Goal: Task Accomplishment & Management: Manage account settings

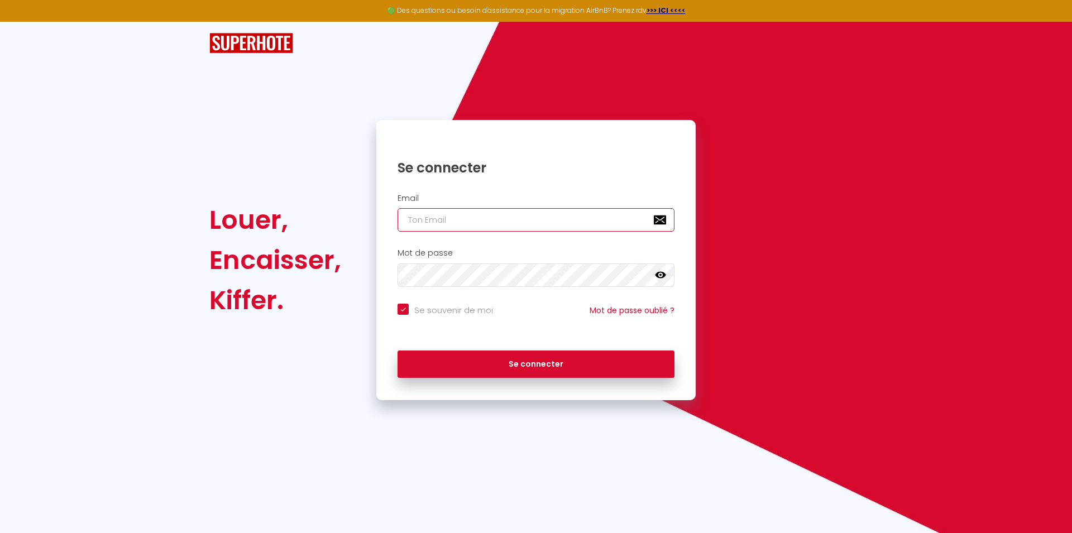
click at [445, 227] on input "email" at bounding box center [535, 219] width 277 height 23
type input "[EMAIL_ADDRESS][DOMAIN_NAME]"
checkbox input "true"
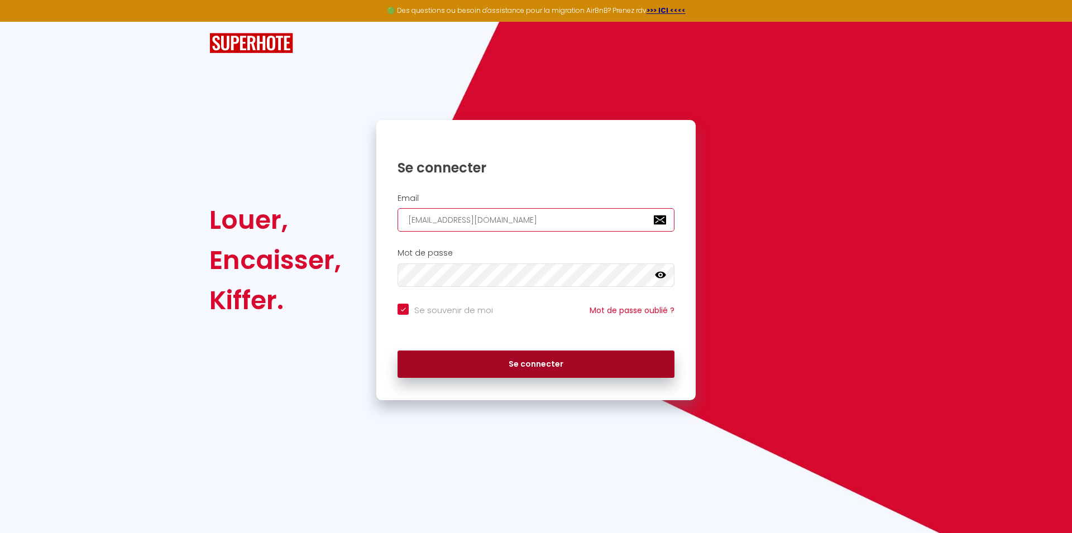
type input "[EMAIL_ADDRESS][DOMAIN_NAME]"
click at [508, 363] on button "Se connecter" at bounding box center [535, 365] width 277 height 28
checkbox input "true"
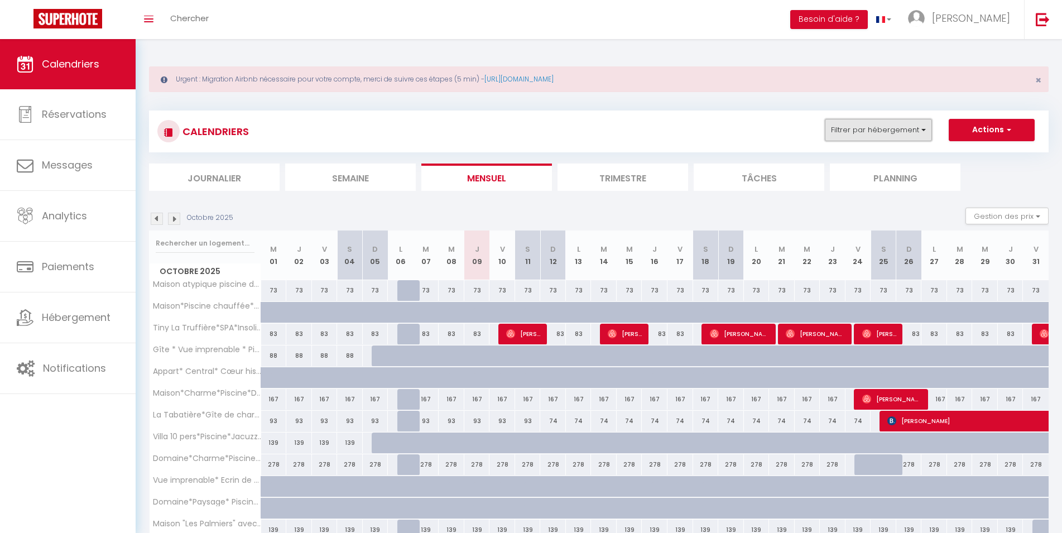
drag, startPoint x: 899, startPoint y: 123, endPoint x: 893, endPoint y: 128, distance: 8.3
click at [899, 124] on button "Filtrer par hébergement" at bounding box center [878, 130] width 107 height 22
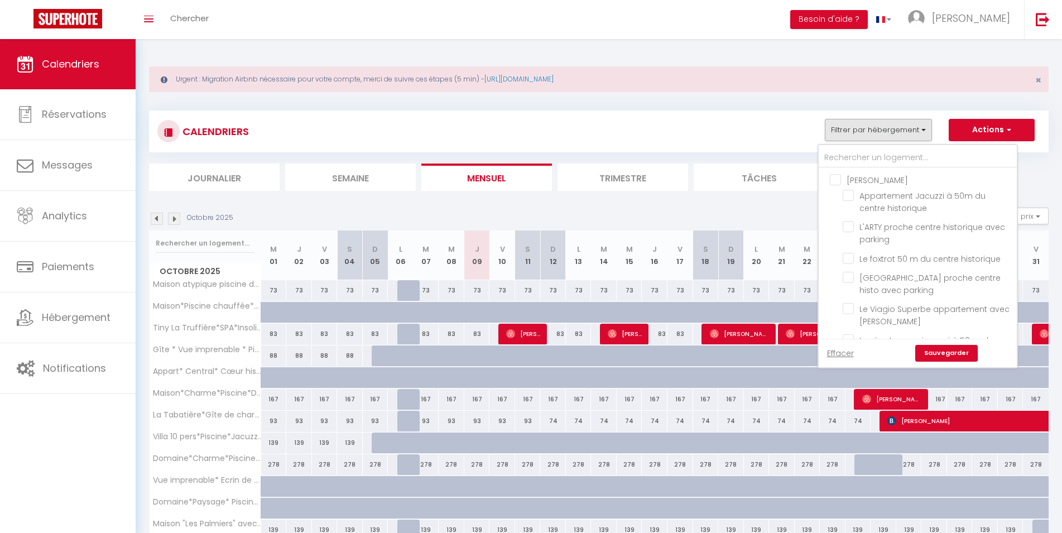
drag, startPoint x: 841, startPoint y: 356, endPoint x: 844, endPoint y: 317, distance: 39.2
click at [841, 356] on link "Effacer" at bounding box center [840, 353] width 27 height 12
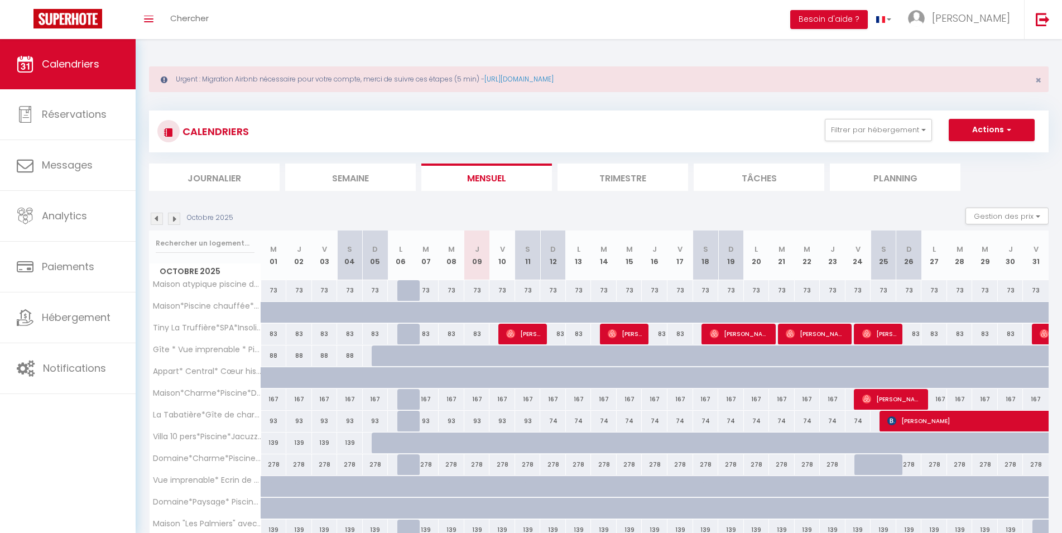
checkbox input "false"
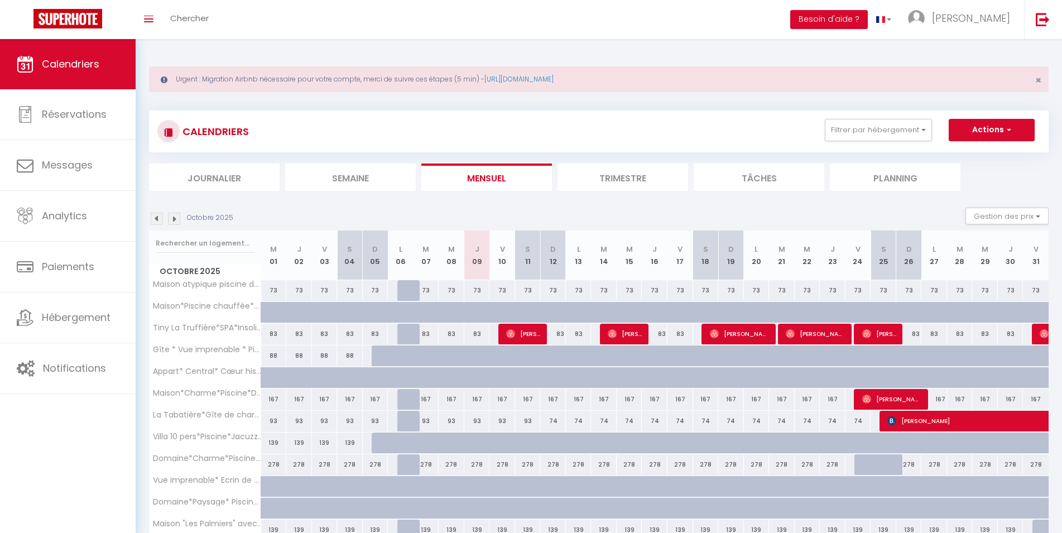
checkbox input "false"
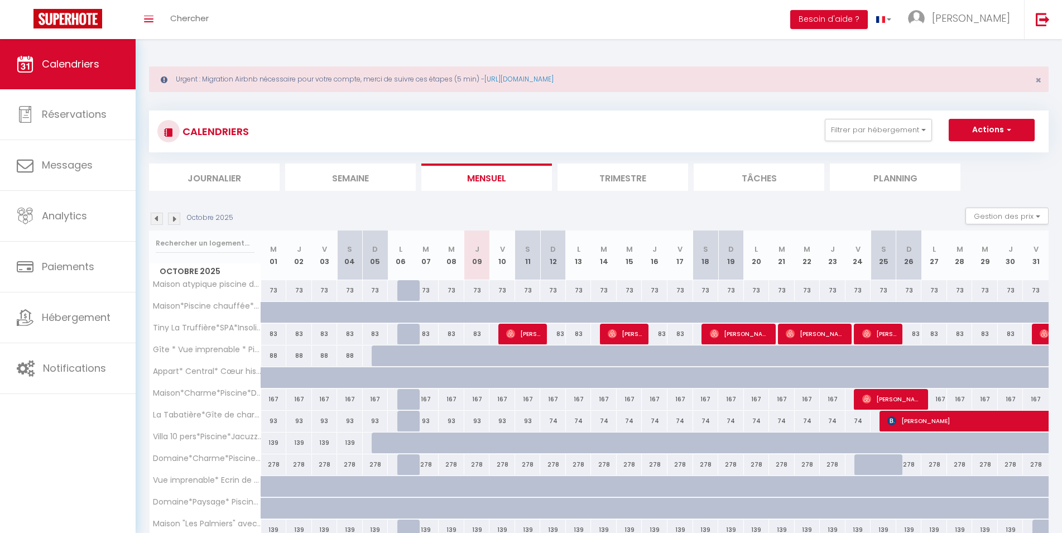
checkbox input "false"
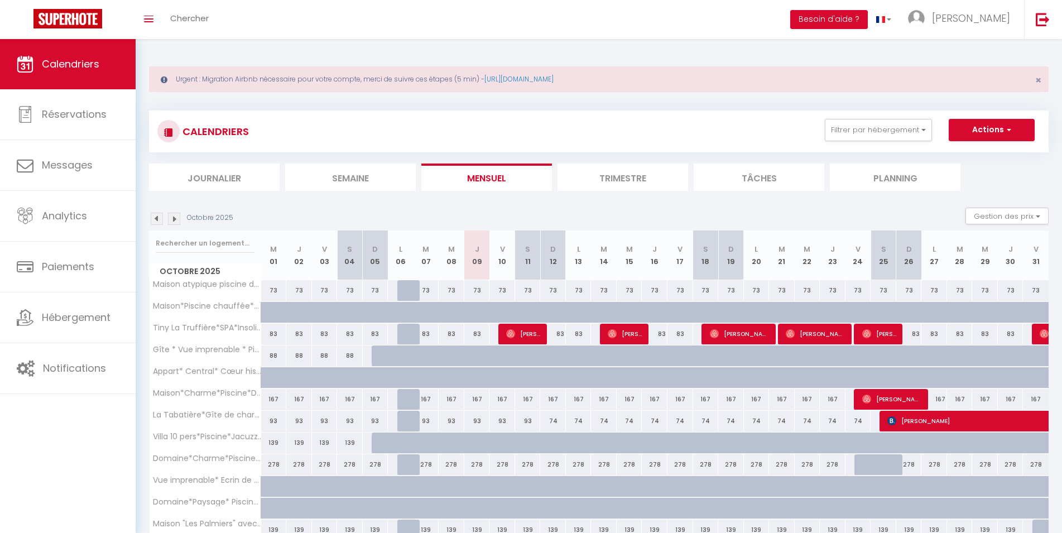
checkbox input "false"
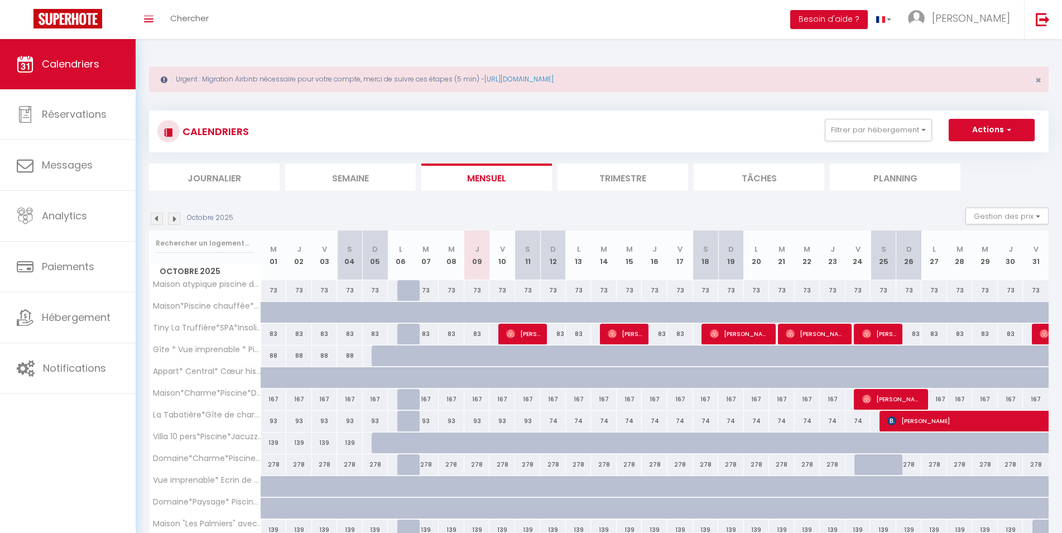
checkbox input "false"
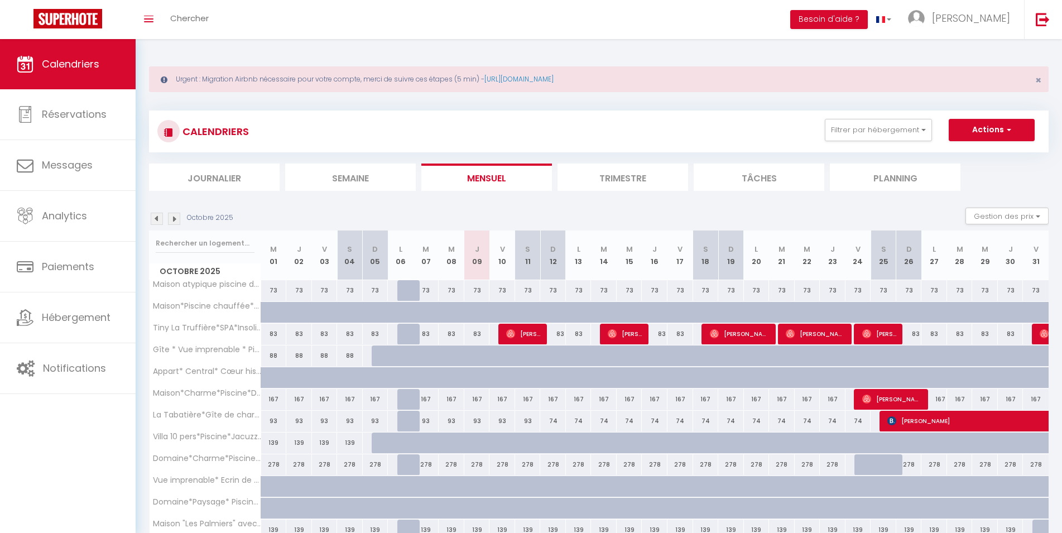
checkbox input "false"
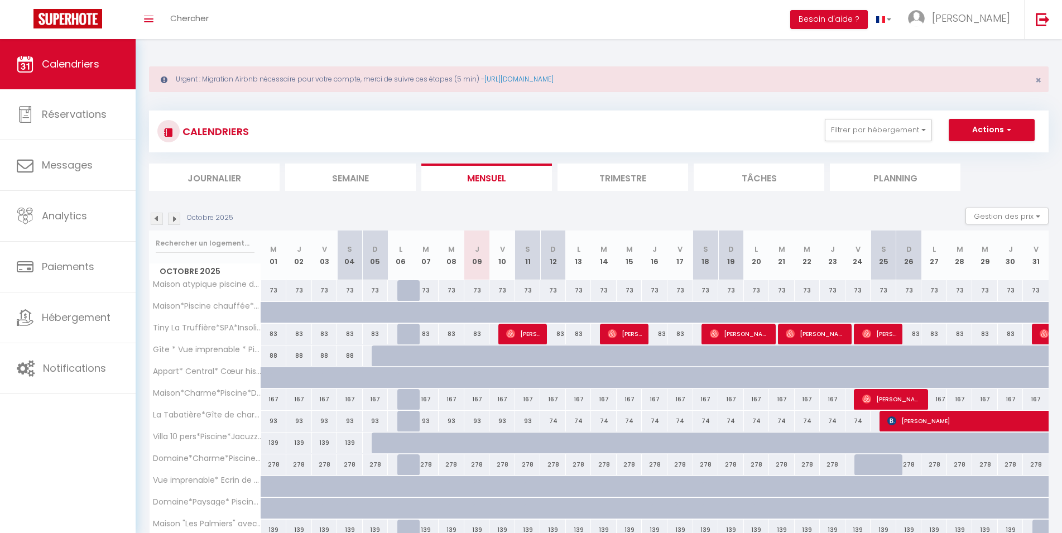
checkbox input "false"
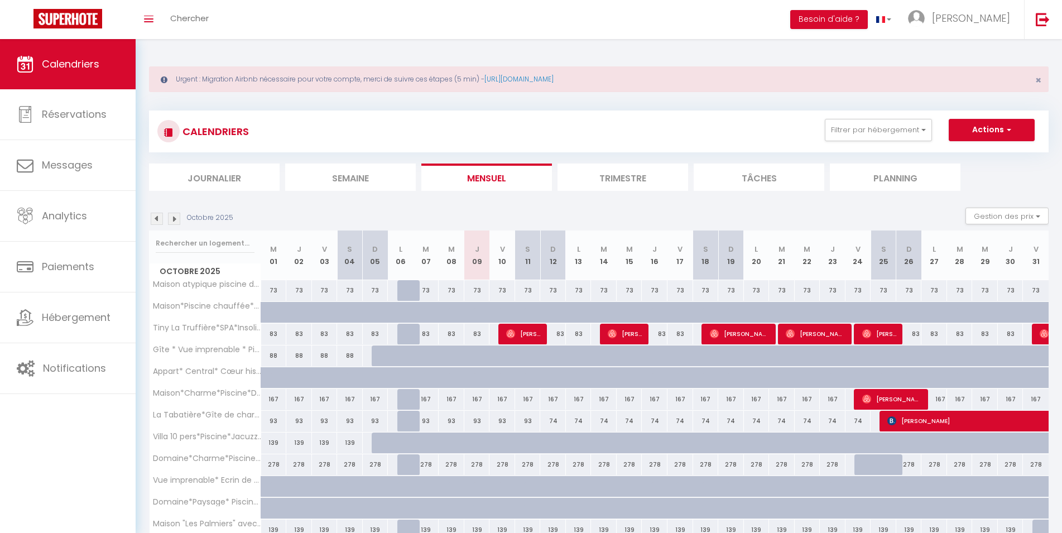
checkbox input "false"
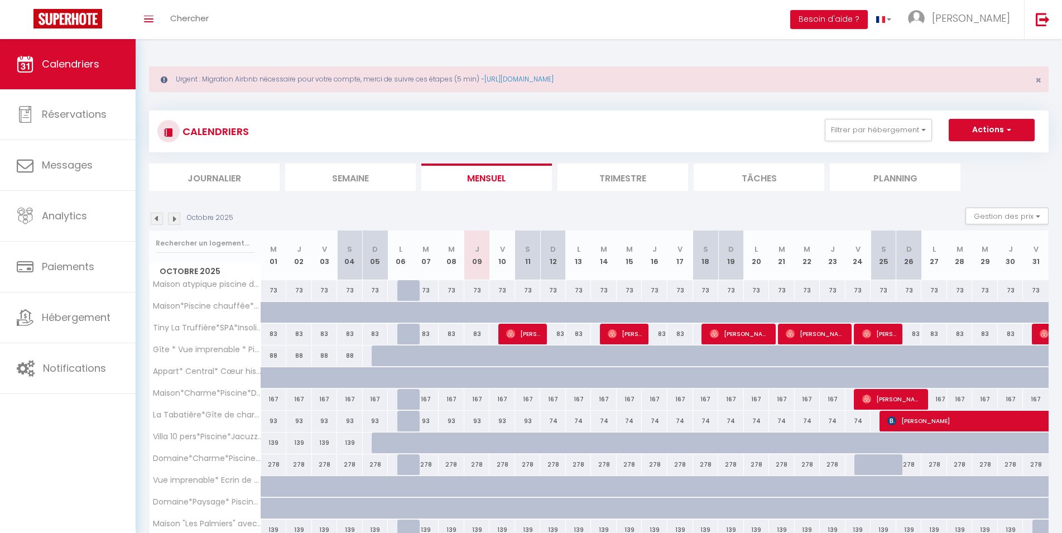
checkbox input "false"
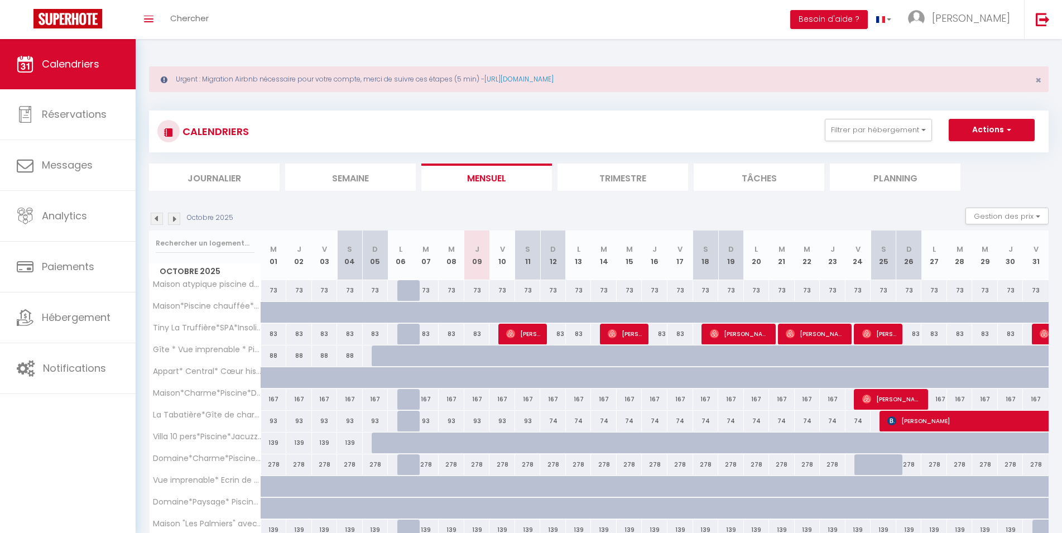
checkbox input "false"
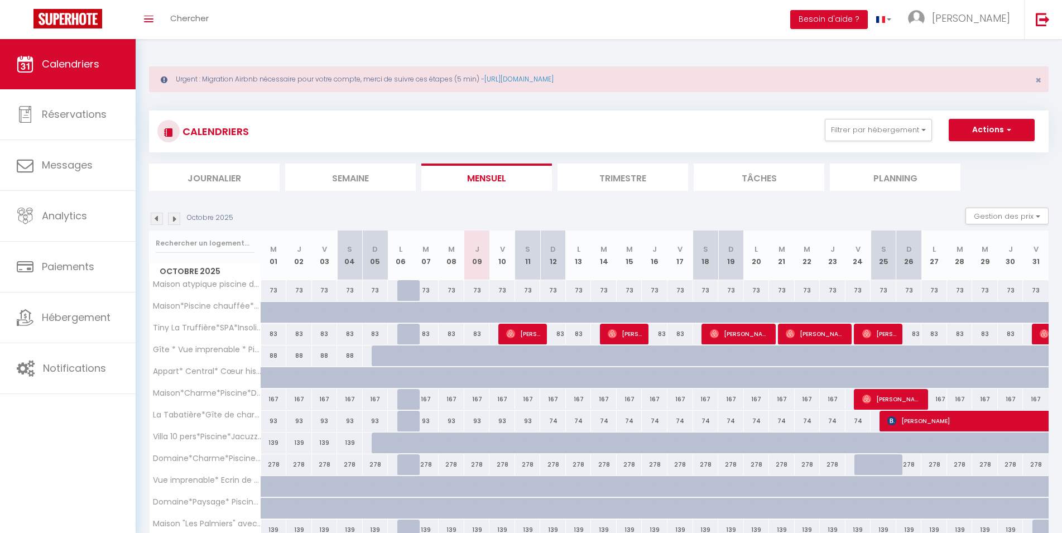
checkbox input "false"
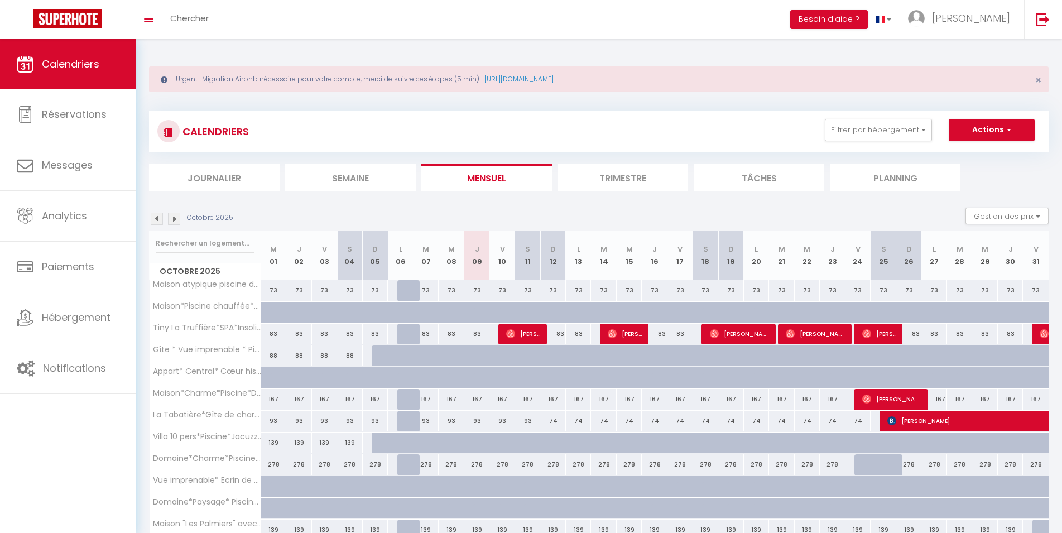
checkbox input "false"
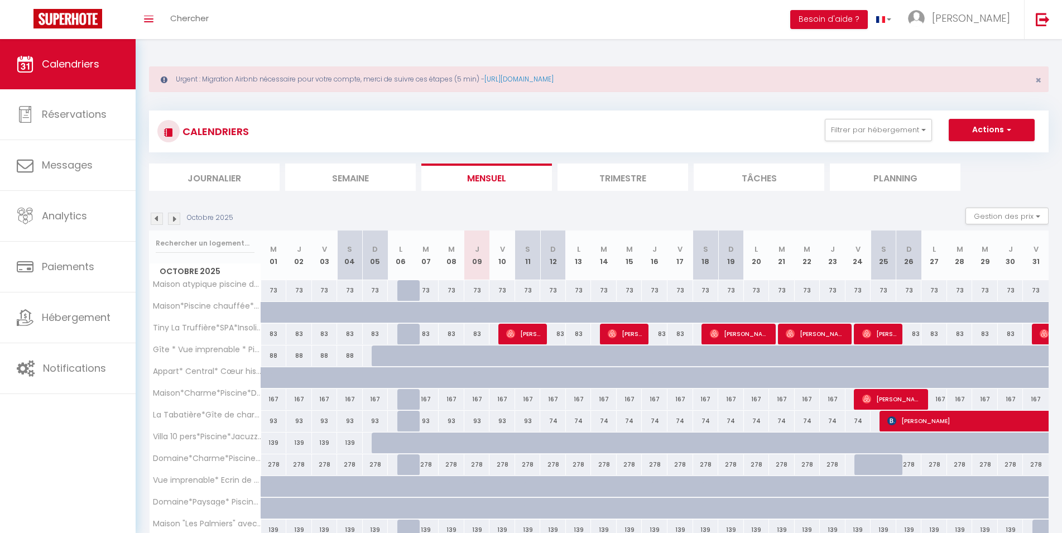
checkbox input "false"
click at [894, 132] on button "Filtrer par hébergement" at bounding box center [878, 130] width 107 height 22
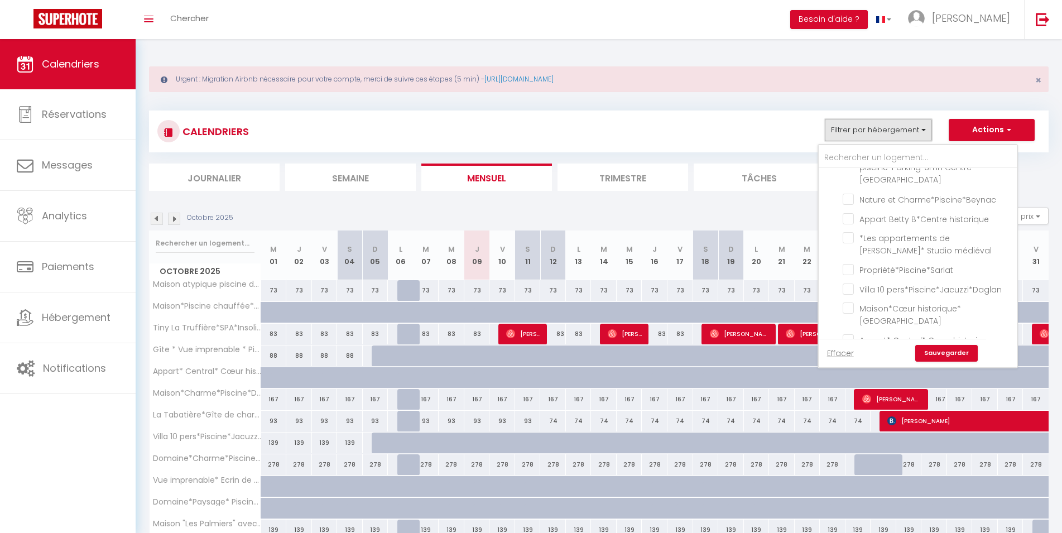
scroll to position [938, 0]
click at [851, 203] on input "Propriété*Piscine*Sarlat" at bounding box center [928, 201] width 170 height 11
checkbox input "true"
checkbox input "false"
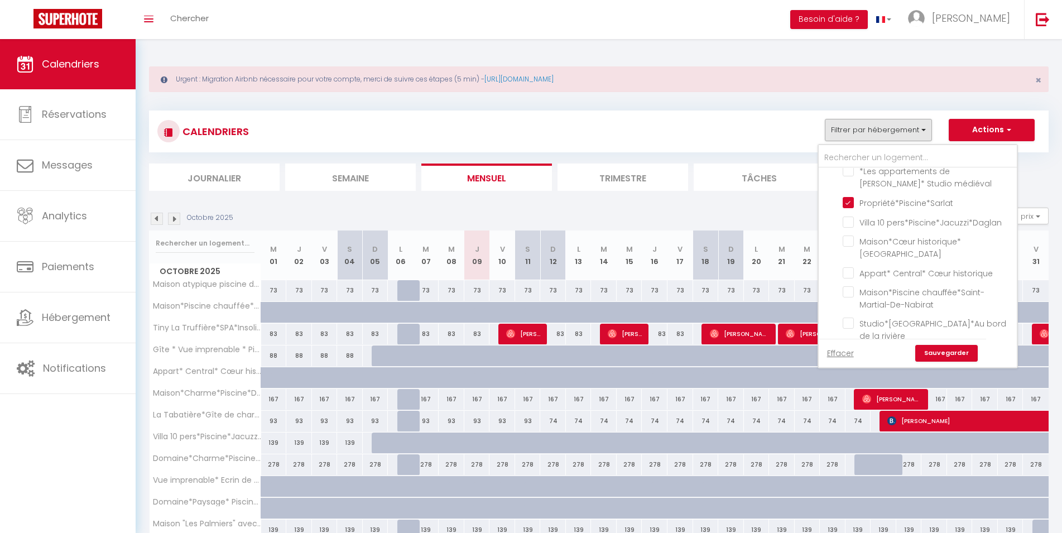
checkbox input "false"
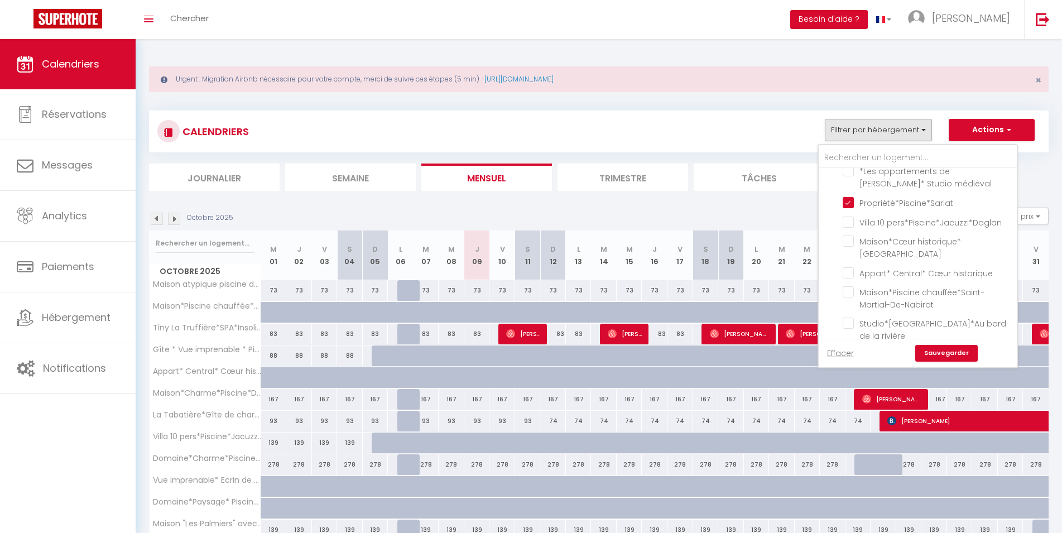
checkbox input "false"
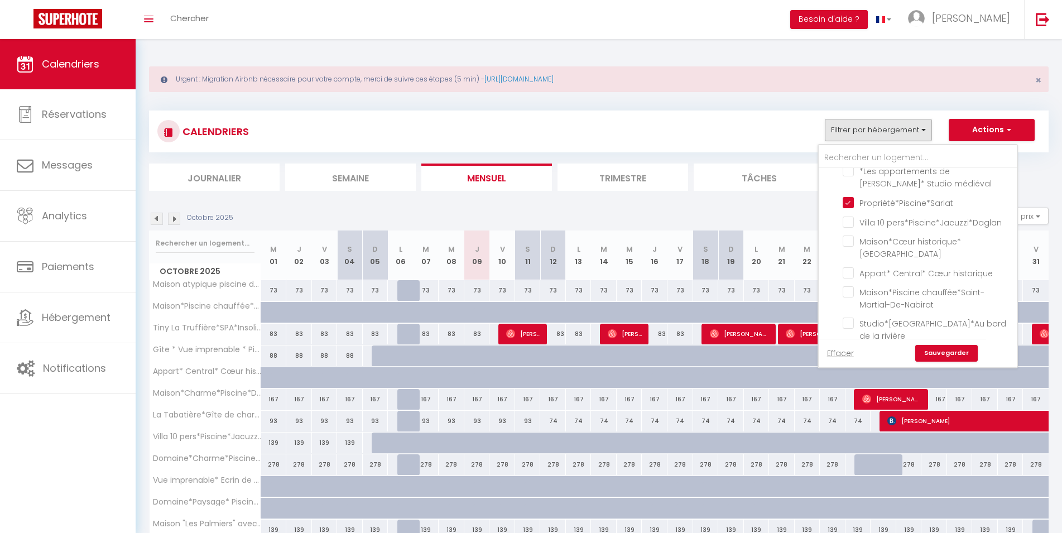
checkbox input "false"
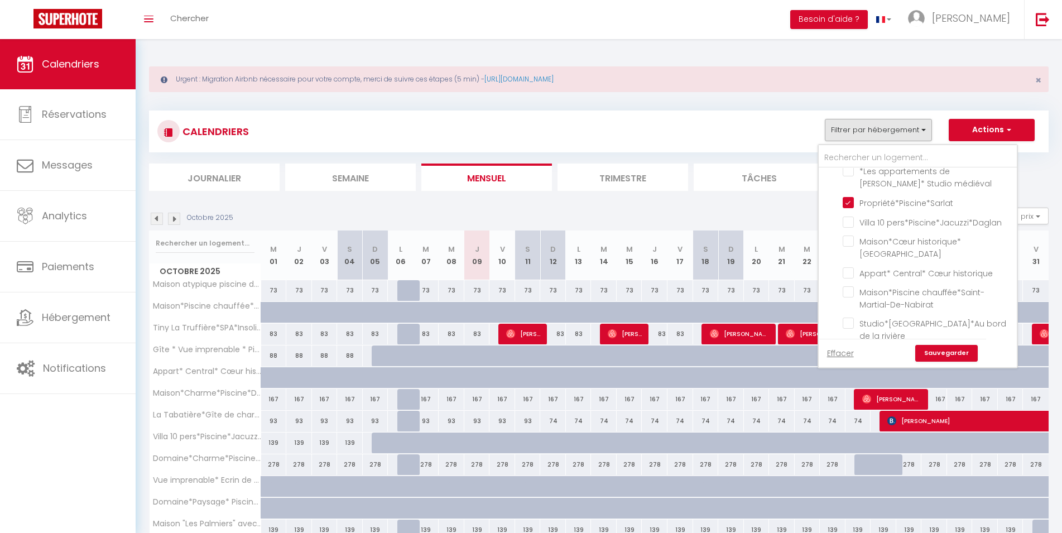
checkbox input "false"
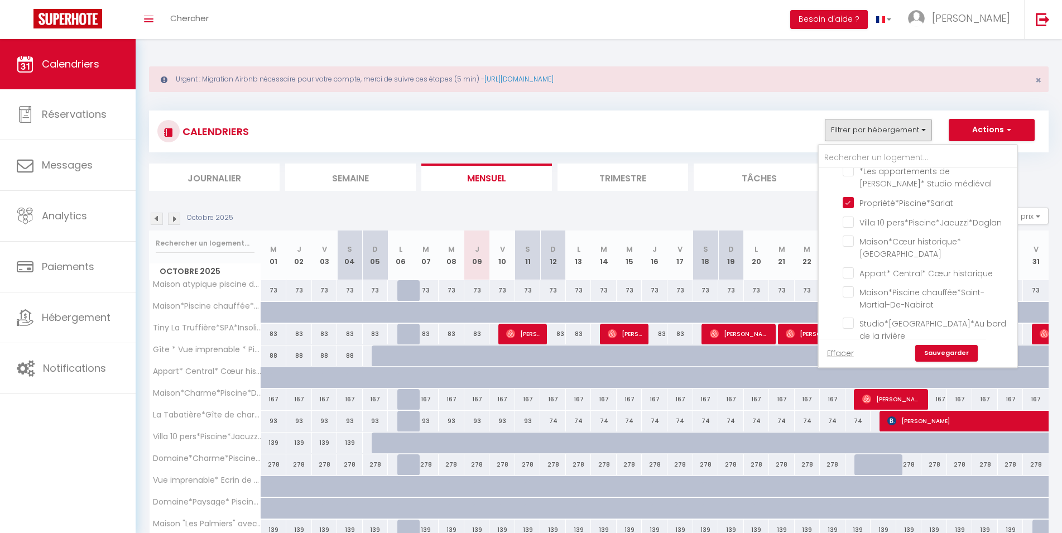
checkbox input "false"
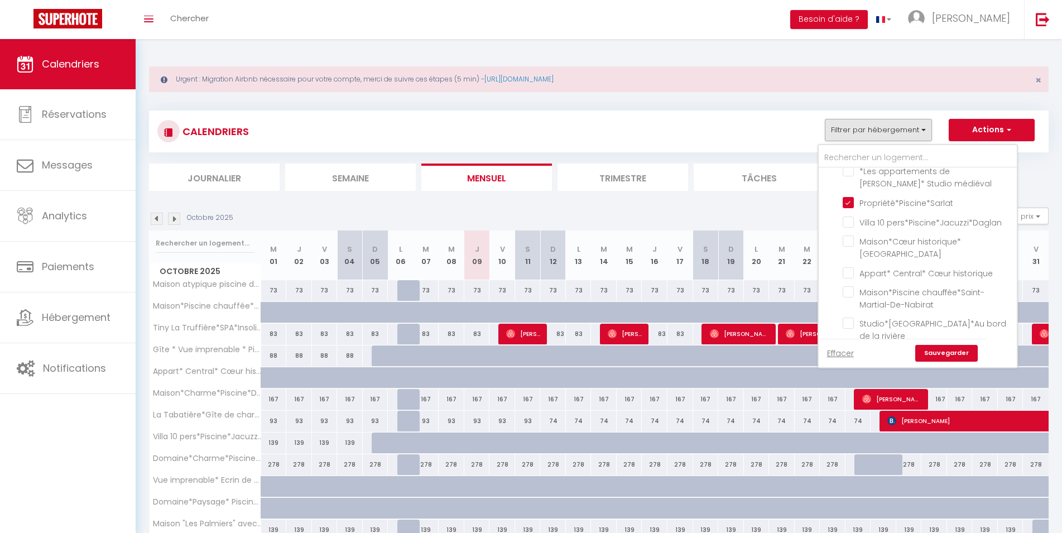
checkbox input "false"
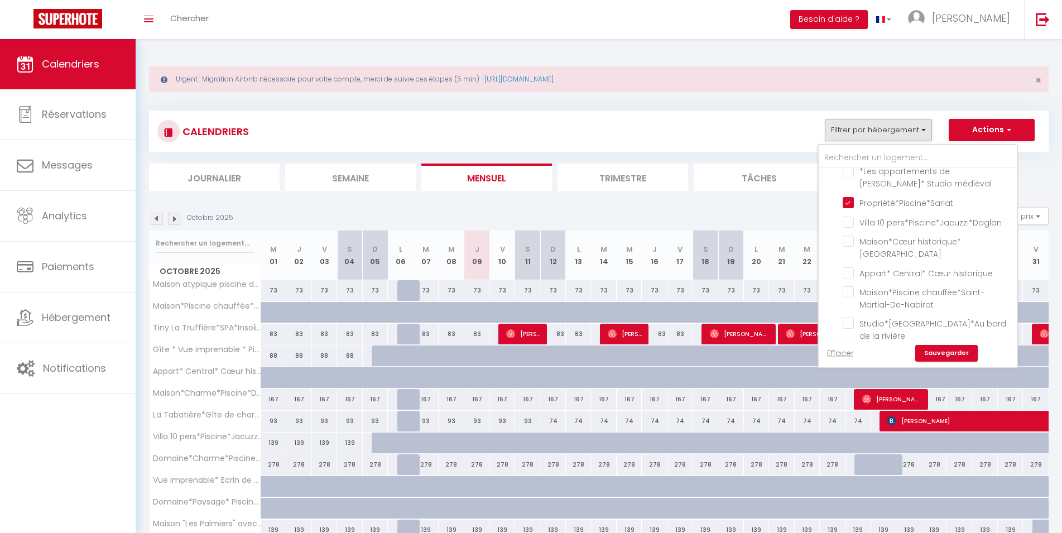
checkbox input "false"
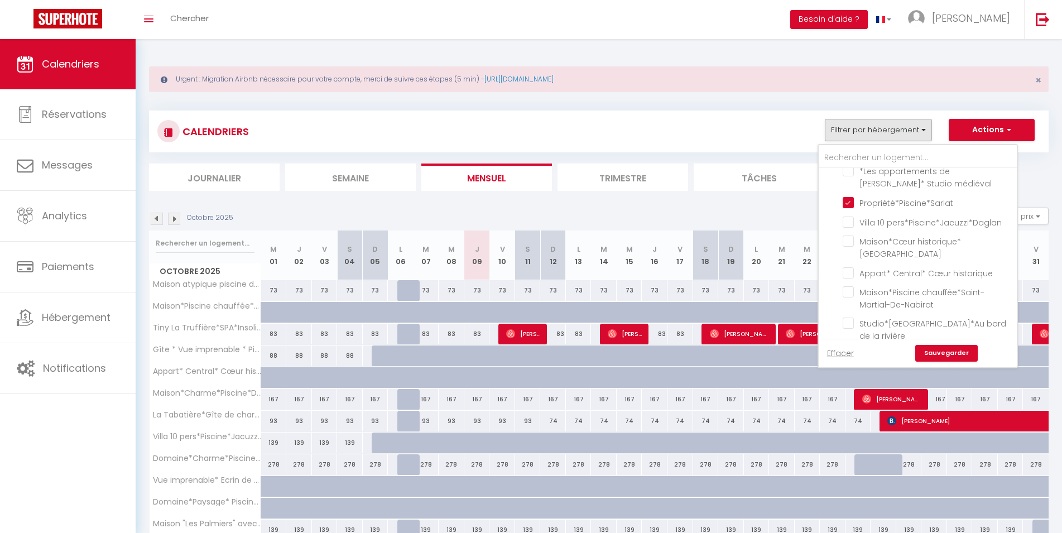
checkbox input "false"
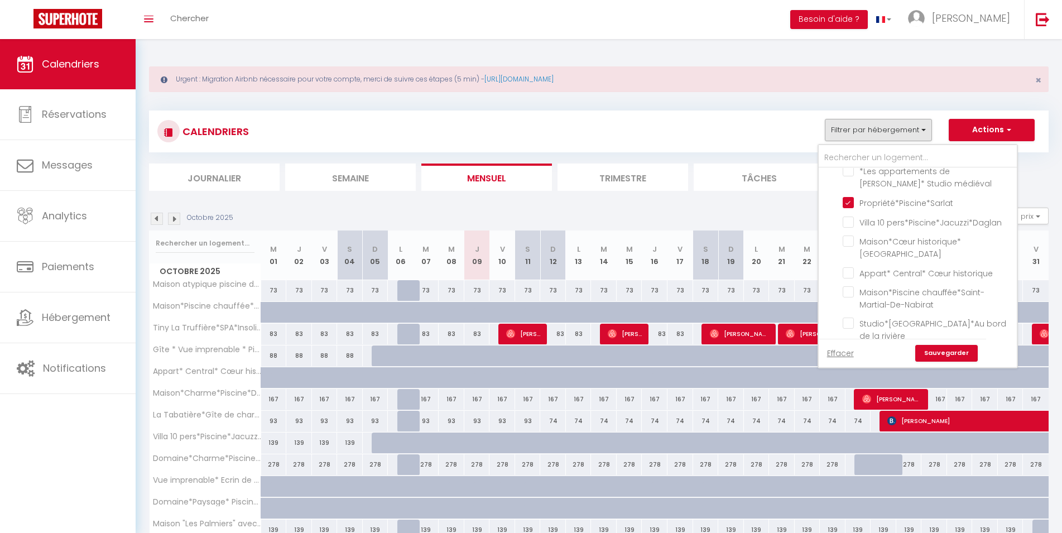
checkbox input "false"
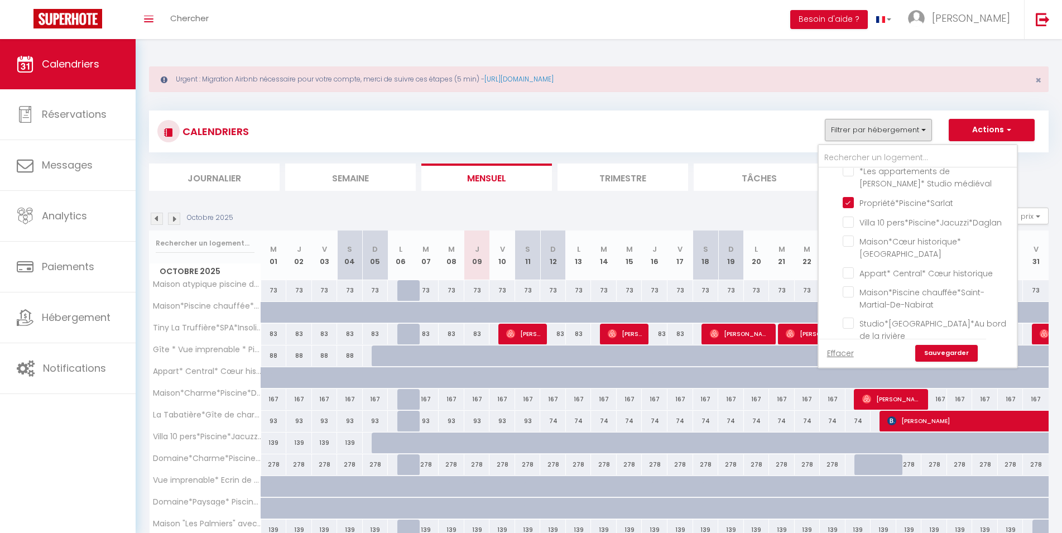
checkbox input "false"
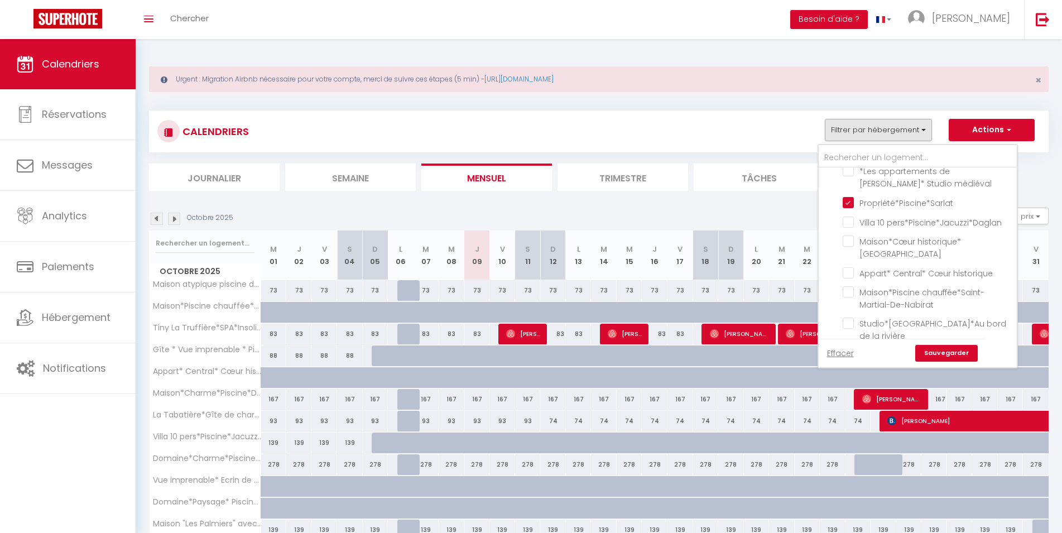
checkbox input "false"
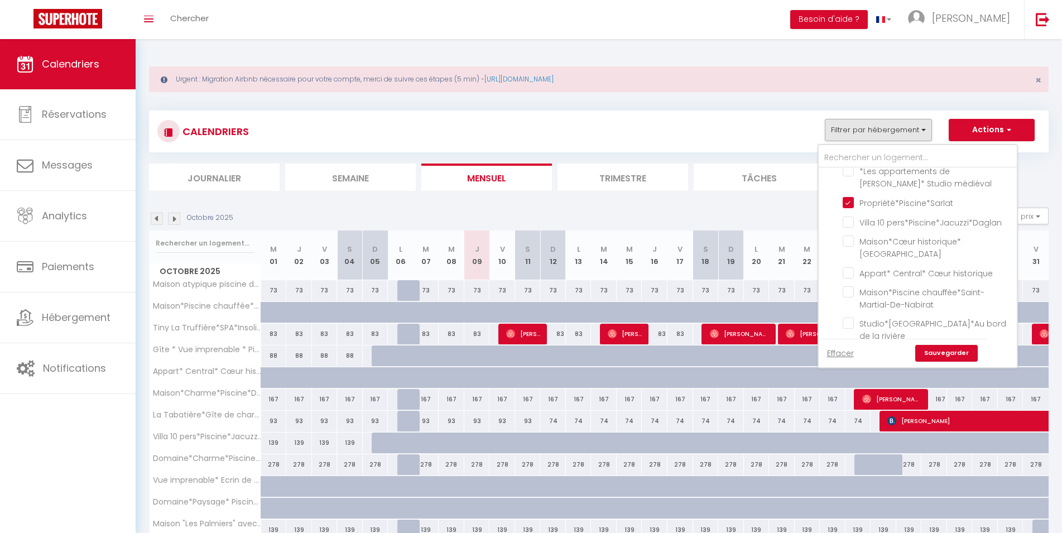
checkbox input "false"
click at [939, 352] on link "Sauvegarder" at bounding box center [946, 353] width 63 height 17
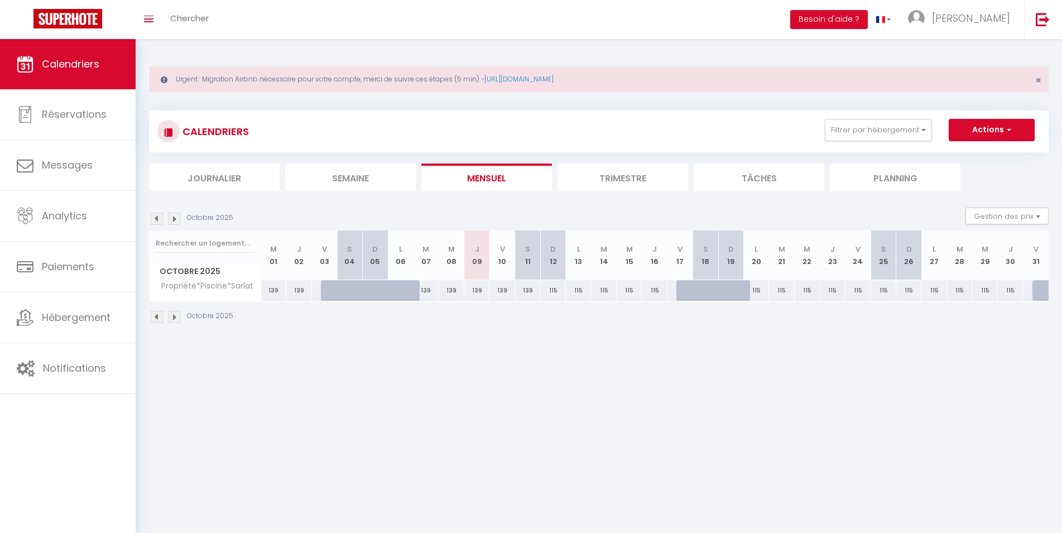
click at [175, 316] on img at bounding box center [174, 317] width 12 height 12
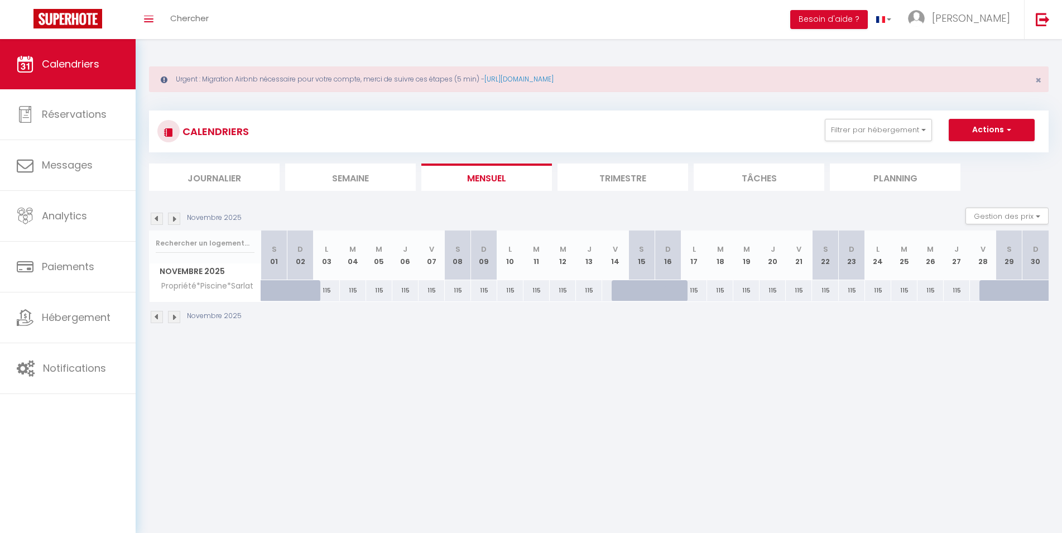
click at [176, 315] on img at bounding box center [174, 317] width 12 height 12
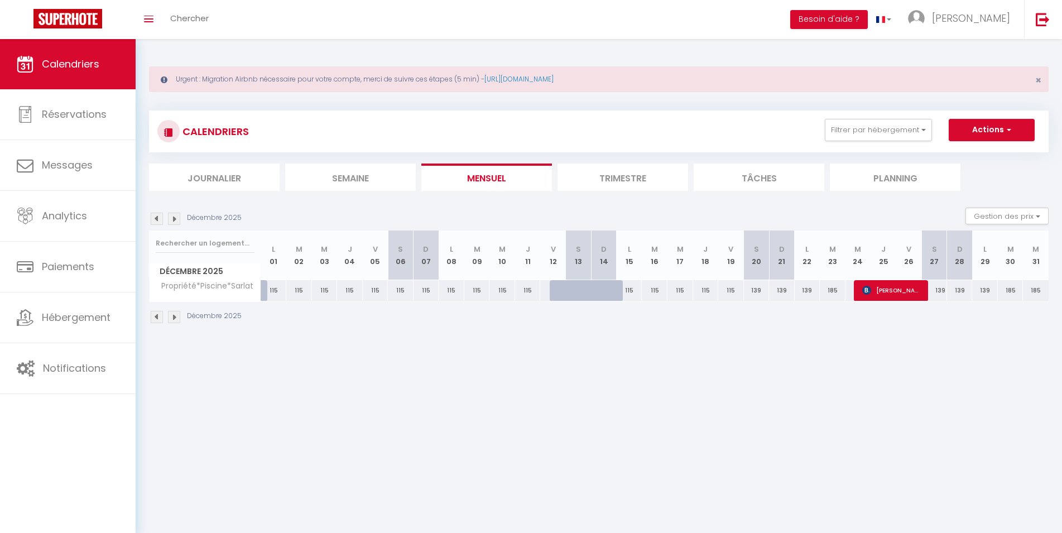
click at [176, 315] on img at bounding box center [174, 317] width 12 height 12
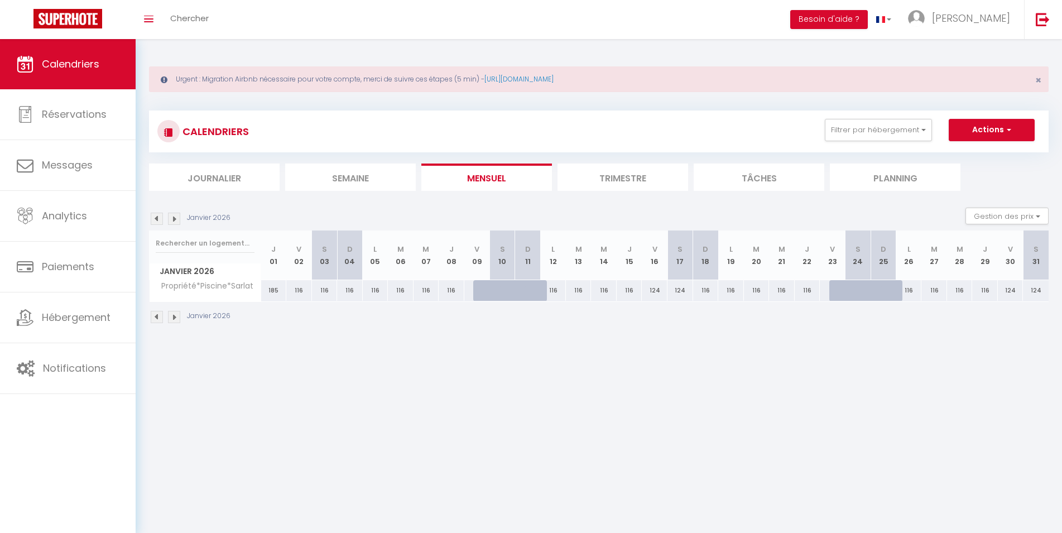
click at [176, 315] on img at bounding box center [174, 317] width 12 height 12
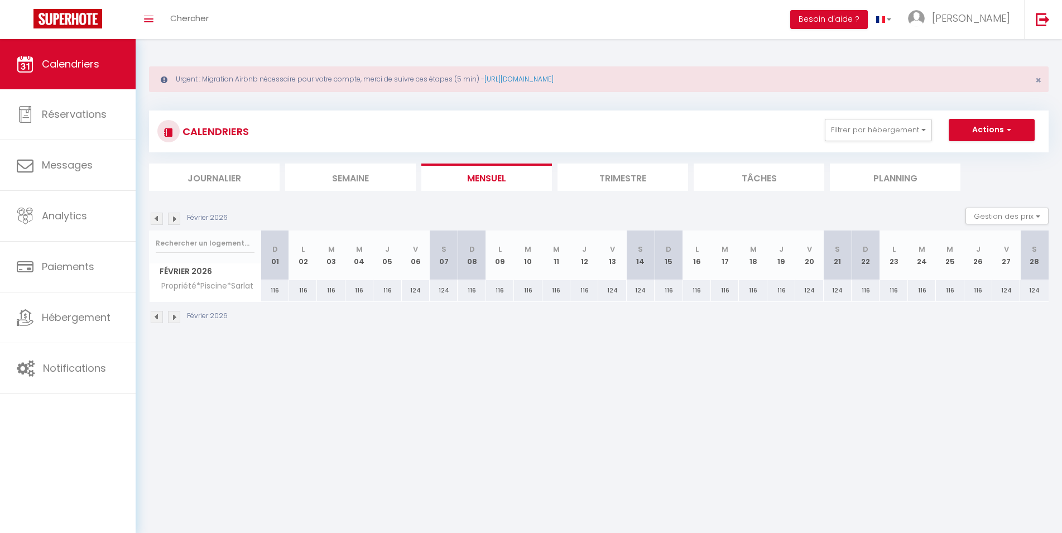
click at [176, 315] on img at bounding box center [174, 317] width 12 height 12
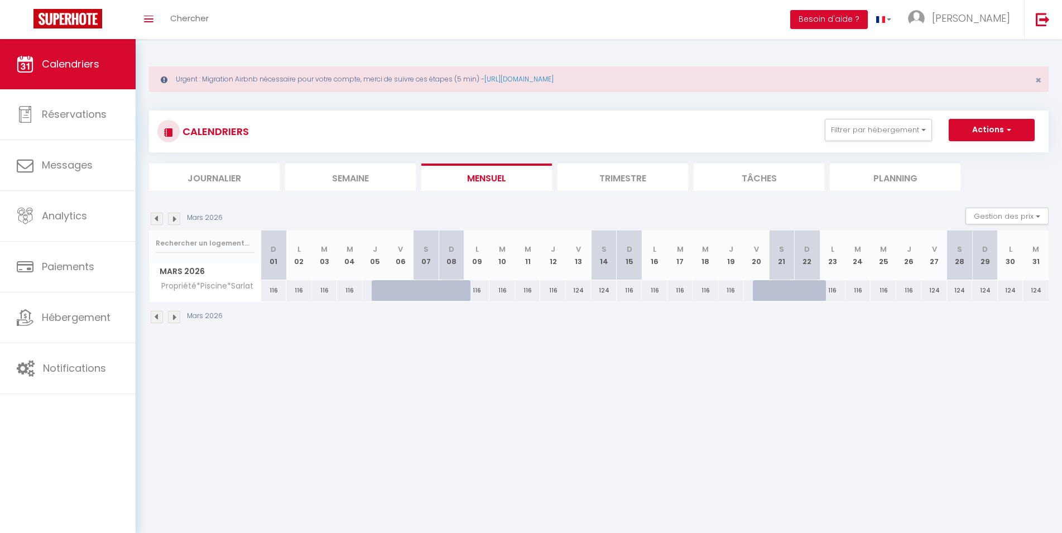
click at [178, 315] on img at bounding box center [174, 317] width 12 height 12
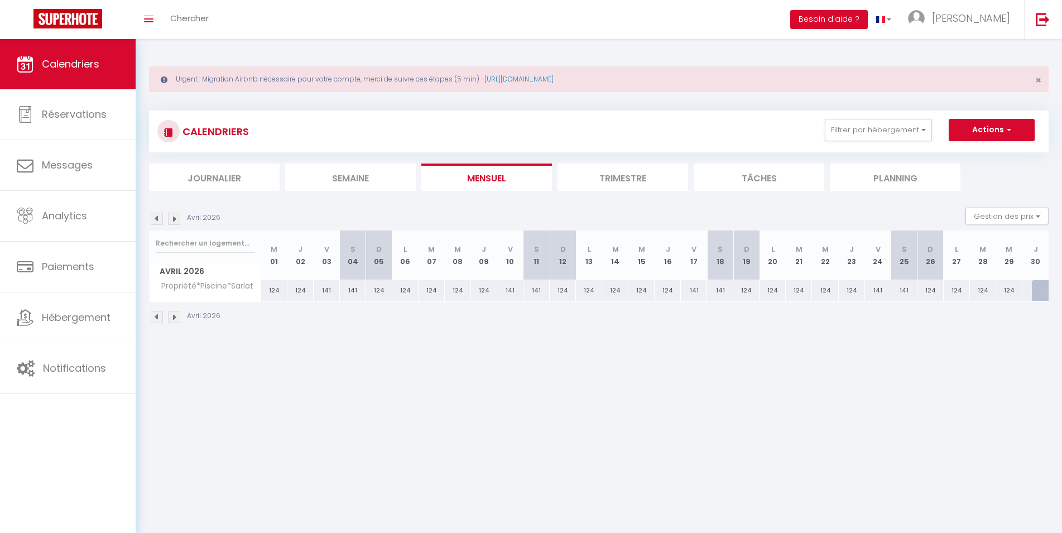
click at [178, 317] on img at bounding box center [174, 317] width 12 height 12
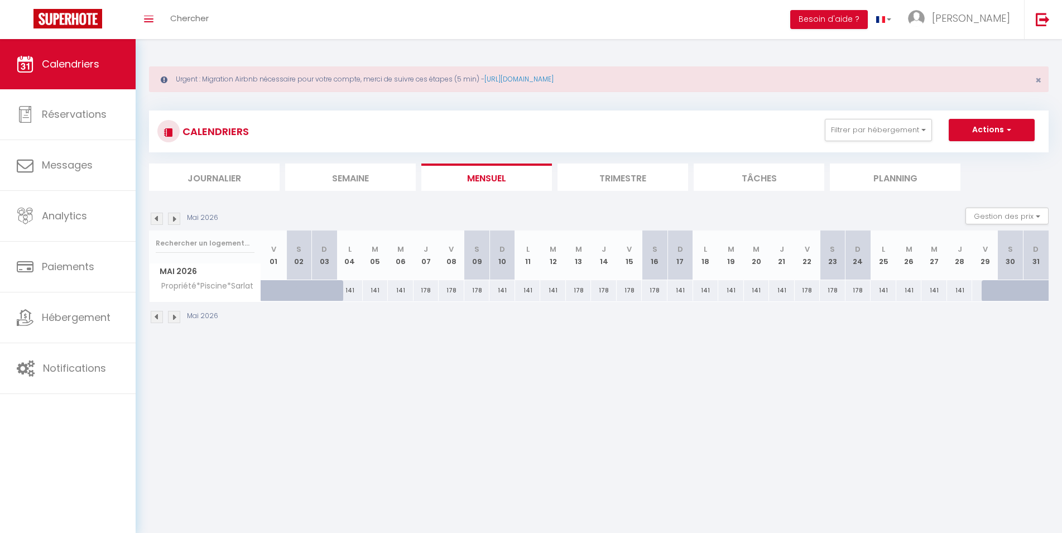
click at [178, 317] on img at bounding box center [174, 317] width 12 height 12
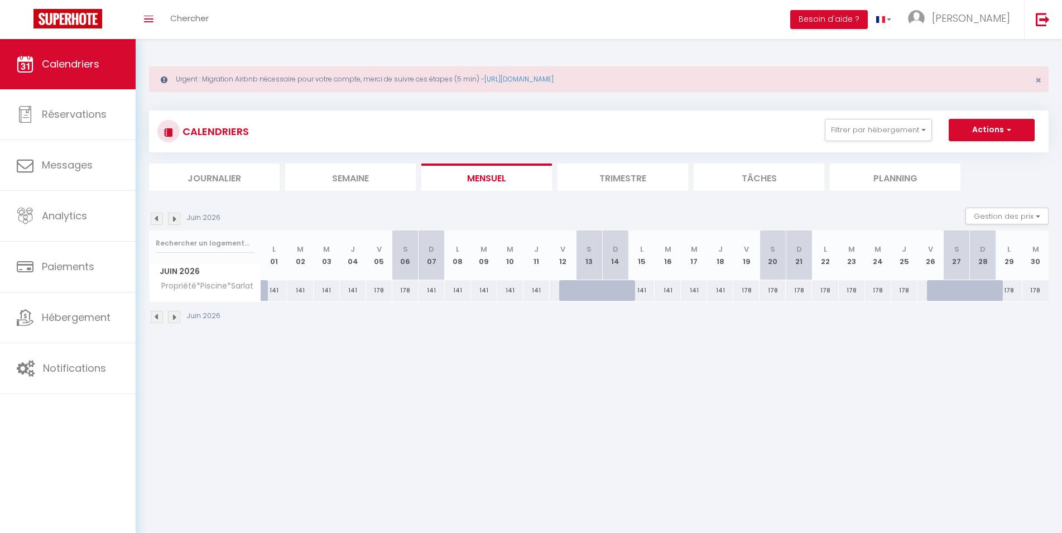
click at [178, 317] on img at bounding box center [174, 317] width 12 height 12
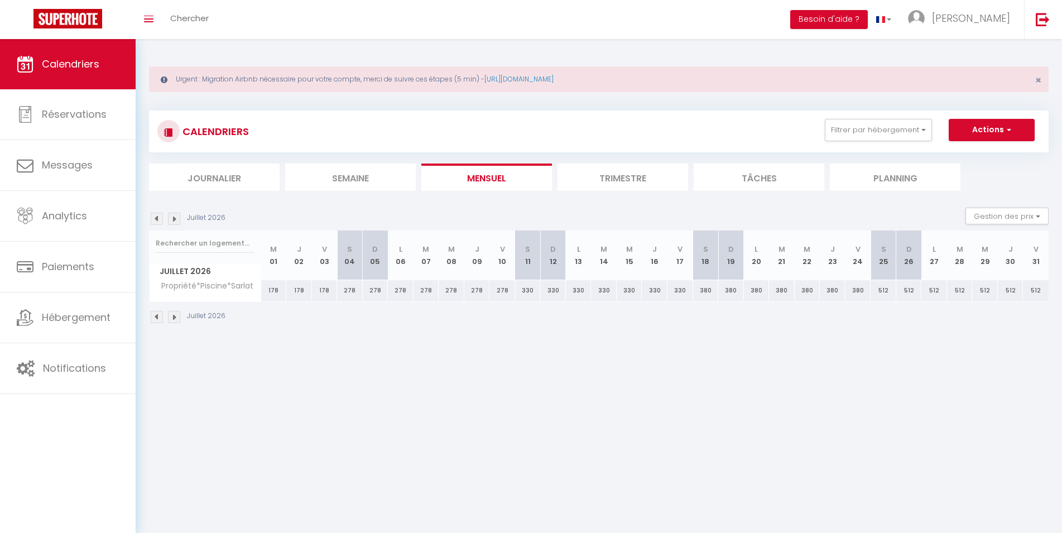
click at [178, 317] on img at bounding box center [174, 317] width 12 height 12
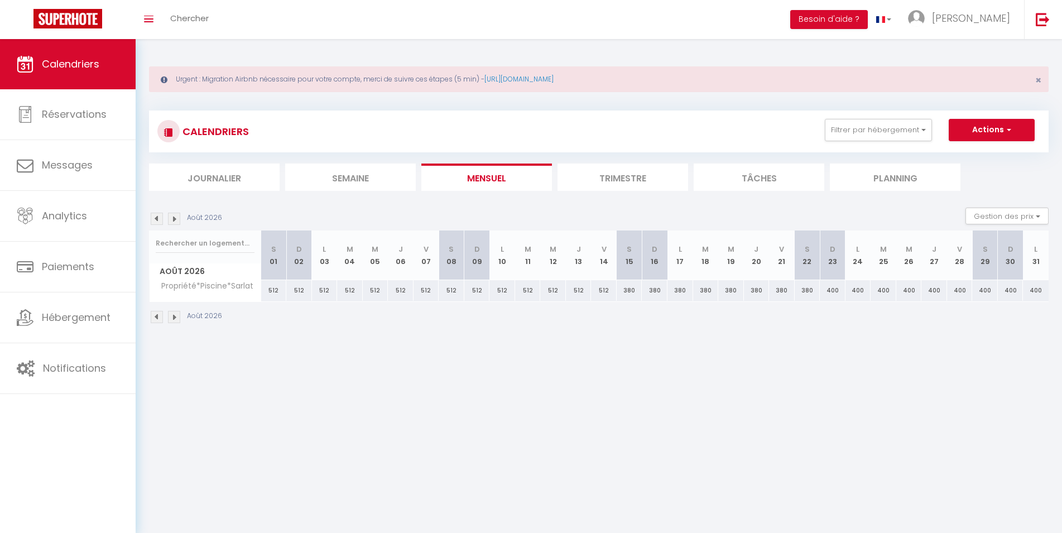
click at [828, 293] on div "400" at bounding box center [833, 290] width 26 height 21
type input "400"
type input "Dim 23 Août 2026"
type input "Lun 24 Août 2026"
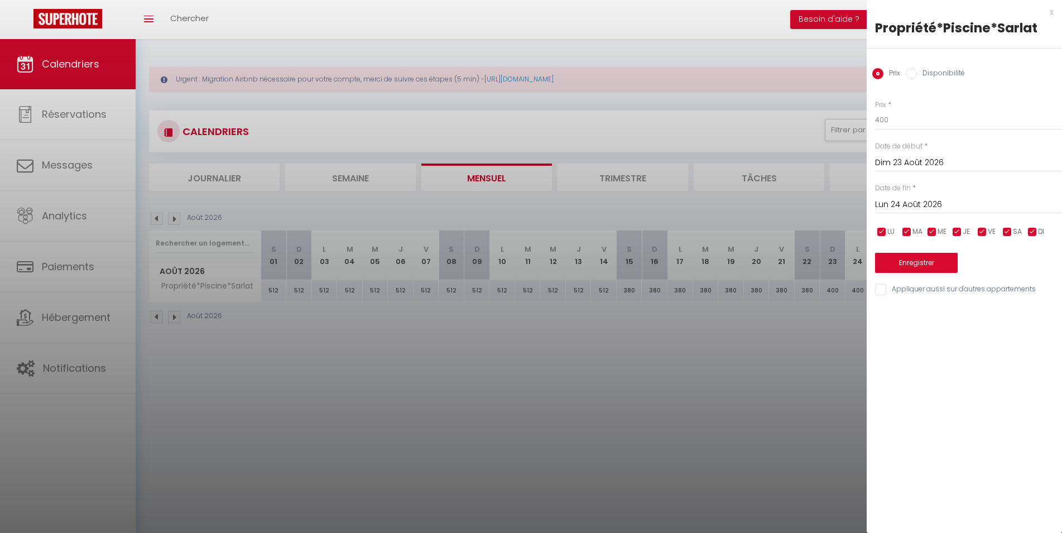
click at [800, 342] on div at bounding box center [531, 266] width 1062 height 533
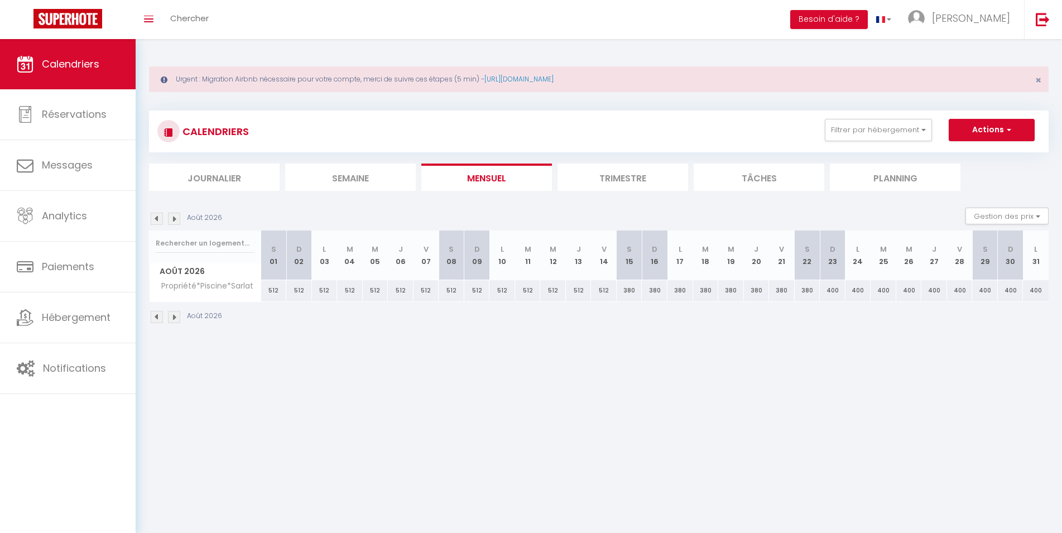
click at [804, 293] on body "🟢 Des questions ou besoin d'assistance pour la migration AirBnB? Prenez rdv >>>…" at bounding box center [531, 305] width 1062 height 533
click at [812, 291] on div "380" at bounding box center [808, 290] width 26 height 21
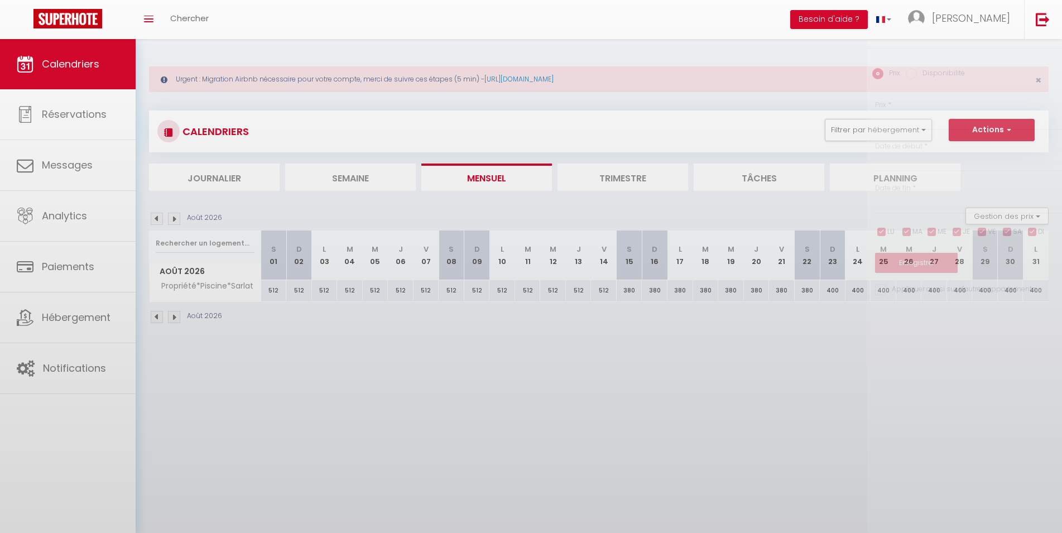
type input "380"
type input "[DATE]"
type input "Dim 23 Août 2026"
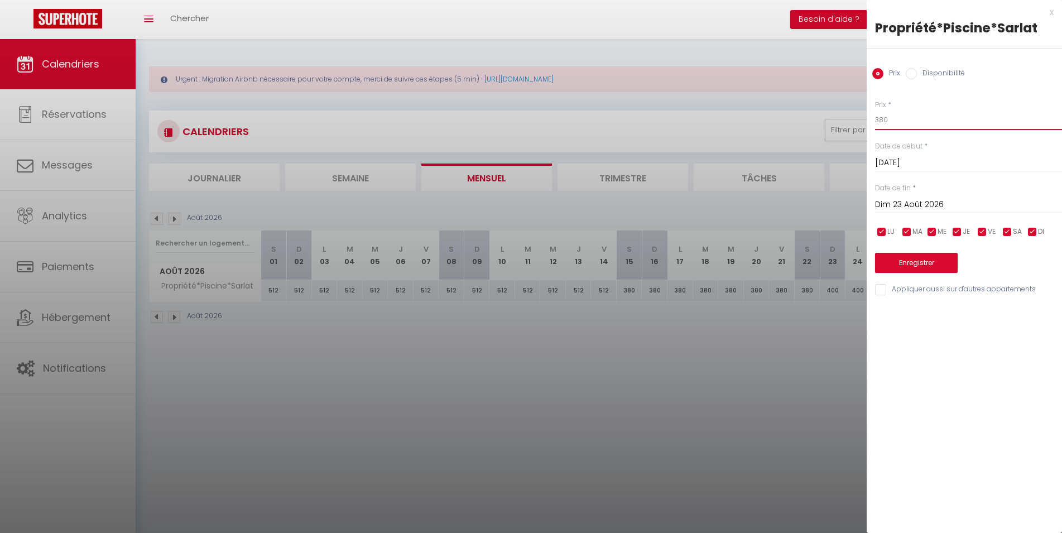
drag, startPoint x: 911, startPoint y: 123, endPoint x: 753, endPoint y: 131, distance: 158.2
click at [875, 130] on input "380" at bounding box center [968, 120] width 187 height 20
type input "330"
click at [920, 204] on input "Dim 23 Août 2026" at bounding box center [968, 205] width 187 height 15
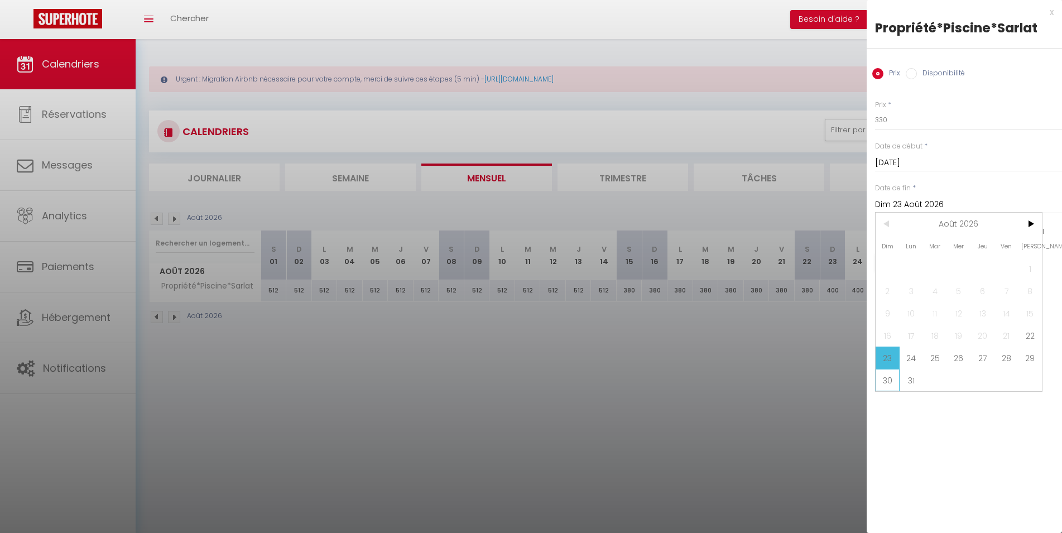
click at [890, 384] on span "30" at bounding box center [888, 380] width 24 height 22
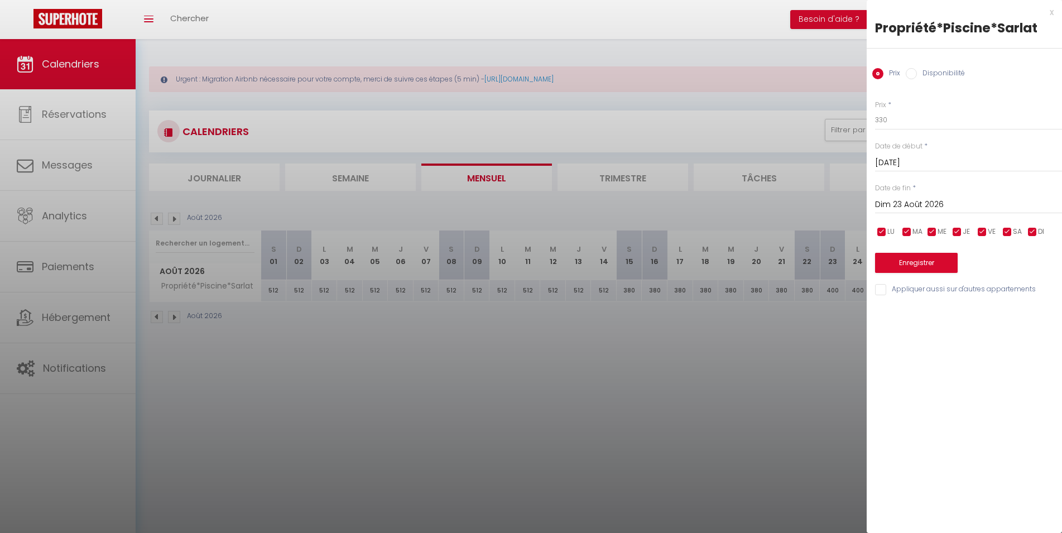
type input "Dim 30 Août 2026"
click at [920, 260] on button "Enregistrer" at bounding box center [916, 263] width 83 height 20
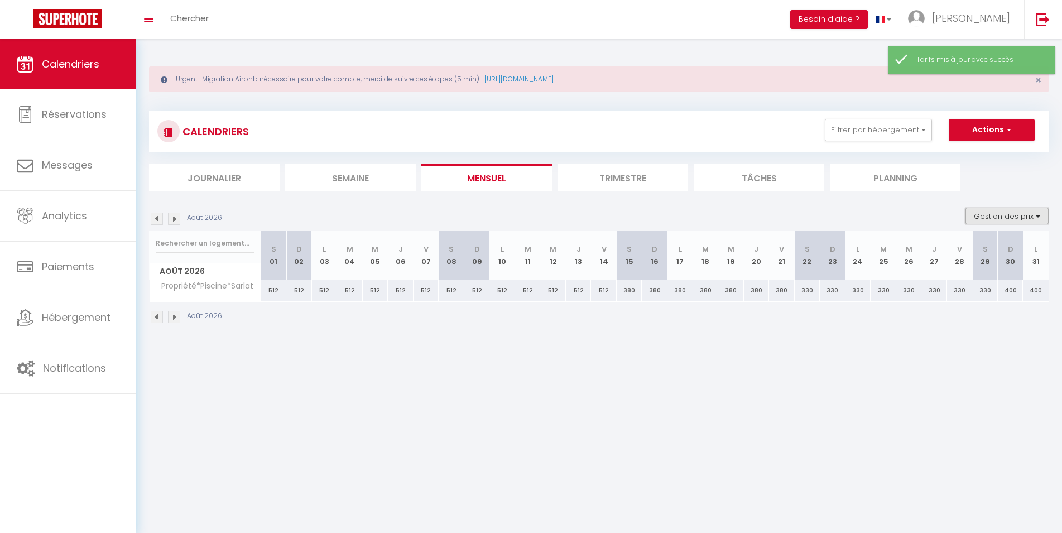
click at [987, 215] on button "Gestion des prix" at bounding box center [1007, 216] width 83 height 17
click at [979, 272] on input "Règles" at bounding box center [998, 270] width 100 height 11
checkbox input "true"
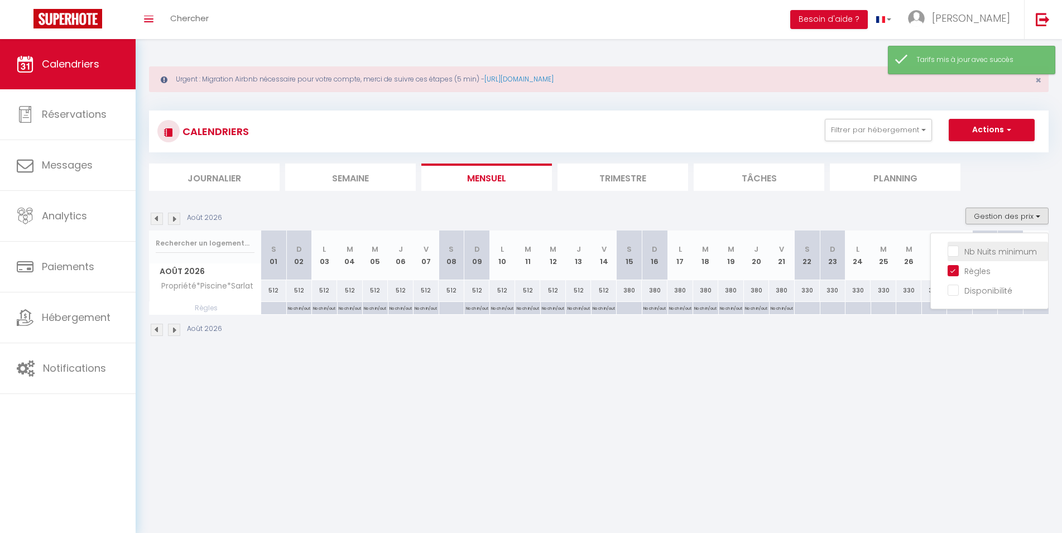
click at [976, 250] on input "Nb Nuits minimum" at bounding box center [998, 250] width 100 height 11
checkbox input "true"
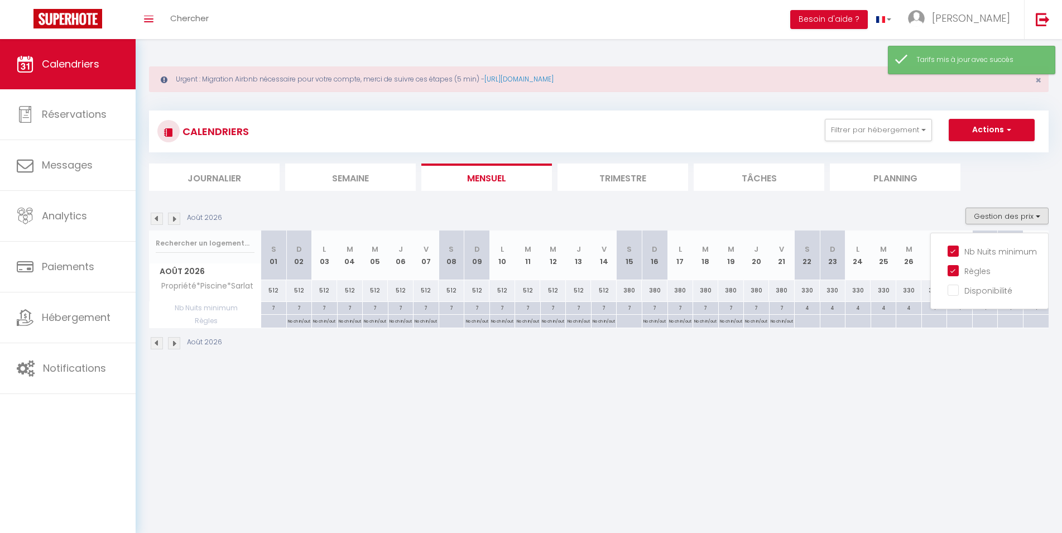
click at [776, 360] on div "Août 2026" at bounding box center [599, 344] width 900 height 33
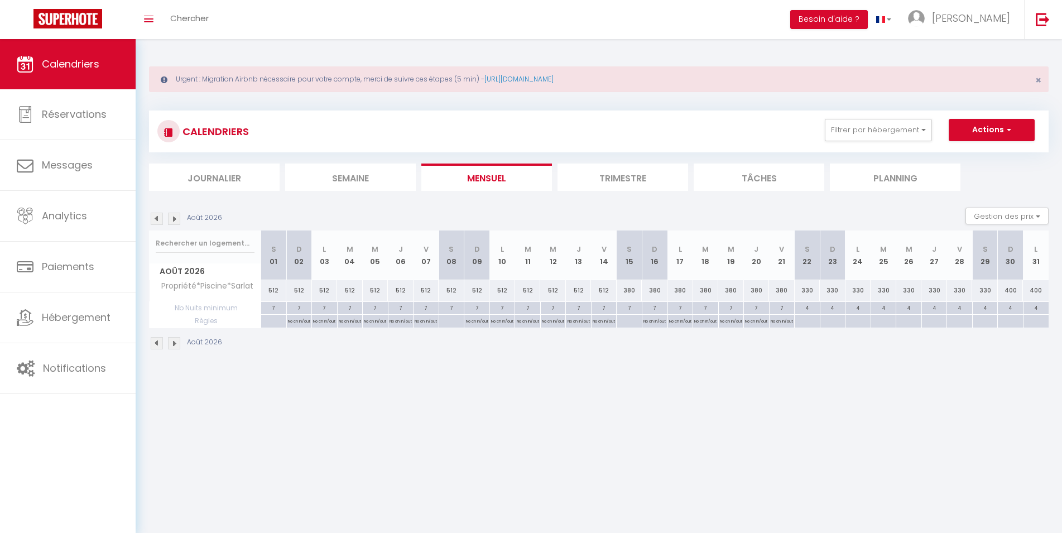
click at [1009, 290] on div "400" at bounding box center [1011, 290] width 26 height 21
type input "400"
type input "Dim 30 Août 2026"
type input "Lun 31 Août 2026"
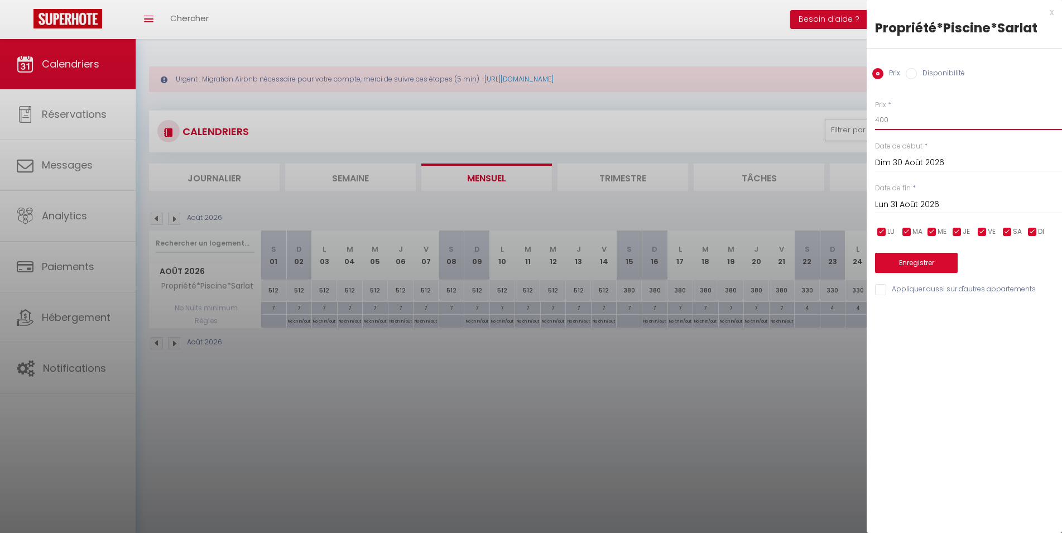
drag, startPoint x: 897, startPoint y: 118, endPoint x: 789, endPoint y: 114, distance: 108.4
click at [875, 114] on input "400" at bounding box center [968, 120] width 187 height 20
type input "178"
click at [952, 199] on input "Lun 31 Août 2026" at bounding box center [968, 205] width 187 height 15
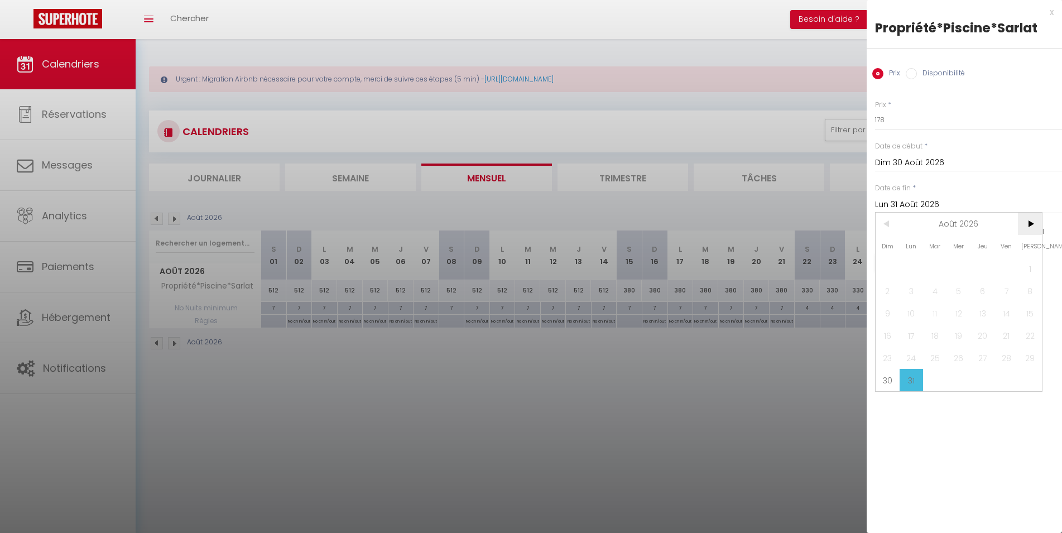
click at [1030, 223] on span ">" at bounding box center [1030, 224] width 24 height 22
drag, startPoint x: 1035, startPoint y: 309, endPoint x: 985, endPoint y: 269, distance: 64.3
click at [1035, 309] on span "19" at bounding box center [1030, 313] width 24 height 22
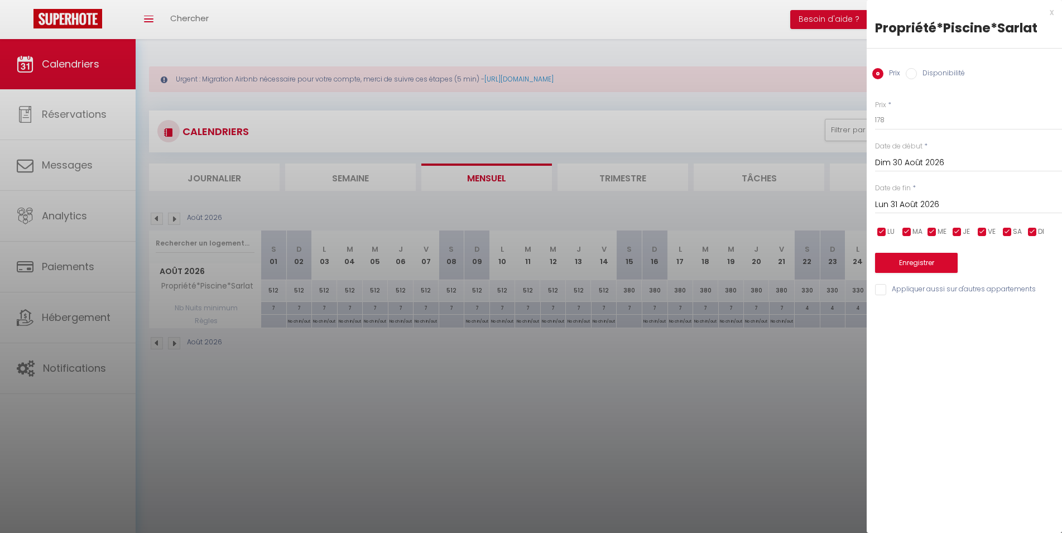
type input "[DATE]"
click at [933, 256] on button "Enregistrer" at bounding box center [916, 263] width 83 height 20
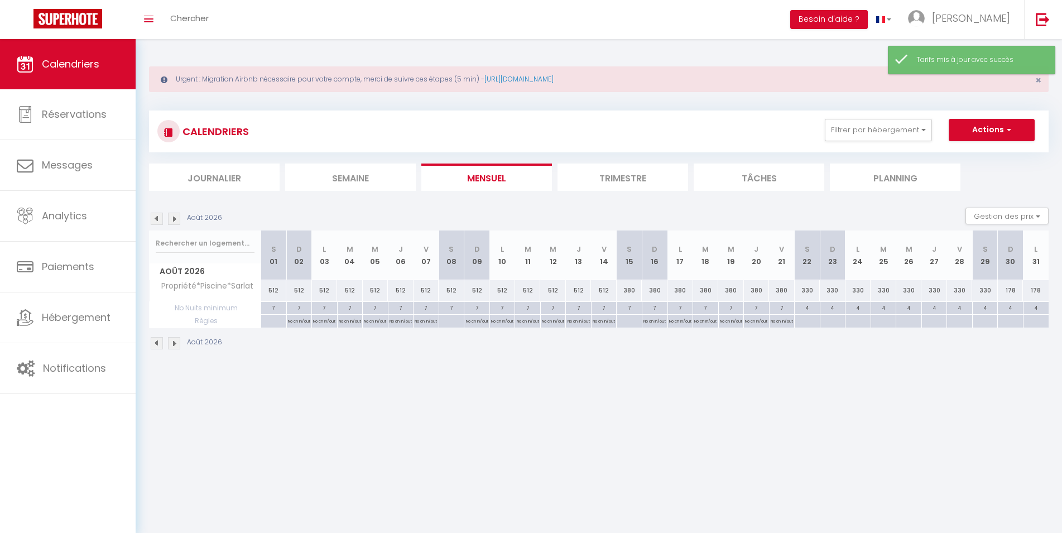
click at [175, 343] on img at bounding box center [174, 343] width 12 height 12
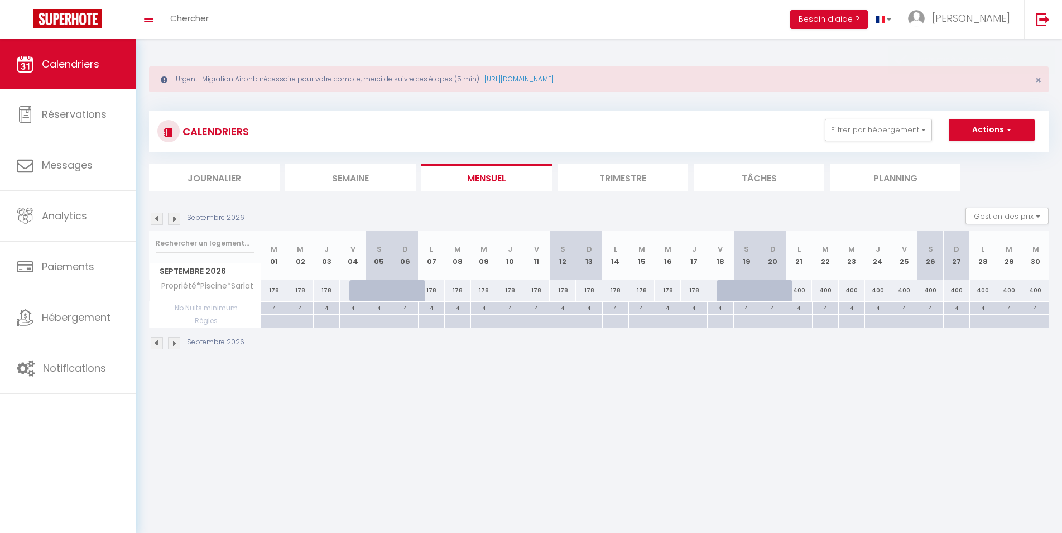
click at [800, 291] on div "400" at bounding box center [799, 290] width 26 height 21
type input "400"
type input "Lun 21 Septembre 2026"
type input "[DATE]"
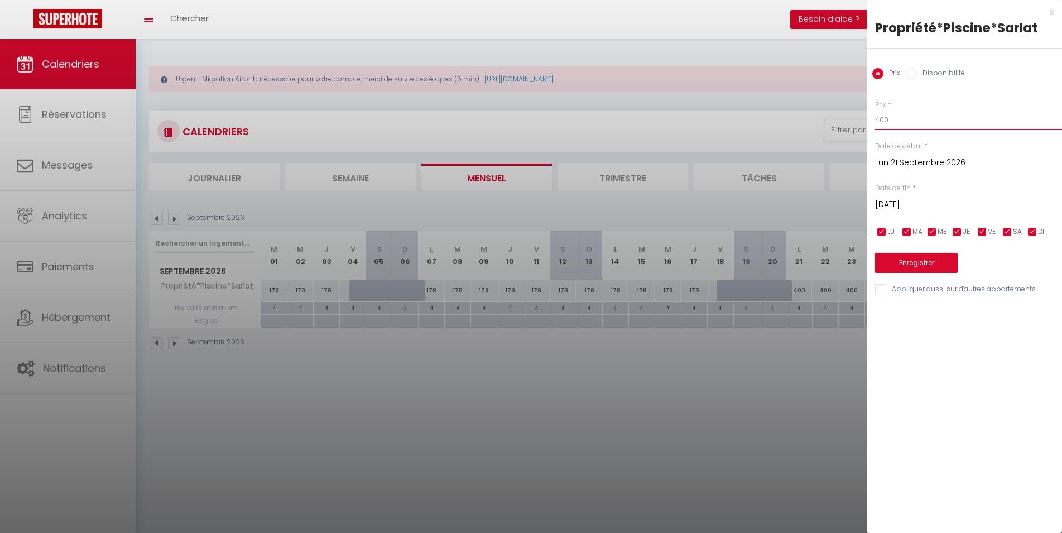
drag, startPoint x: 867, startPoint y: 121, endPoint x: 806, endPoint y: 128, distance: 61.3
click at [875, 128] on input "400" at bounding box center [968, 120] width 187 height 20
type input "156"
click at [931, 205] on input "[DATE]" at bounding box center [968, 205] width 187 height 15
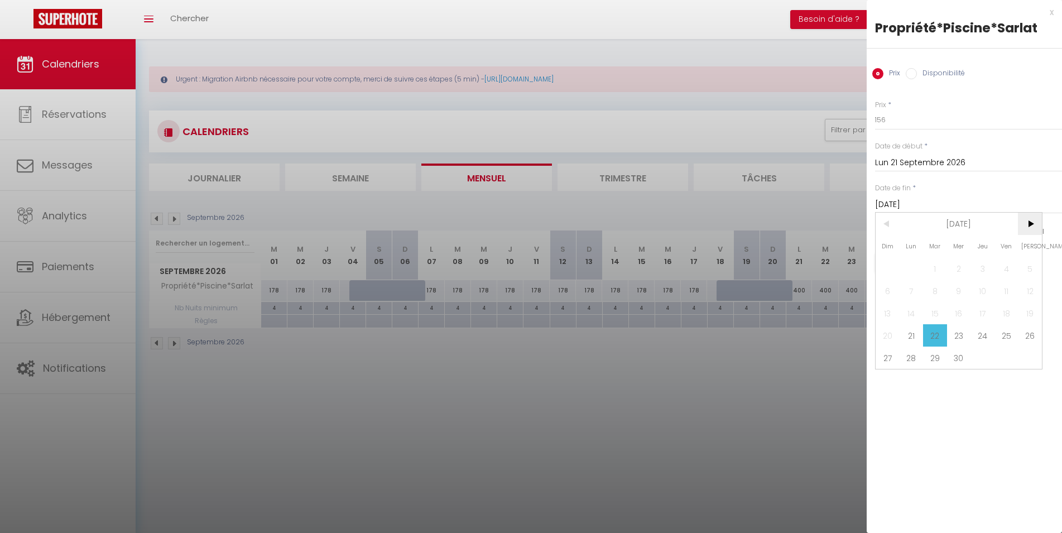
click at [1037, 229] on span ">" at bounding box center [1030, 224] width 24 height 22
click at [1033, 271] on span "3" at bounding box center [1030, 268] width 24 height 22
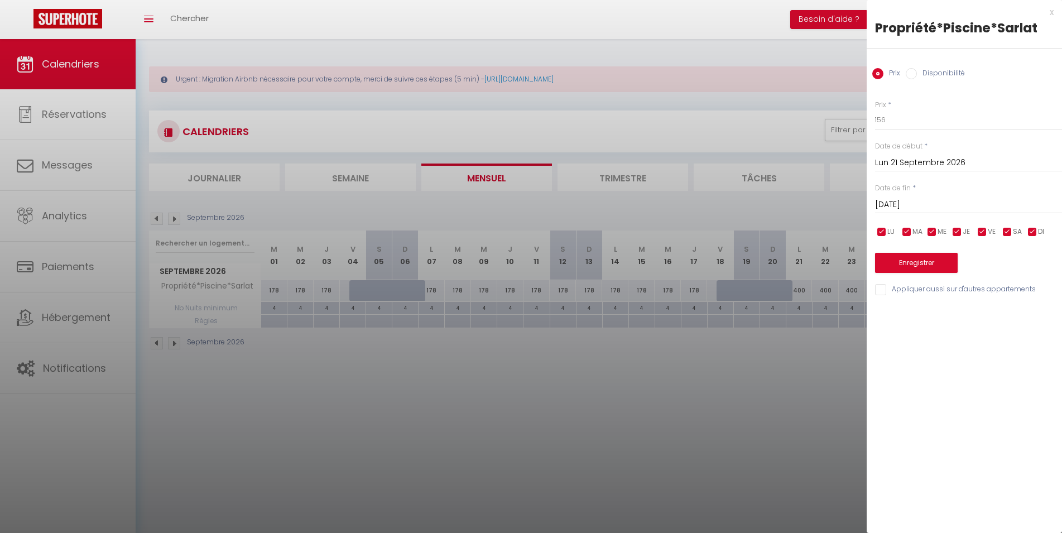
type input "[PERSON_NAME][DATE]"
click at [934, 264] on button "Enregistrer" at bounding box center [916, 263] width 83 height 20
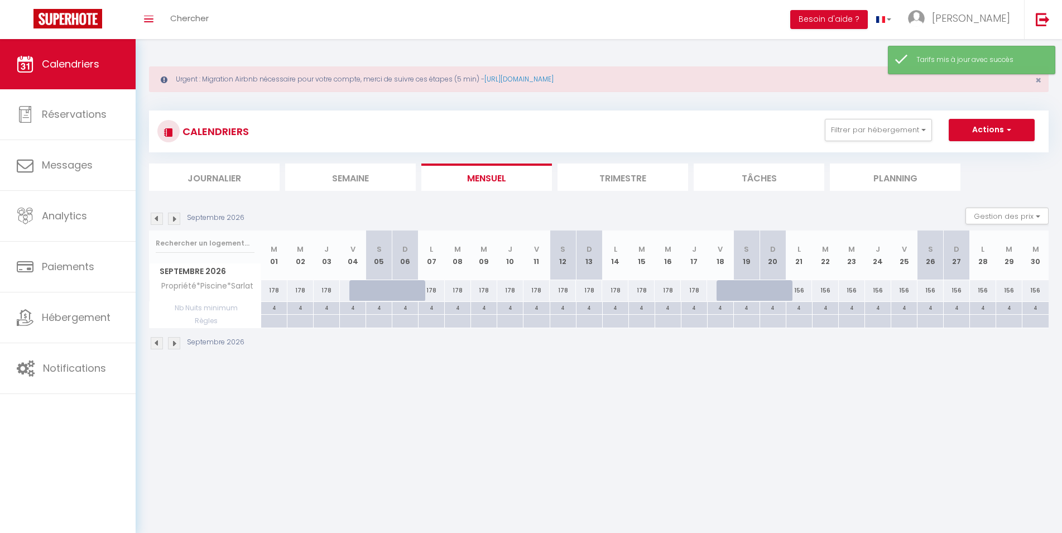
click at [904, 309] on div "4" at bounding box center [904, 307] width 26 height 11
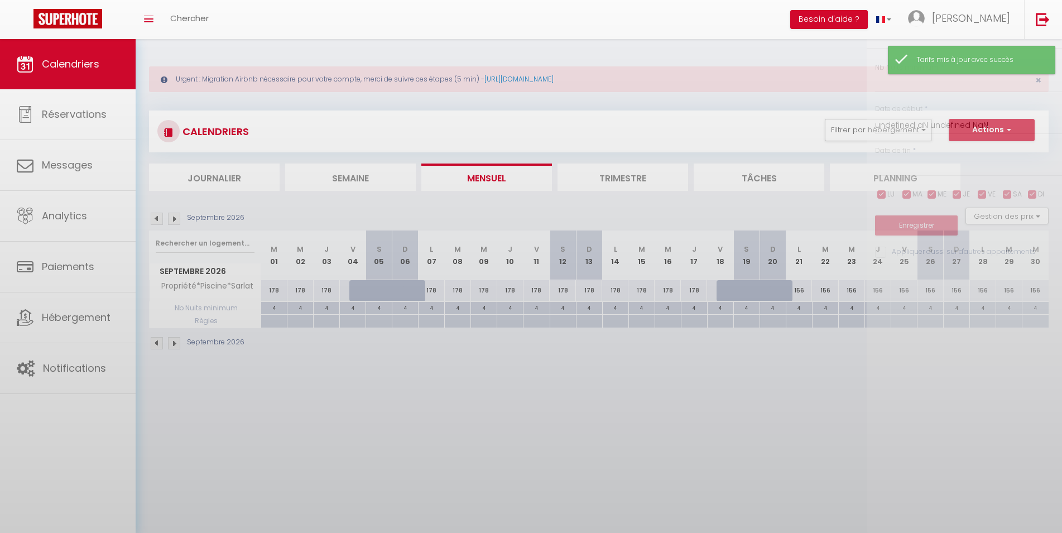
type input "4"
type input "Ven 25 Septembre 2026"
type input "[DATE]"
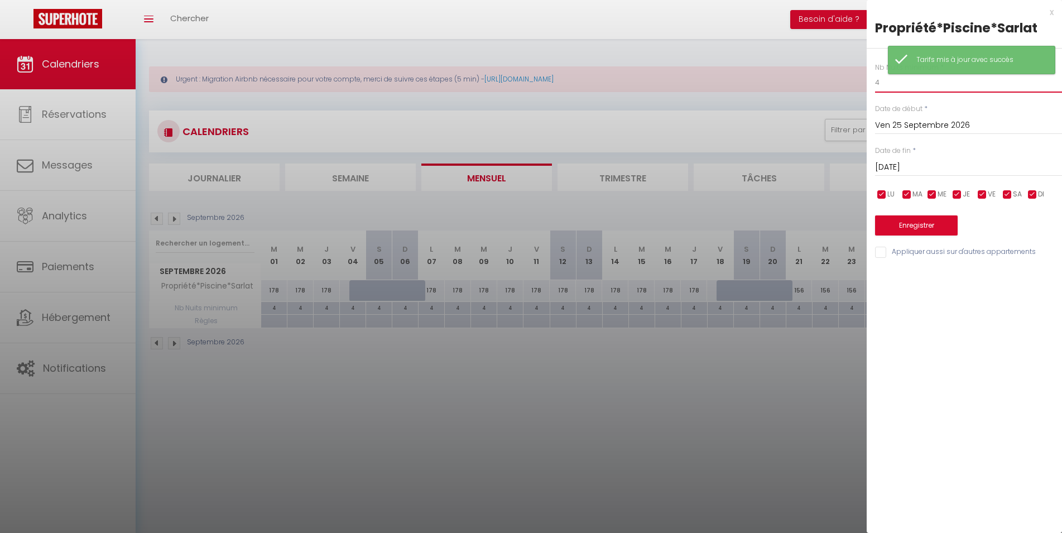
drag, startPoint x: 893, startPoint y: 87, endPoint x: 774, endPoint y: 88, distance: 118.4
click at [875, 90] on input "4" at bounding box center [968, 83] width 187 height 20
type input "2"
click at [905, 224] on button "Enregistrer" at bounding box center [916, 225] width 83 height 20
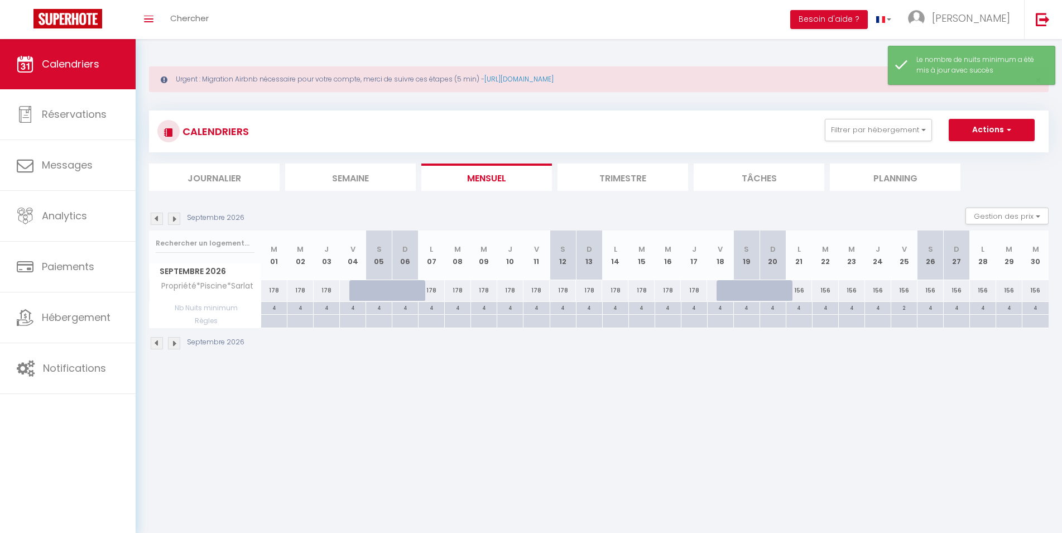
click at [933, 307] on div "4" at bounding box center [931, 307] width 26 height 11
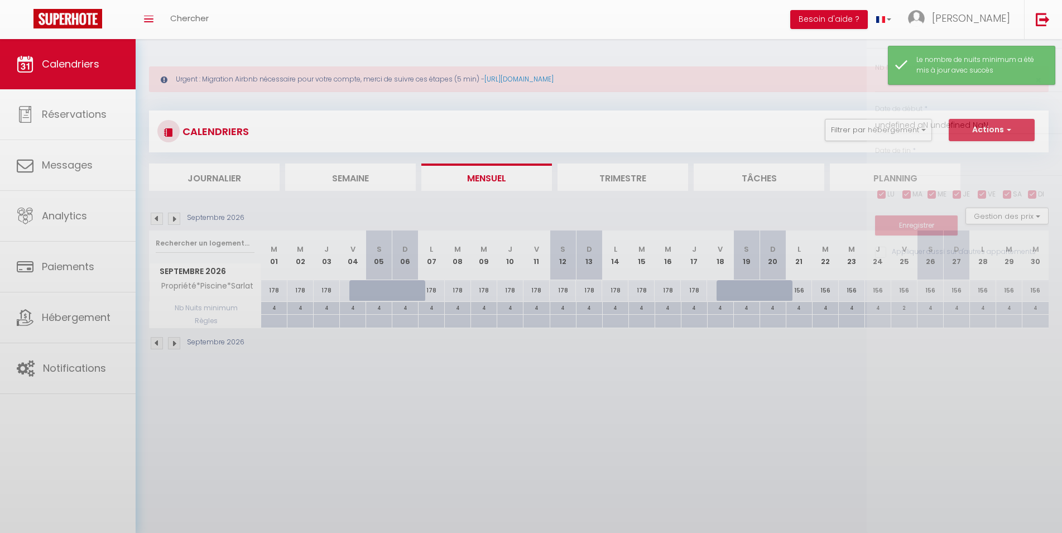
type input "4"
type input "[DATE]"
type input "Dim 27 Septembre 2026"
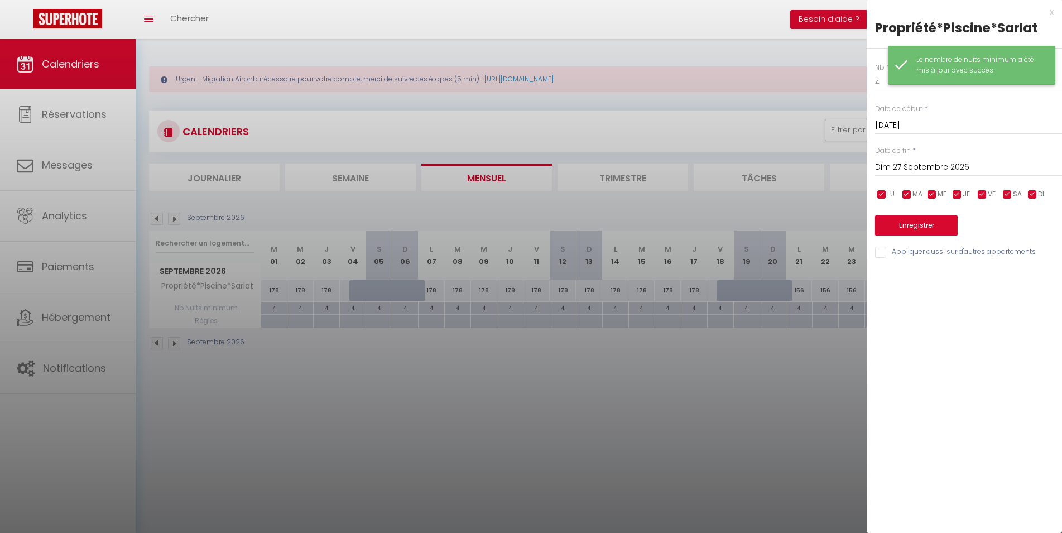
drag, startPoint x: 888, startPoint y: 82, endPoint x: 856, endPoint y: 84, distance: 31.3
click at [888, 84] on div "Le nombre de nuits minimum a été mis à jour avec succès" at bounding box center [971, 65] width 167 height 39
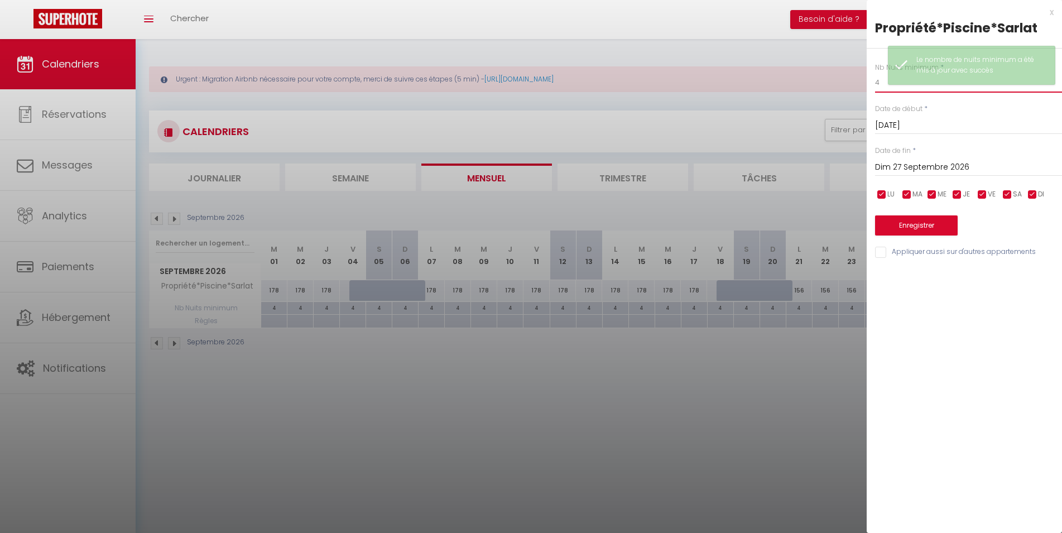
drag, startPoint x: 881, startPoint y: 82, endPoint x: 852, endPoint y: 82, distance: 28.5
click at [875, 82] on input "4" at bounding box center [968, 83] width 187 height 20
type input "2"
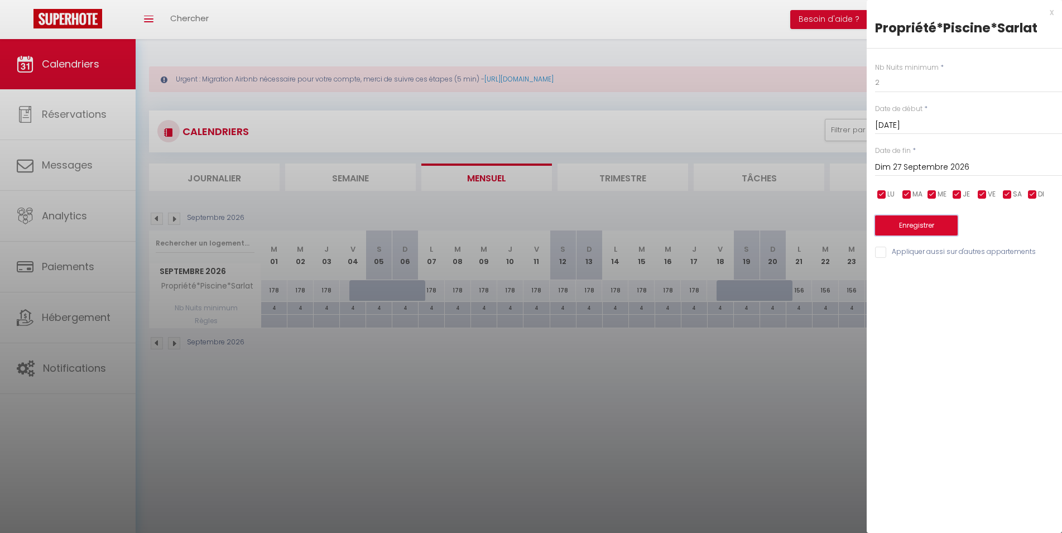
click at [915, 232] on button "Enregistrer" at bounding box center [916, 225] width 83 height 20
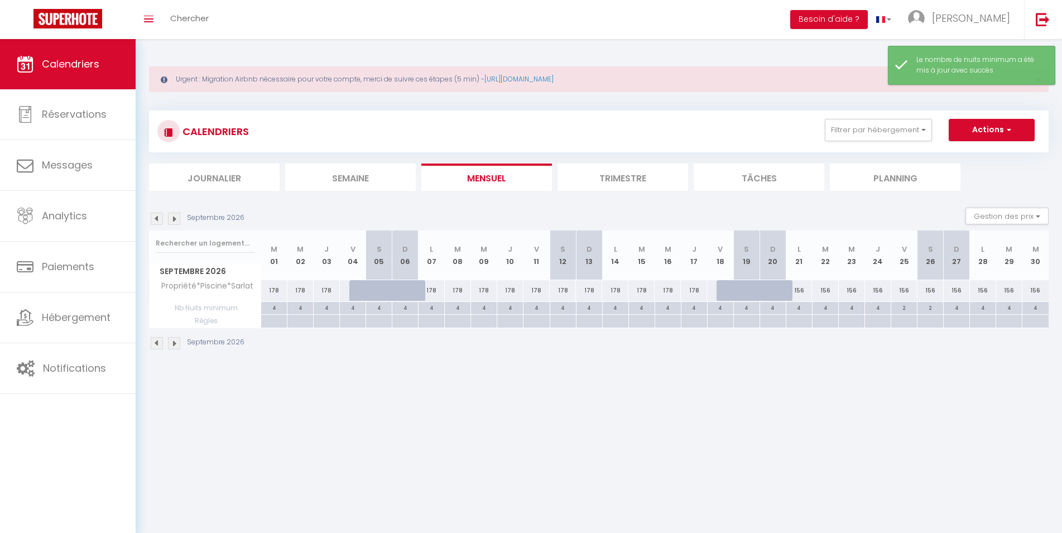
click at [174, 346] on img at bounding box center [174, 343] width 12 height 12
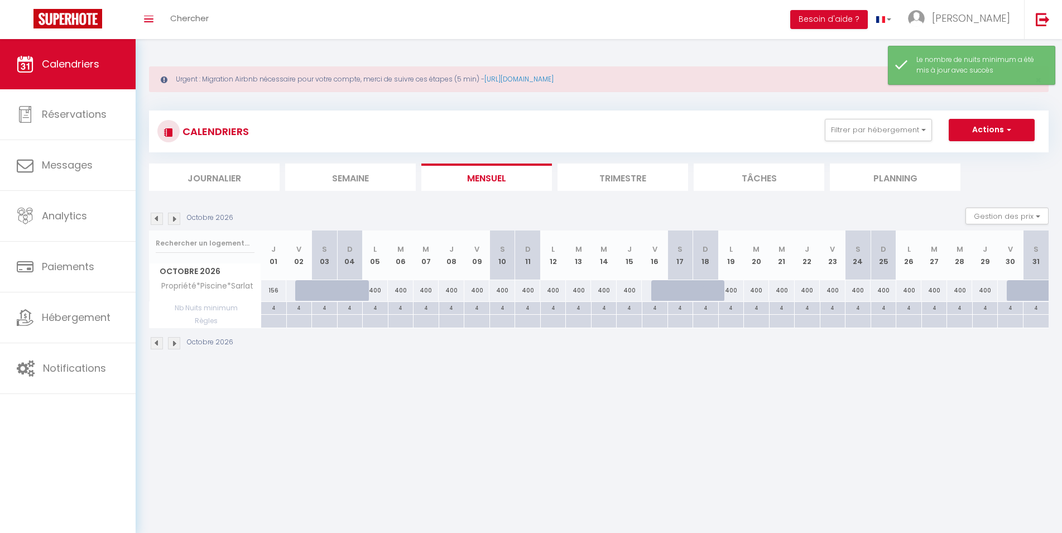
click at [479, 310] on div "4" at bounding box center [476, 307] width 25 height 11
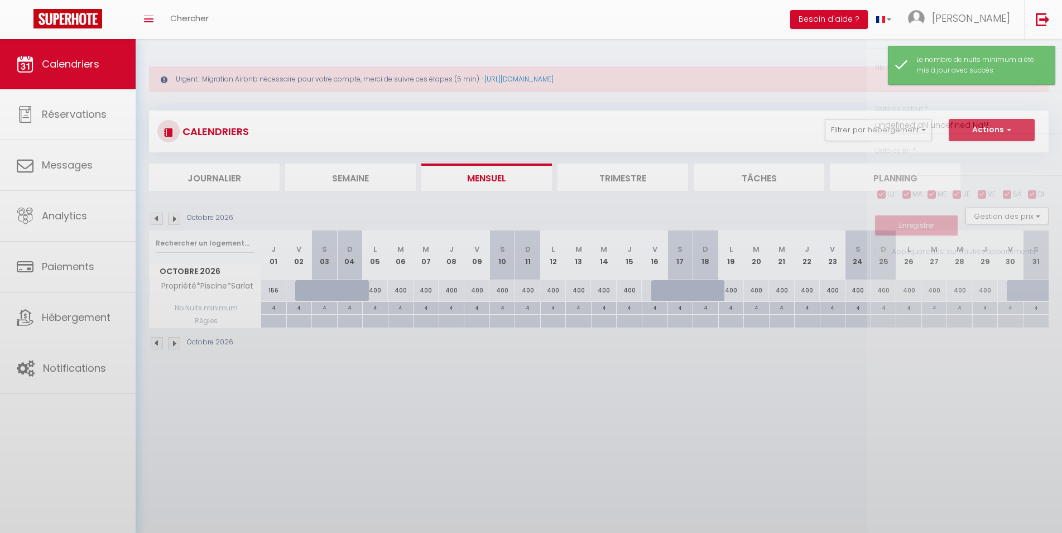
type input "4"
type input "Ven 09 Octobre 2026"
type input "[DATE]"
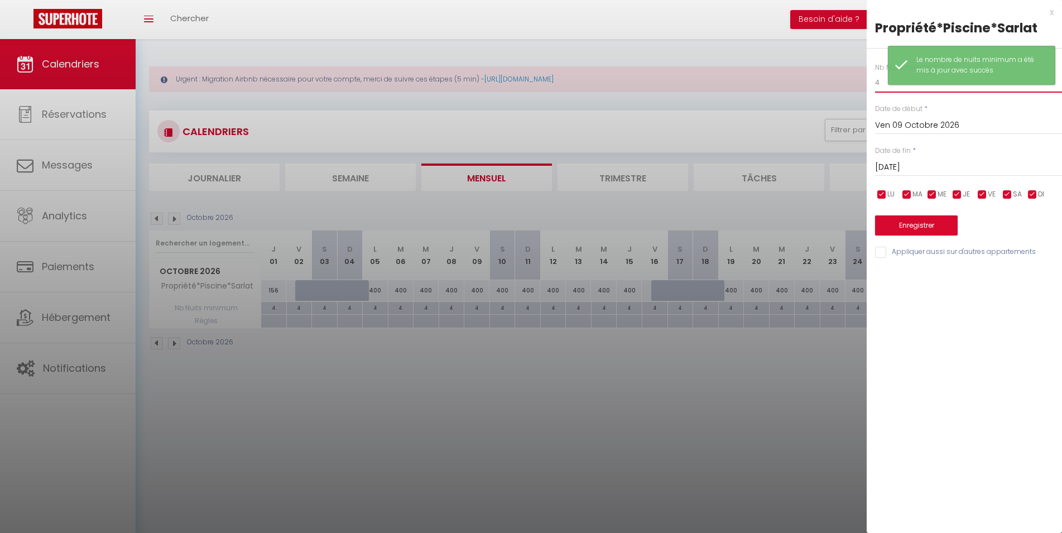
drag, startPoint x: 874, startPoint y: 87, endPoint x: 843, endPoint y: 88, distance: 30.1
click at [875, 88] on input "4" at bounding box center [968, 83] width 187 height 20
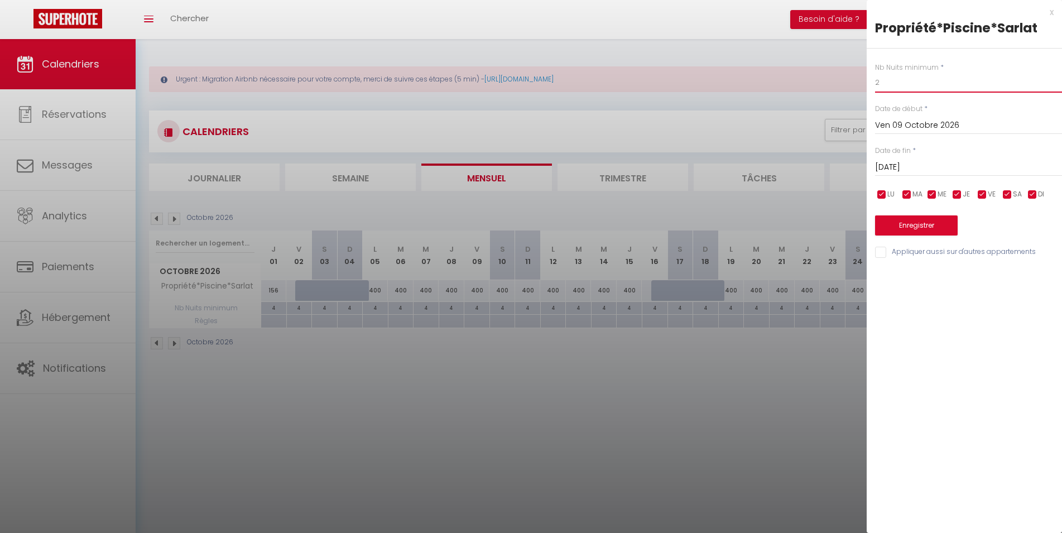
type input "2"
click at [927, 169] on input "[DATE]" at bounding box center [968, 167] width 187 height 15
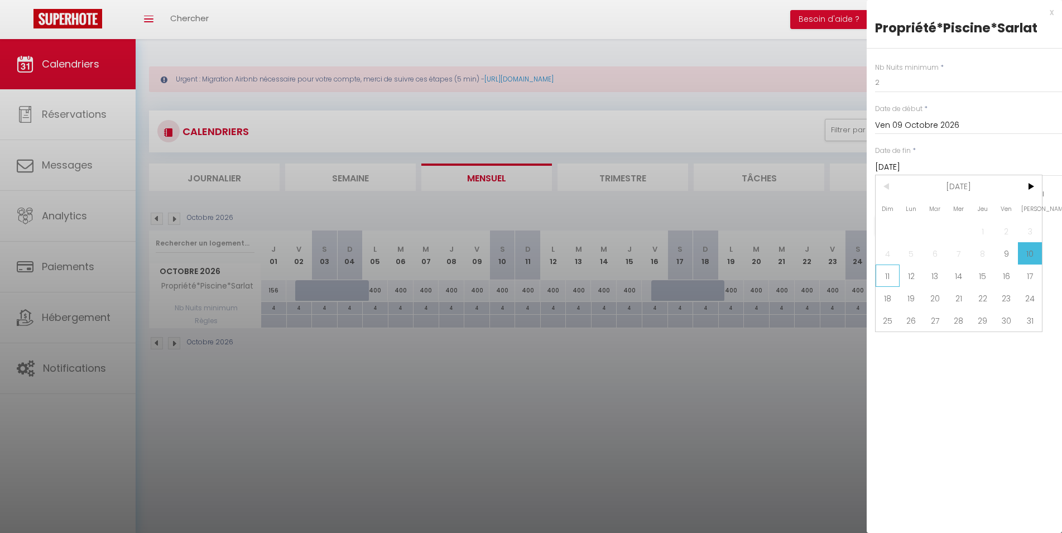
click at [893, 279] on span "11" at bounding box center [888, 276] width 24 height 22
type input "Dim 11 Octobre 2026"
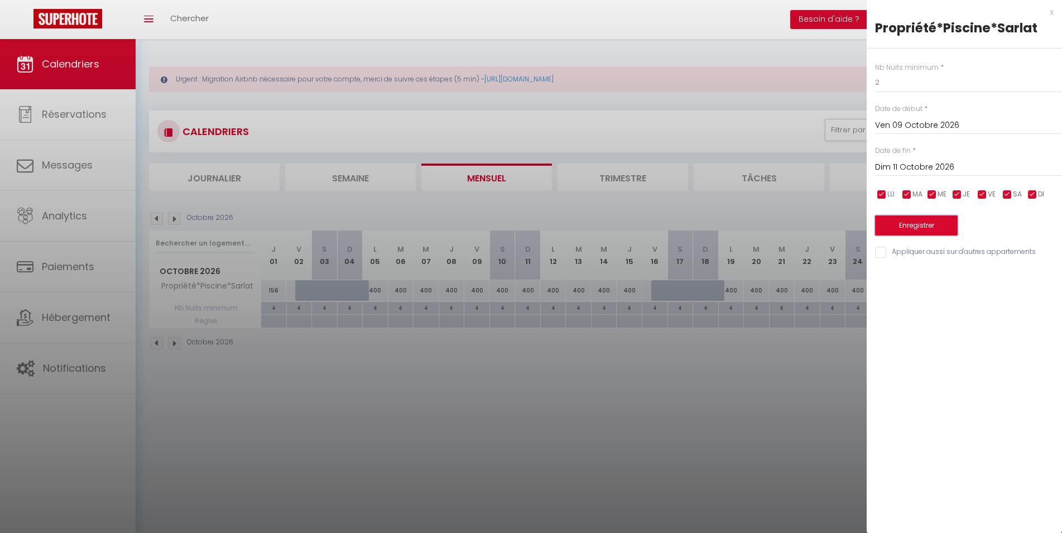
click at [904, 228] on button "Enregistrer" at bounding box center [916, 225] width 83 height 20
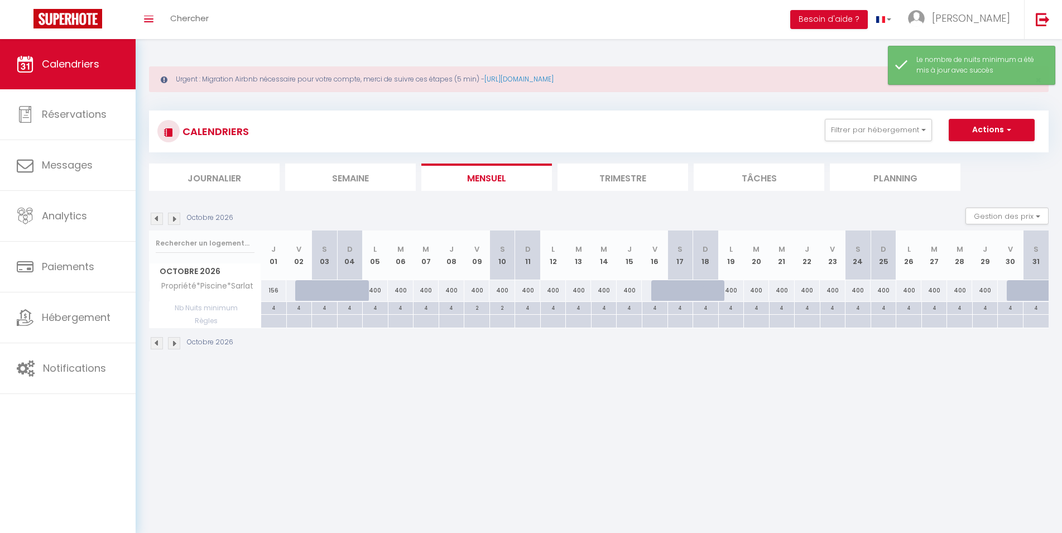
click at [378, 290] on div "400" at bounding box center [376, 290] width 26 height 21
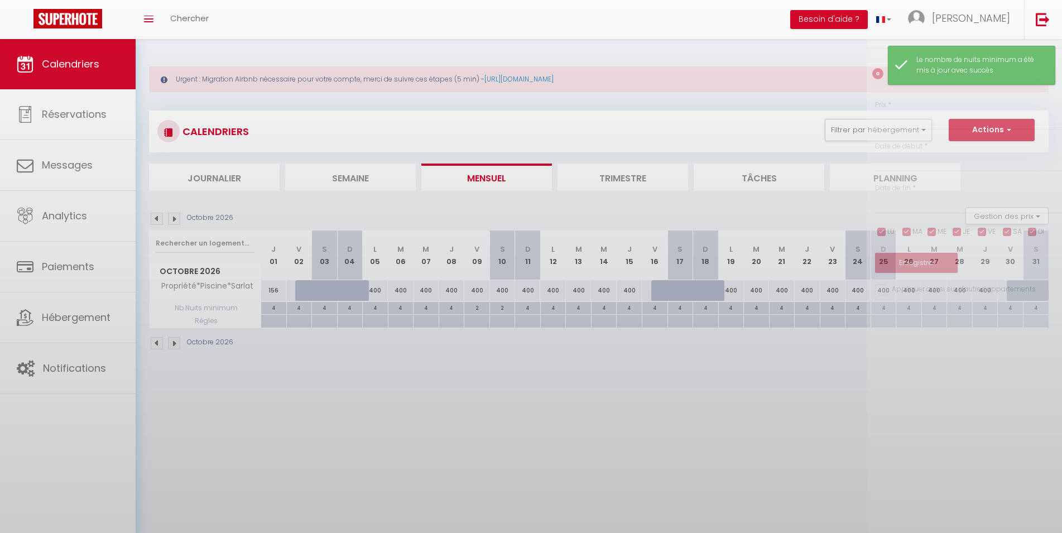
type input "400"
type input "Lun 05 Octobre 2026"
type input "[DATE]"
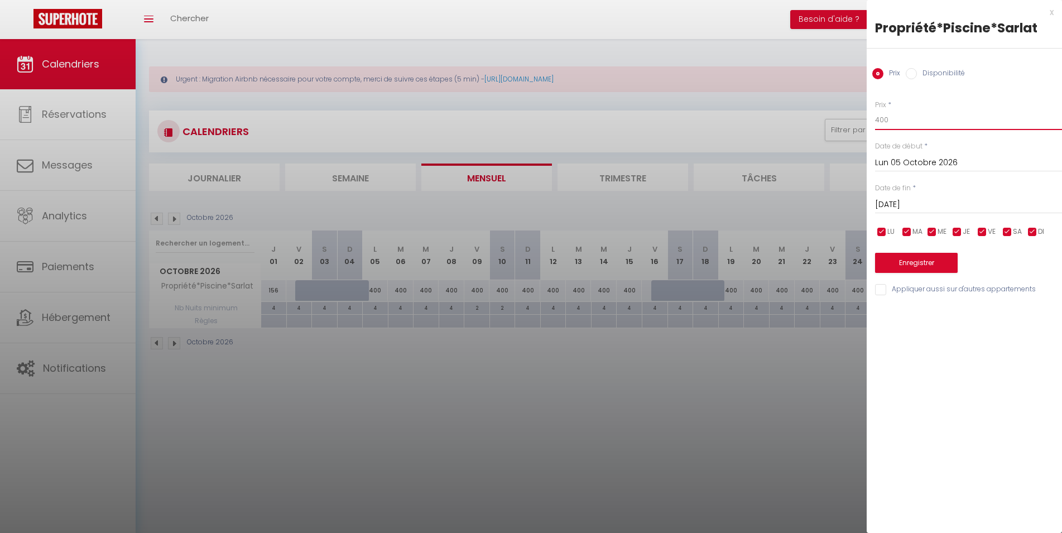
drag, startPoint x: 899, startPoint y: 120, endPoint x: 792, endPoint y: 127, distance: 108.0
click at [875, 127] on input "400" at bounding box center [968, 120] width 187 height 20
click at [368, 390] on div at bounding box center [531, 266] width 1062 height 533
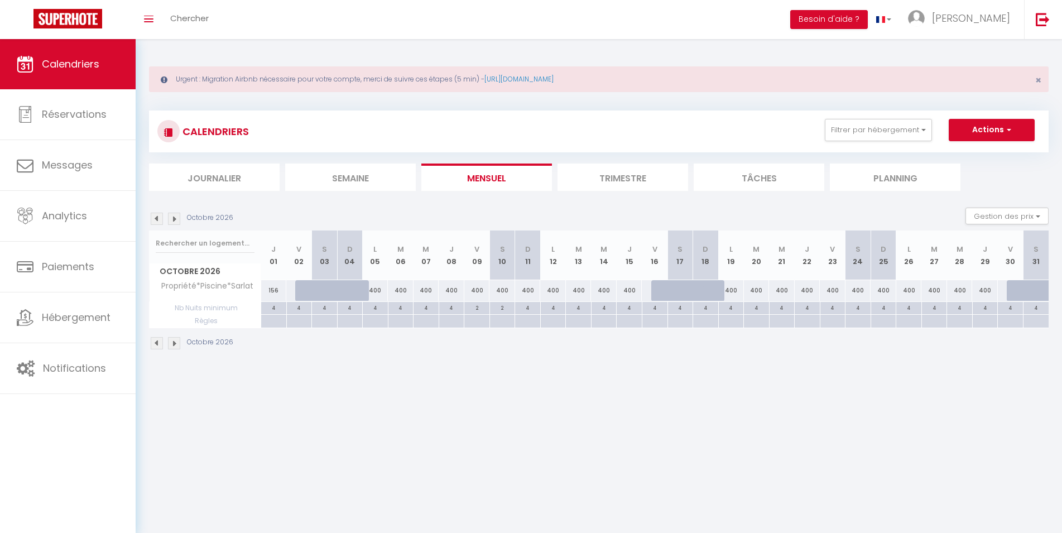
click at [152, 345] on img at bounding box center [157, 343] width 12 height 12
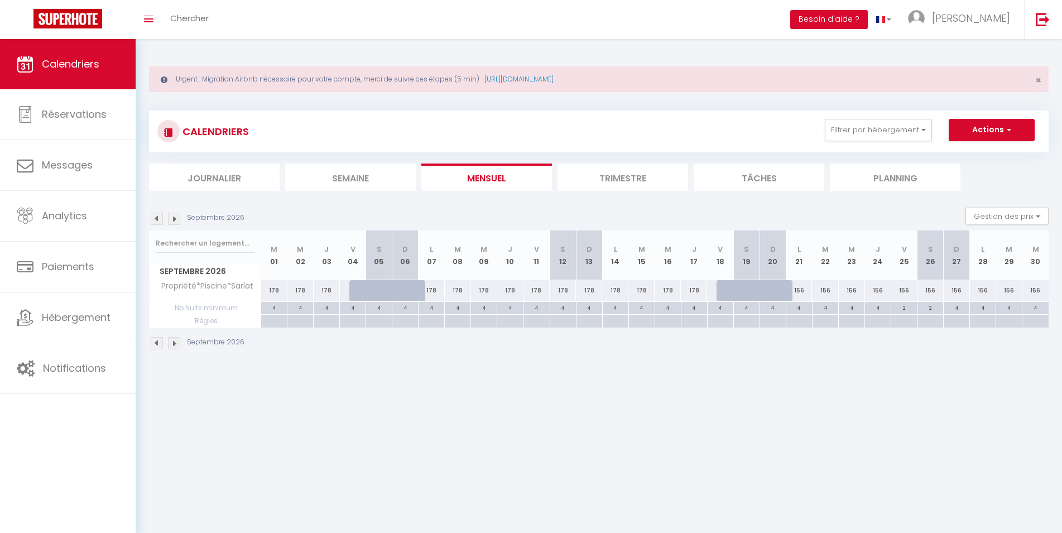
click at [157, 345] on img at bounding box center [157, 343] width 12 height 12
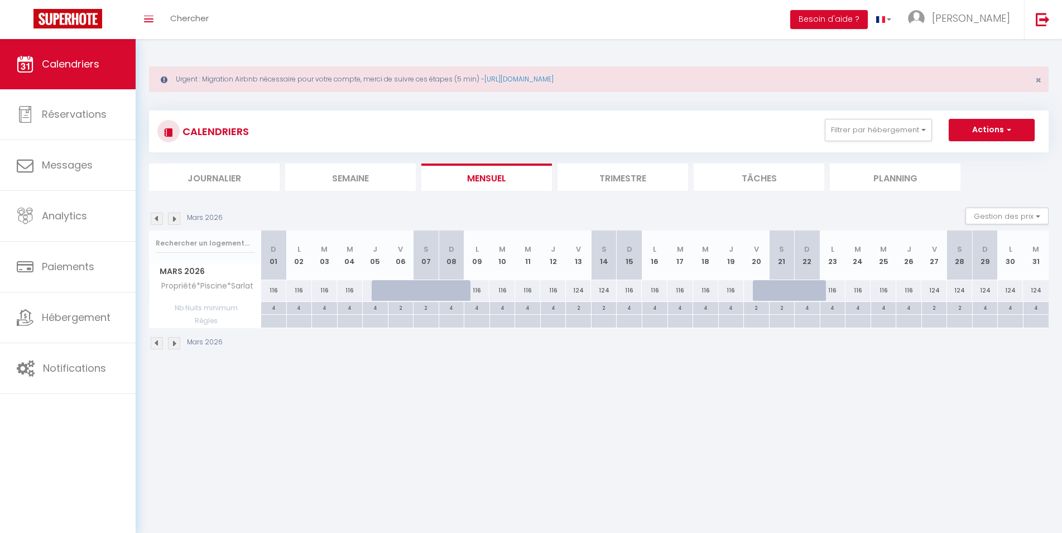
click at [170, 343] on img at bounding box center [174, 343] width 12 height 12
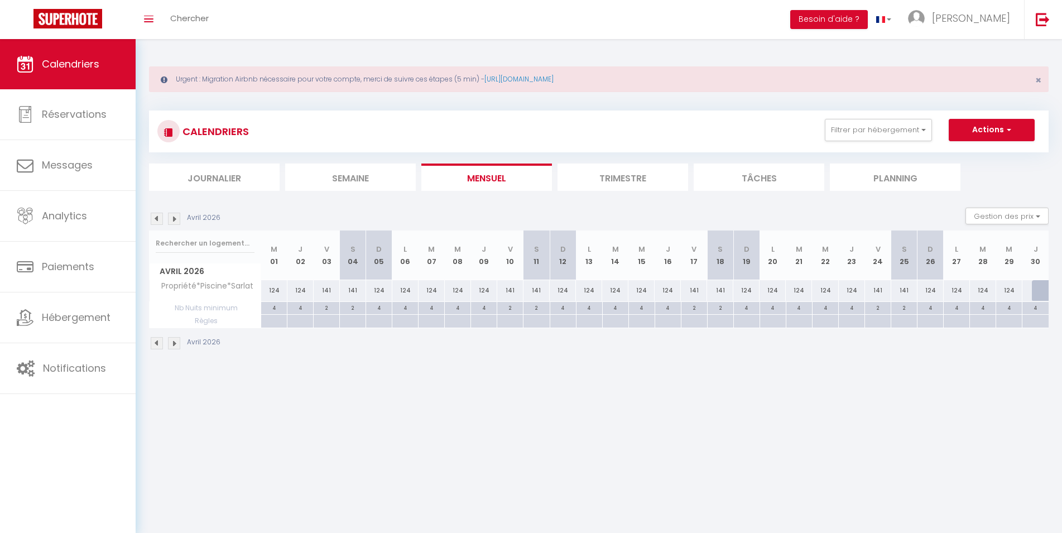
click at [175, 344] on img at bounding box center [174, 343] width 12 height 12
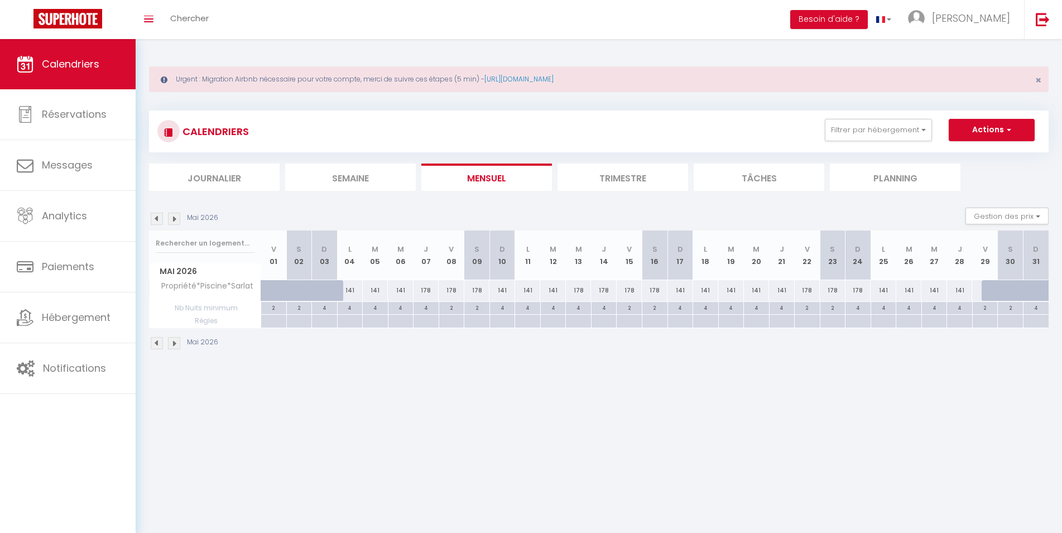
click at [161, 342] on img at bounding box center [157, 343] width 12 height 12
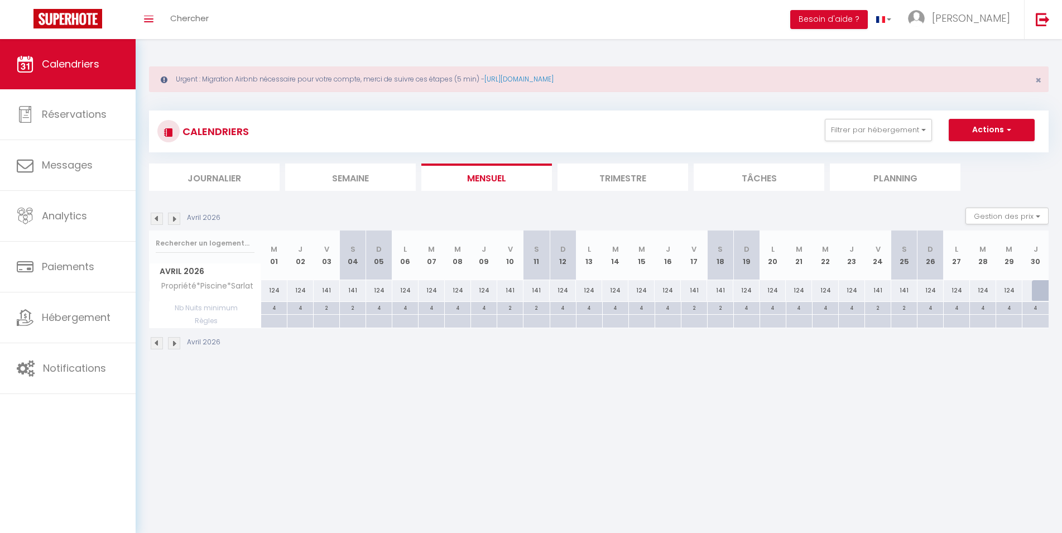
click at [161, 342] on img at bounding box center [157, 343] width 12 height 12
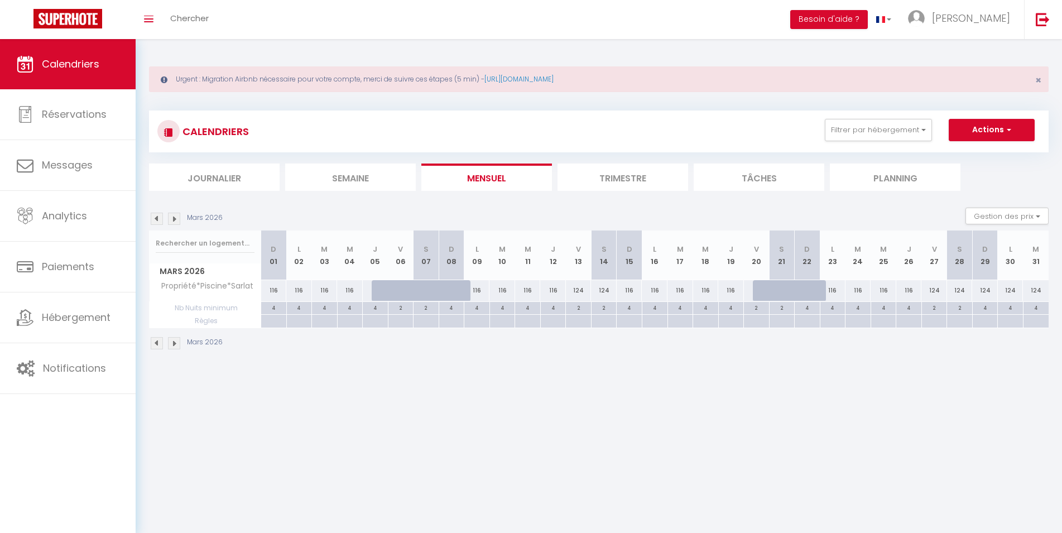
click at [174, 346] on img at bounding box center [174, 343] width 12 height 12
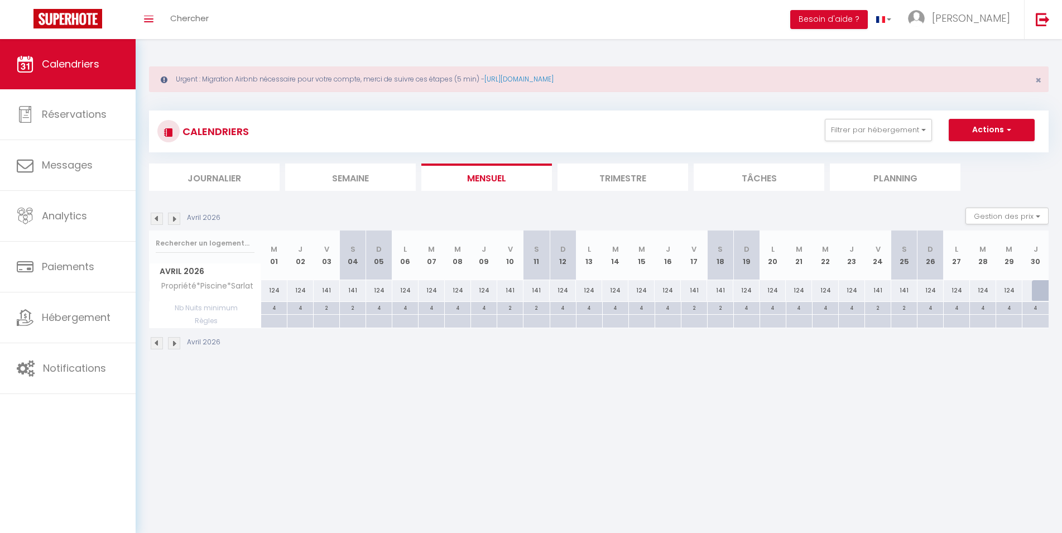
click at [174, 346] on img at bounding box center [174, 343] width 12 height 12
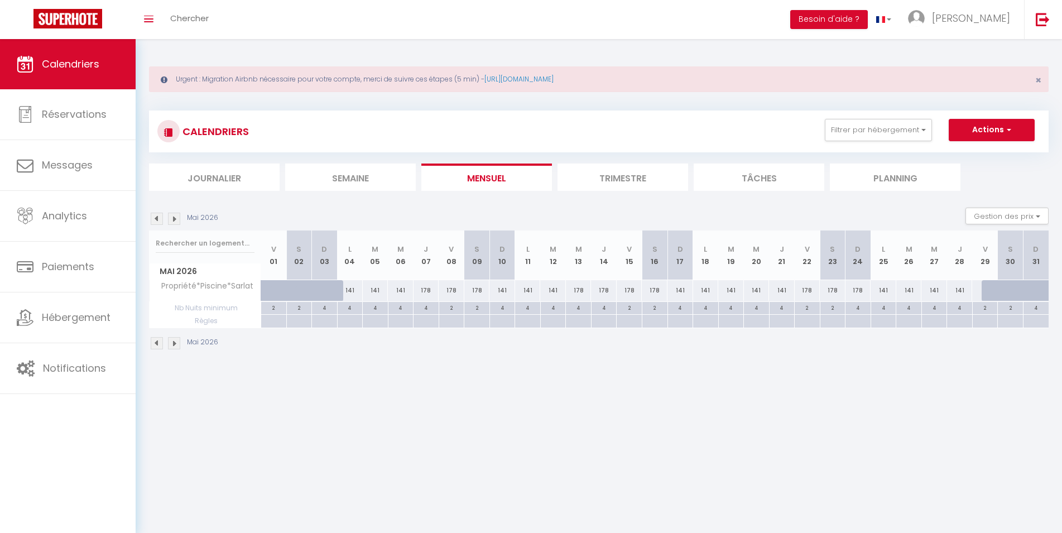
click at [174, 346] on img at bounding box center [174, 343] width 12 height 12
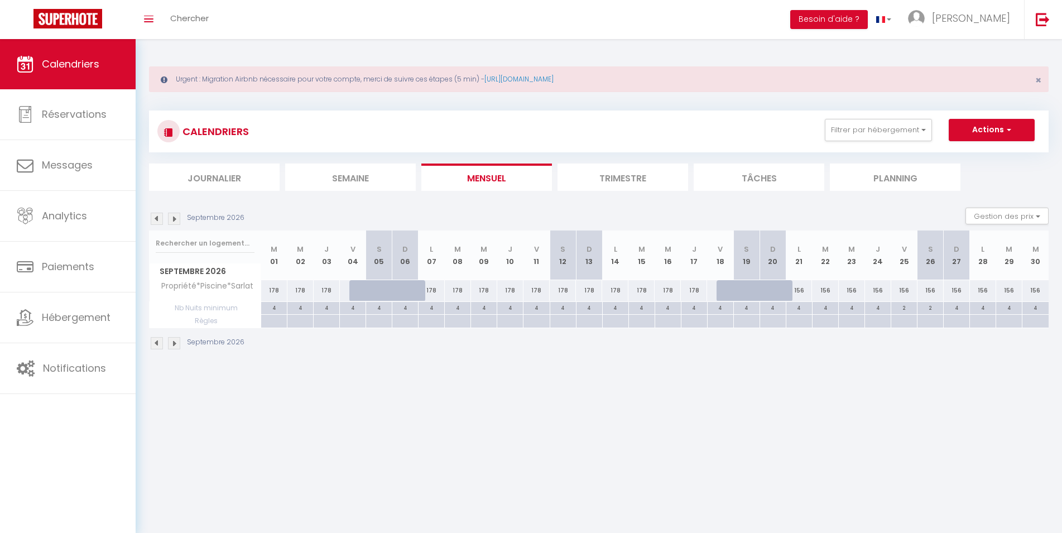
click at [174, 346] on img at bounding box center [174, 343] width 12 height 12
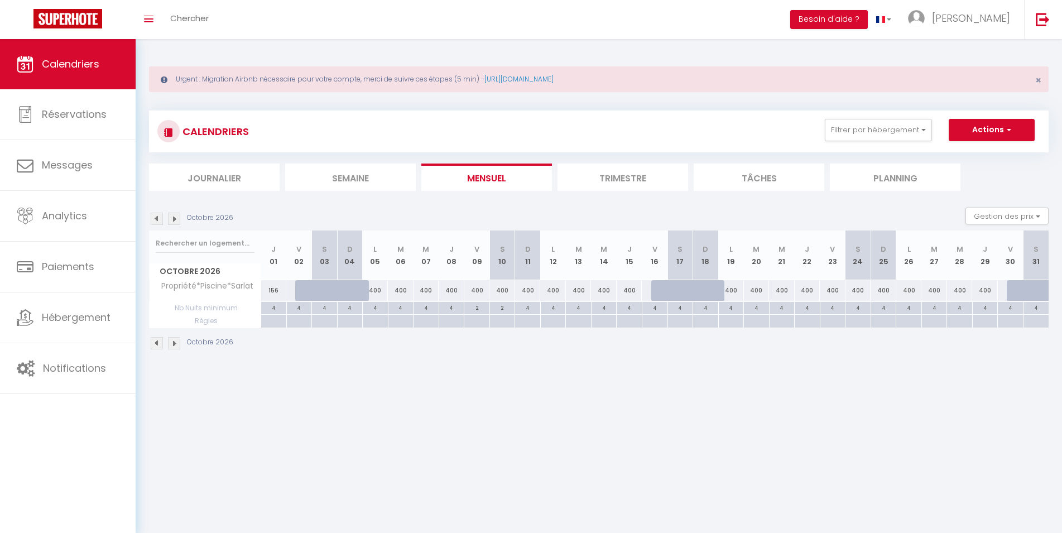
click at [378, 289] on div "400" at bounding box center [376, 290] width 26 height 21
type input "400"
type input "Lun 05 Octobre 2026"
type input "[DATE]"
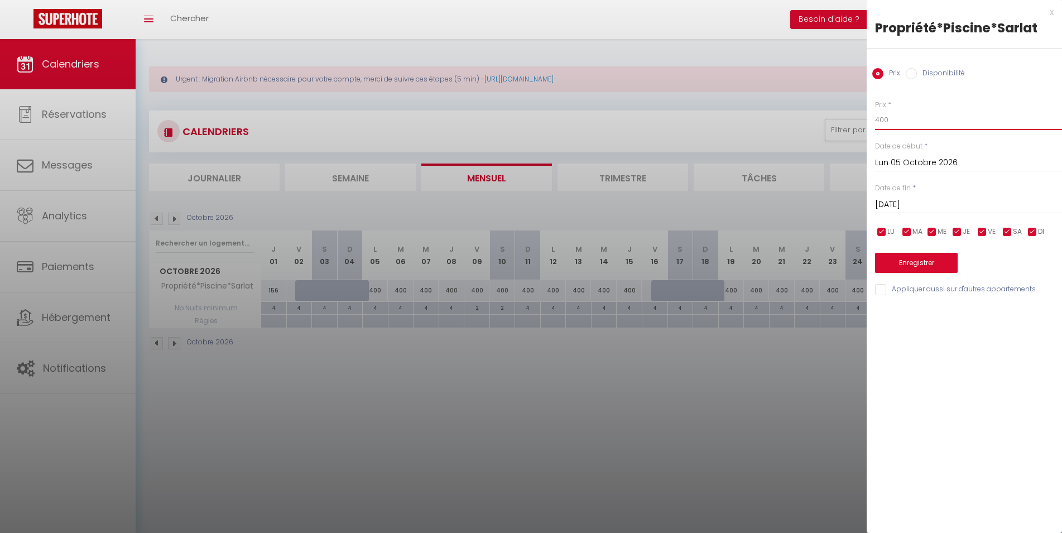
drag, startPoint x: 922, startPoint y: 122, endPoint x: 742, endPoint y: 125, distance: 180.3
click at [875, 125] on input "400" at bounding box center [968, 120] width 187 height 20
type input "124"
click at [929, 197] on div "[DATE] < [DATE] > Dim Lun Mar Mer Jeu Ven Sam 1 2 3 4 5 6 7 8 9 10 11 12 13 14 …" at bounding box center [968, 204] width 187 height 20
click at [953, 210] on input "[DATE]" at bounding box center [968, 205] width 187 height 15
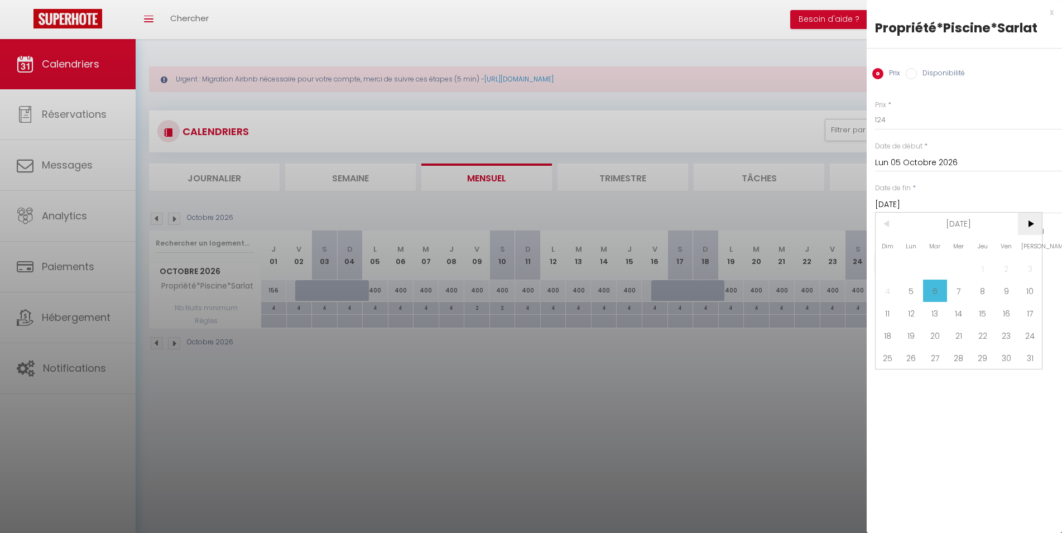
click at [1028, 223] on span ">" at bounding box center [1030, 224] width 24 height 22
click at [1028, 268] on span "7" at bounding box center [1030, 268] width 24 height 22
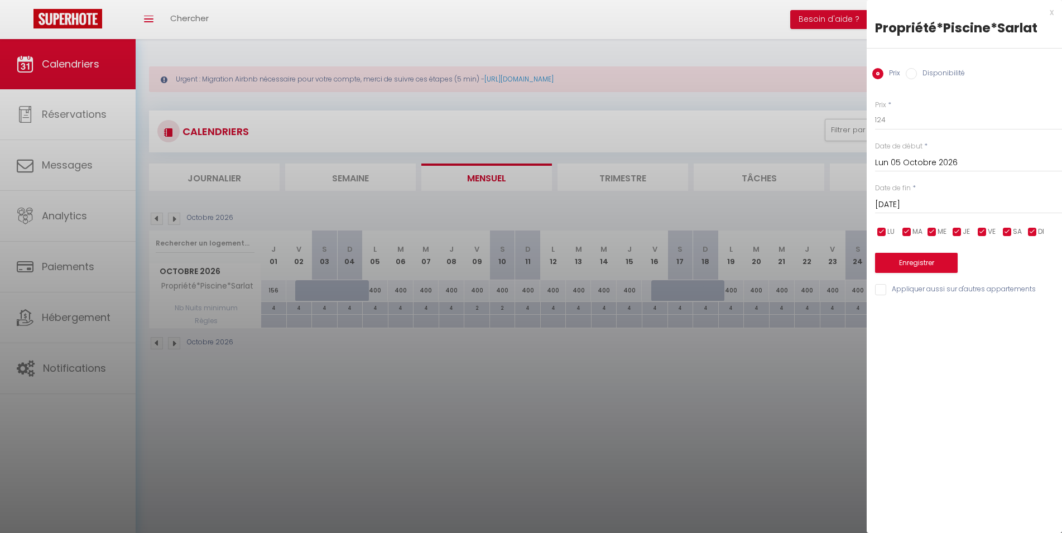
type input "[DATE]"
click at [932, 263] on button "Enregistrer" at bounding box center [916, 263] width 83 height 20
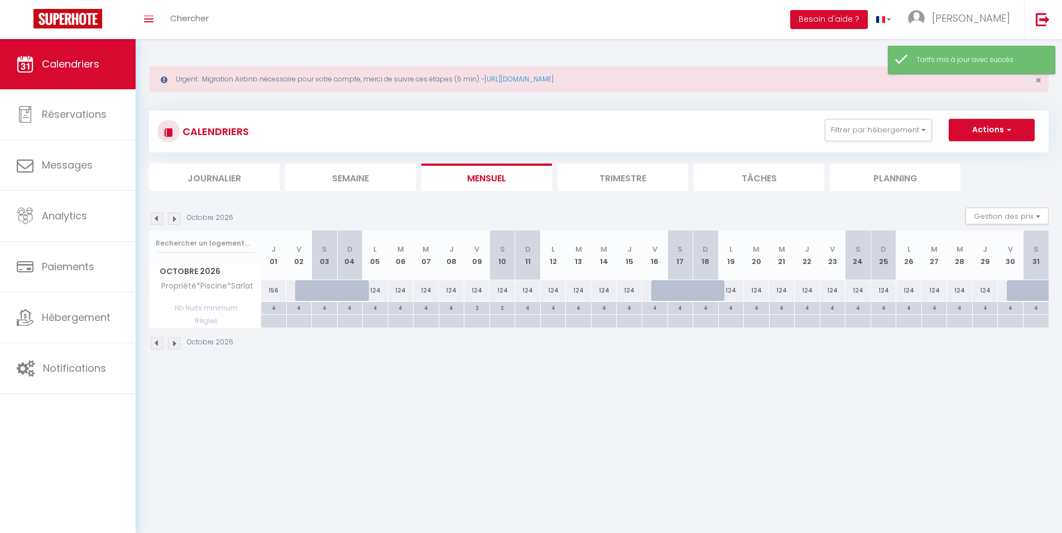
drag, startPoint x: 480, startPoint y: 290, endPoint x: 485, endPoint y: 287, distance: 6.0
click at [480, 290] on div "124" at bounding box center [477, 290] width 26 height 21
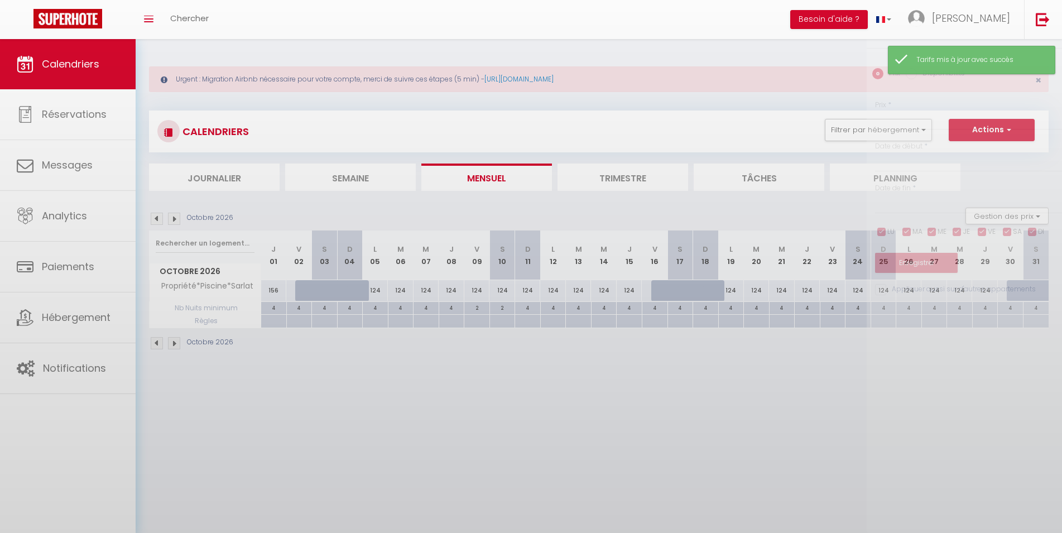
type input "124"
type input "Ven 09 Octobre 2026"
type input "[DATE]"
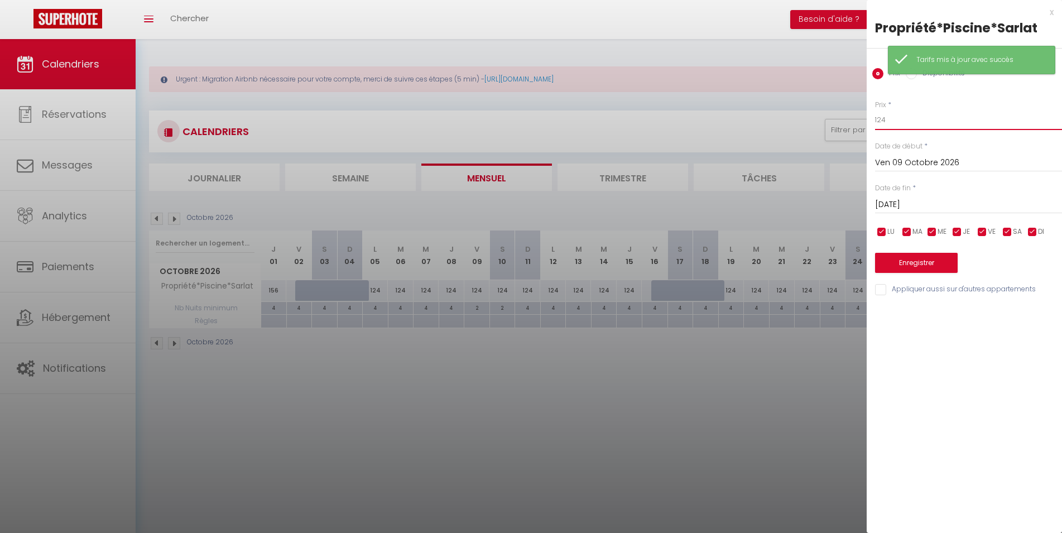
drag, startPoint x: 902, startPoint y: 121, endPoint x: 748, endPoint y: 129, distance: 153.7
click at [875, 129] on input "124" at bounding box center [968, 120] width 187 height 20
type input "141"
click at [961, 232] on input "checkbox" at bounding box center [957, 232] width 11 height 11
checkbox input "false"
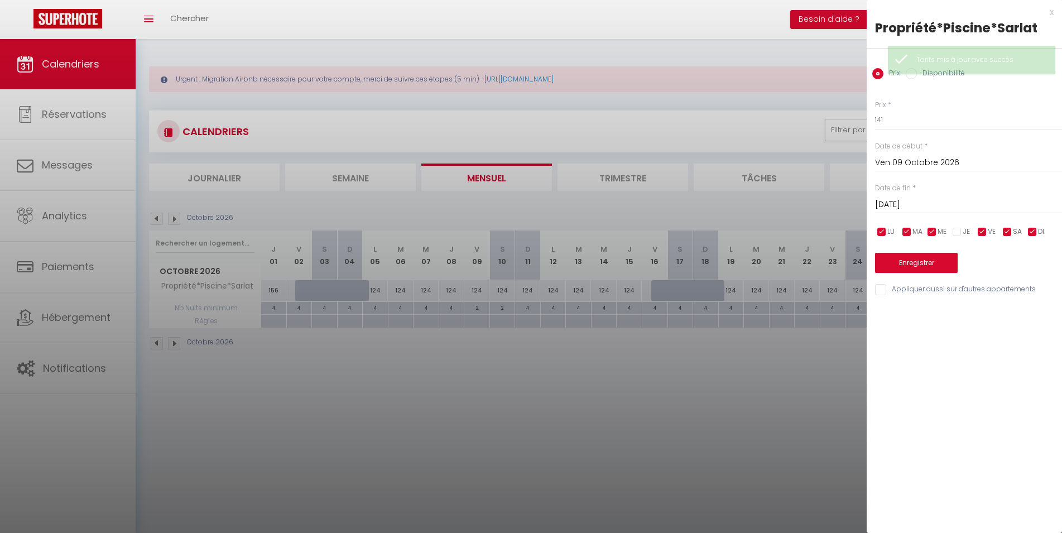
click at [933, 232] on input "checkbox" at bounding box center [932, 232] width 11 height 11
checkbox input "false"
click at [908, 232] on input "checkbox" at bounding box center [907, 232] width 11 height 11
checkbox input "false"
click at [876, 231] on input "checkbox" at bounding box center [881, 232] width 11 height 11
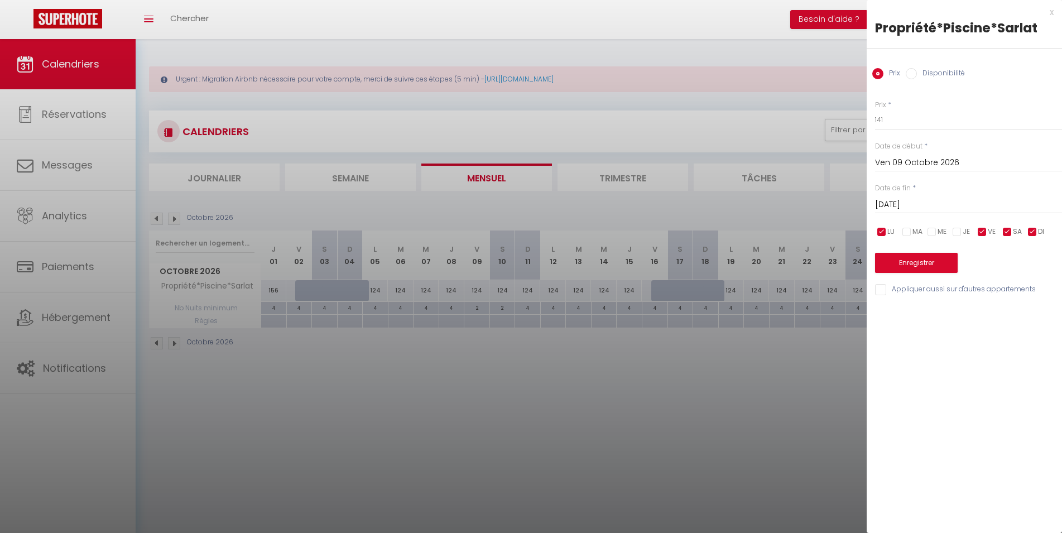
checkbox input "false"
click at [1030, 231] on input "checkbox" at bounding box center [1032, 232] width 11 height 11
checkbox input "false"
click at [971, 203] on input "[DATE]" at bounding box center [968, 205] width 187 height 15
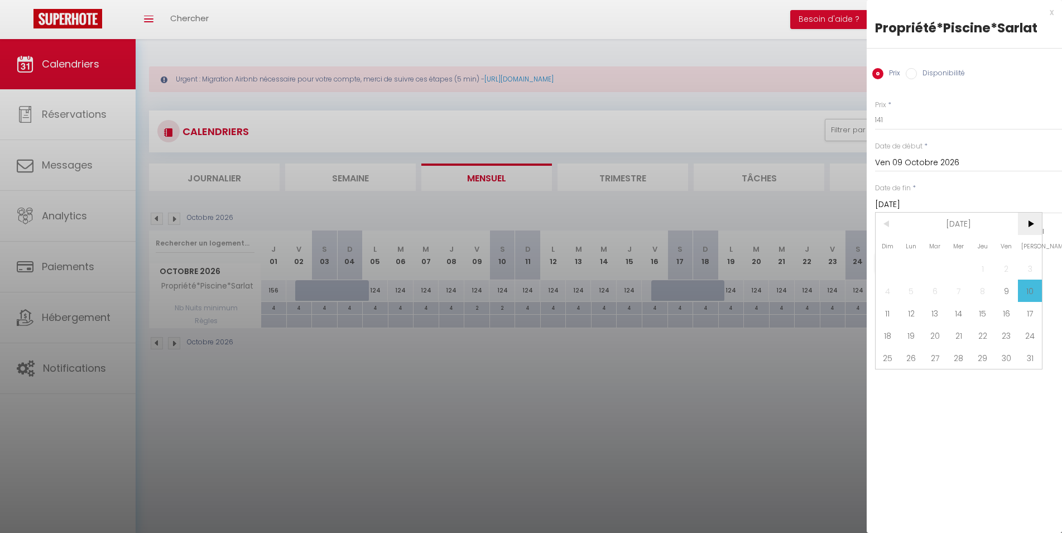
click at [1037, 225] on span ">" at bounding box center [1030, 224] width 24 height 22
click at [1031, 337] on span "28" at bounding box center [1030, 335] width 24 height 22
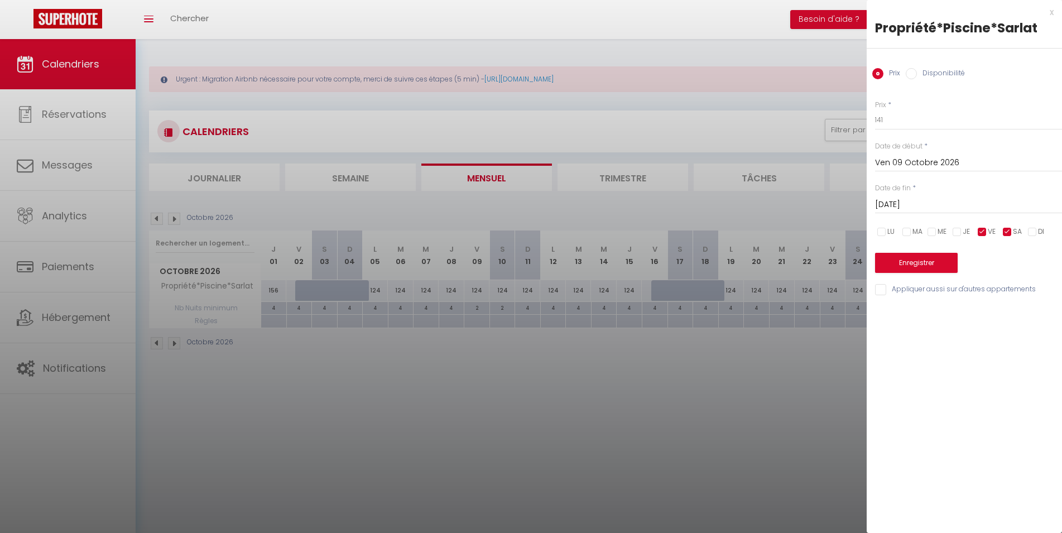
type input "[DATE]"
click at [938, 263] on button "Enregistrer" at bounding box center [916, 263] width 83 height 20
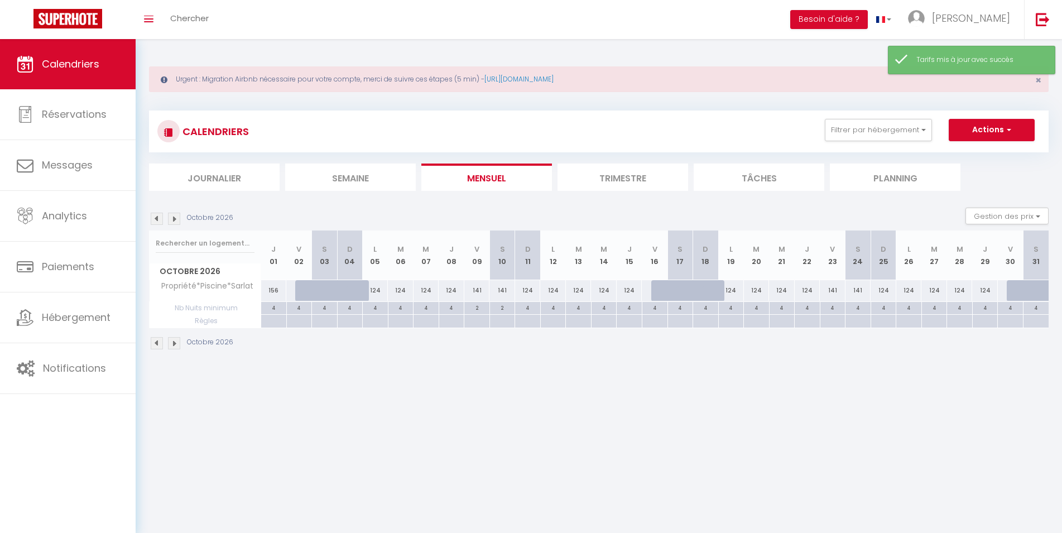
click at [181, 345] on div "Octobre 2026" at bounding box center [193, 343] width 88 height 12
click at [171, 346] on img at bounding box center [174, 343] width 12 height 12
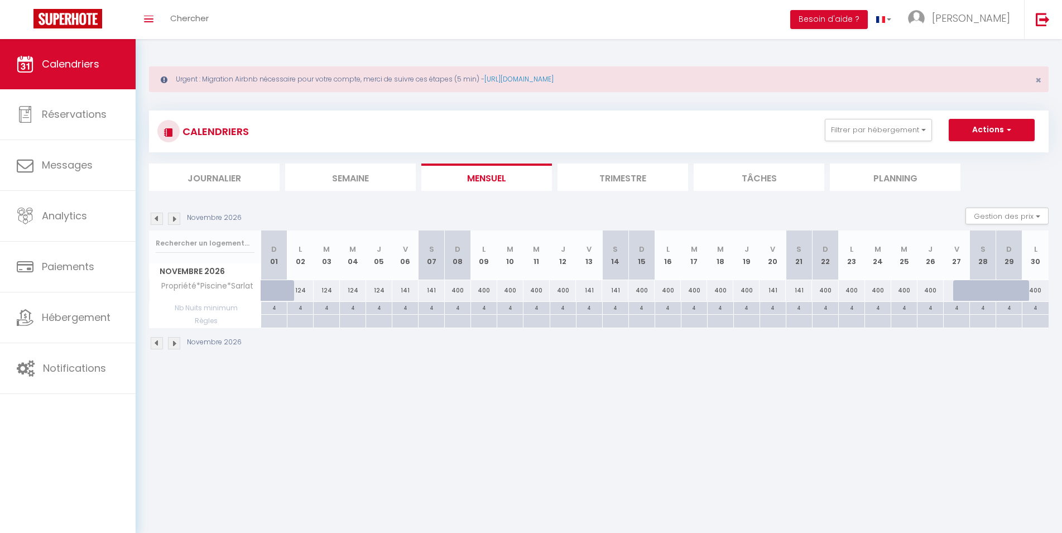
click at [459, 290] on div "400" at bounding box center [458, 290] width 26 height 21
type input "400"
type input "[DATE]"
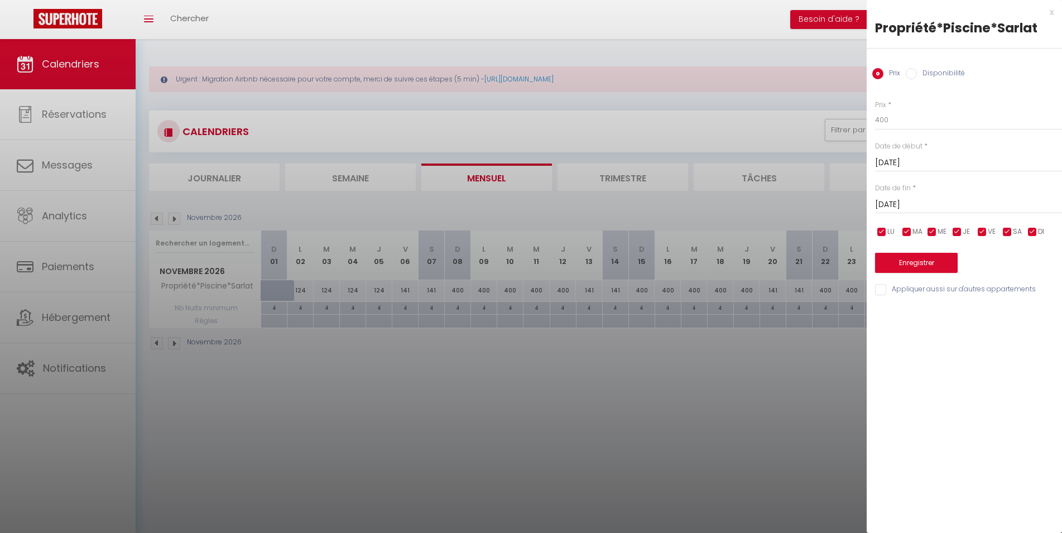
drag, startPoint x: 394, startPoint y: 349, endPoint x: 308, endPoint y: 309, distance: 95.1
click at [392, 350] on div at bounding box center [531, 266] width 1062 height 533
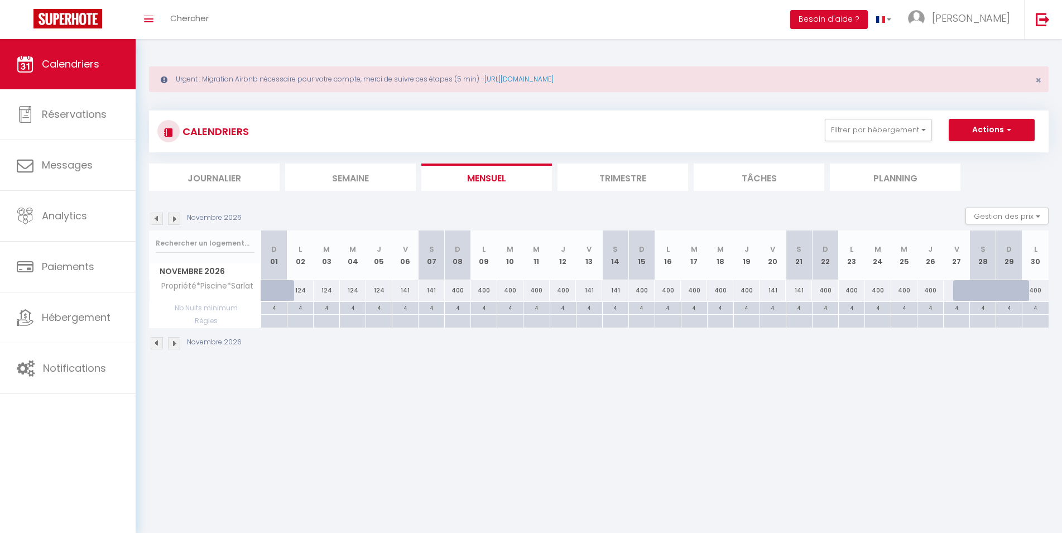
click at [304, 287] on div "124" at bounding box center [300, 290] width 26 height 21
type input "124"
type input "Lun 02 Novembre 2026"
type input "[DATE]"
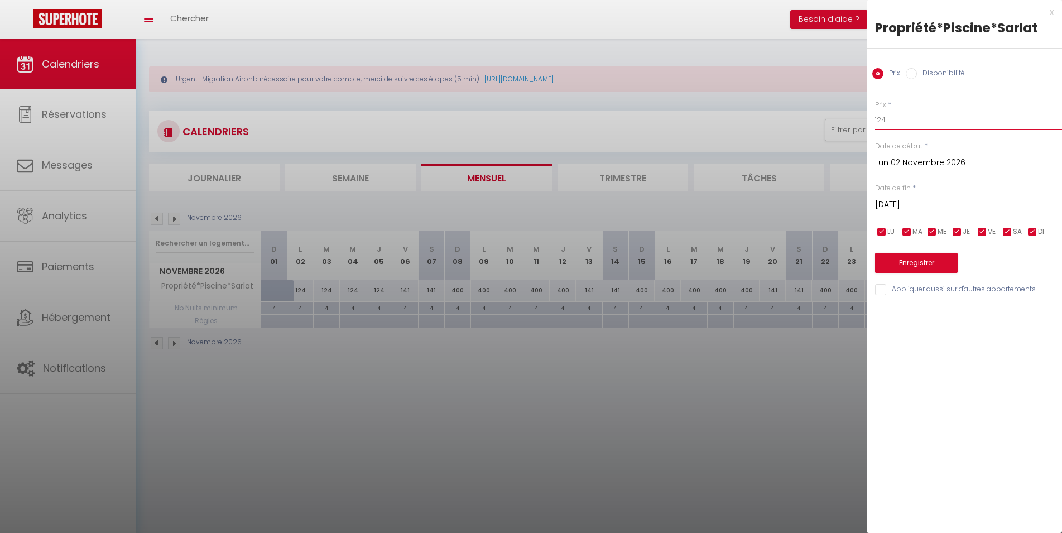
drag, startPoint x: 903, startPoint y: 119, endPoint x: 725, endPoint y: 133, distance: 178.6
click at [875, 130] on input "124" at bounding box center [968, 120] width 187 height 20
type input "116"
click at [948, 200] on input "[DATE]" at bounding box center [968, 205] width 187 height 15
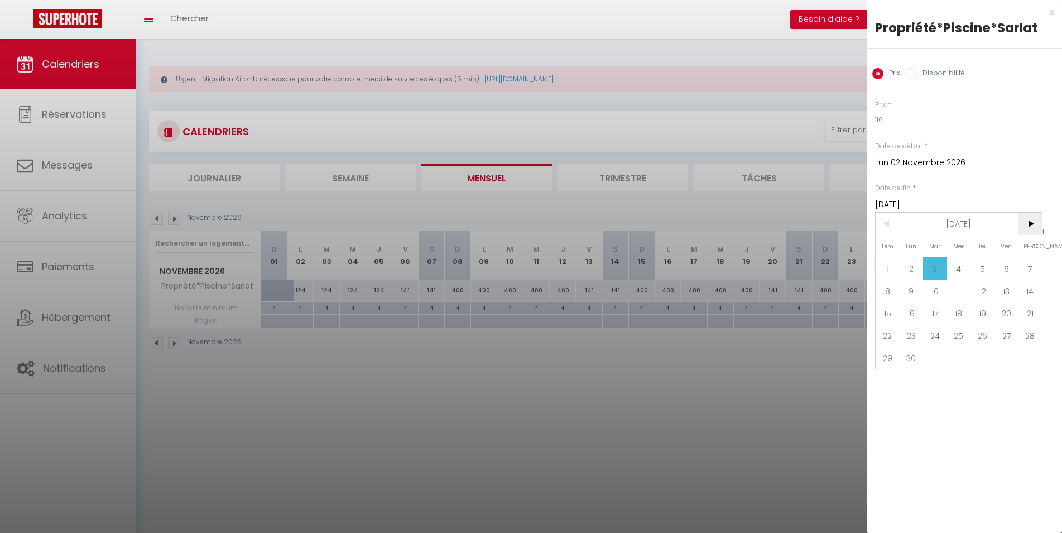
click at [1027, 226] on span ">" at bounding box center [1030, 224] width 24 height 22
drag, startPoint x: 1030, startPoint y: 311, endPoint x: 981, endPoint y: 294, distance: 51.7
click at [1030, 311] on span "19" at bounding box center [1030, 313] width 24 height 22
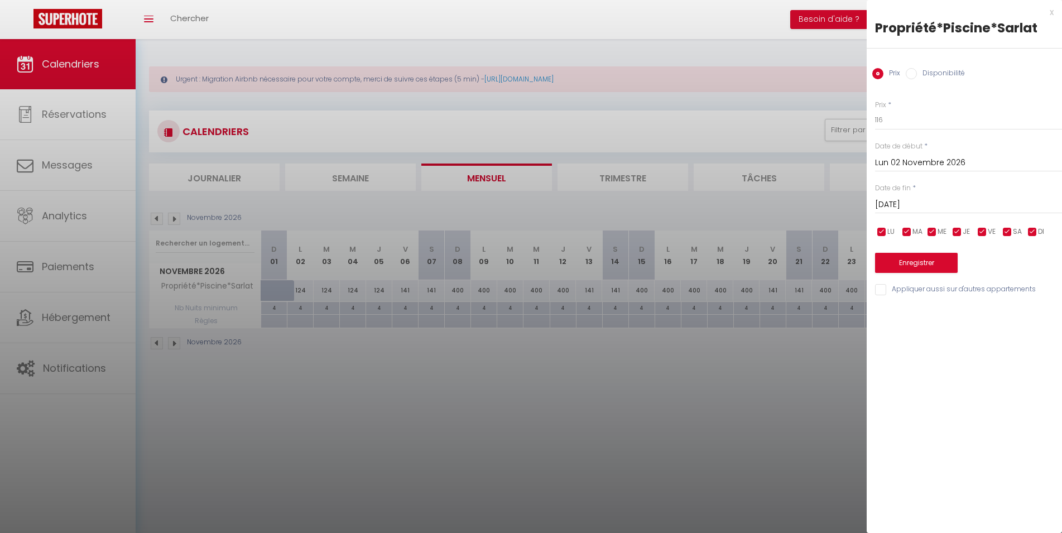
type input "[DATE]"
click at [940, 267] on button "Enregistrer" at bounding box center [916, 263] width 83 height 20
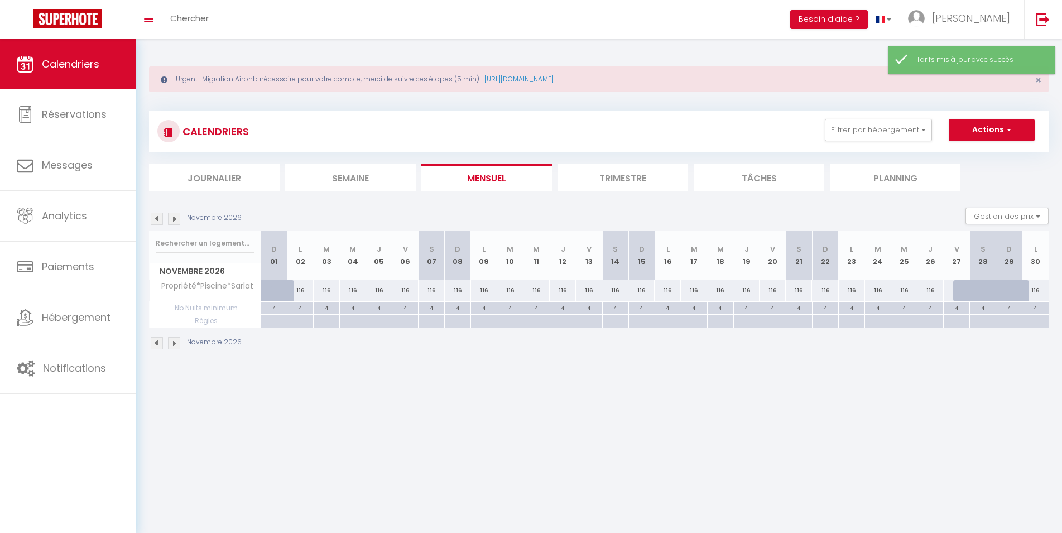
click at [407, 288] on div "116" at bounding box center [405, 290] width 26 height 21
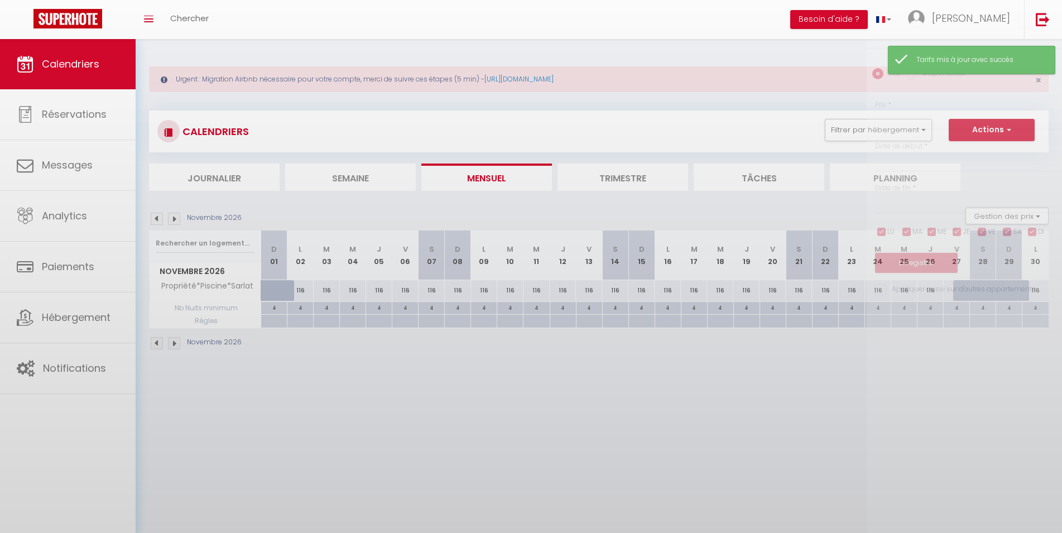
type input "116"
type input "[DATE]"
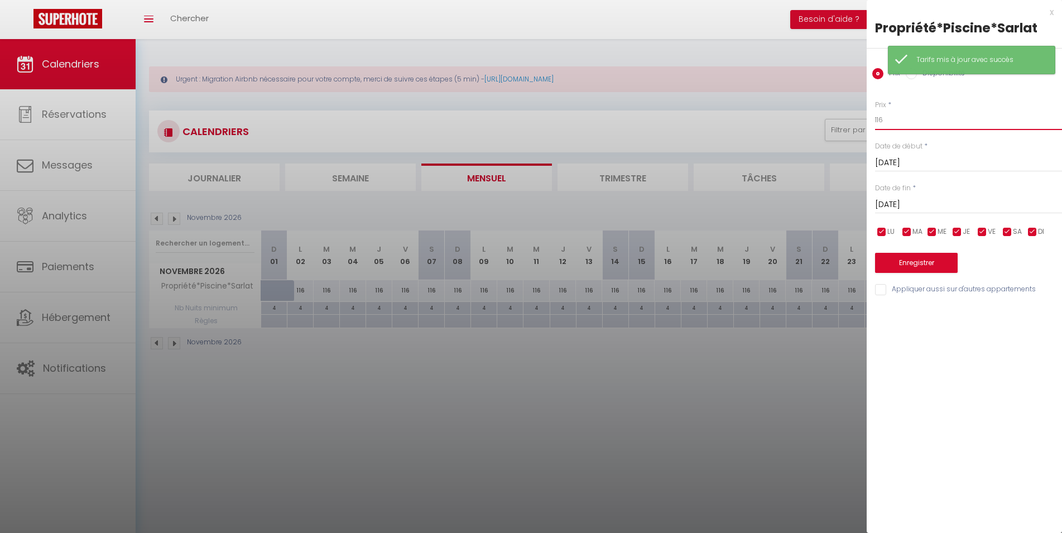
drag, startPoint x: 898, startPoint y: 125, endPoint x: 771, endPoint y: 130, distance: 127.4
click at [875, 130] on input "116" at bounding box center [968, 120] width 187 height 20
type input "124"
click at [913, 203] on input "[DATE]" at bounding box center [968, 205] width 187 height 15
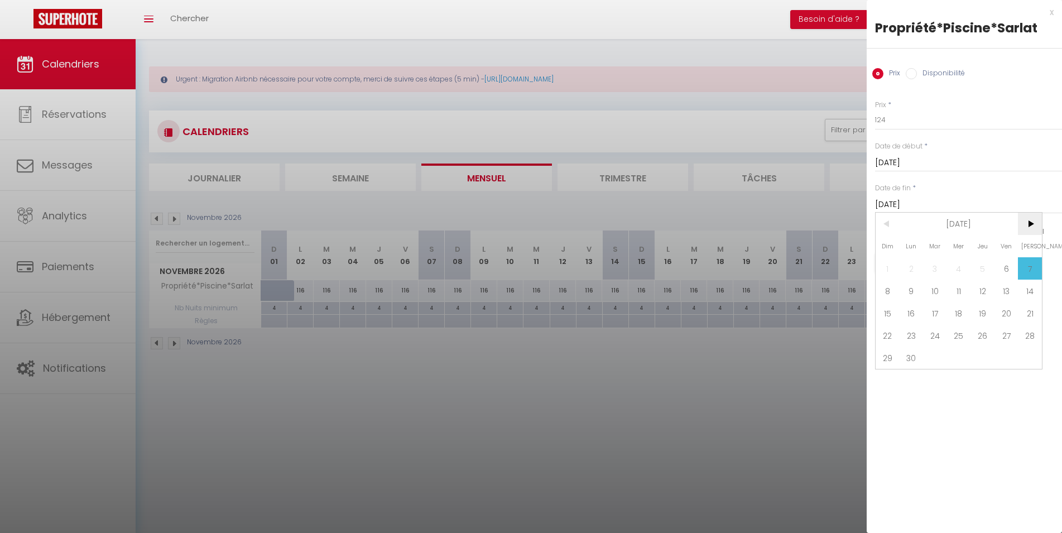
click at [1033, 226] on span ">" at bounding box center [1030, 224] width 24 height 22
click at [1028, 310] on span "19" at bounding box center [1030, 313] width 24 height 22
type input "[DATE]"
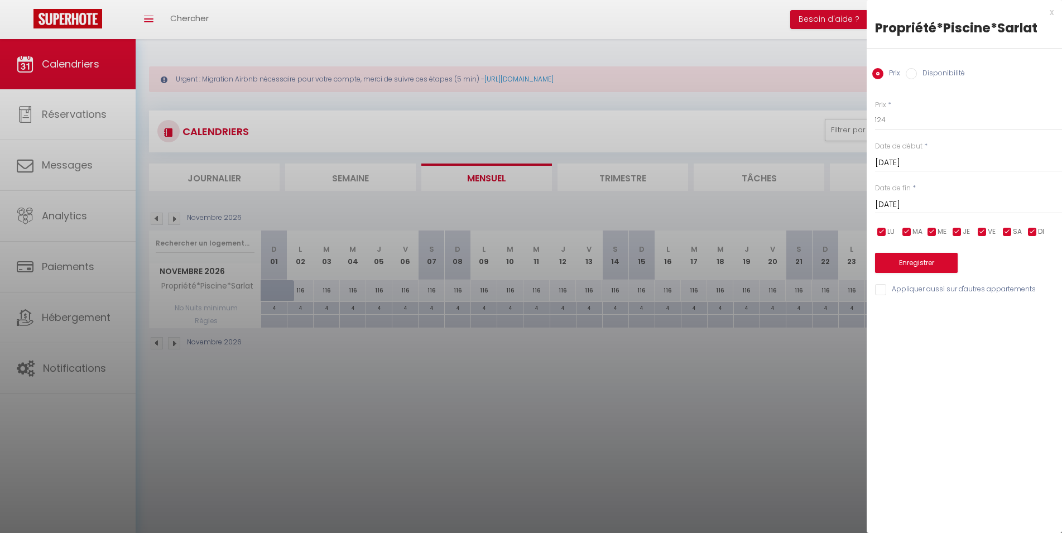
drag, startPoint x: 1033, startPoint y: 232, endPoint x: 998, endPoint y: 233, distance: 35.8
click at [1033, 232] on input "checkbox" at bounding box center [1032, 232] width 11 height 11
click at [961, 232] on input "checkbox" at bounding box center [957, 232] width 11 height 11
click at [929, 233] on input "checkbox" at bounding box center [932, 232] width 11 height 11
click at [912, 234] on input "checkbox" at bounding box center [907, 232] width 11 height 11
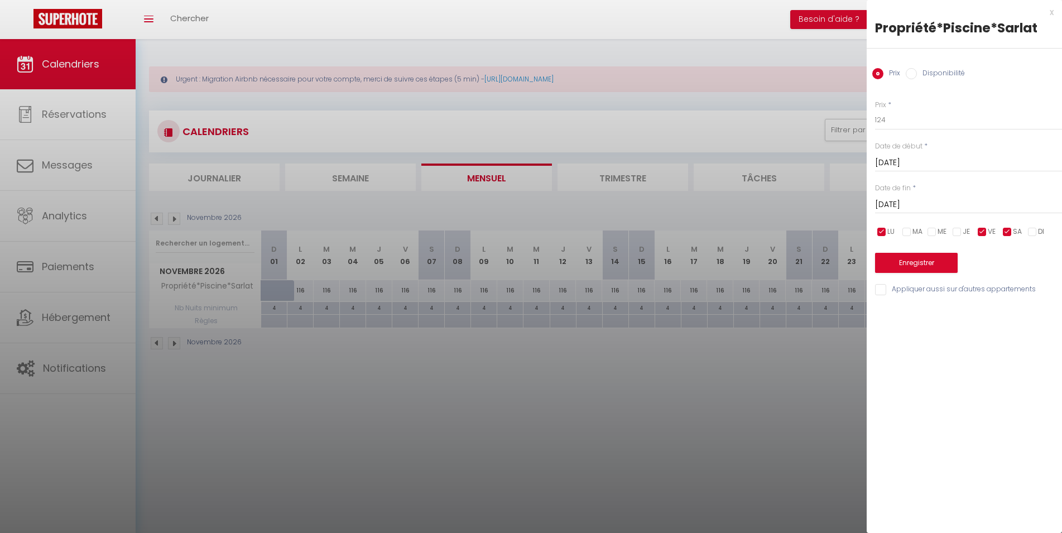
click at [884, 233] on input "checkbox" at bounding box center [881, 232] width 11 height 11
click at [900, 261] on button "Enregistrer" at bounding box center [916, 263] width 83 height 20
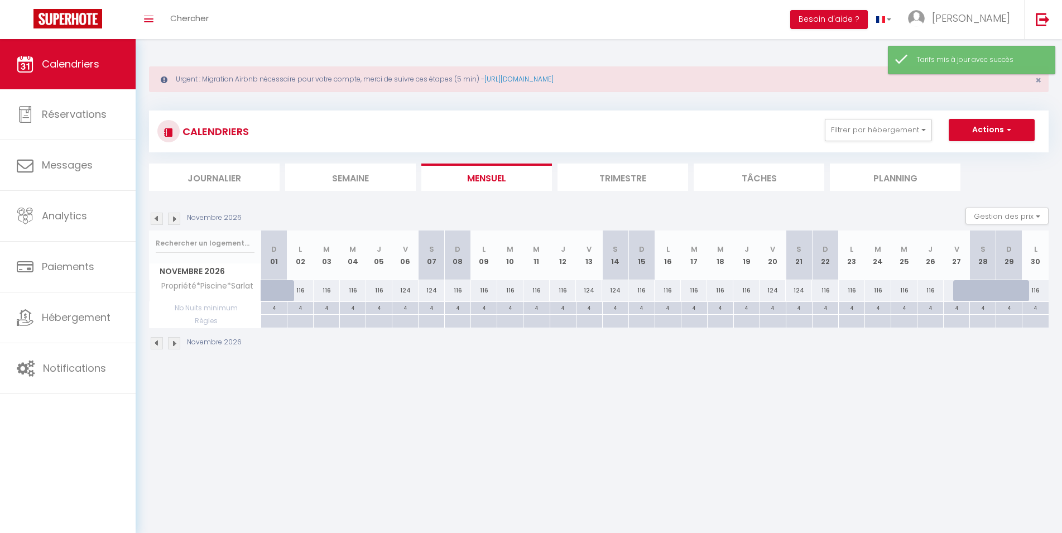
click at [409, 310] on div "4" at bounding box center [405, 307] width 26 height 11
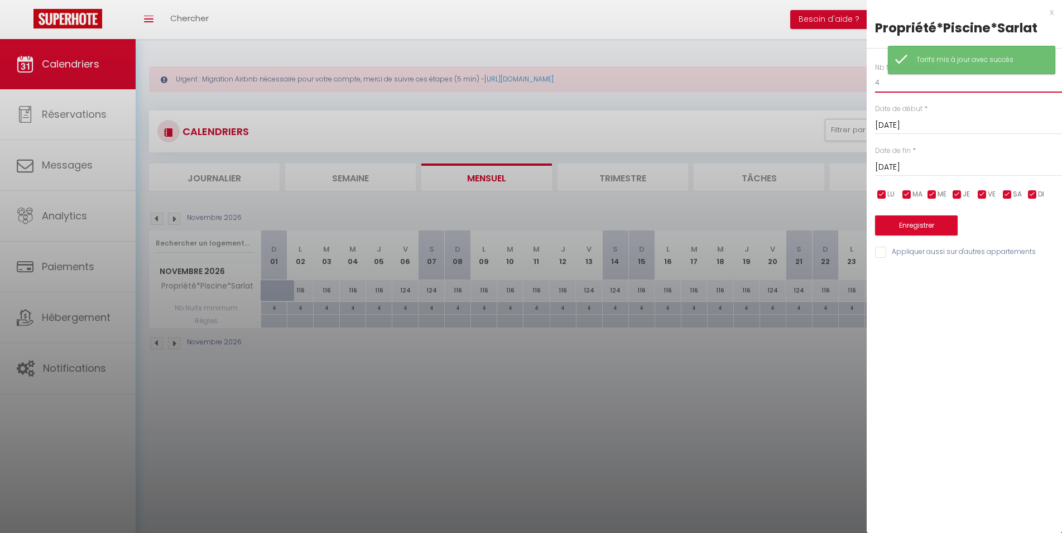
drag, startPoint x: 865, startPoint y: 90, endPoint x: 779, endPoint y: 94, distance: 86.6
click at [875, 93] on input "4" at bounding box center [968, 83] width 187 height 20
click at [912, 171] on input "[DATE]" at bounding box center [968, 167] width 187 height 15
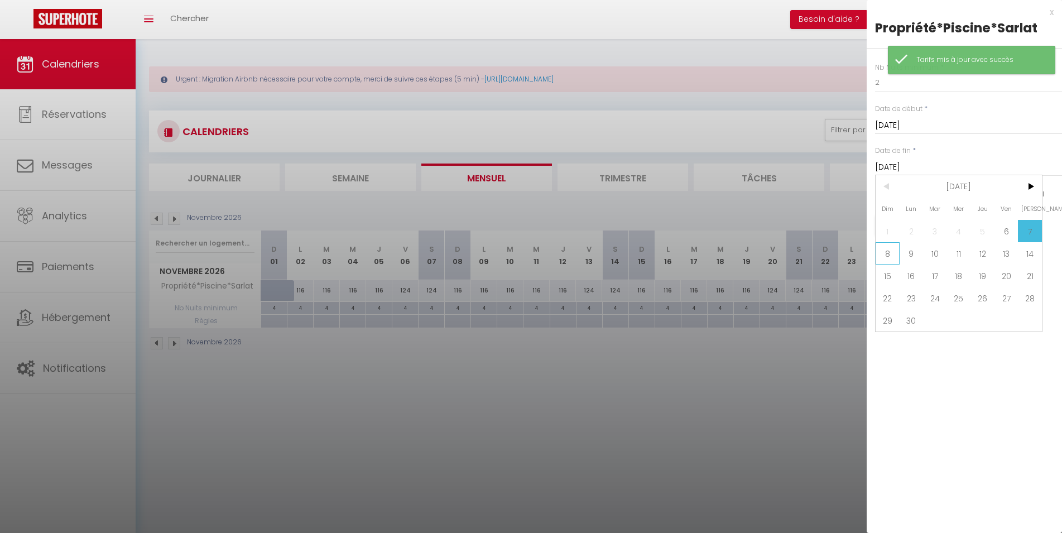
click at [894, 257] on span "8" at bounding box center [888, 253] width 24 height 22
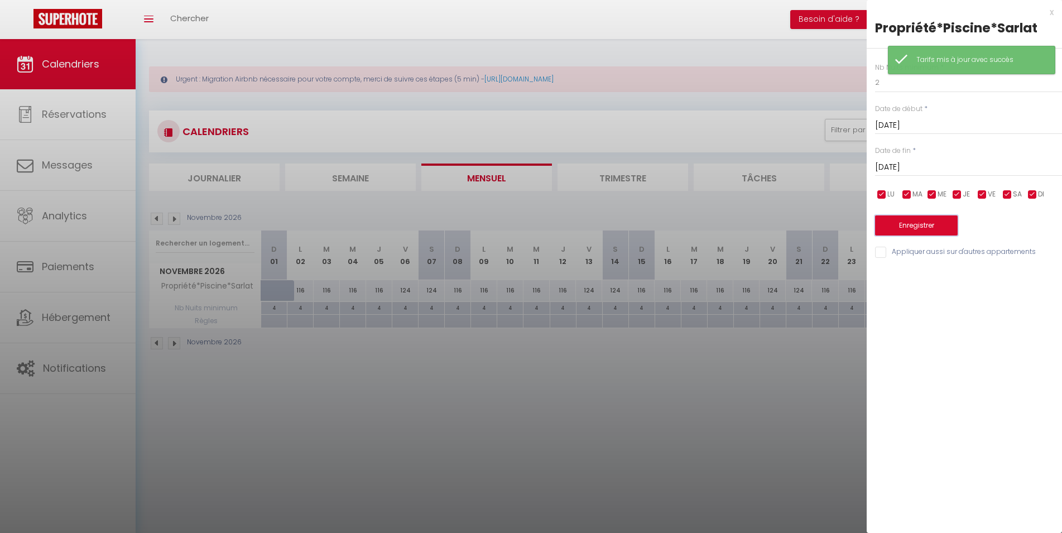
click at [903, 223] on button "Enregistrer" at bounding box center [916, 225] width 83 height 20
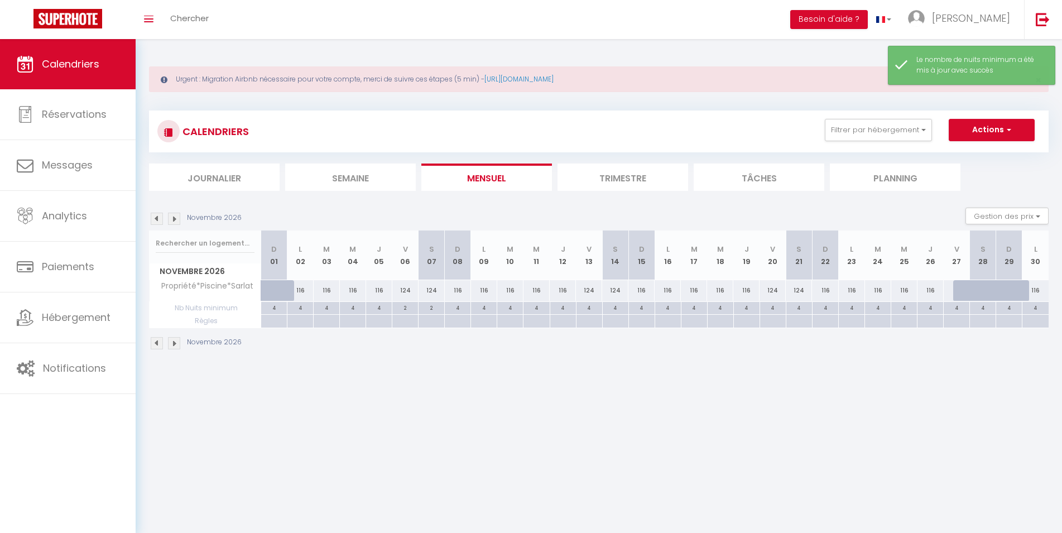
click at [591, 308] on div "4" at bounding box center [590, 307] width 26 height 11
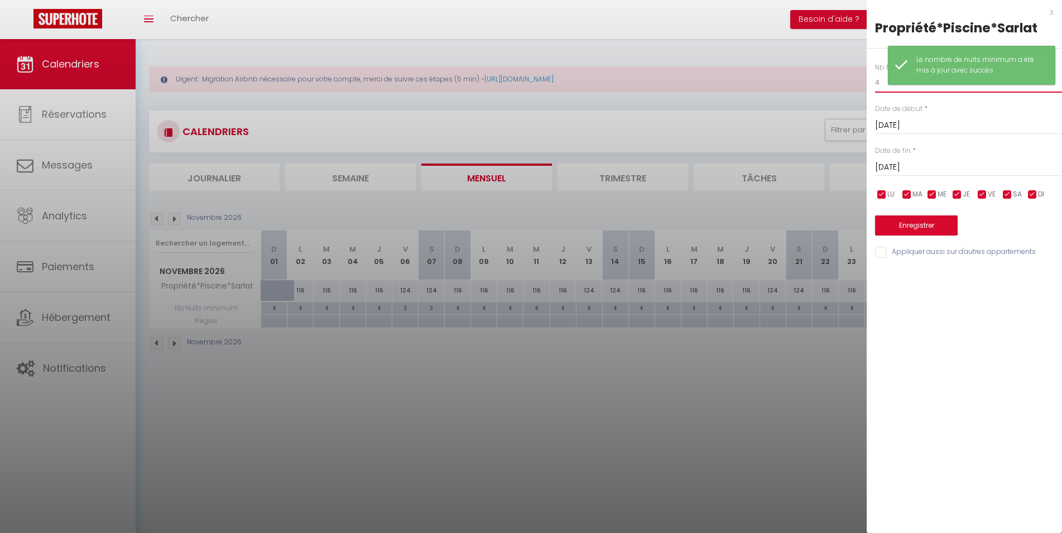
drag, startPoint x: 879, startPoint y: 85, endPoint x: 864, endPoint y: 62, distance: 27.4
click at [875, 77] on input "4" at bounding box center [968, 83] width 187 height 20
click at [929, 165] on input "[DATE]" at bounding box center [968, 167] width 187 height 15
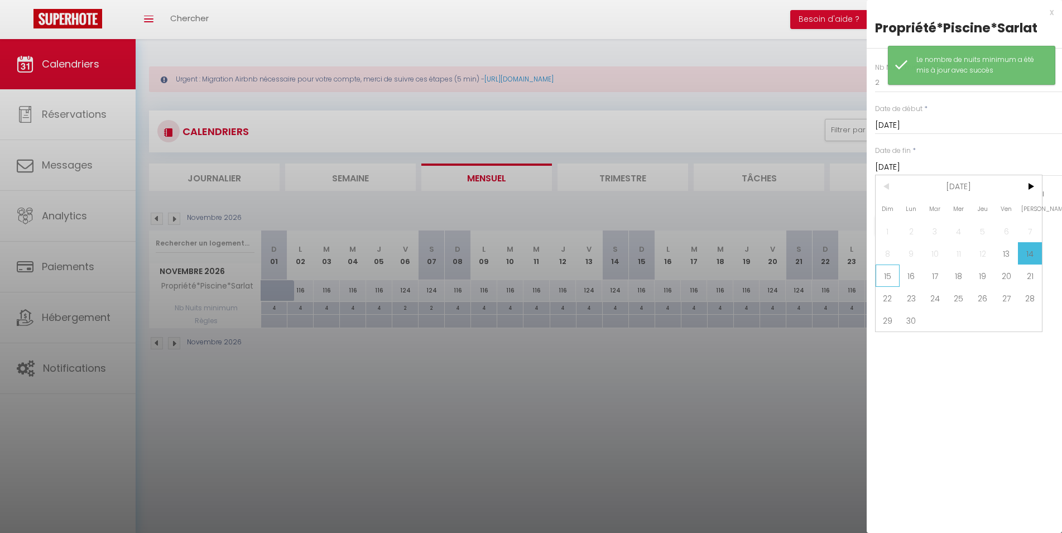
click at [886, 277] on span "15" at bounding box center [888, 276] width 24 height 22
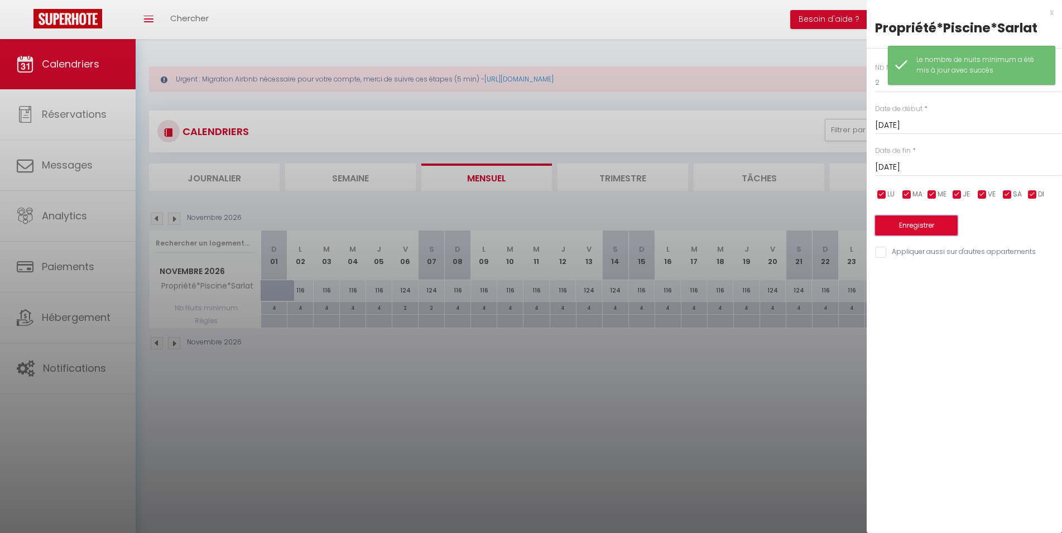
click at [908, 224] on button "Enregistrer" at bounding box center [916, 225] width 83 height 20
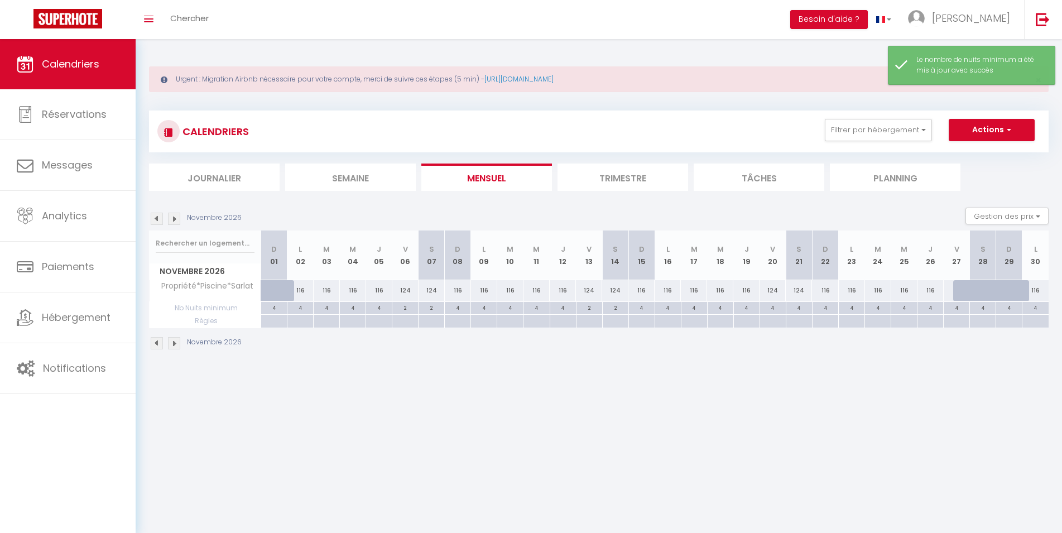
click at [774, 308] on div "4" at bounding box center [773, 307] width 26 height 11
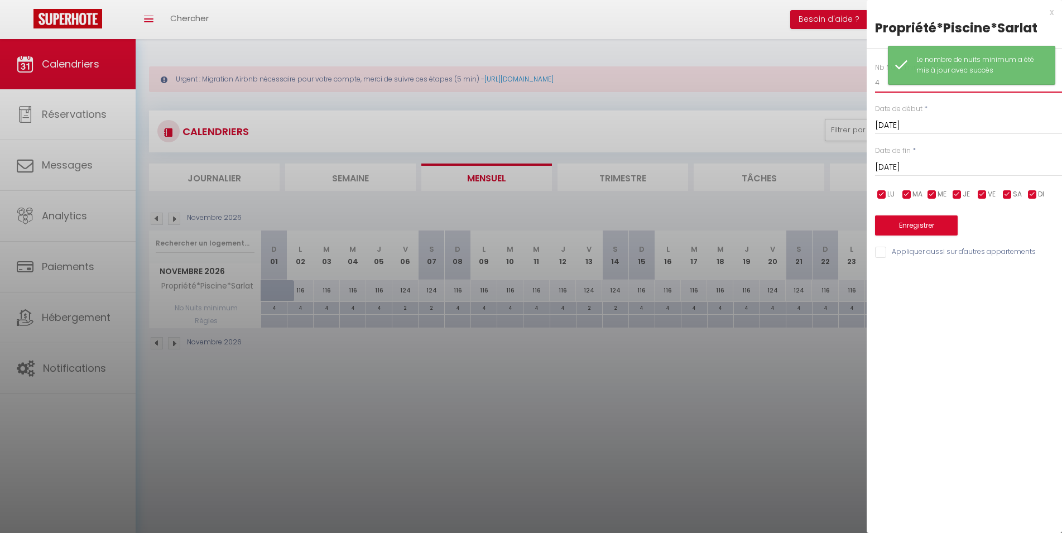
drag, startPoint x: 885, startPoint y: 86, endPoint x: 815, endPoint y: 87, distance: 70.3
click at [875, 87] on input "4" at bounding box center [968, 83] width 187 height 20
click at [929, 169] on input "[DATE]" at bounding box center [968, 167] width 187 height 15
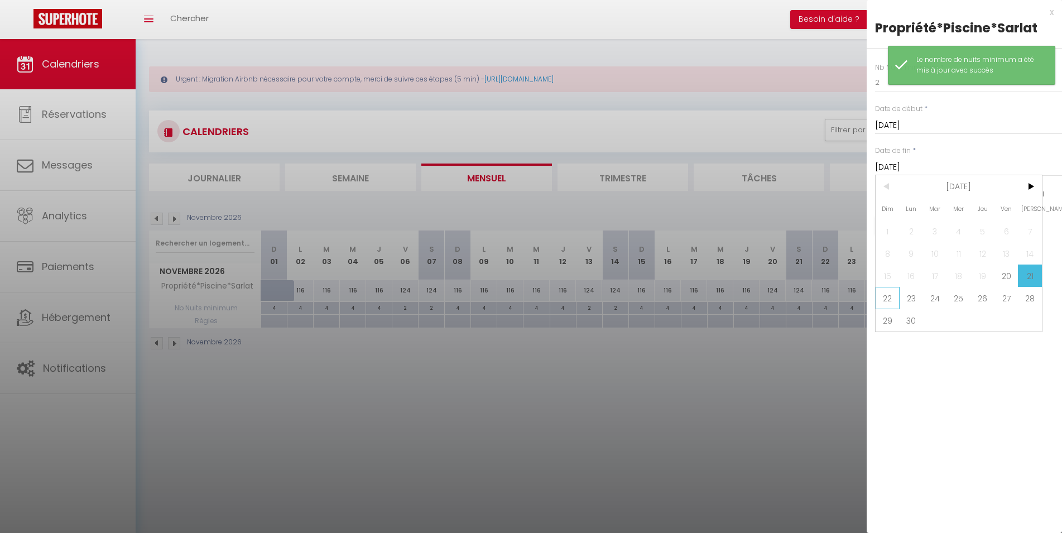
click at [896, 294] on span "22" at bounding box center [888, 298] width 24 height 22
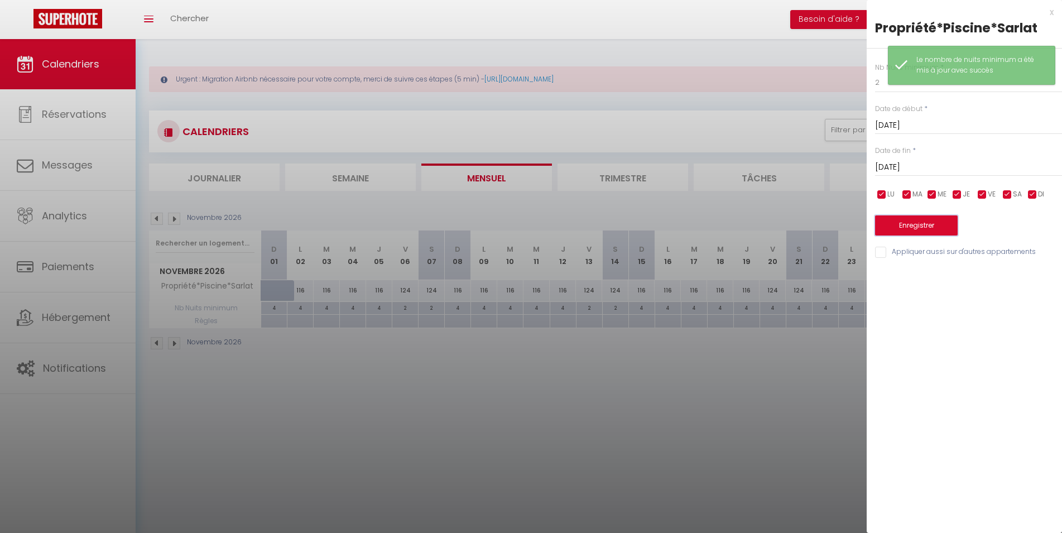
click at [905, 227] on button "Enregistrer" at bounding box center [916, 225] width 83 height 20
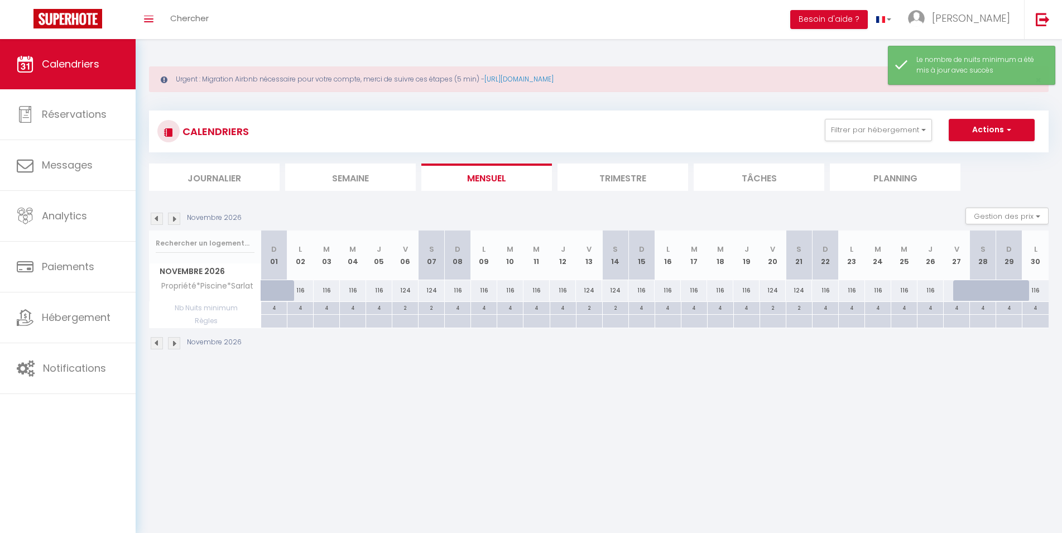
click at [171, 346] on img at bounding box center [174, 343] width 12 height 12
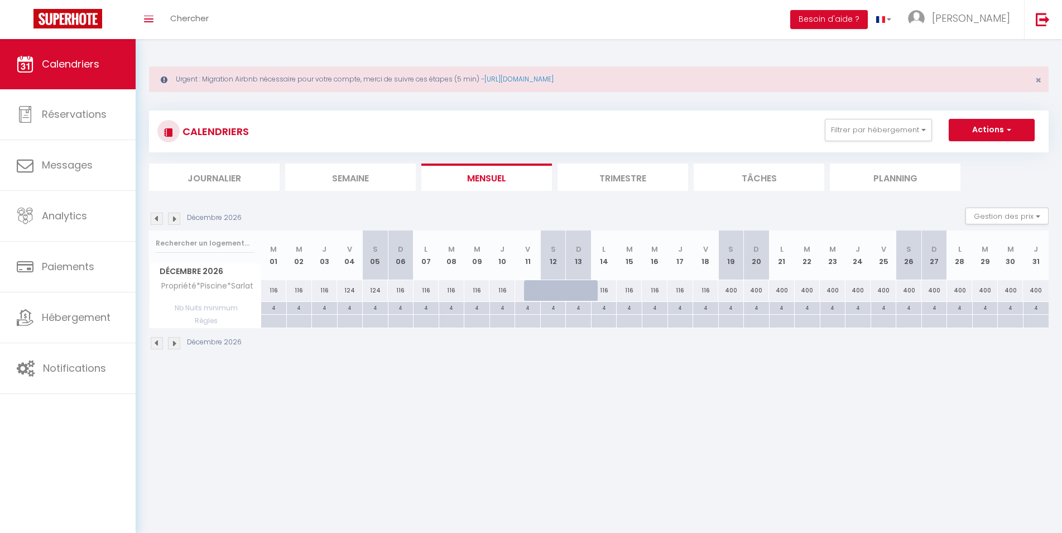
click at [348, 308] on div "4" at bounding box center [350, 307] width 25 height 11
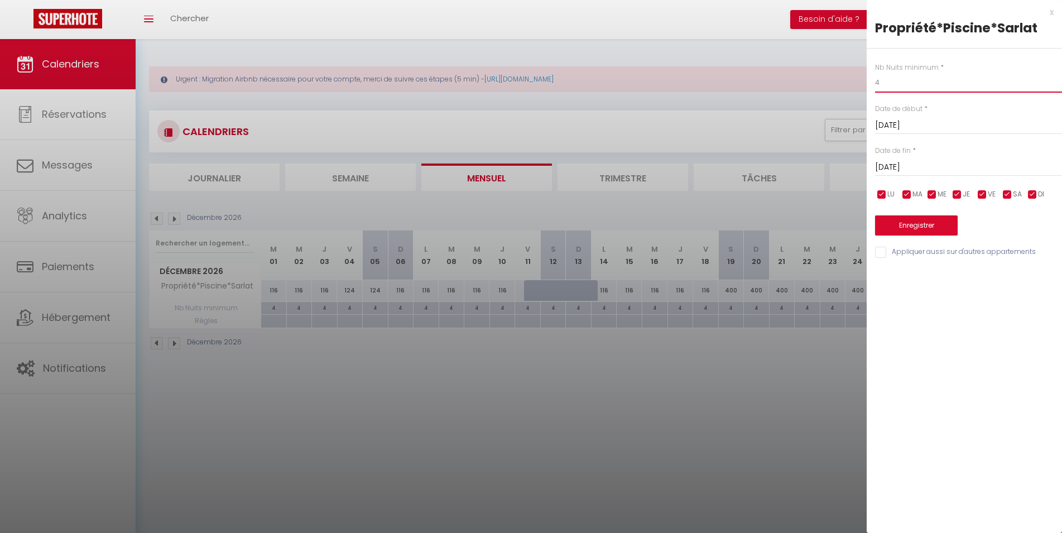
drag, startPoint x: 896, startPoint y: 82, endPoint x: 795, endPoint y: 100, distance: 102.6
click at [875, 93] on input "4" at bounding box center [968, 83] width 187 height 20
drag, startPoint x: 956, startPoint y: 170, endPoint x: 948, endPoint y: 181, distance: 13.2
click at [956, 171] on input "[DATE]" at bounding box center [968, 167] width 187 height 15
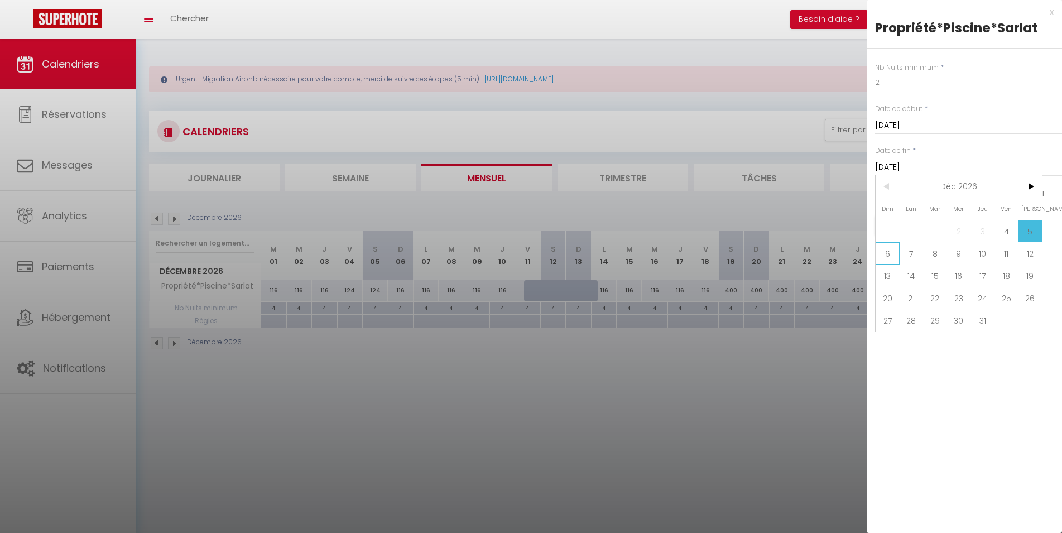
click at [893, 261] on span "6" at bounding box center [888, 253] width 24 height 22
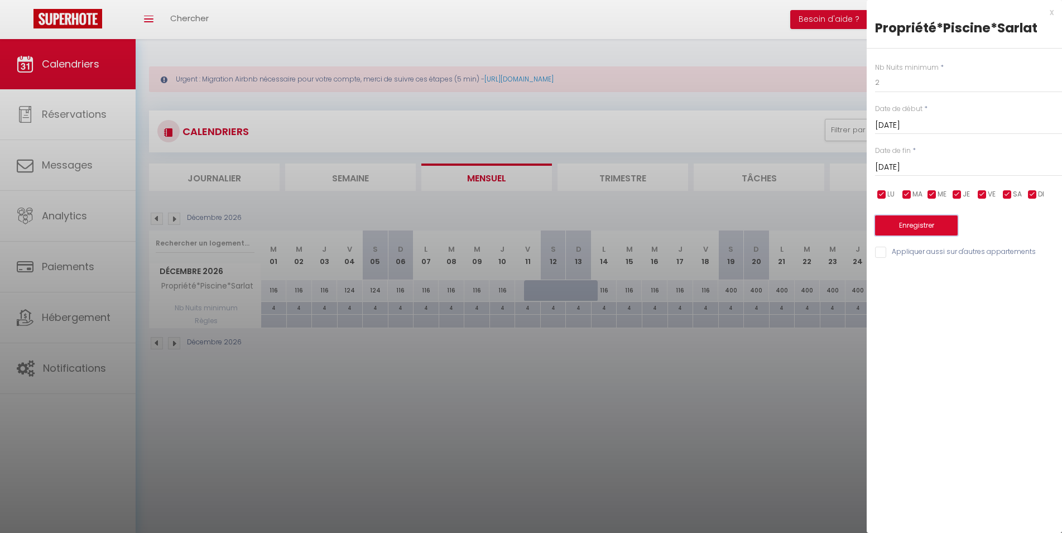
click at [885, 224] on button "Enregistrer" at bounding box center [916, 225] width 83 height 20
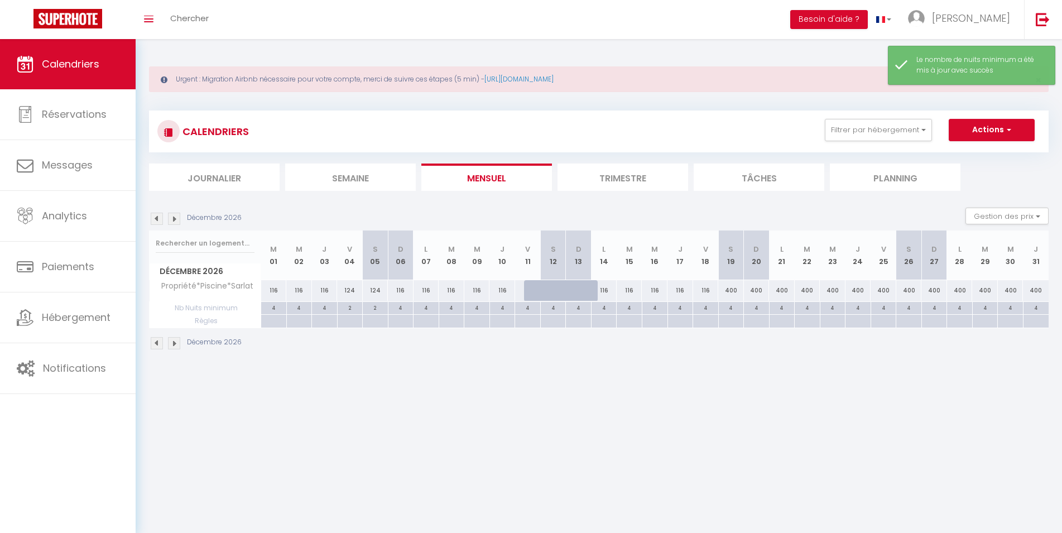
click at [705, 308] on div "4" at bounding box center [705, 307] width 25 height 11
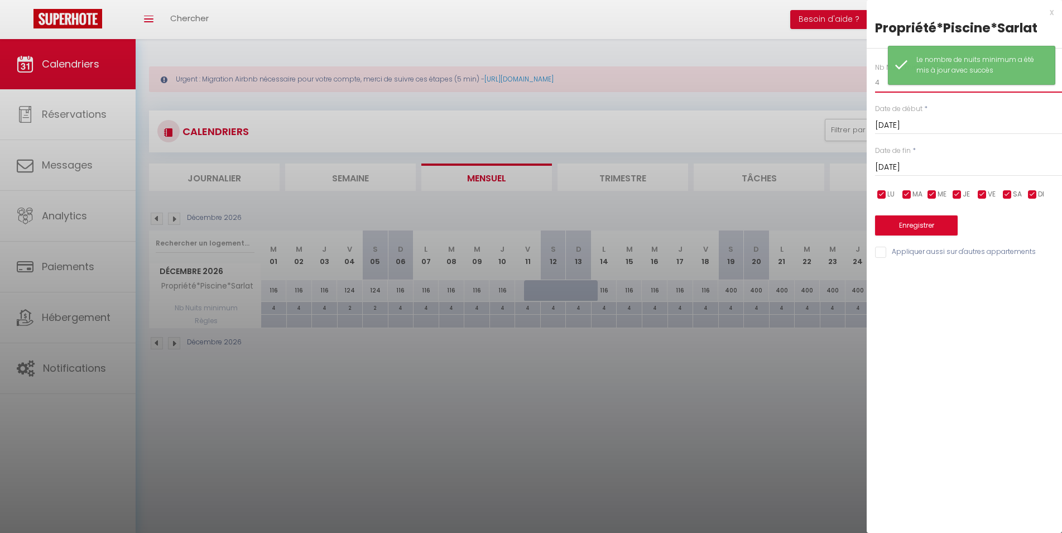
drag, startPoint x: 856, startPoint y: 84, endPoint x: 843, endPoint y: 75, distance: 15.6
click at [875, 83] on input "4" at bounding box center [968, 83] width 187 height 20
click at [926, 170] on input "[DATE]" at bounding box center [968, 167] width 187 height 15
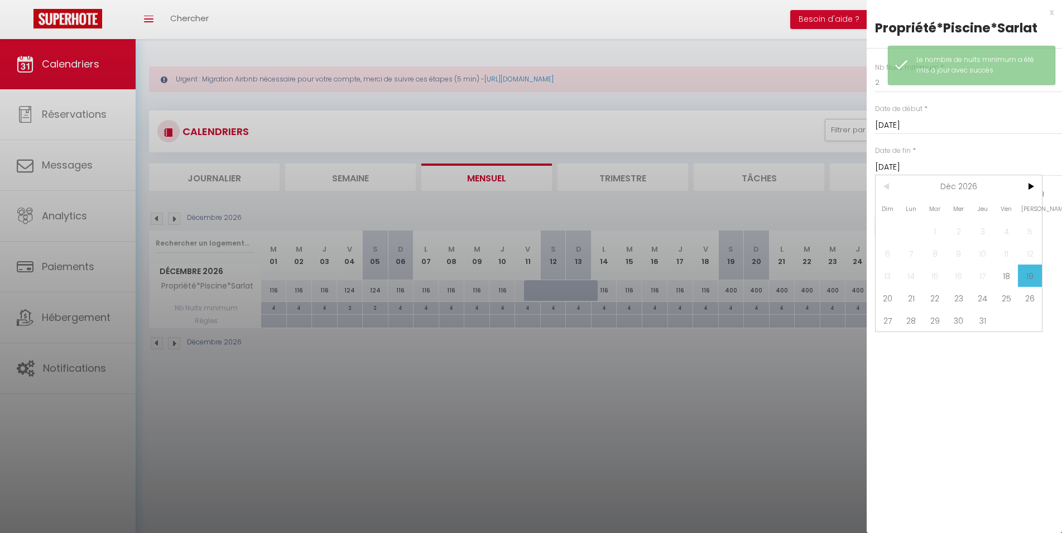
drag, startPoint x: 896, startPoint y: 295, endPoint x: 894, endPoint y: 281, distance: 14.2
click at [896, 295] on span "20" at bounding box center [888, 298] width 24 height 22
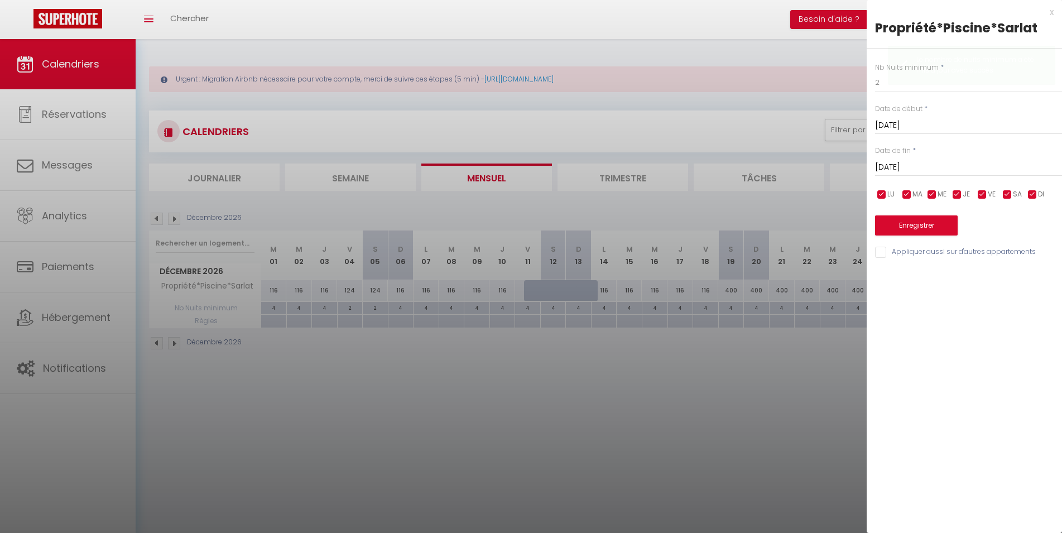
click at [909, 214] on div "Enregistrer" at bounding box center [968, 219] width 187 height 34
click at [910, 229] on button "Enregistrer" at bounding box center [916, 225] width 83 height 20
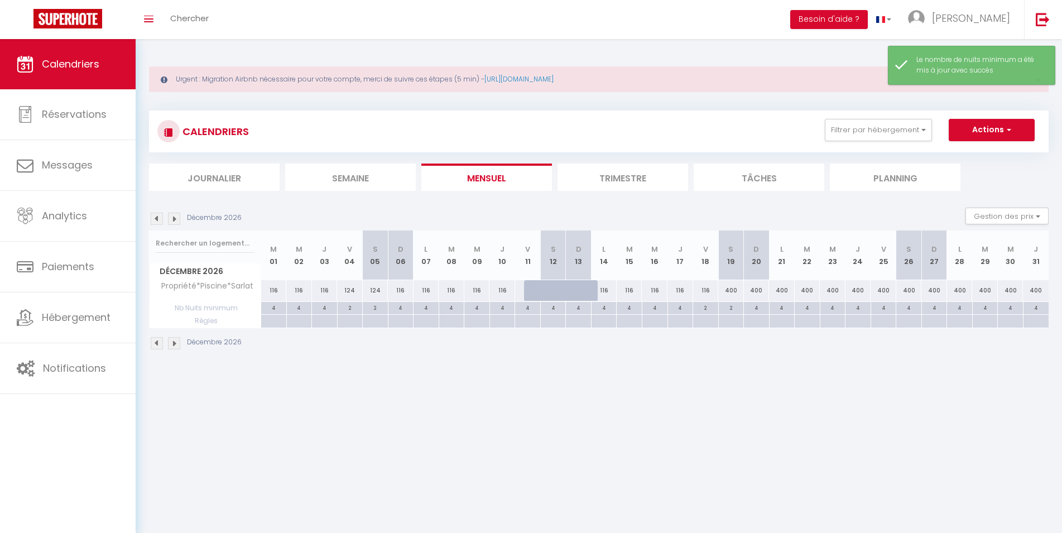
click at [729, 288] on div "400" at bounding box center [731, 290] width 26 height 21
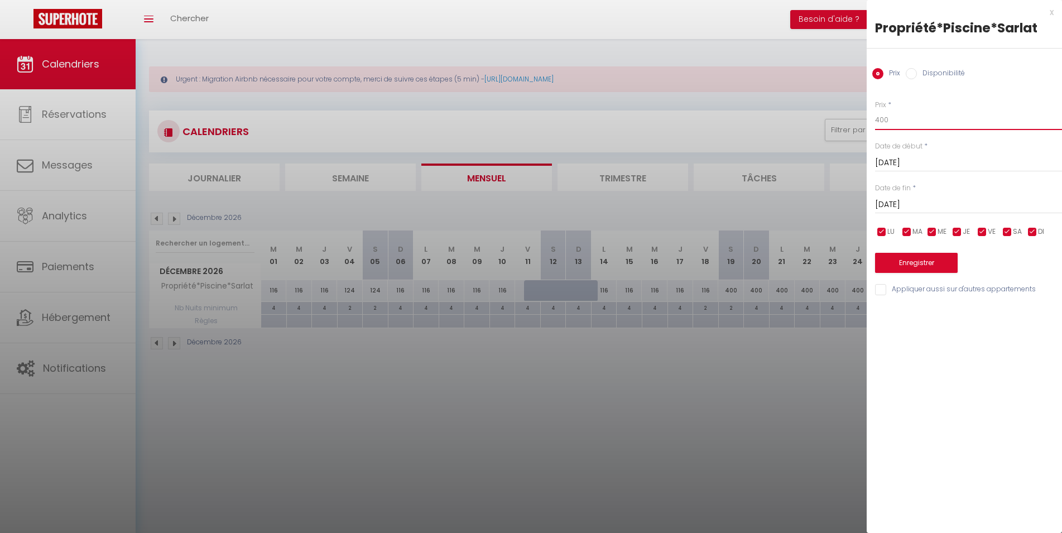
drag, startPoint x: 878, startPoint y: 125, endPoint x: 840, endPoint y: 130, distance: 38.2
click at [875, 130] on input "400" at bounding box center [968, 120] width 187 height 20
click at [939, 211] on input "[DATE]" at bounding box center [968, 205] width 187 height 15
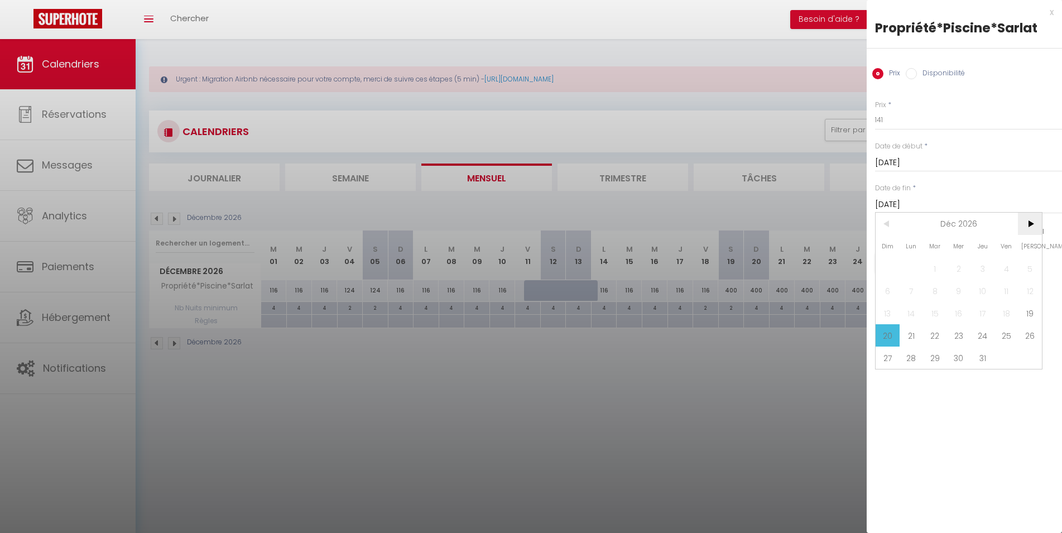
click at [1030, 227] on span ">" at bounding box center [1030, 224] width 24 height 22
click at [1027, 276] on span "2" at bounding box center [1030, 268] width 24 height 22
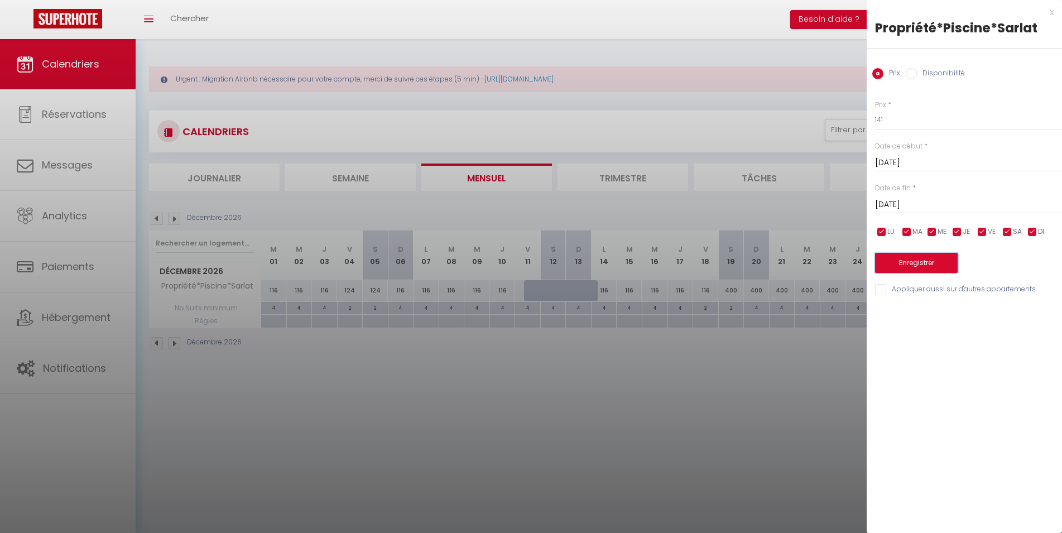
click at [933, 261] on button "Enregistrer" at bounding box center [916, 263] width 83 height 20
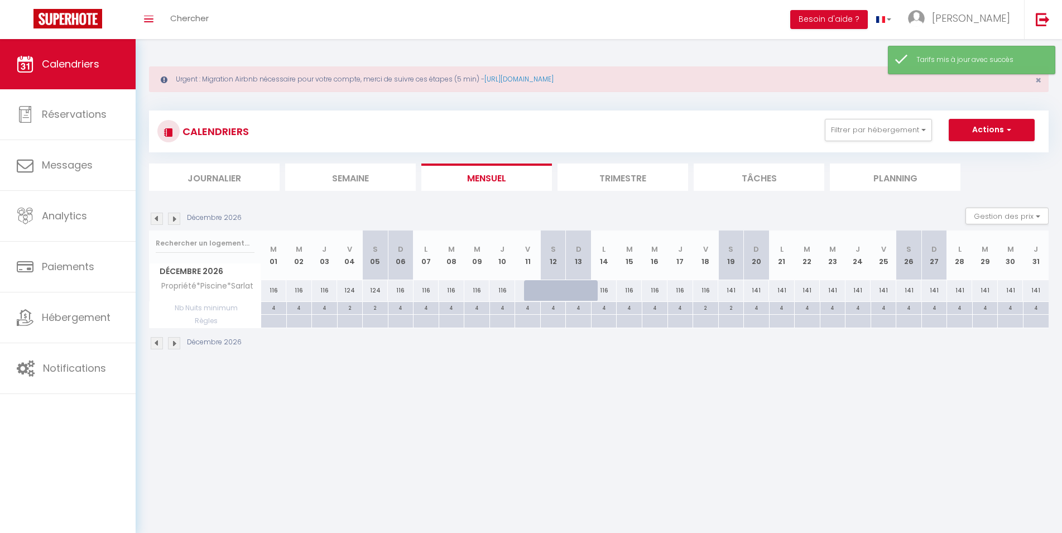
click at [856, 290] on div "141" at bounding box center [859, 290] width 26 height 21
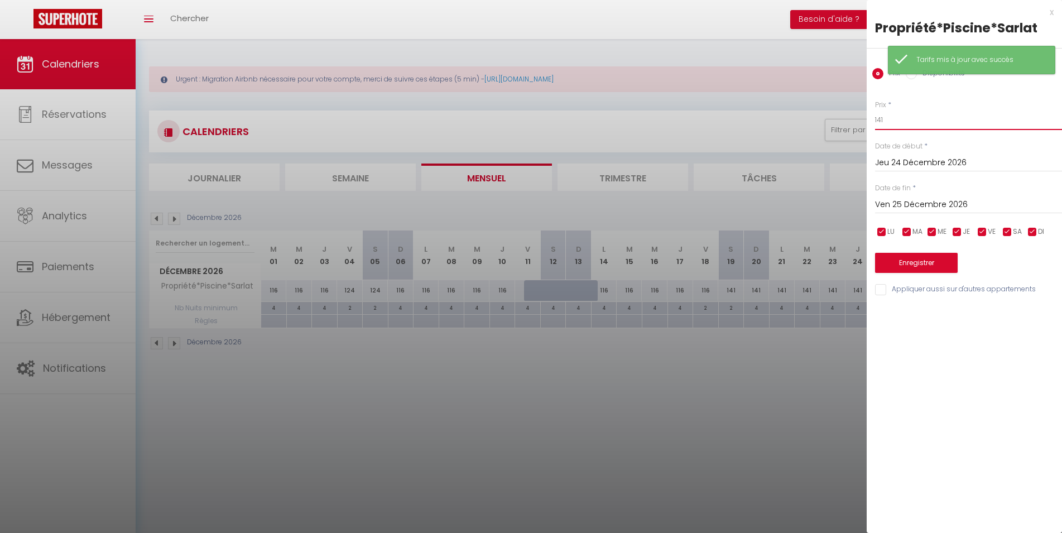
drag, startPoint x: 896, startPoint y: 116, endPoint x: 751, endPoint y: 124, distance: 145.4
click at [875, 124] on input "141" at bounding box center [968, 120] width 187 height 20
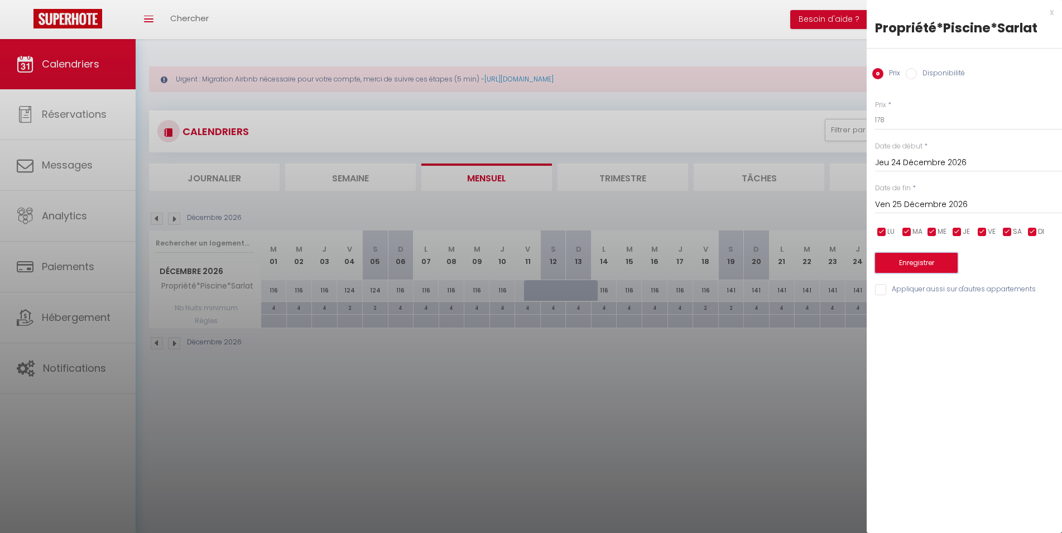
click at [942, 262] on button "Enregistrer" at bounding box center [916, 263] width 83 height 20
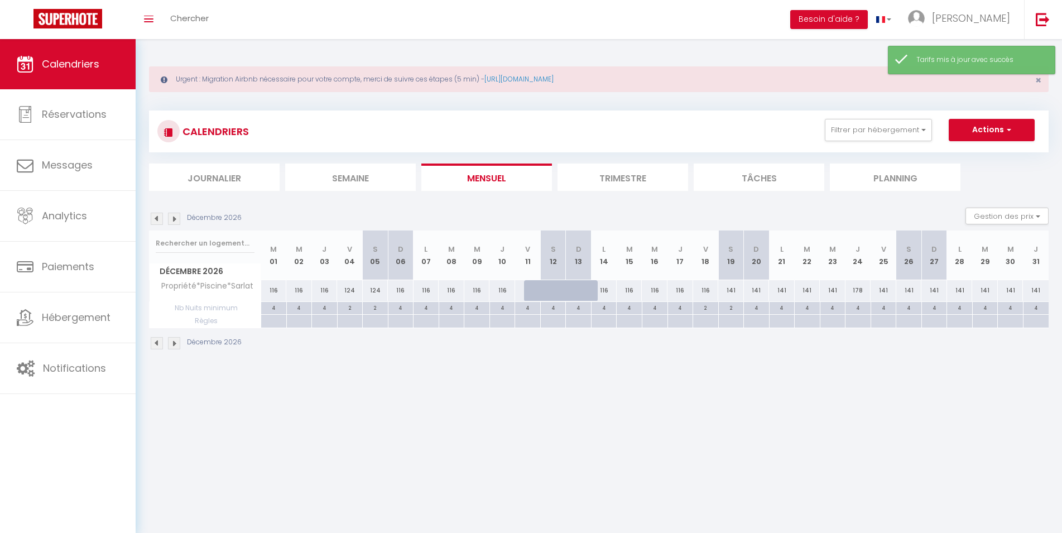
click at [883, 289] on div "141" at bounding box center [884, 290] width 26 height 21
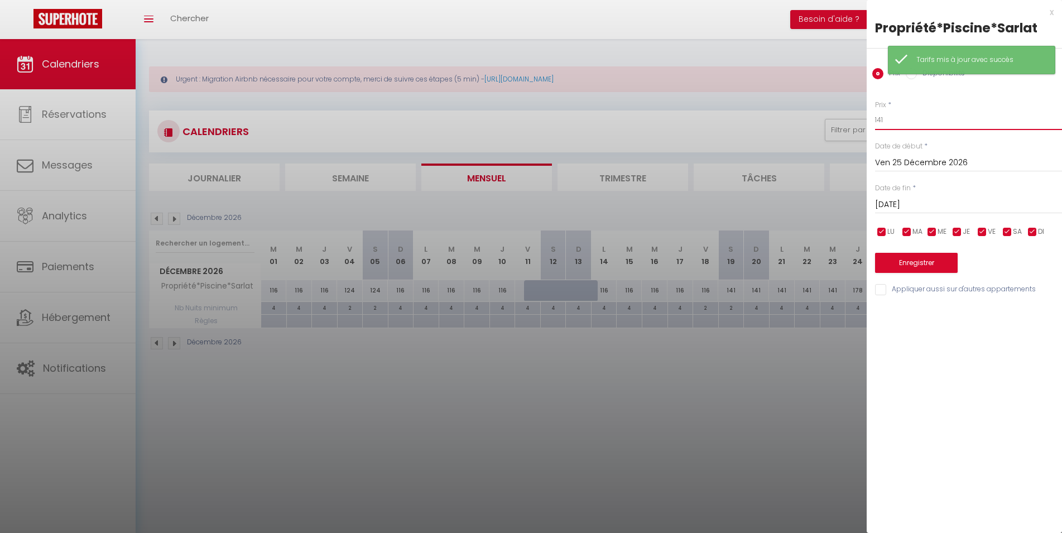
drag, startPoint x: 924, startPoint y: 117, endPoint x: 730, endPoint y: 135, distance: 195.6
click at [875, 130] on input "141" at bounding box center [968, 120] width 187 height 20
click at [902, 268] on button "Enregistrer" at bounding box center [916, 263] width 83 height 20
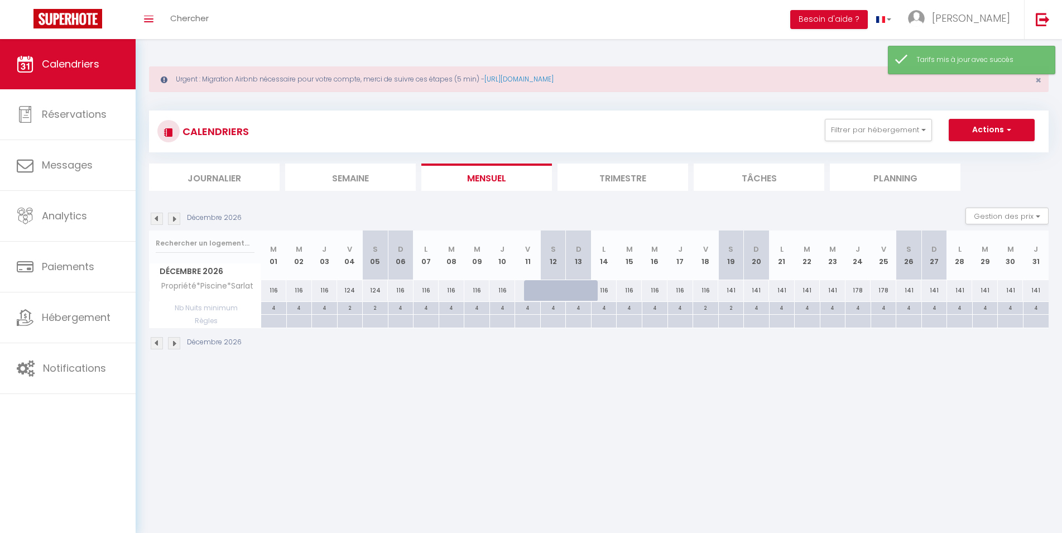
click at [1033, 289] on div "141" at bounding box center [1036, 290] width 26 height 21
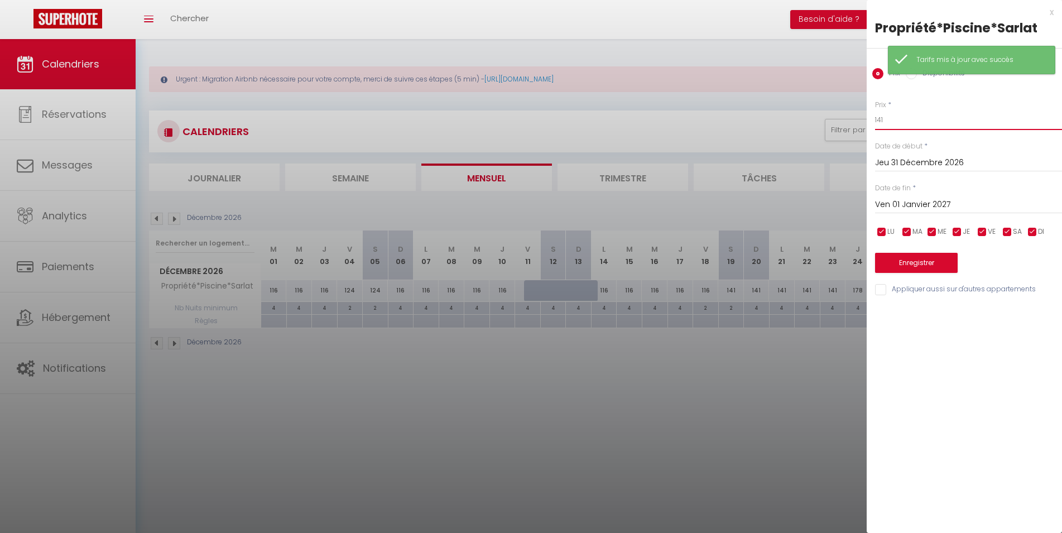
drag, startPoint x: 900, startPoint y: 117, endPoint x: 730, endPoint y: 124, distance: 169.9
click at [875, 123] on input "141" at bounding box center [968, 120] width 187 height 20
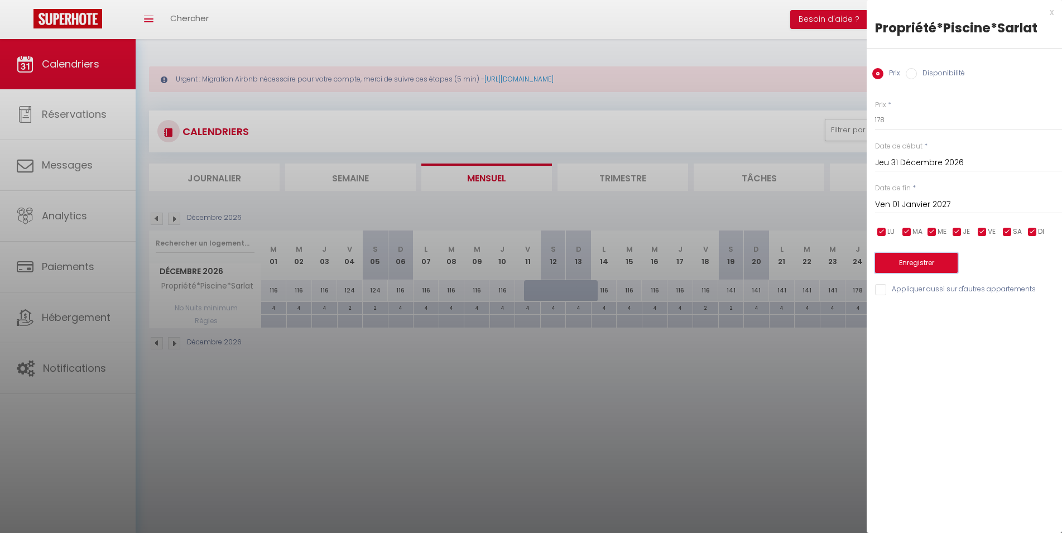
click at [924, 261] on button "Enregistrer" at bounding box center [916, 263] width 83 height 20
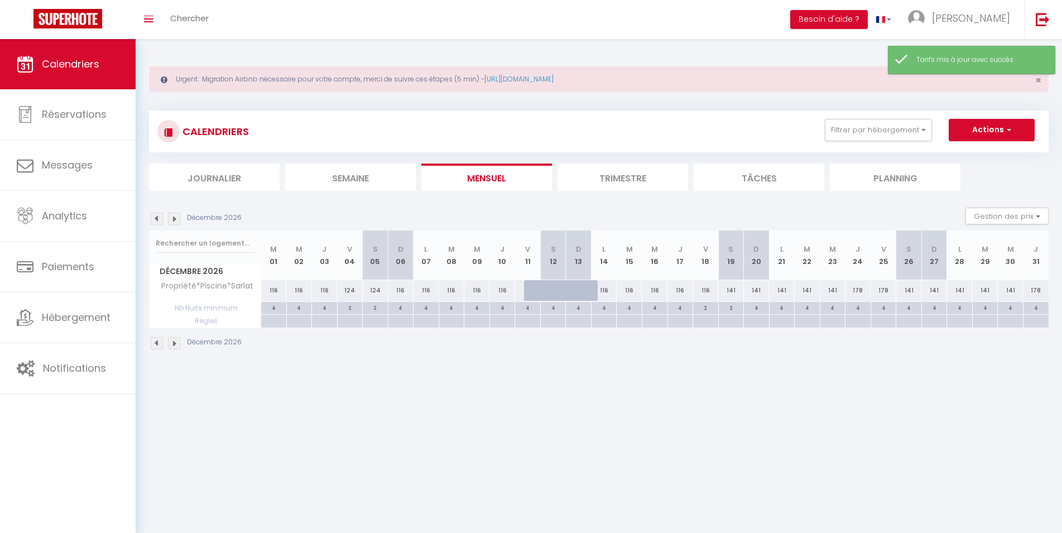
click at [733, 310] on div "2" at bounding box center [731, 307] width 25 height 11
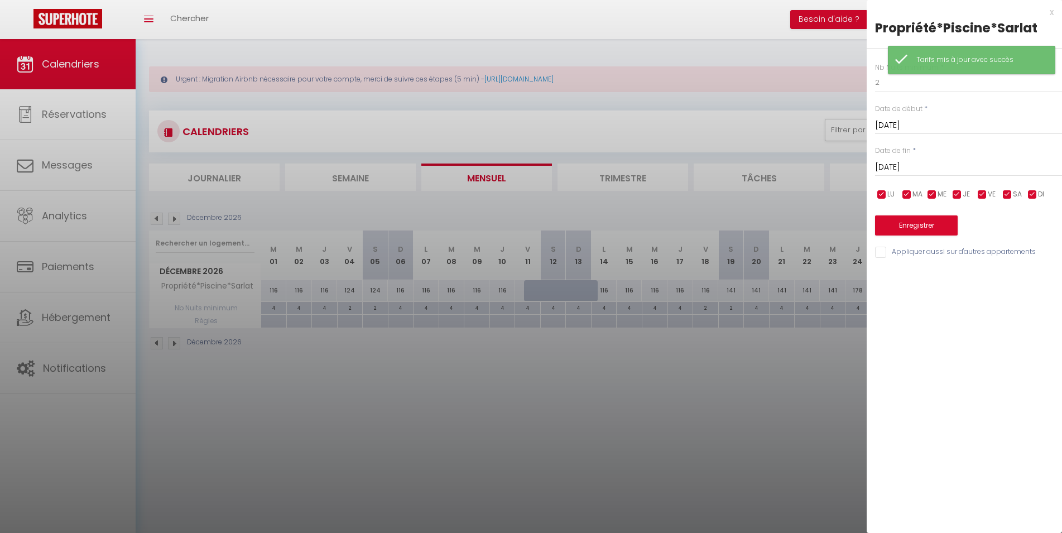
drag, startPoint x: 875, startPoint y: 84, endPoint x: 885, endPoint y: 83, distance: 10.1
click at [885, 83] on div "Nb Nuits minimum * 2 Date de début * [DATE] < [DATE] > Dim Lun Mar Mer Jeu Ven …" at bounding box center [964, 154] width 195 height 211
click at [875, 85] on input "2" at bounding box center [968, 83] width 187 height 20
click at [941, 168] on input "[DATE]" at bounding box center [968, 167] width 187 height 15
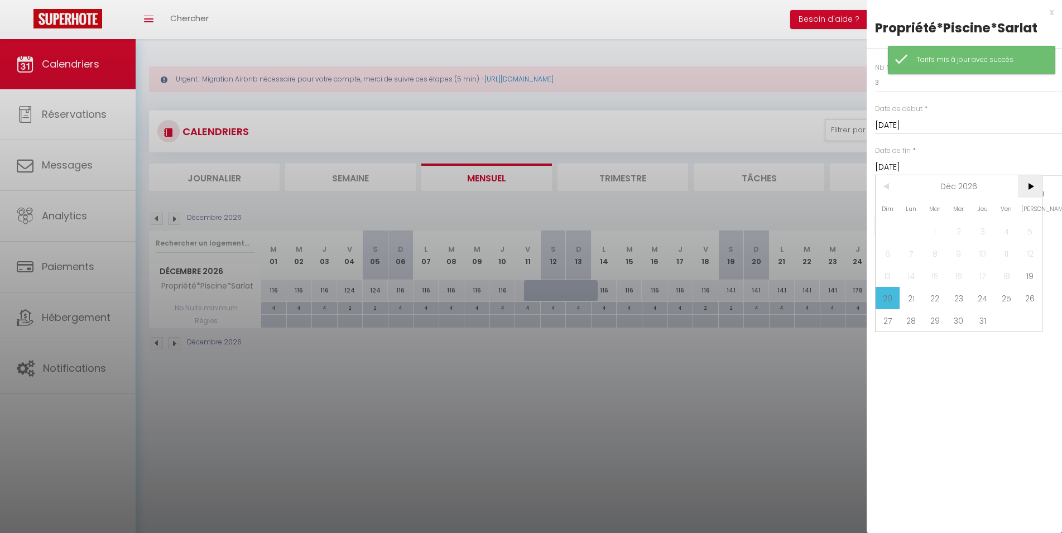
click at [1029, 193] on span ">" at bounding box center [1030, 186] width 24 height 22
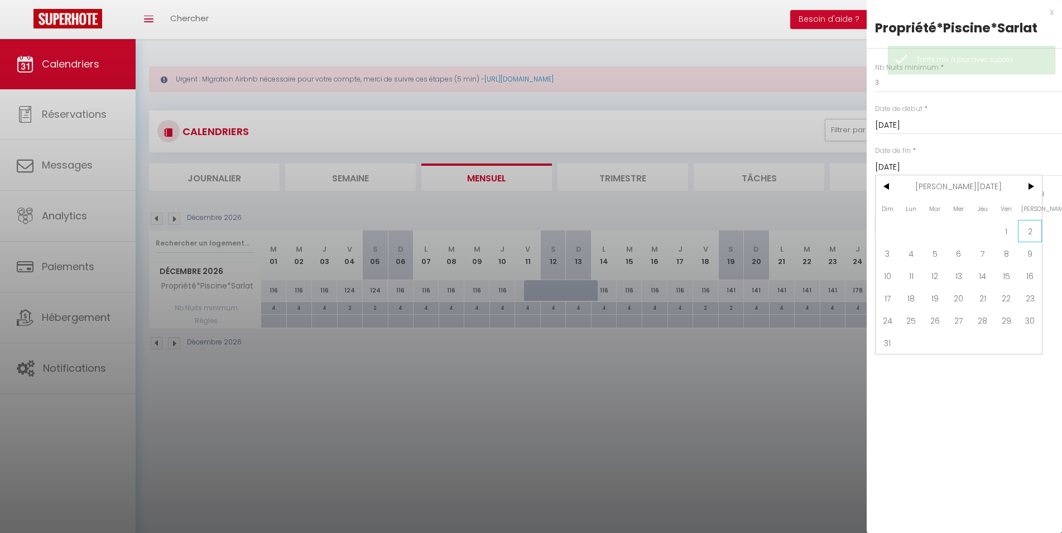
click at [1024, 233] on span "2" at bounding box center [1030, 231] width 24 height 22
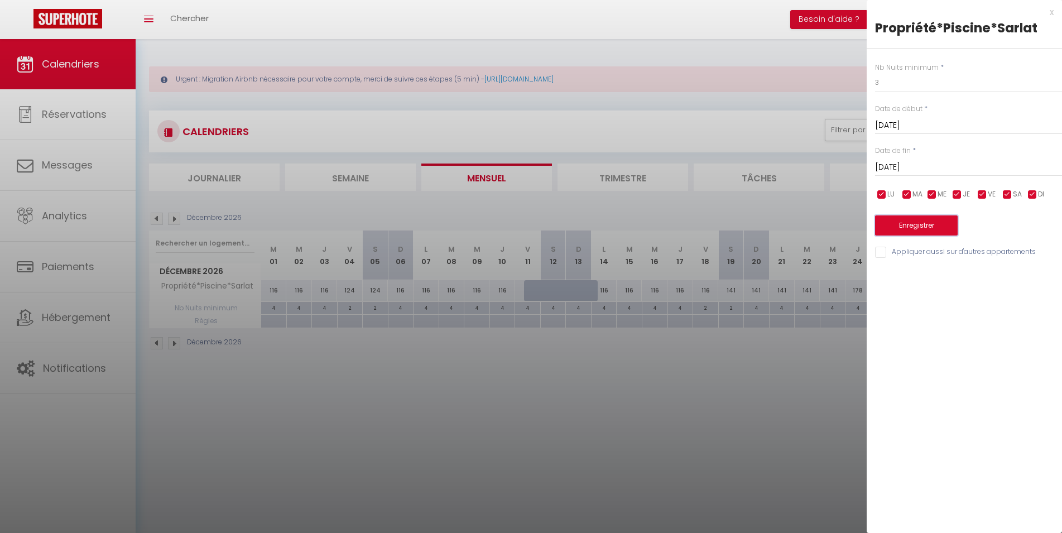
click at [936, 226] on button "Enregistrer" at bounding box center [916, 225] width 83 height 20
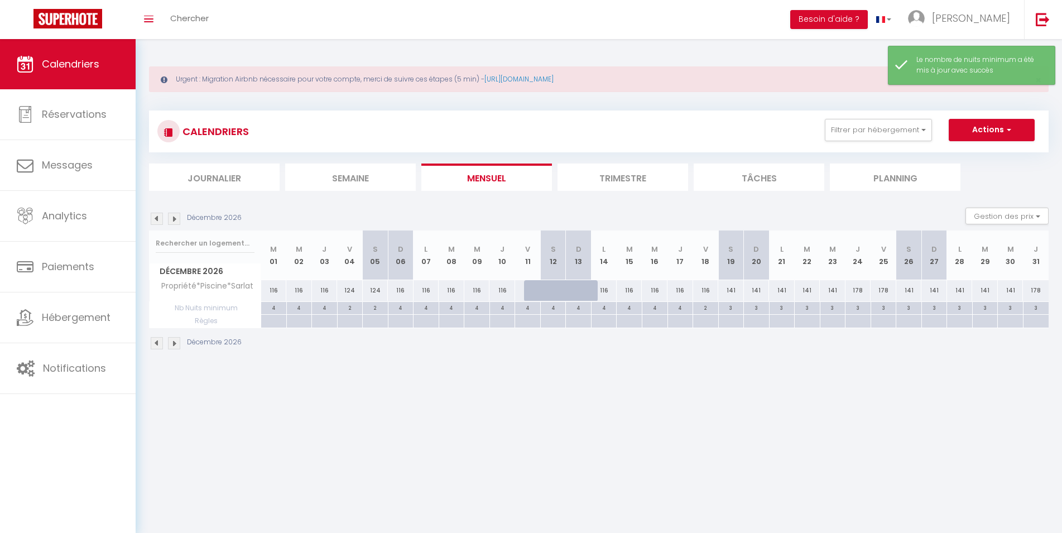
click at [173, 344] on img at bounding box center [174, 343] width 12 height 12
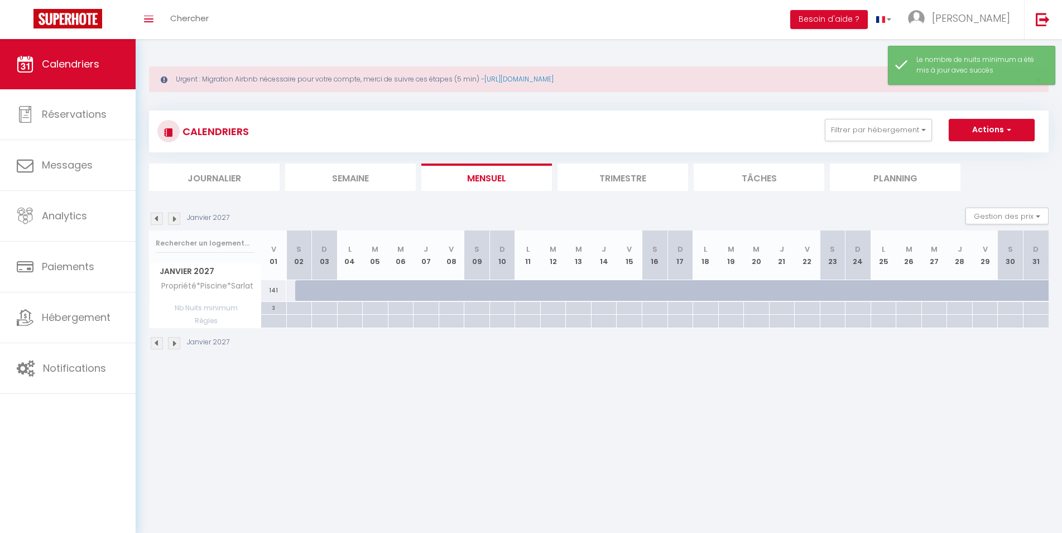
click at [274, 291] on div "141" at bounding box center [274, 290] width 26 height 21
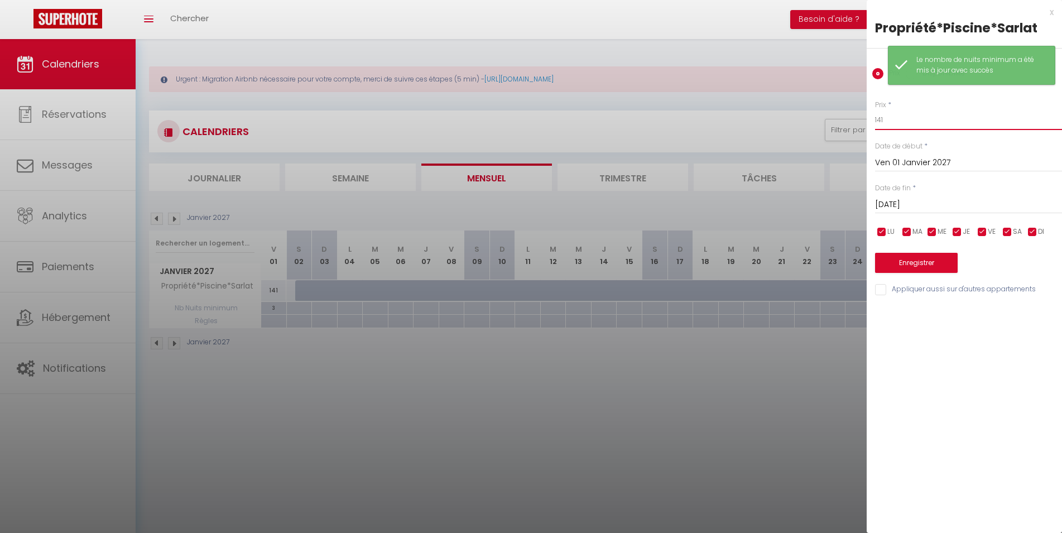
drag, startPoint x: 899, startPoint y: 114, endPoint x: 851, endPoint y: 122, distance: 48.2
click at [875, 122] on input "141" at bounding box center [968, 120] width 187 height 20
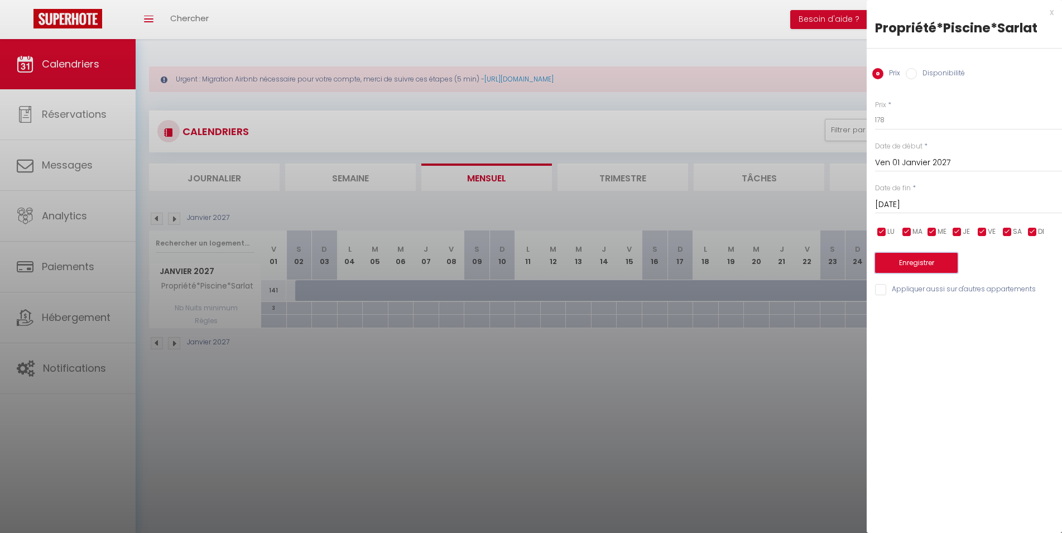
click at [946, 273] on button "Enregistrer" at bounding box center [916, 263] width 83 height 20
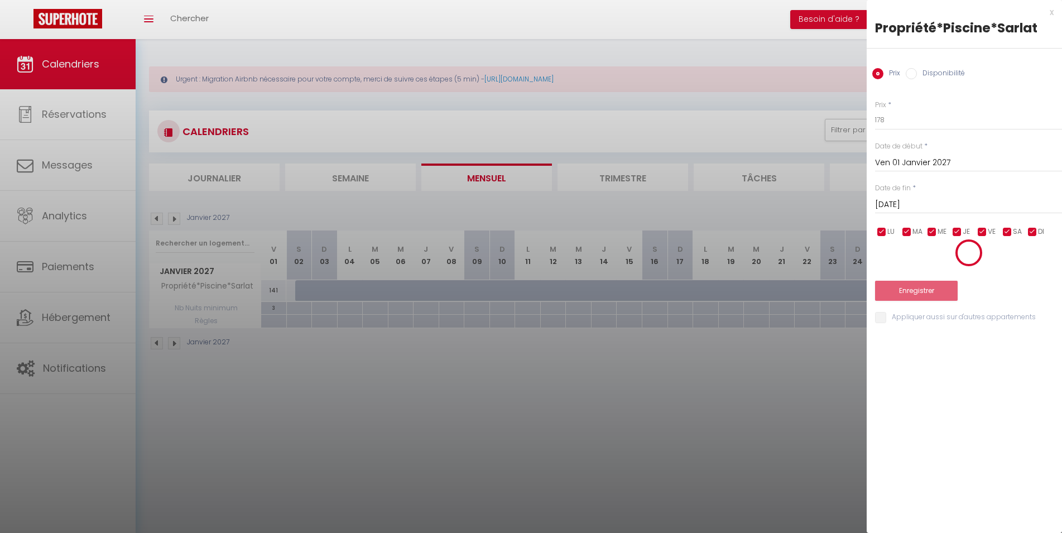
click at [299, 291] on div at bounding box center [531, 266] width 1062 height 533
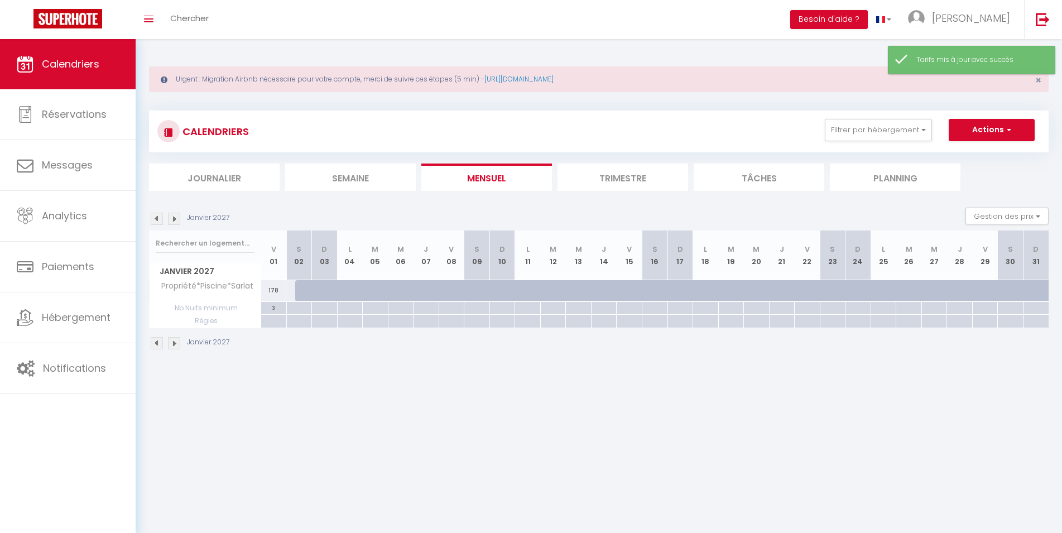
click at [301, 291] on div at bounding box center [308, 290] width 26 height 21
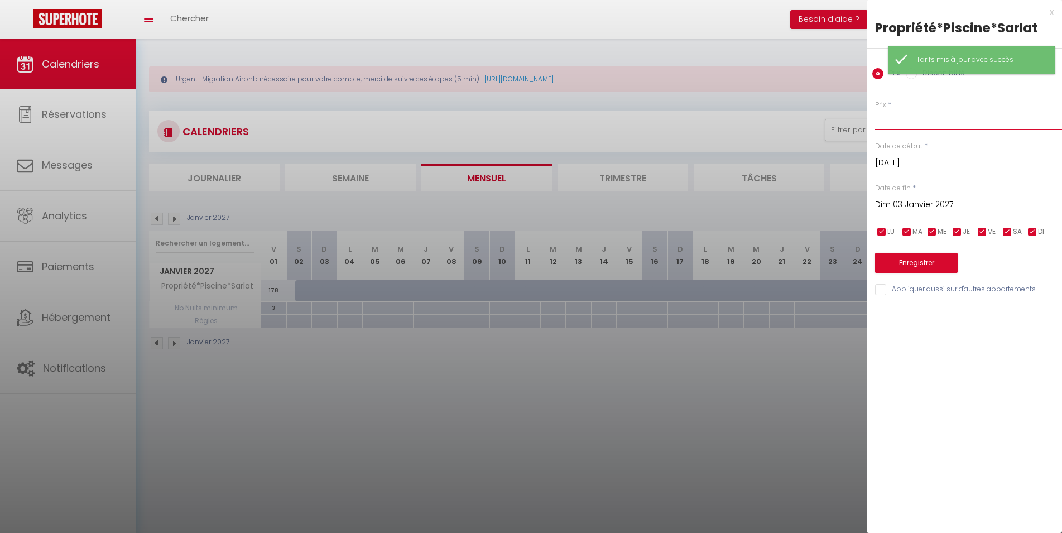
click at [902, 124] on input "Prix" at bounding box center [968, 120] width 187 height 20
click at [920, 75] on label "Disponibilité" at bounding box center [941, 74] width 48 height 12
click at [917, 75] on input "Disponibilité" at bounding box center [911, 73] width 11 height 11
click at [919, 263] on button "Enregistrer" at bounding box center [916, 264] width 83 height 20
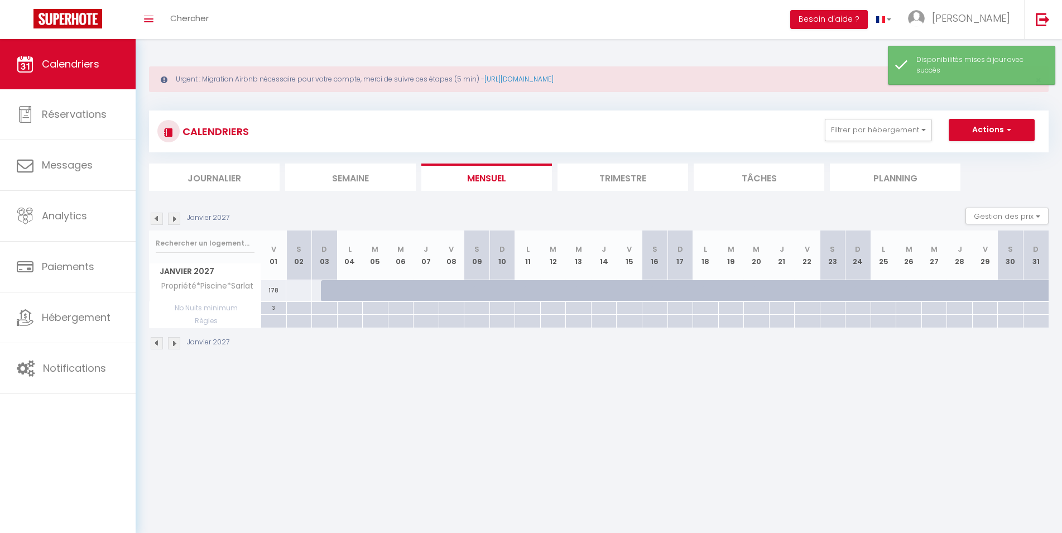
click at [298, 288] on div at bounding box center [299, 290] width 26 height 21
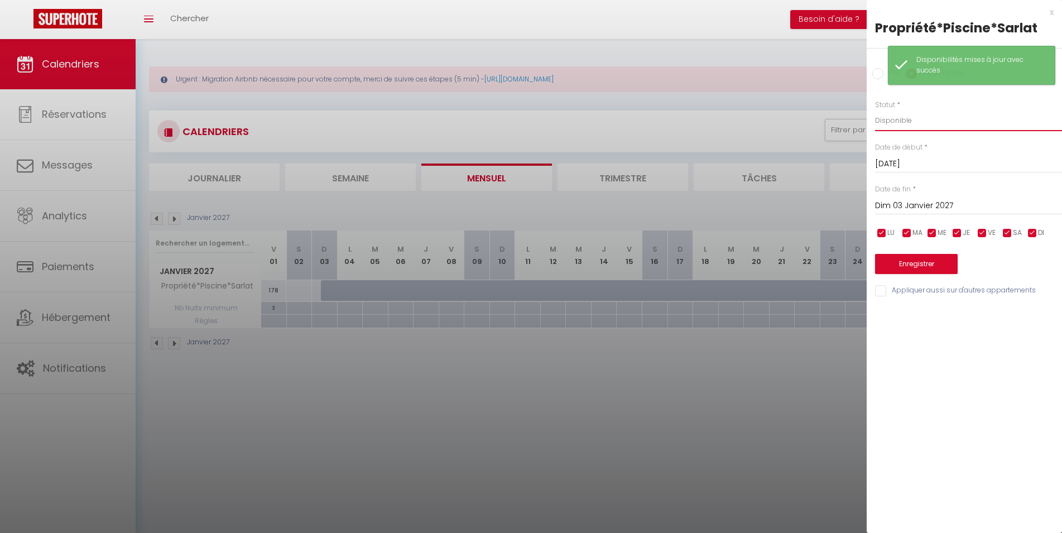
click at [875, 110] on select "Disponible Indisponible" at bounding box center [968, 120] width 187 height 21
drag, startPoint x: 909, startPoint y: 118, endPoint x: 876, endPoint y: 72, distance: 57.2
click at [876, 72] on div "Prix Disponibilité" at bounding box center [964, 67] width 195 height 37
click at [876, 75] on input "Prix" at bounding box center [877, 73] width 11 height 11
click at [888, 133] on div "Prix * Statut * Disponible Indisponible Date de début * [DATE] < [PERSON_NAME][…" at bounding box center [964, 191] width 195 height 211
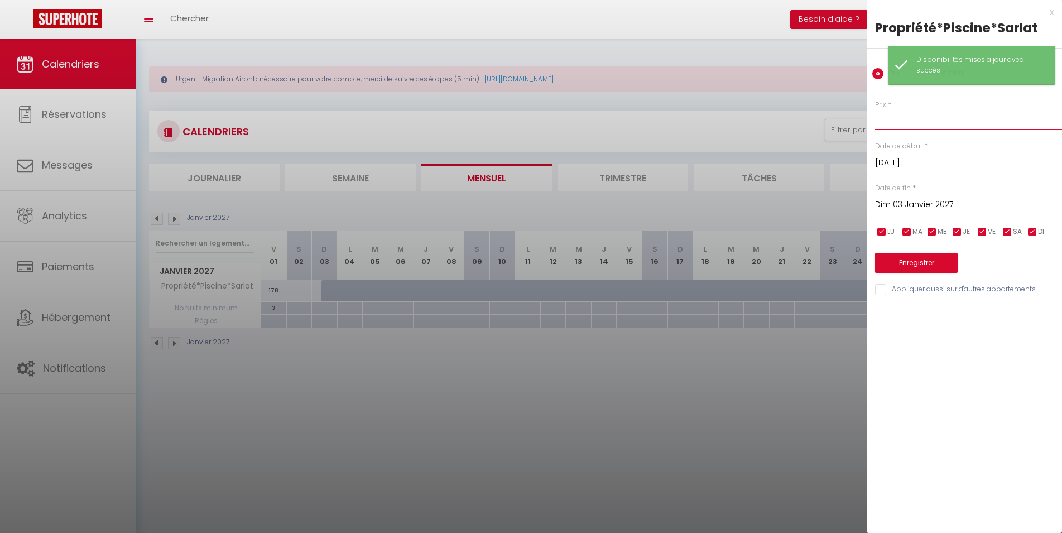
click at [889, 122] on input "Prix" at bounding box center [968, 120] width 187 height 20
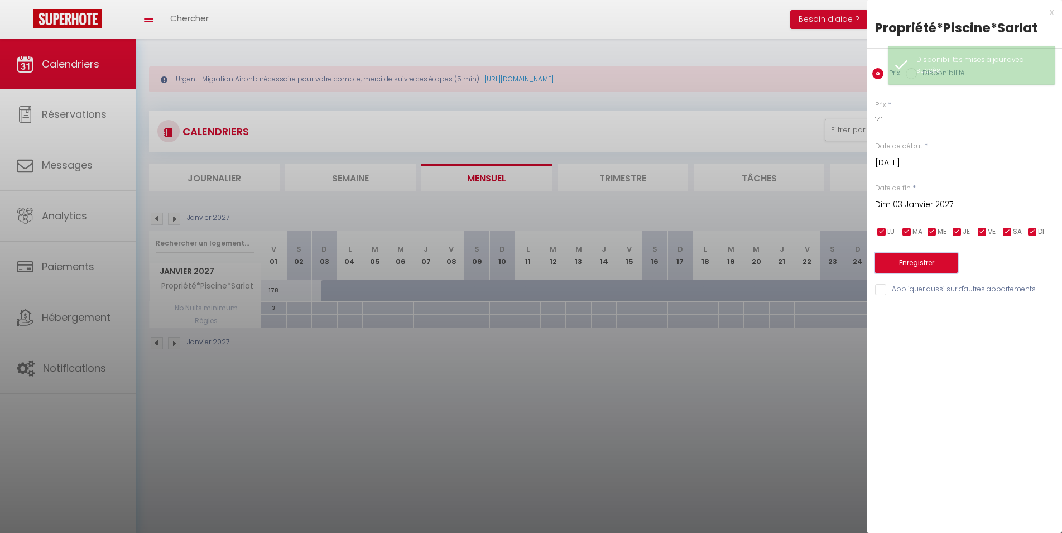
click at [904, 265] on button "Enregistrer" at bounding box center [916, 263] width 83 height 20
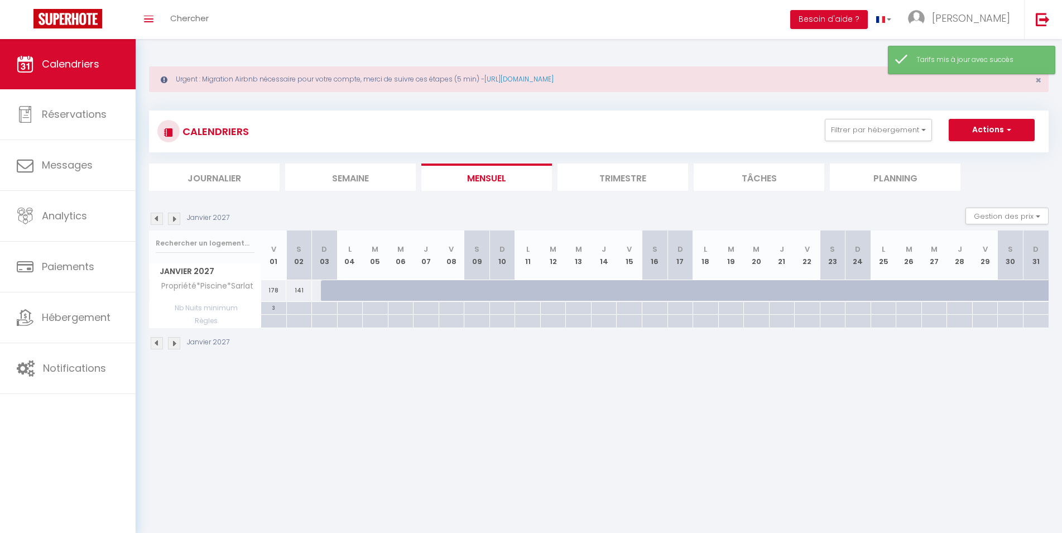
click at [294, 307] on div at bounding box center [299, 308] width 26 height 13
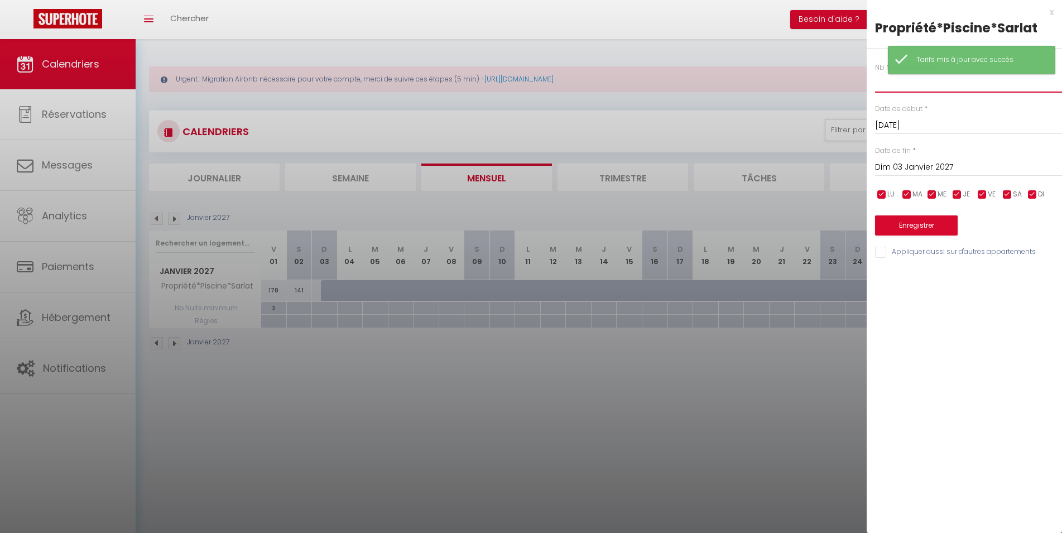
click at [887, 82] on input "text" at bounding box center [968, 83] width 187 height 20
click at [931, 228] on button "Enregistrer" at bounding box center [916, 225] width 83 height 20
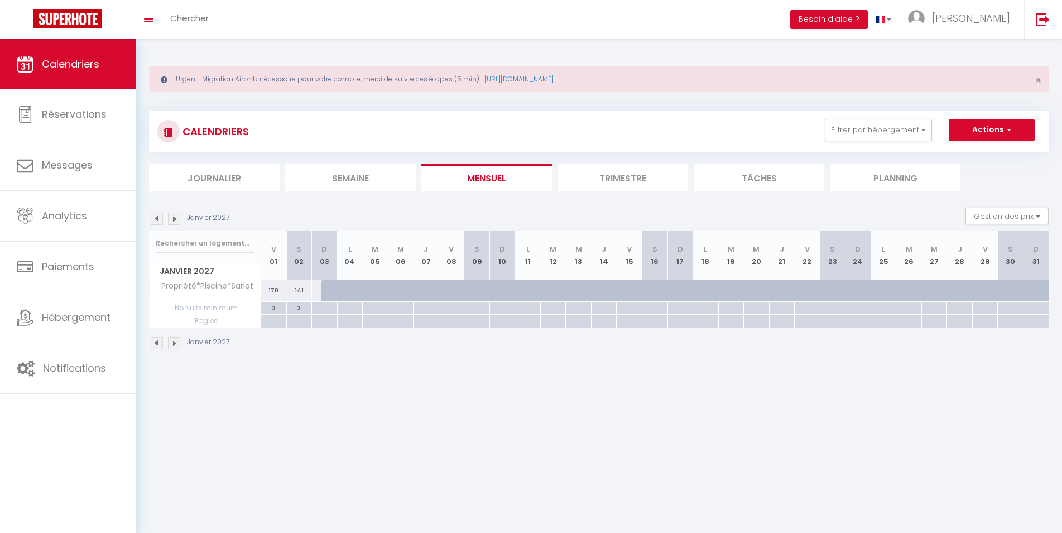
click at [159, 345] on img at bounding box center [157, 343] width 12 height 12
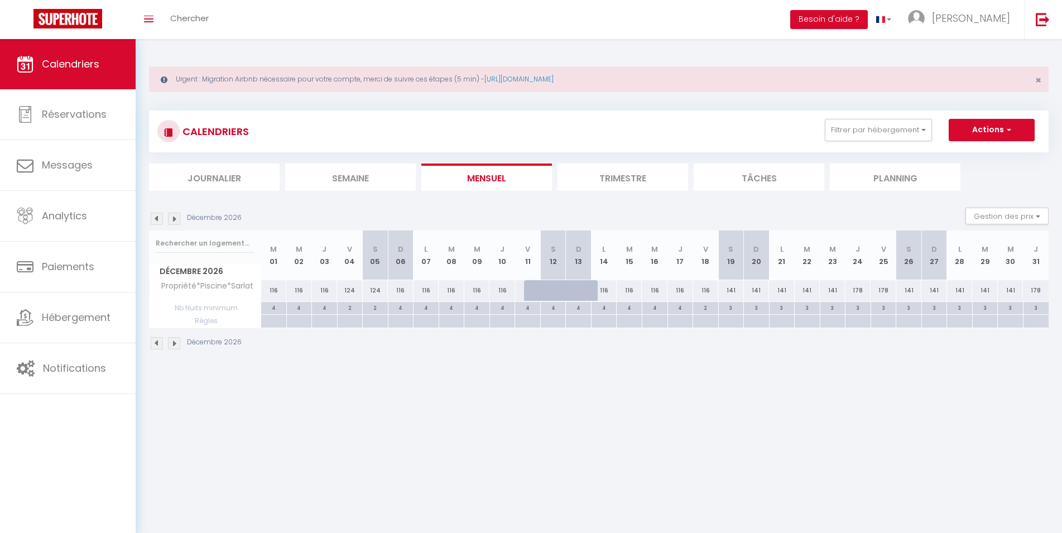
click at [157, 344] on img at bounding box center [157, 343] width 12 height 12
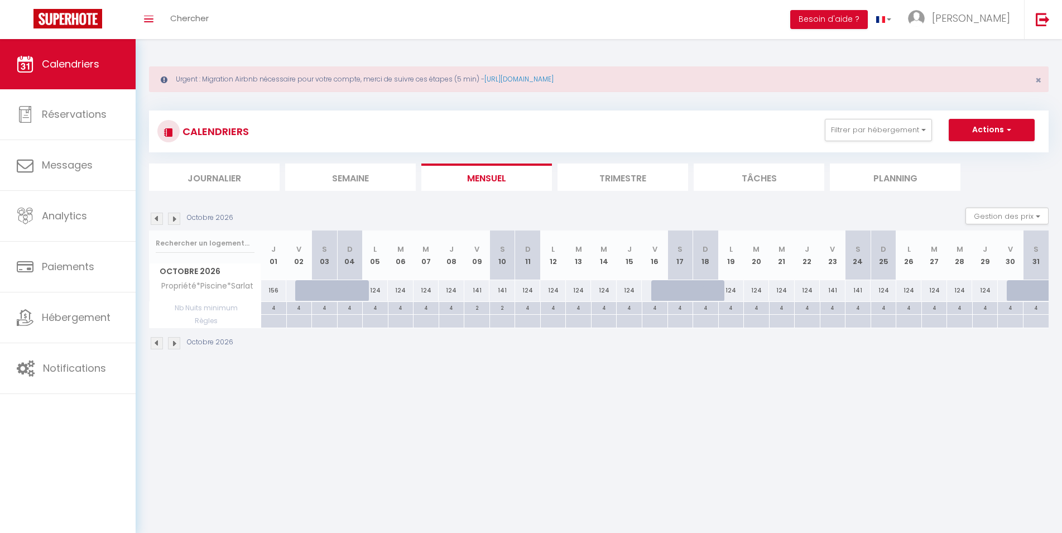
click at [157, 344] on img at bounding box center [157, 343] width 12 height 12
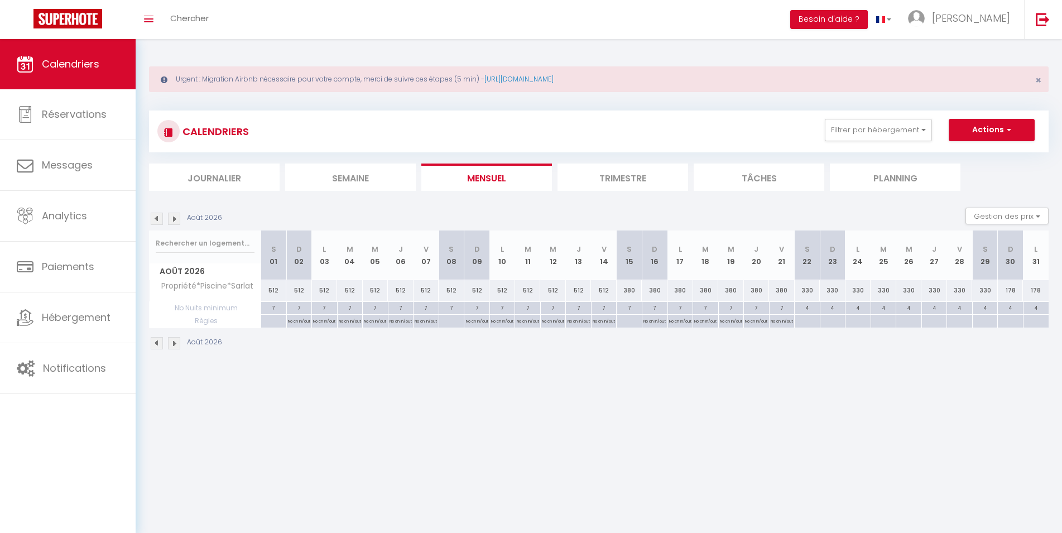
click at [157, 344] on img at bounding box center [157, 343] width 12 height 12
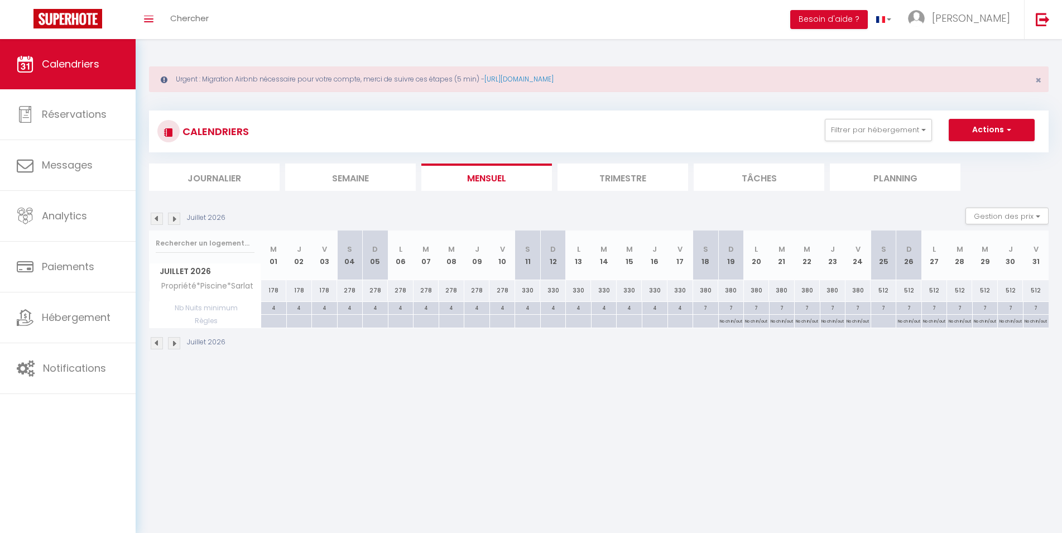
click at [157, 344] on img at bounding box center [157, 343] width 12 height 12
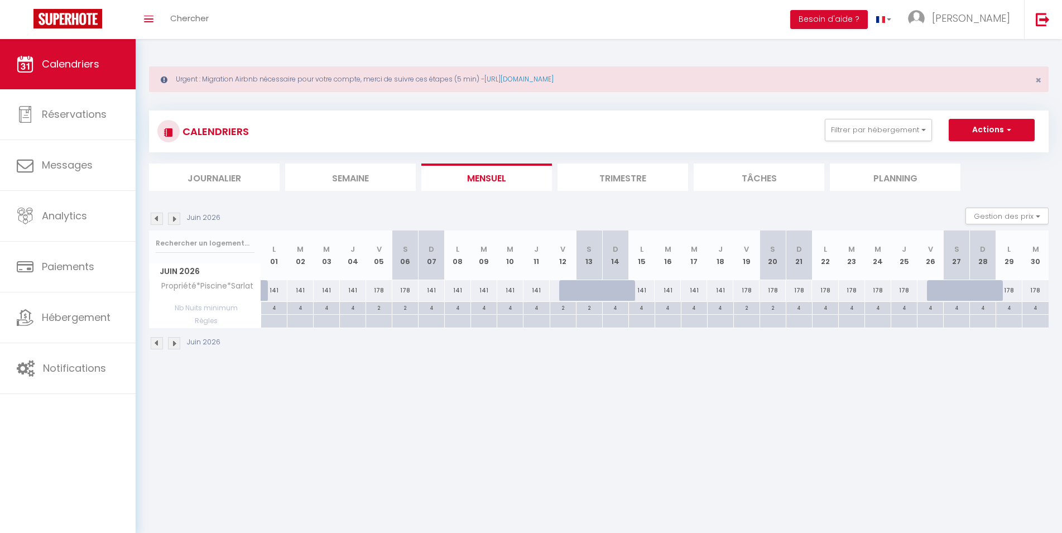
click at [154, 343] on img at bounding box center [157, 343] width 12 height 12
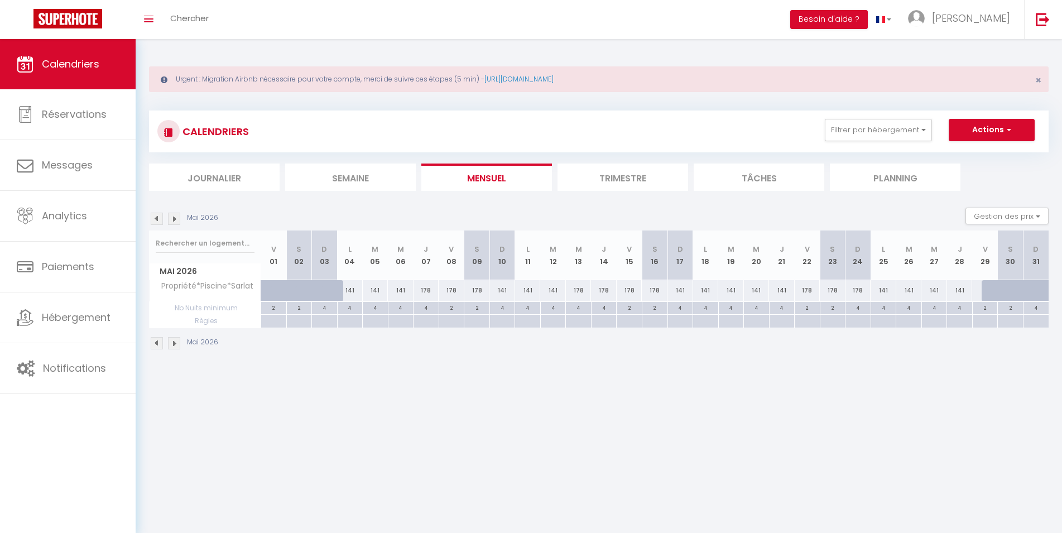
click at [155, 344] on img at bounding box center [157, 343] width 12 height 12
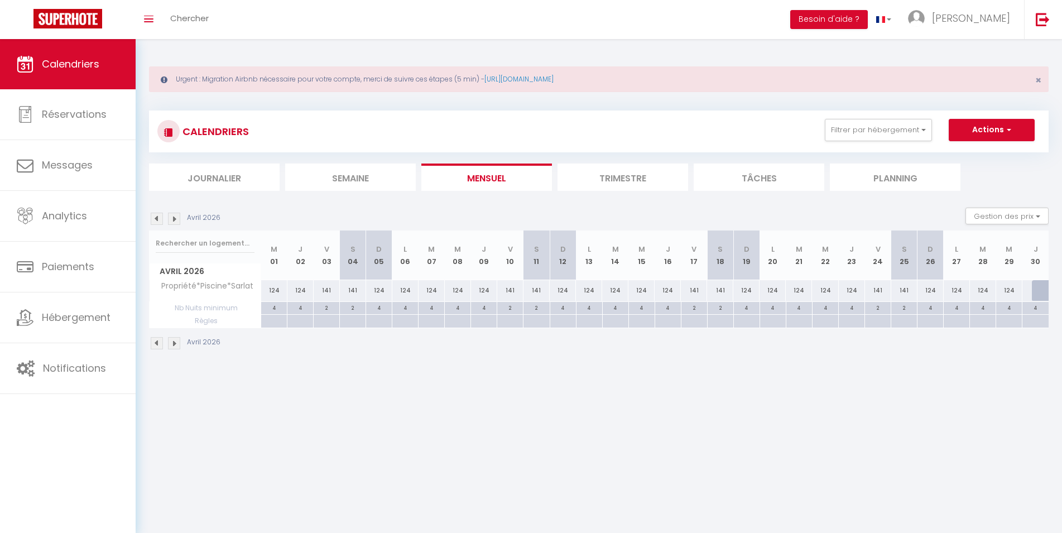
click at [155, 344] on img at bounding box center [157, 343] width 12 height 12
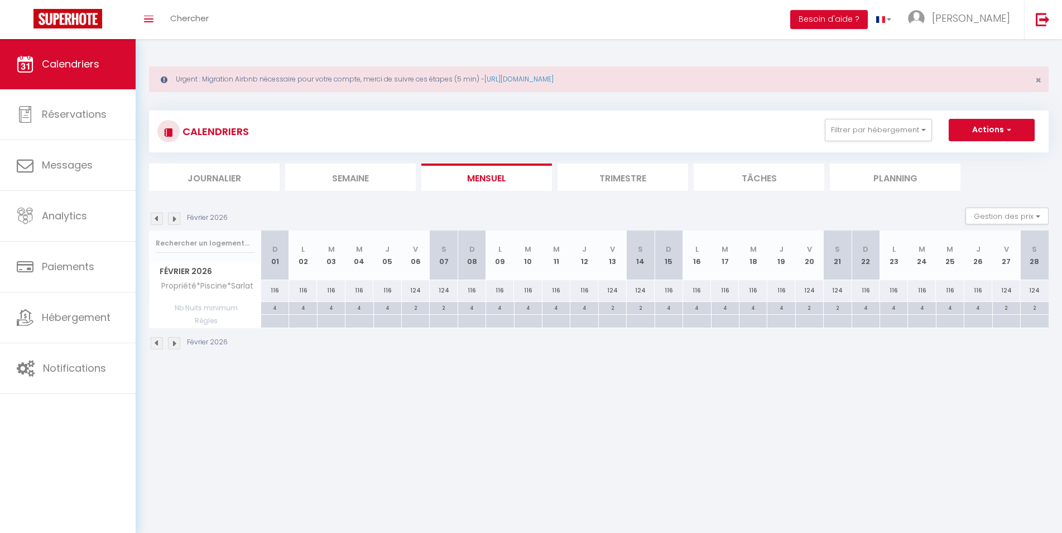
click at [155, 344] on img at bounding box center [157, 343] width 12 height 12
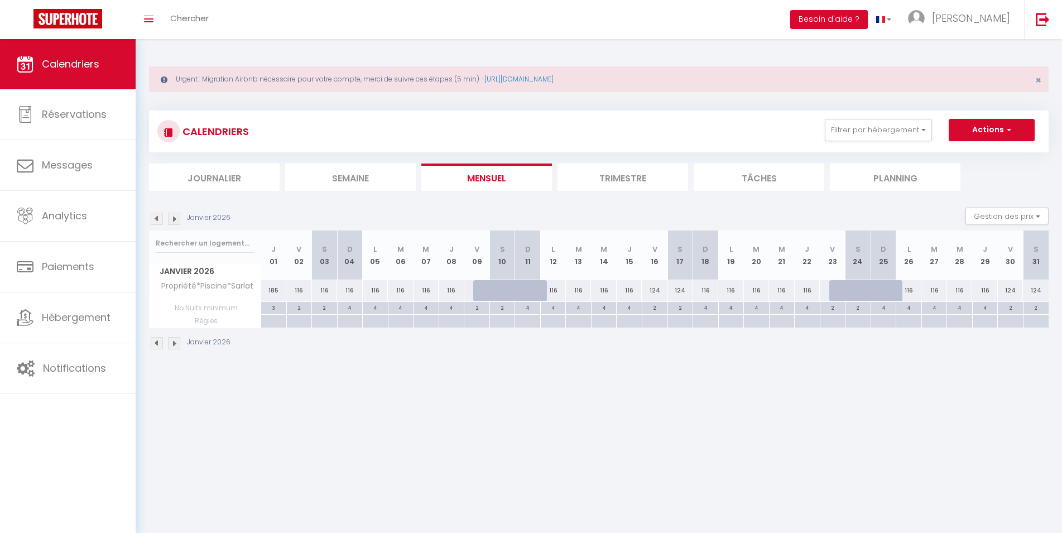
click at [155, 344] on img at bounding box center [157, 343] width 12 height 12
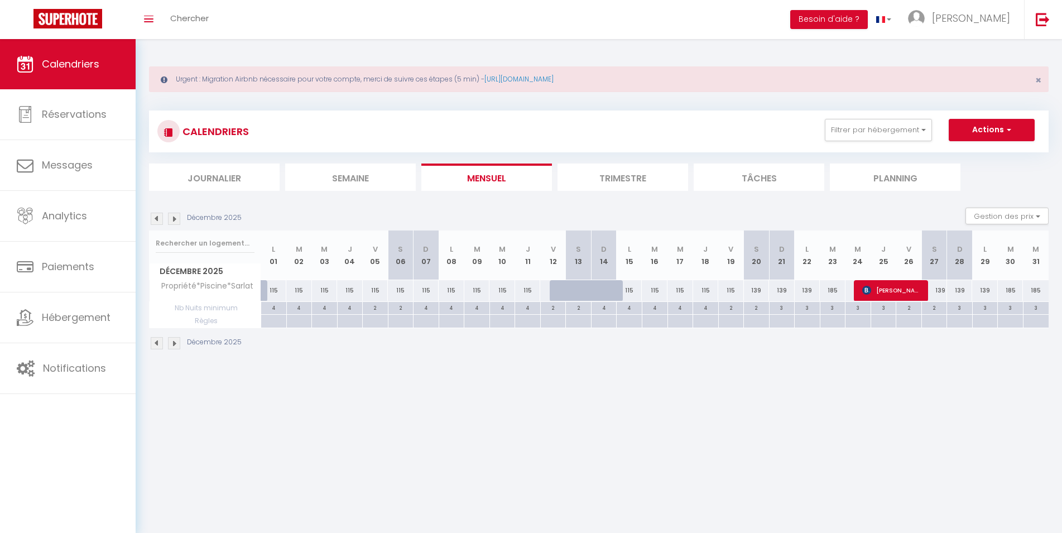
click at [155, 344] on img at bounding box center [157, 343] width 12 height 12
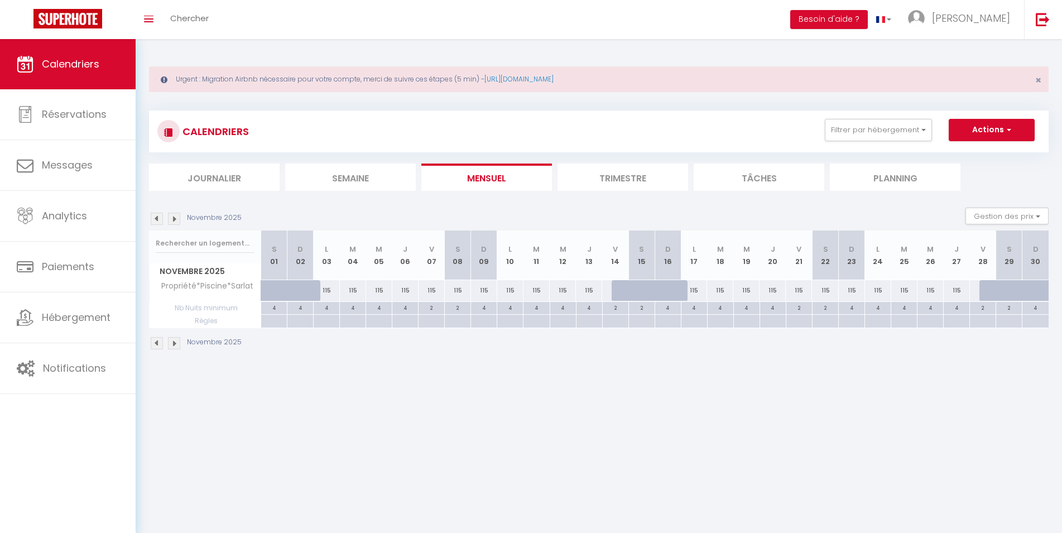
click at [155, 344] on img at bounding box center [157, 343] width 12 height 12
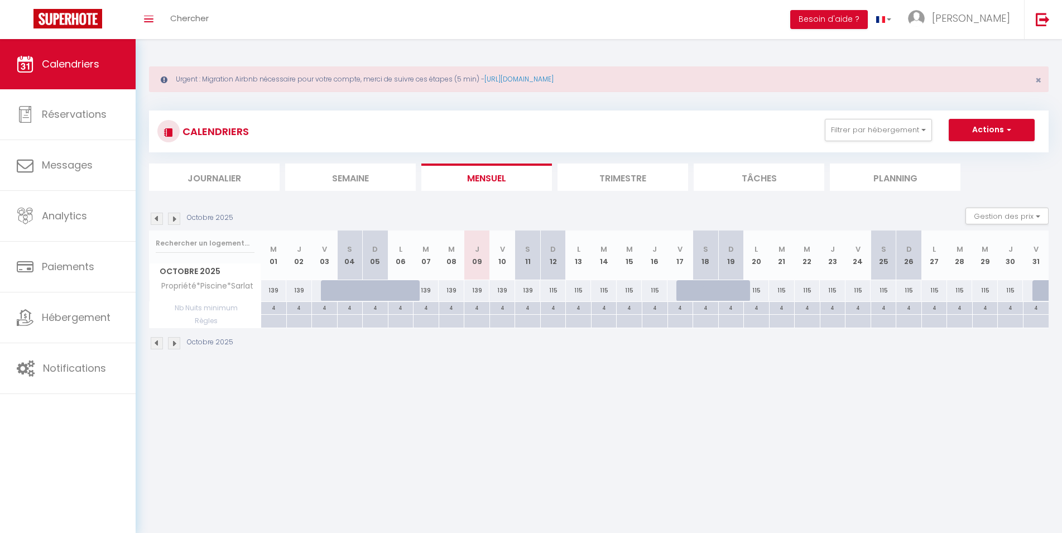
click at [552, 290] on div "115" at bounding box center [553, 290] width 26 height 21
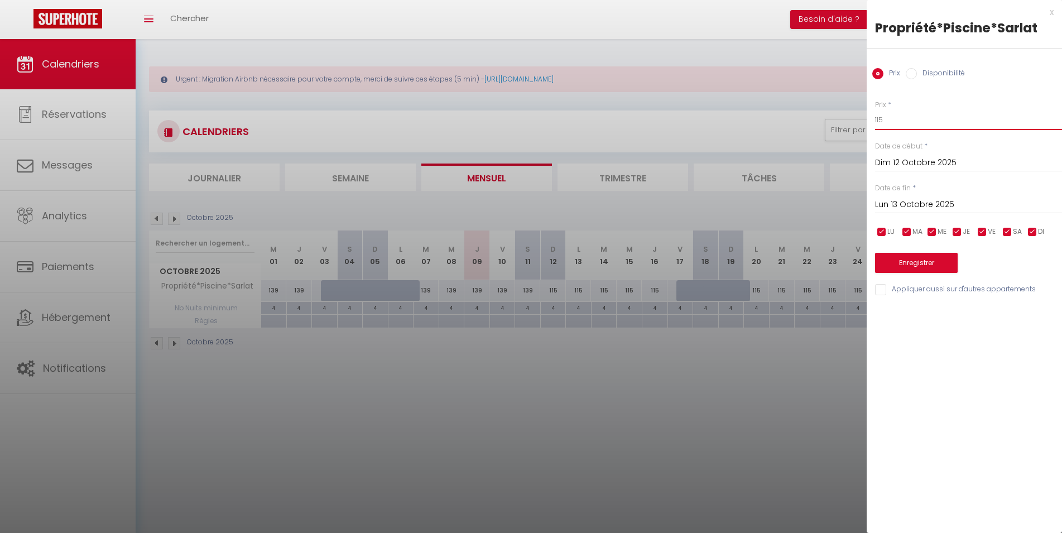
drag, startPoint x: 925, startPoint y: 118, endPoint x: 738, endPoint y: 115, distance: 187.0
click at [875, 115] on input "115" at bounding box center [968, 120] width 187 height 20
click at [962, 196] on div "[DATE] < [DATE] > Dim Lun Mar Mer Jeu Ven Sam 1 2 3 4 5 6 7 8 9 10 11 12 13 14 …" at bounding box center [968, 204] width 187 height 20
click at [963, 205] on input "Lun 13 Octobre 2025" at bounding box center [968, 205] width 187 height 15
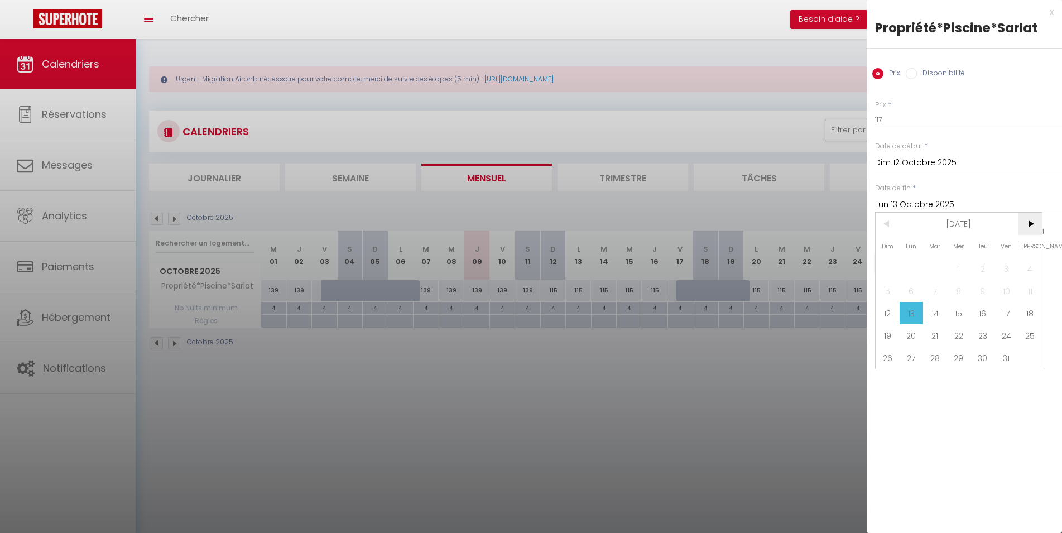
click at [1033, 228] on span ">" at bounding box center [1030, 224] width 24 height 22
click at [1023, 265] on span "1" at bounding box center [1030, 268] width 24 height 22
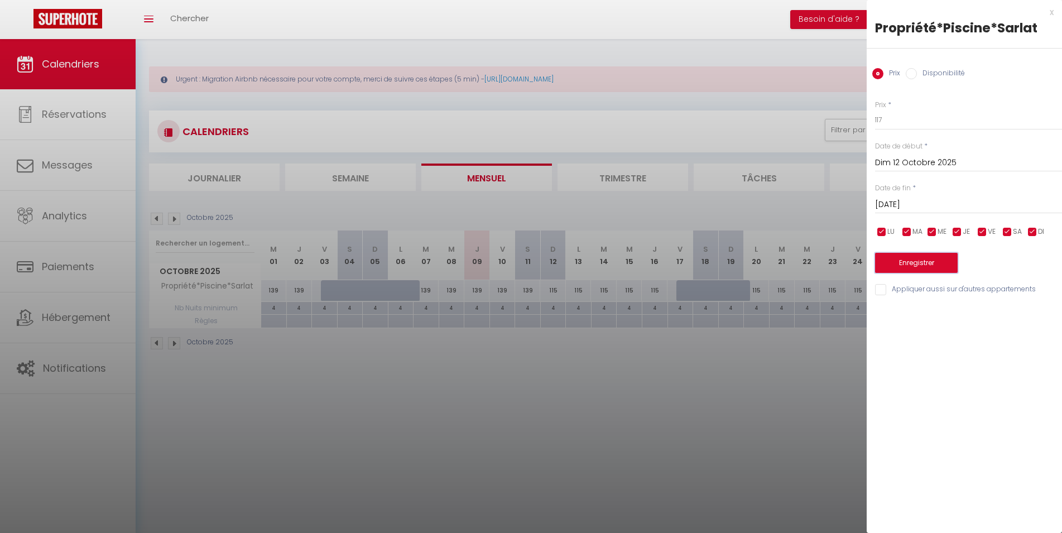
click at [913, 262] on button "Enregistrer" at bounding box center [916, 263] width 83 height 20
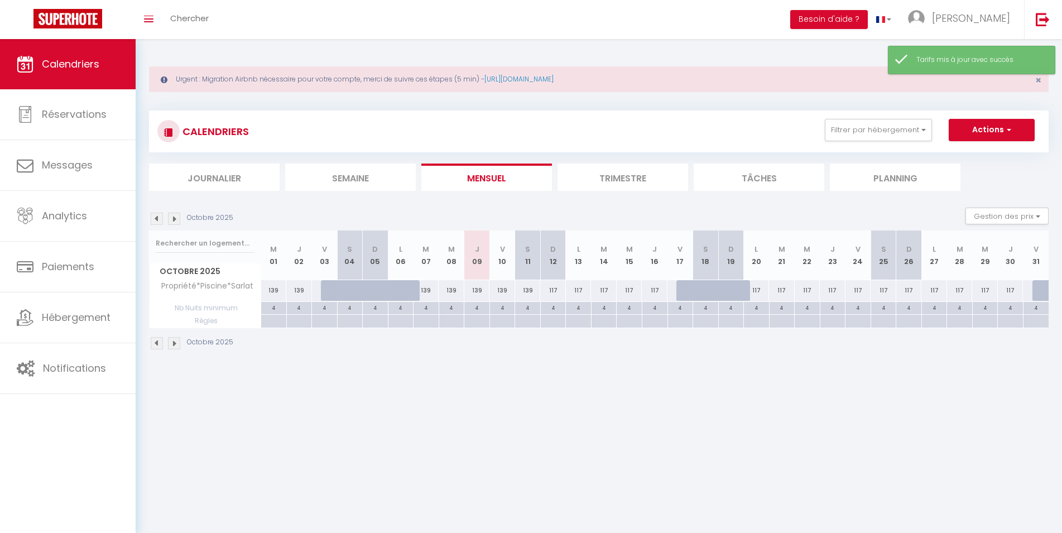
click at [173, 344] on img at bounding box center [174, 343] width 12 height 12
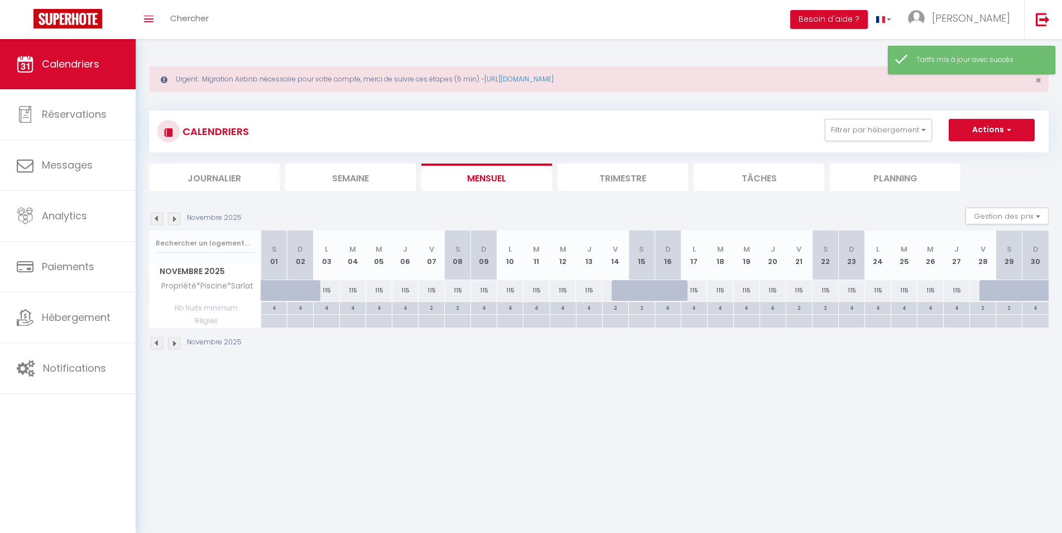
click at [329, 290] on div "115" at bounding box center [327, 290] width 26 height 21
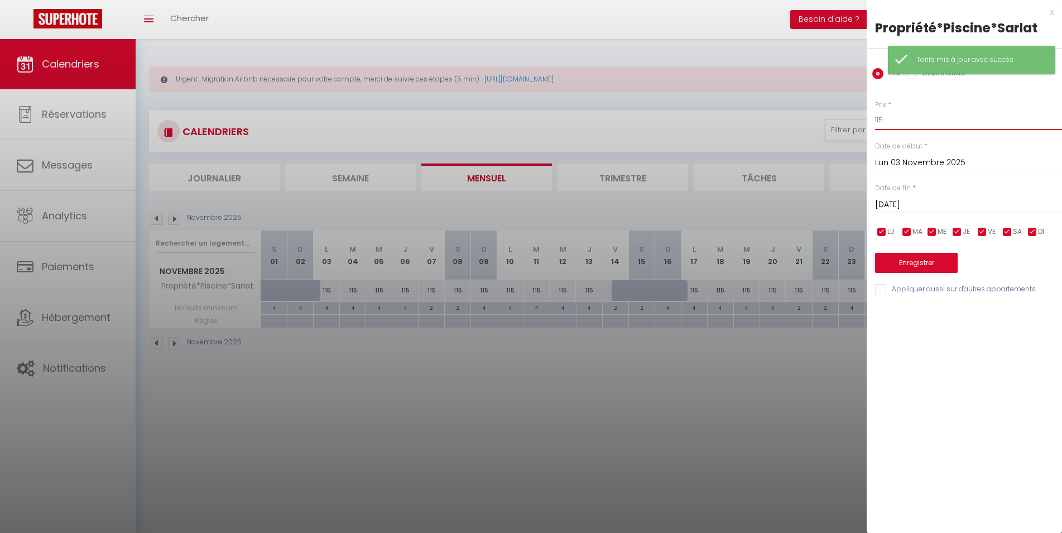
drag, startPoint x: 932, startPoint y: 111, endPoint x: 815, endPoint y: 121, distance: 117.6
click at [875, 121] on input "115" at bounding box center [968, 120] width 187 height 20
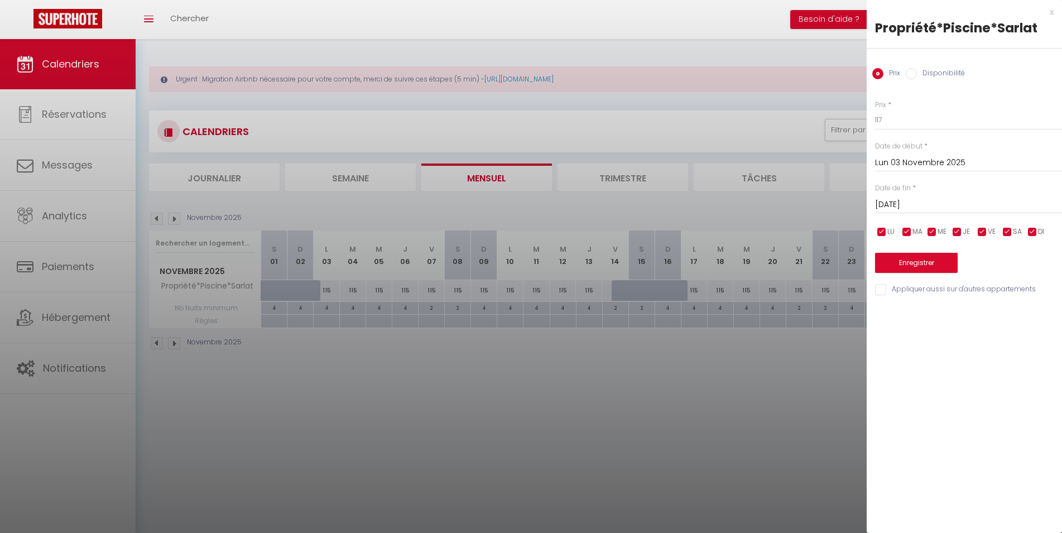
click at [931, 203] on input "[DATE]" at bounding box center [968, 205] width 187 height 15
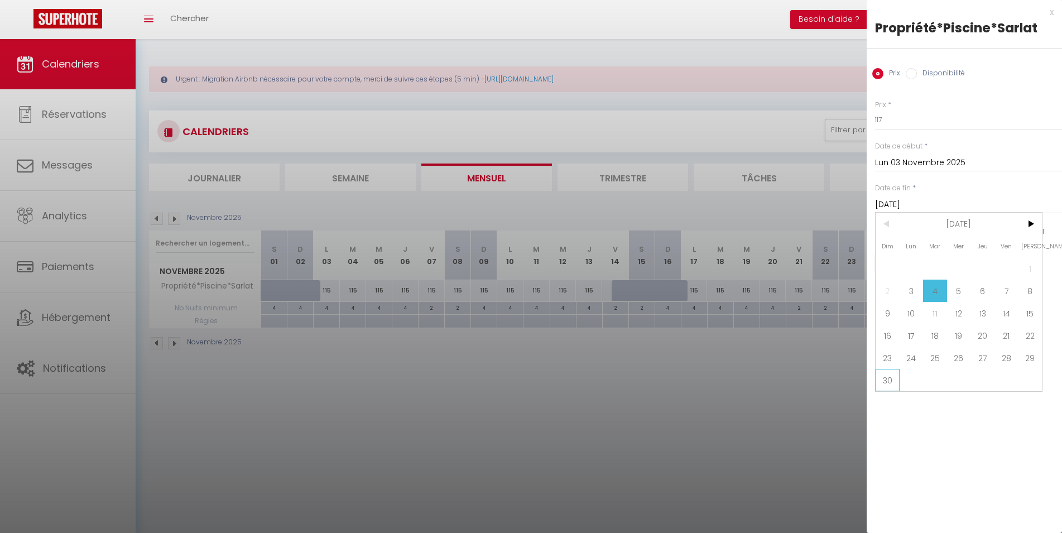
click at [884, 383] on span "30" at bounding box center [888, 380] width 24 height 22
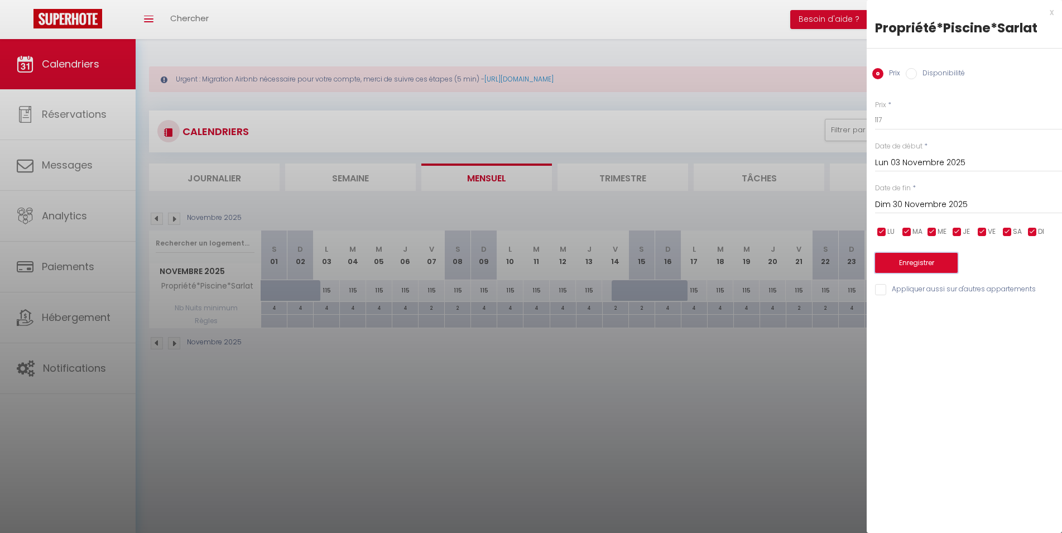
click at [926, 267] on button "Enregistrer" at bounding box center [916, 263] width 83 height 20
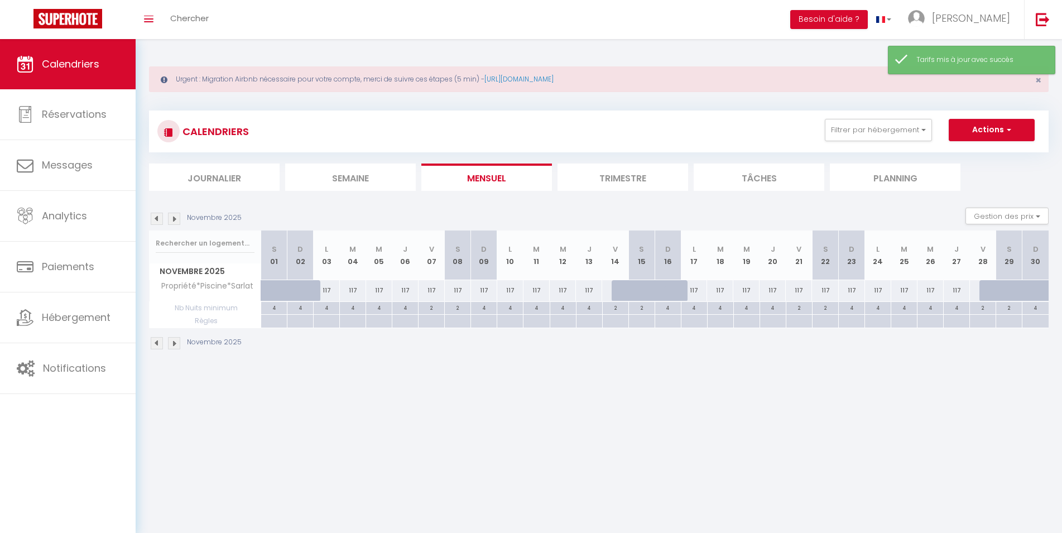
click at [172, 344] on img at bounding box center [174, 343] width 12 height 12
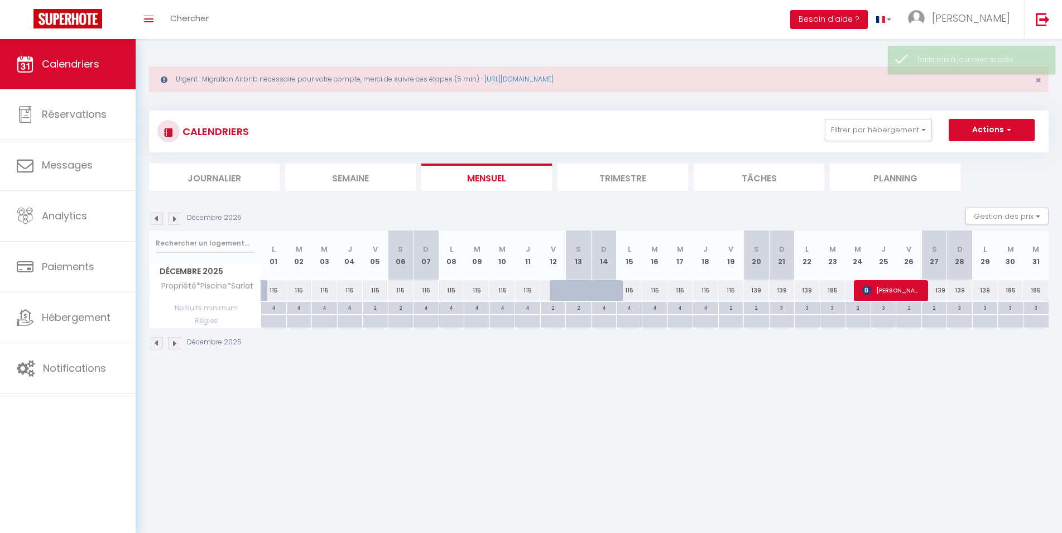
click at [172, 344] on img at bounding box center [174, 343] width 12 height 12
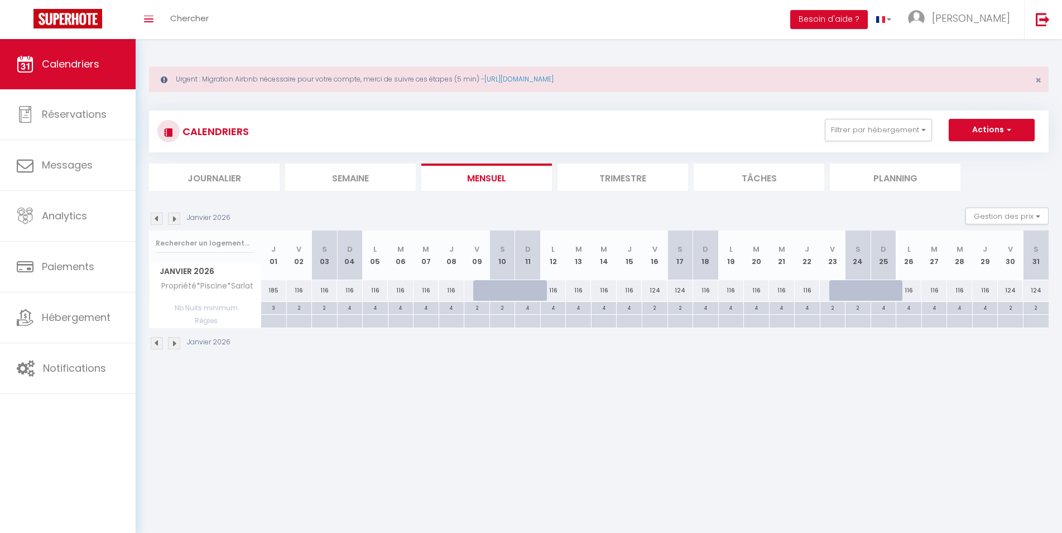
click at [157, 344] on img at bounding box center [157, 343] width 12 height 12
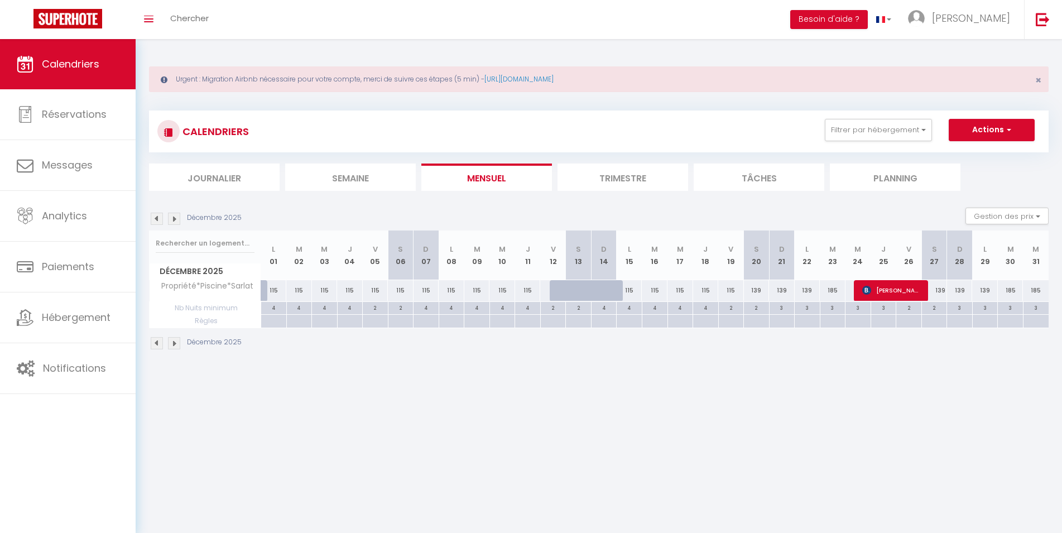
click at [157, 343] on img at bounding box center [157, 343] width 12 height 12
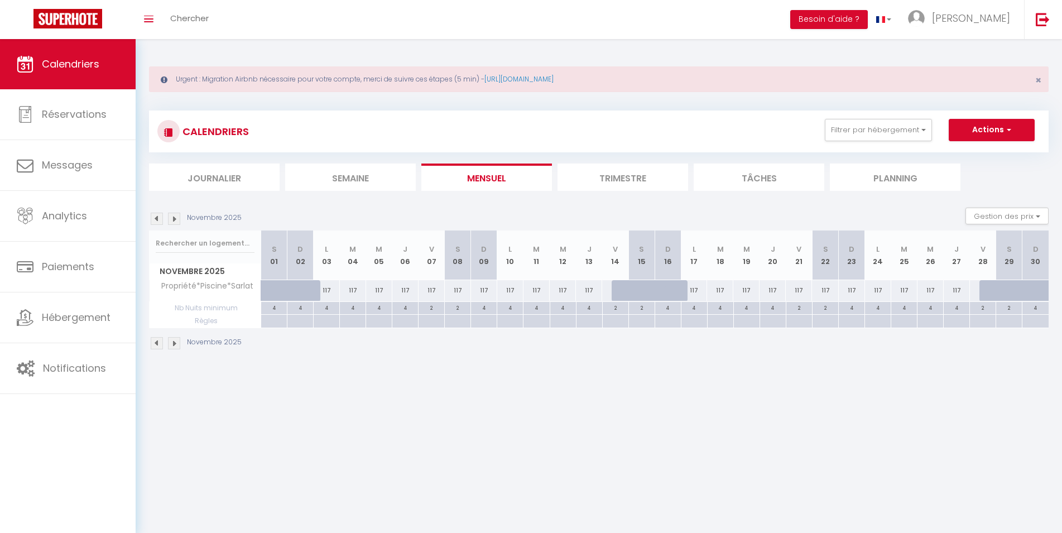
click at [431, 289] on div "117" at bounding box center [432, 290] width 26 height 21
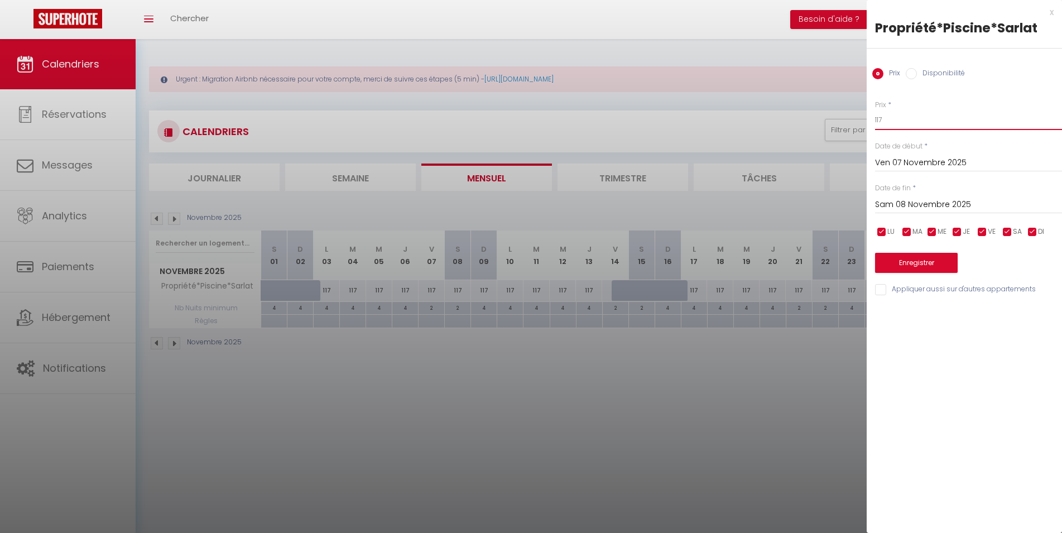
drag, startPoint x: 910, startPoint y: 119, endPoint x: 772, endPoint y: 127, distance: 138.1
click at [875, 130] on input "117" at bounding box center [968, 120] width 187 height 20
click at [910, 203] on input "Sam 08 Novembre 2025" at bounding box center [968, 205] width 187 height 15
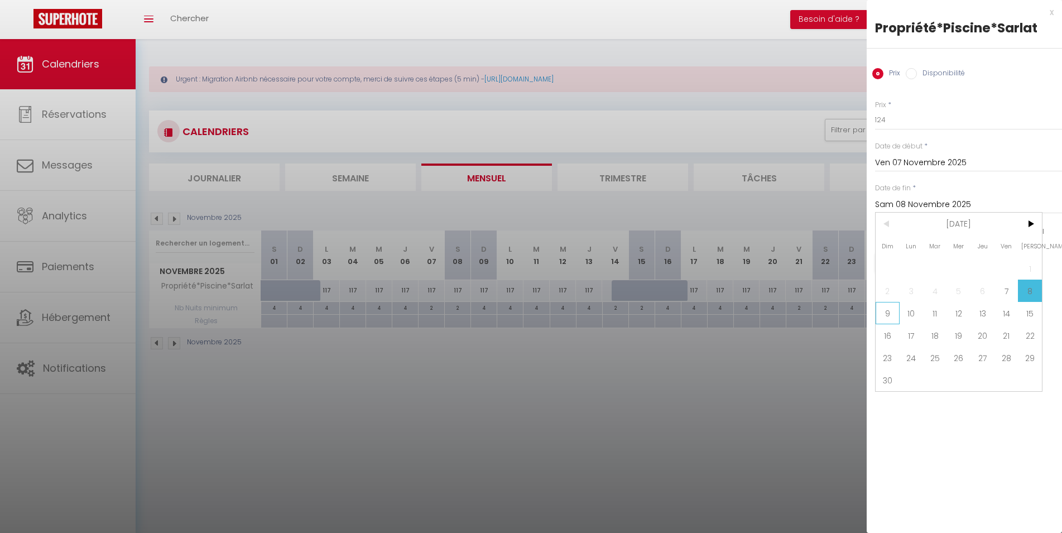
click at [882, 314] on span "9" at bounding box center [888, 313] width 24 height 22
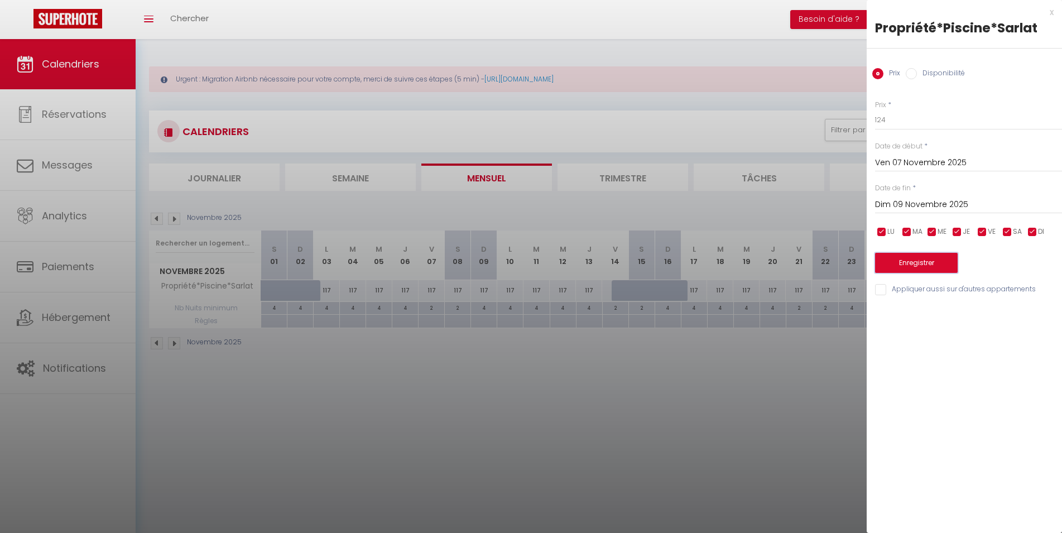
click at [907, 260] on button "Enregistrer" at bounding box center [916, 263] width 83 height 20
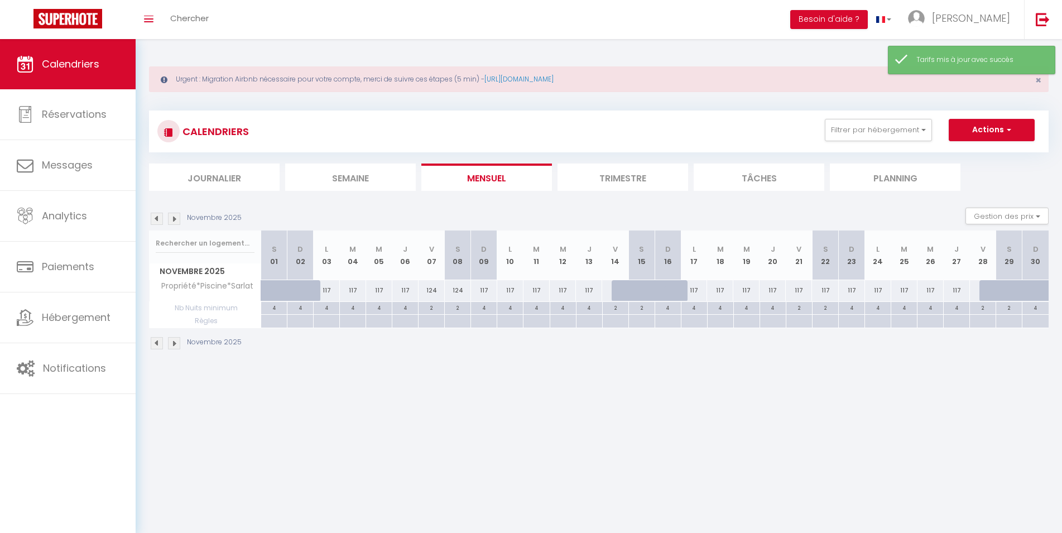
click at [799, 289] on div "117" at bounding box center [799, 290] width 26 height 21
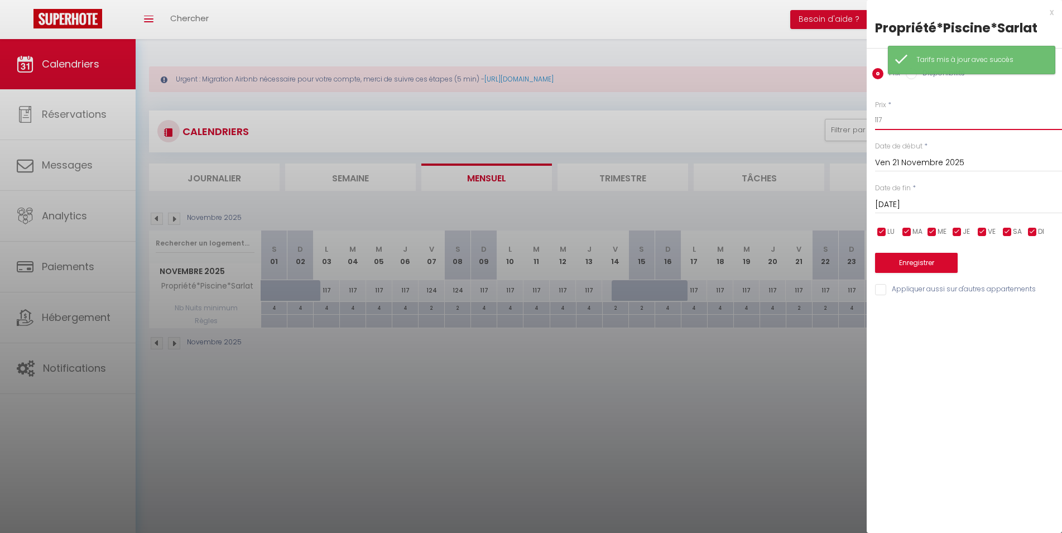
drag, startPoint x: 891, startPoint y: 118, endPoint x: 760, endPoint y: 109, distance: 131.5
click at [875, 116] on input "117" at bounding box center [968, 120] width 187 height 20
click at [919, 204] on input "[DATE]" at bounding box center [968, 205] width 187 height 15
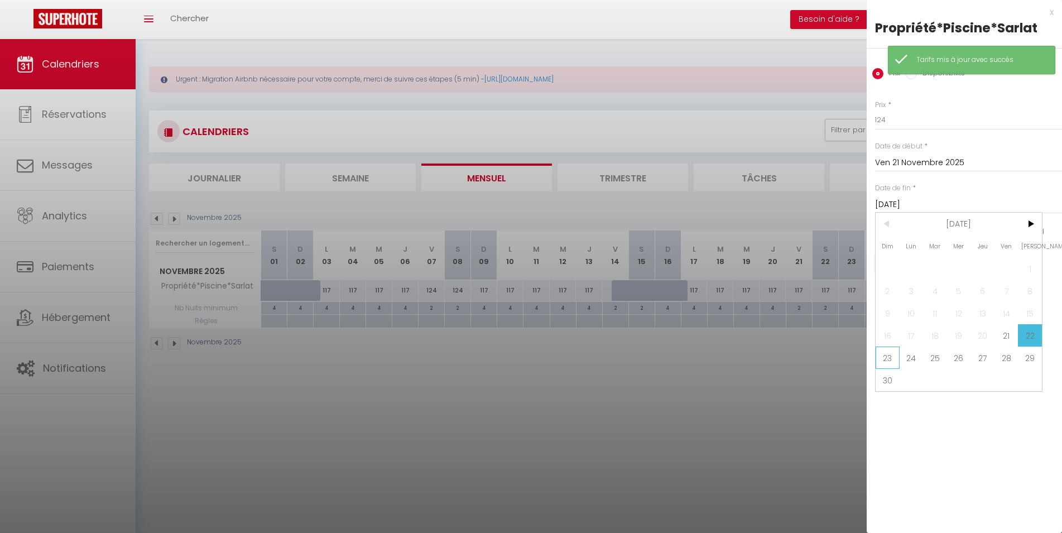
click at [891, 356] on span "23" at bounding box center [888, 358] width 24 height 22
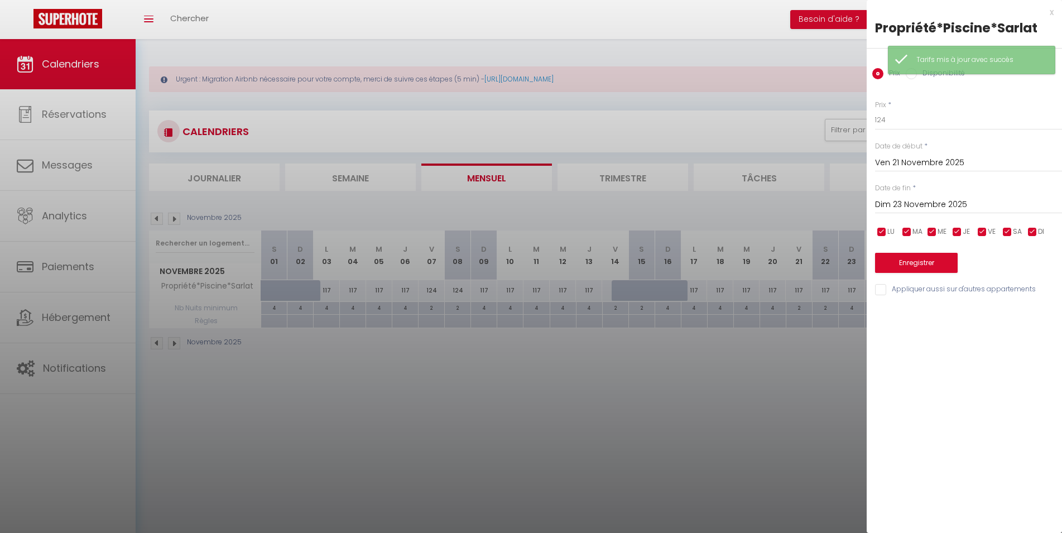
click at [905, 255] on div "Enregistrer" at bounding box center [968, 256] width 187 height 34
click at [906, 265] on button "Enregistrer" at bounding box center [916, 263] width 83 height 20
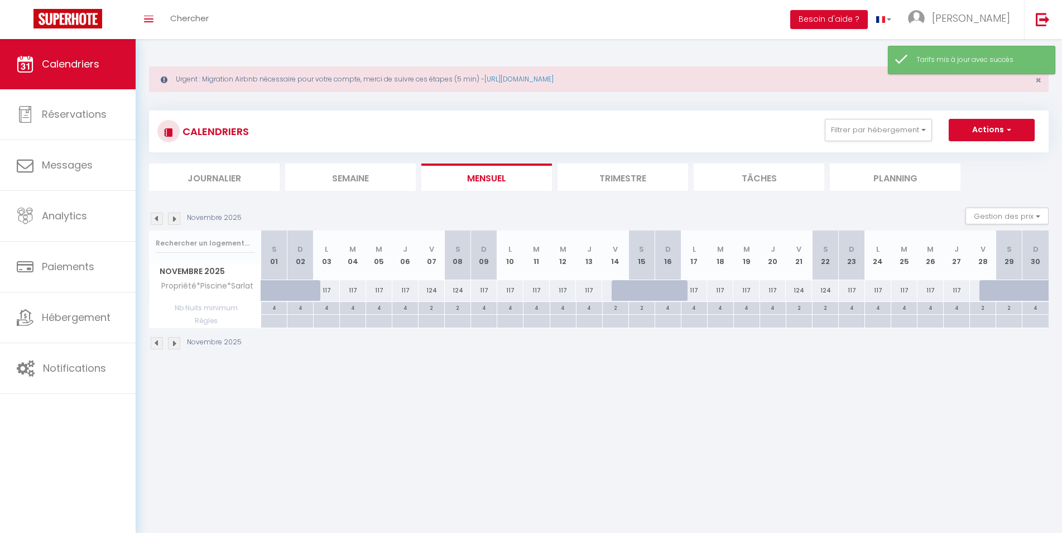
click at [173, 344] on img at bounding box center [174, 343] width 12 height 12
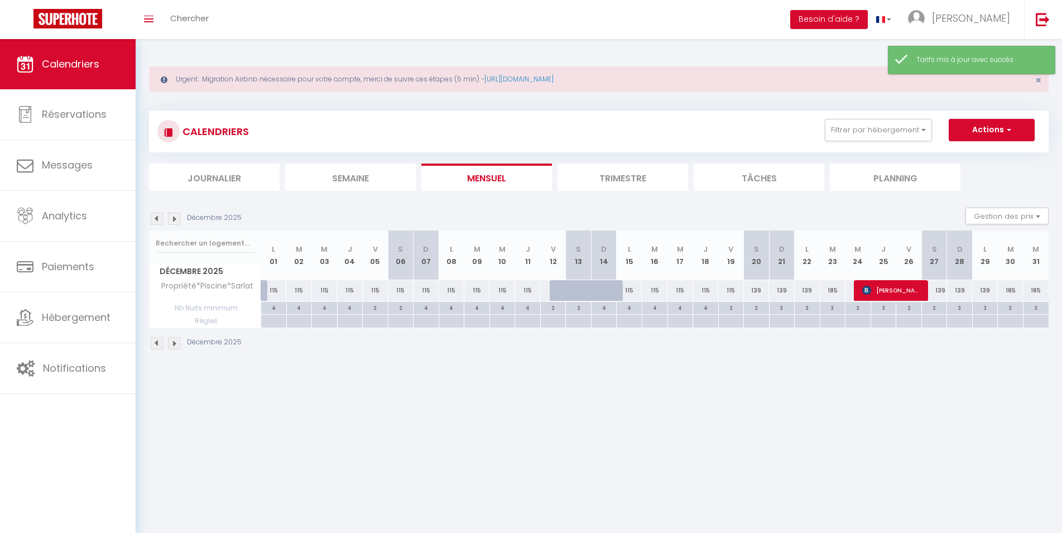
click at [375, 289] on div "115" at bounding box center [376, 290] width 26 height 21
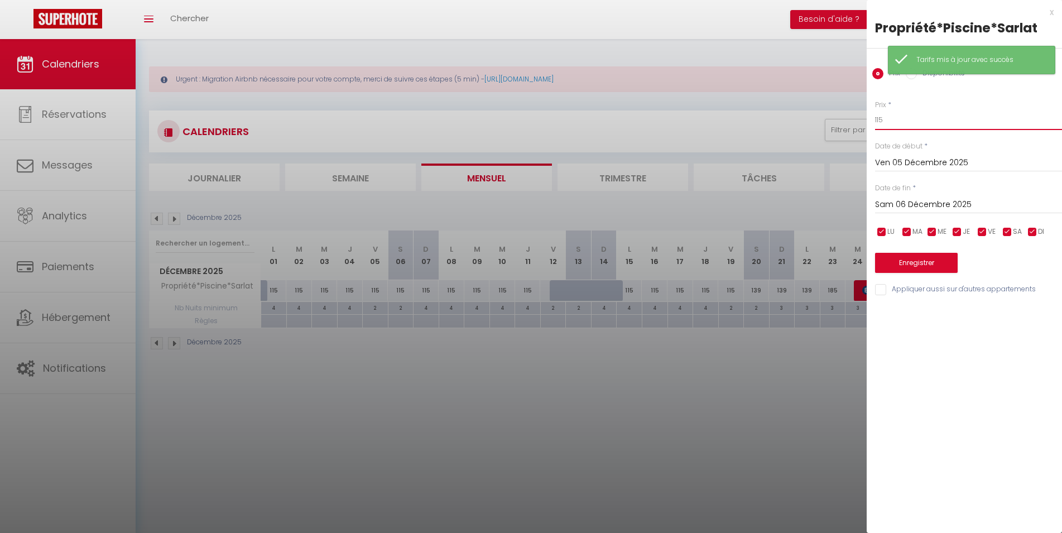
drag, startPoint x: 860, startPoint y: 127, endPoint x: 686, endPoint y: 130, distance: 174.2
click at [875, 130] on input "115" at bounding box center [968, 120] width 187 height 20
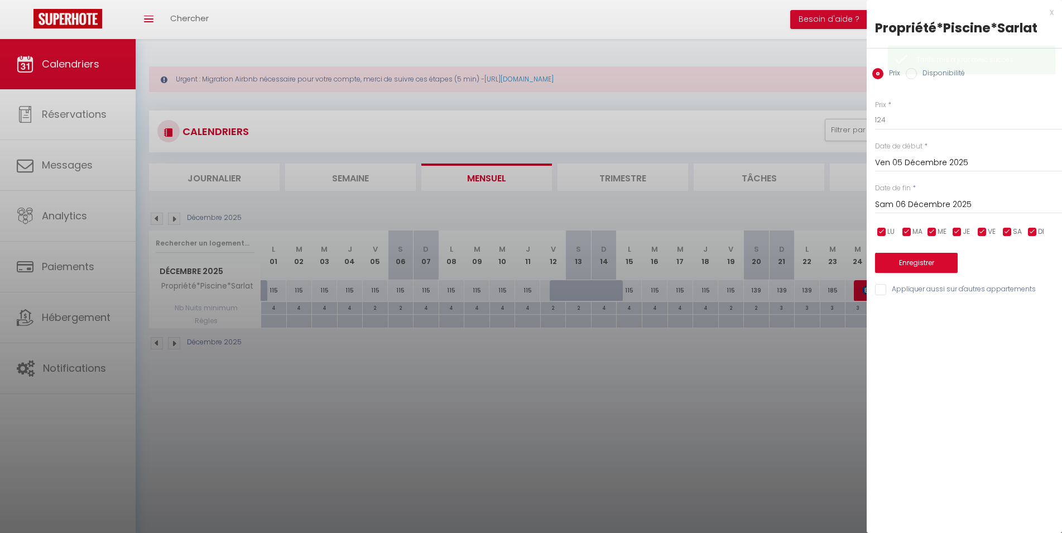
click at [915, 196] on div "[DATE] < [DATE] > Dim Lun Mar Mer Jeu Ven Sam 1 2 3 4 5 6 7 8 9 10 11 12 13 14 …" at bounding box center [968, 204] width 187 height 20
click at [915, 204] on input "Sam 06 Décembre 2025" at bounding box center [968, 205] width 187 height 15
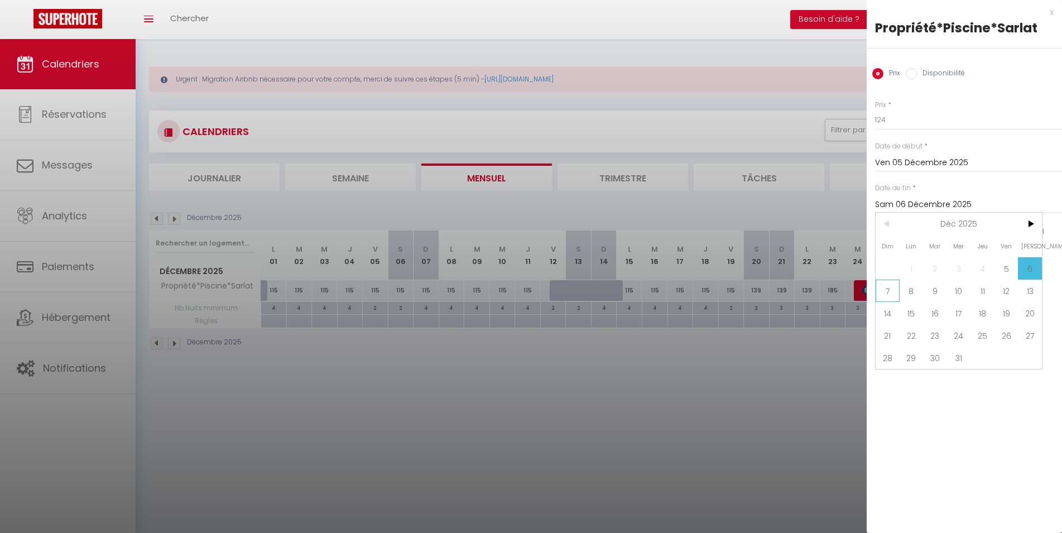
click at [892, 295] on span "7" at bounding box center [888, 291] width 24 height 22
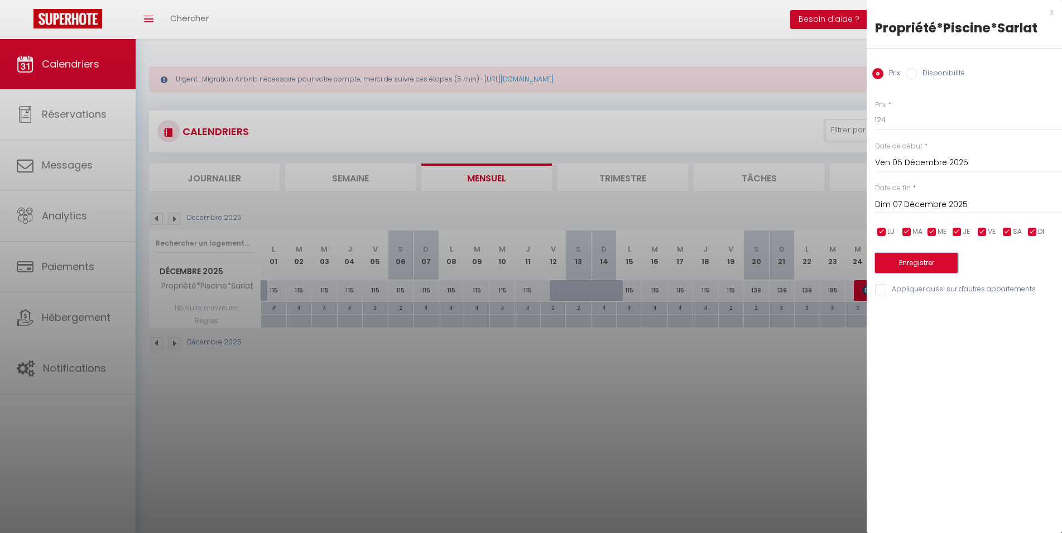
click at [898, 256] on button "Enregistrer" at bounding box center [916, 263] width 83 height 20
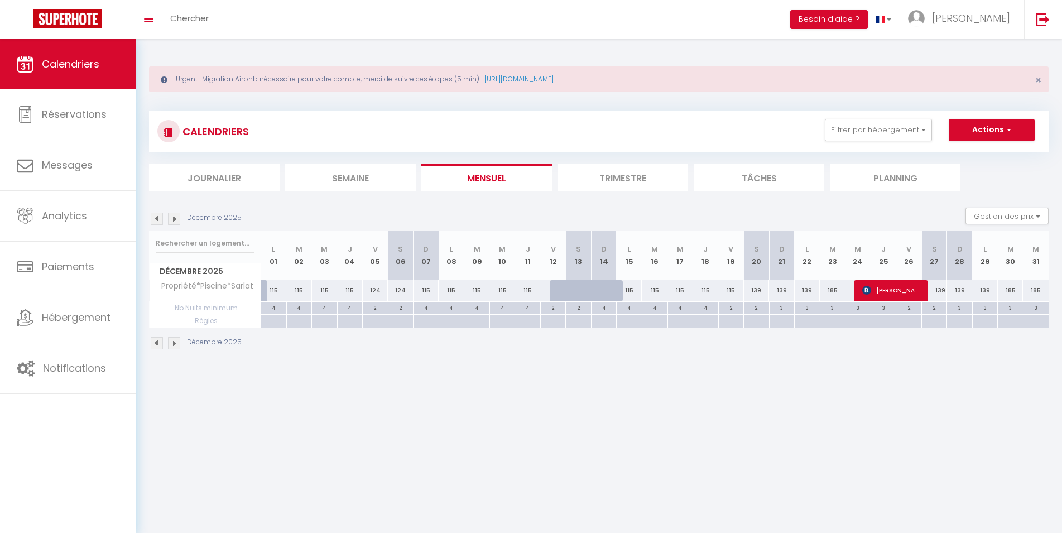
click at [273, 290] on div "115" at bounding box center [274, 290] width 26 height 21
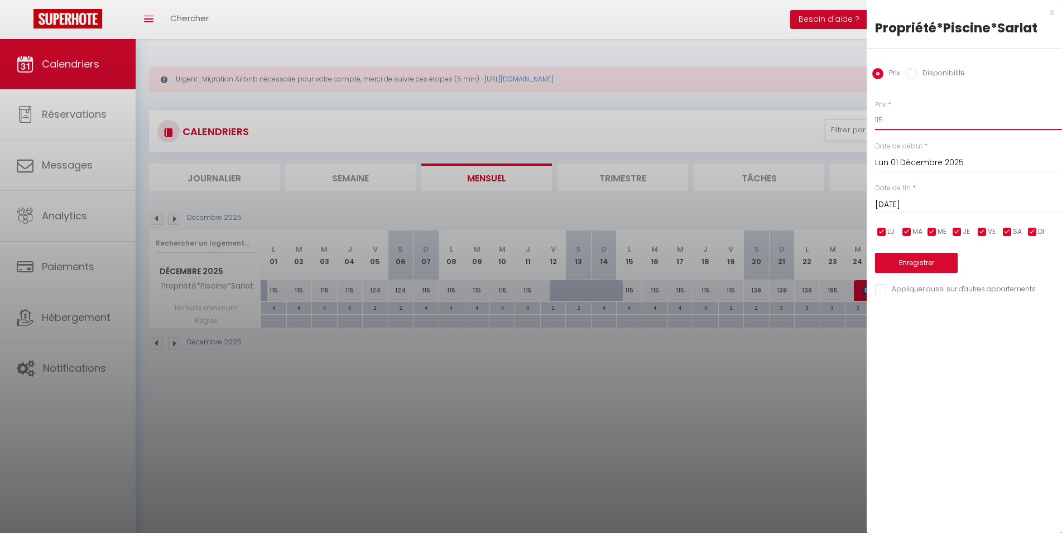
drag, startPoint x: 900, startPoint y: 119, endPoint x: 808, endPoint y: 113, distance: 92.8
click at [875, 122] on input "115" at bounding box center [968, 120] width 187 height 20
click at [937, 202] on input "[DATE]" at bounding box center [968, 205] width 187 height 15
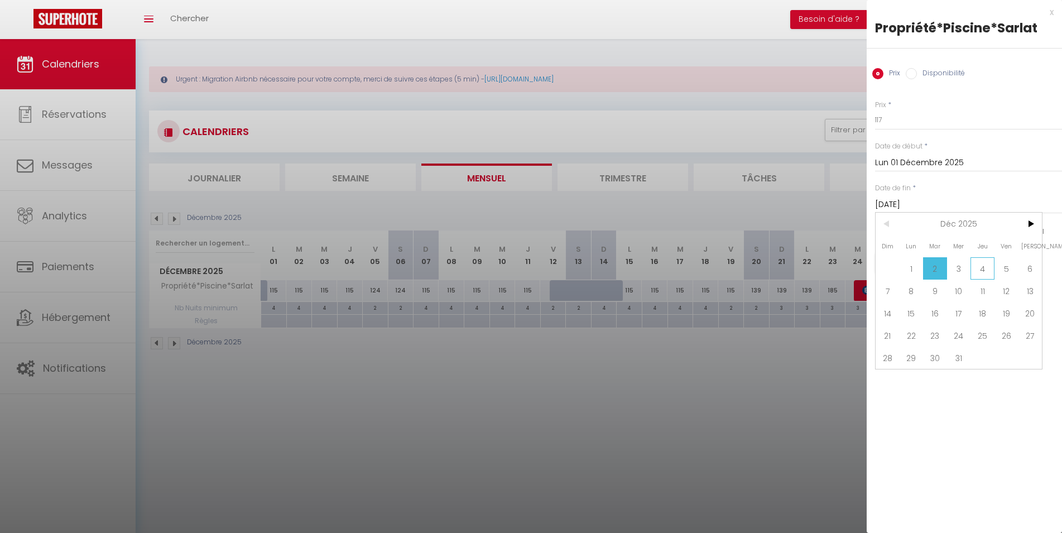
click at [991, 271] on span "4" at bounding box center [983, 268] width 24 height 22
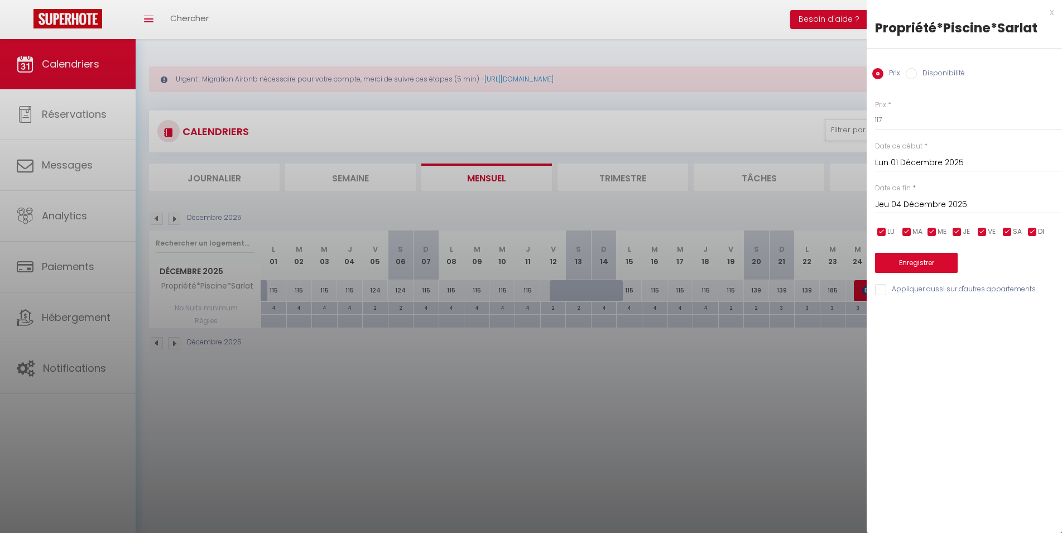
click at [920, 250] on div "Enregistrer" at bounding box center [968, 256] width 187 height 34
click at [919, 268] on button "Enregistrer" at bounding box center [916, 263] width 83 height 20
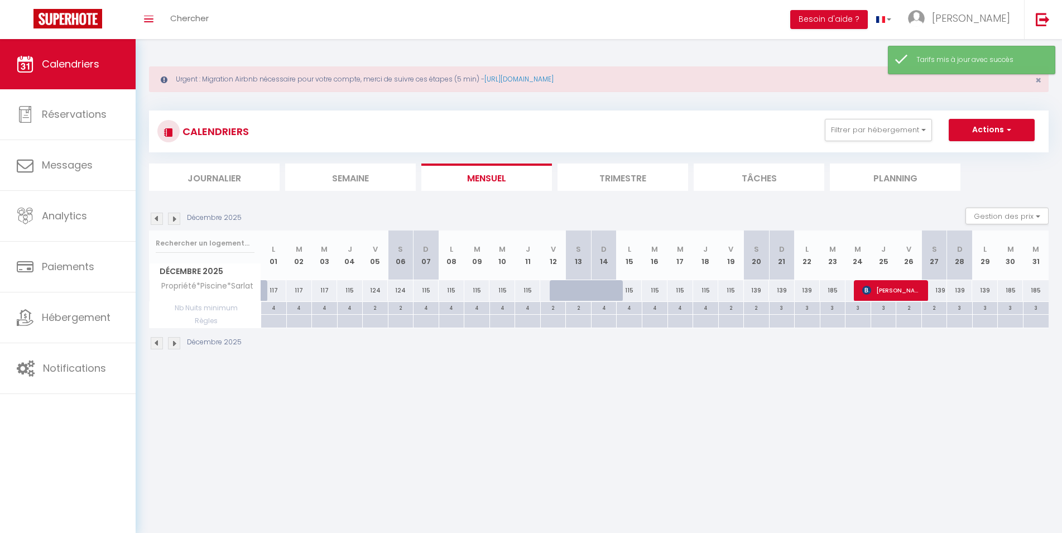
click at [353, 289] on div "115" at bounding box center [350, 290] width 26 height 21
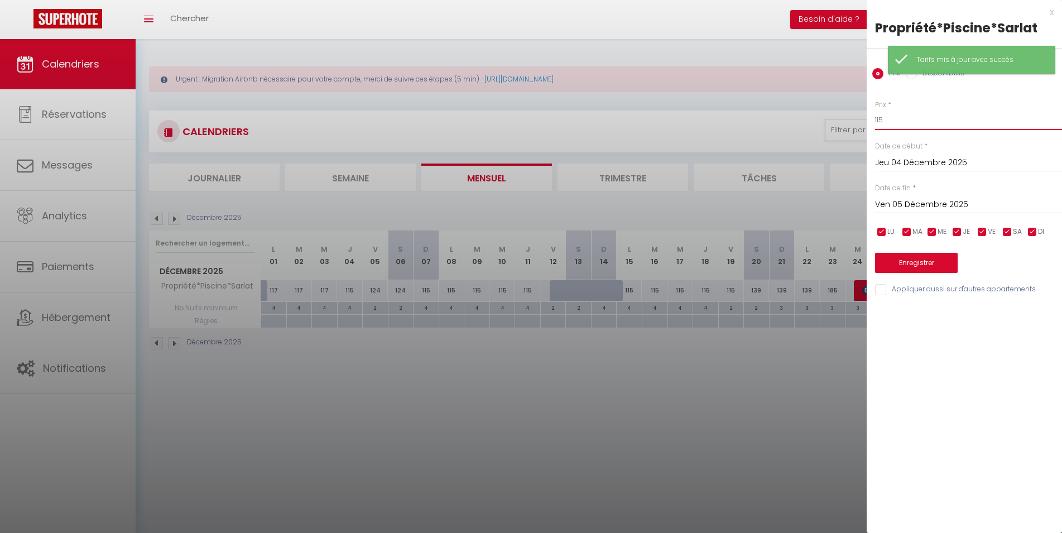
click at [918, 121] on input "115" at bounding box center [968, 120] width 187 height 20
click at [920, 259] on button "Enregistrer" at bounding box center [916, 263] width 83 height 20
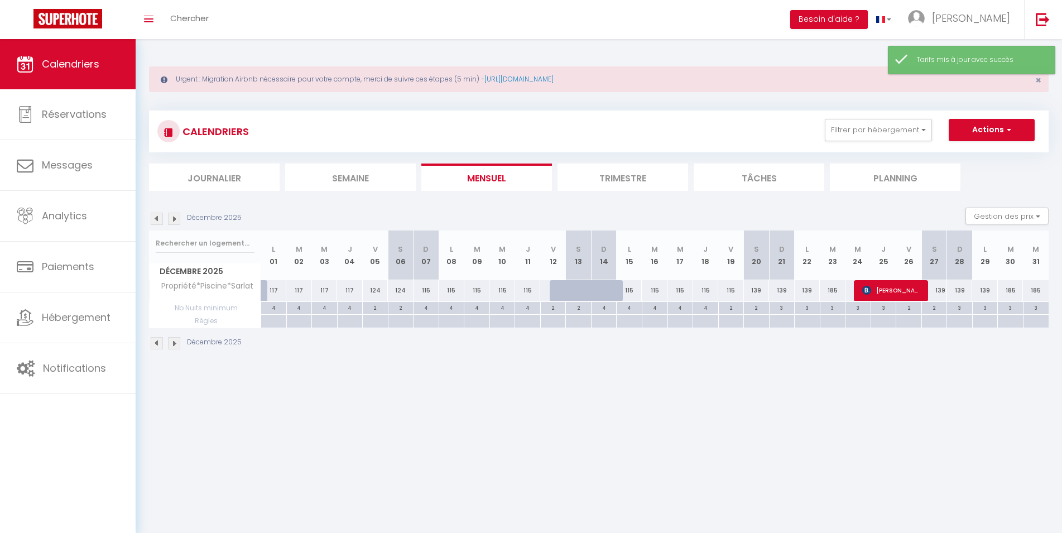
click at [427, 290] on div "115" at bounding box center [427, 290] width 26 height 21
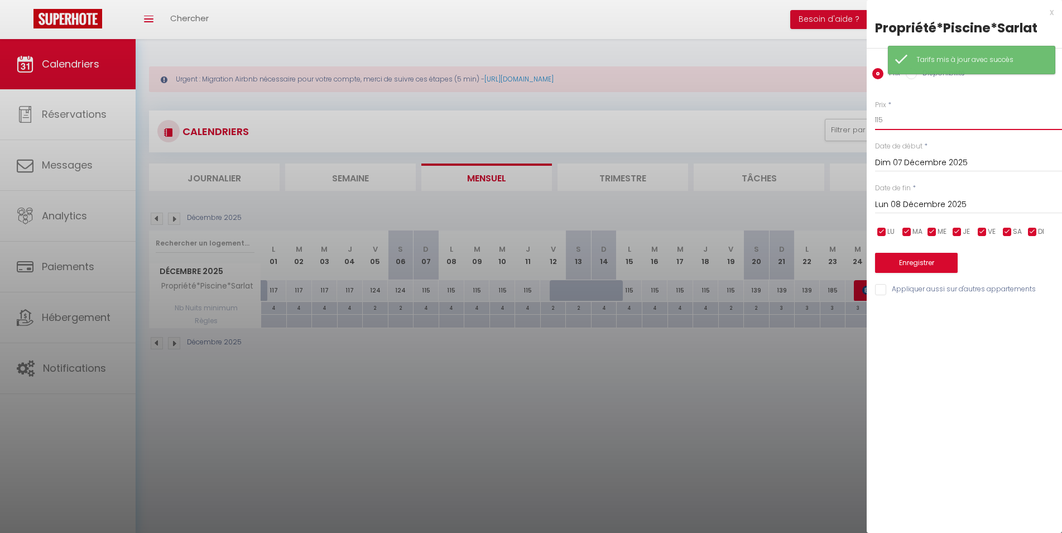
drag, startPoint x: 937, startPoint y: 126, endPoint x: 684, endPoint y: 129, distance: 253.5
click at [875, 129] on input "115" at bounding box center [968, 120] width 187 height 20
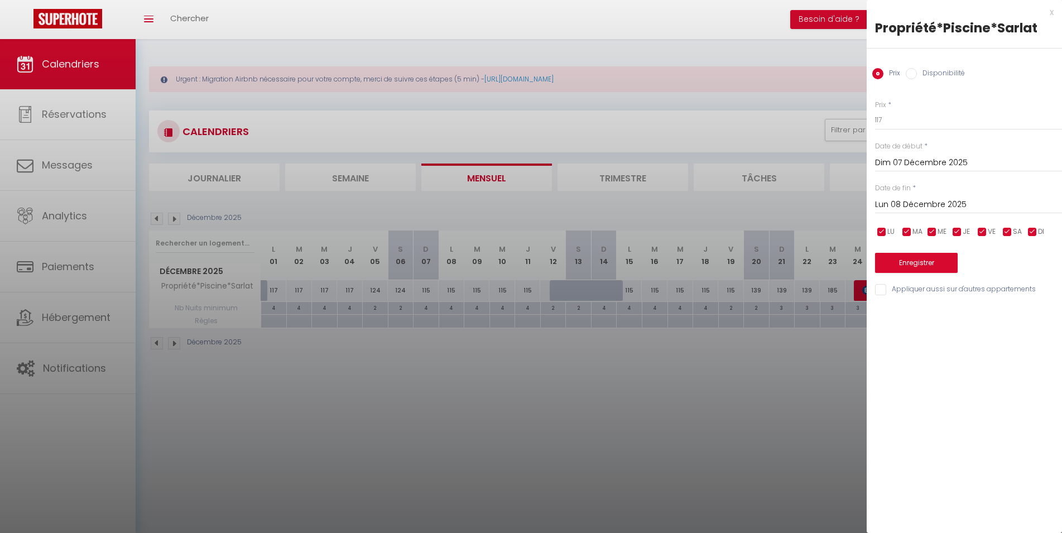
click at [946, 209] on input "Lun 08 Décembre 2025" at bounding box center [968, 205] width 187 height 15
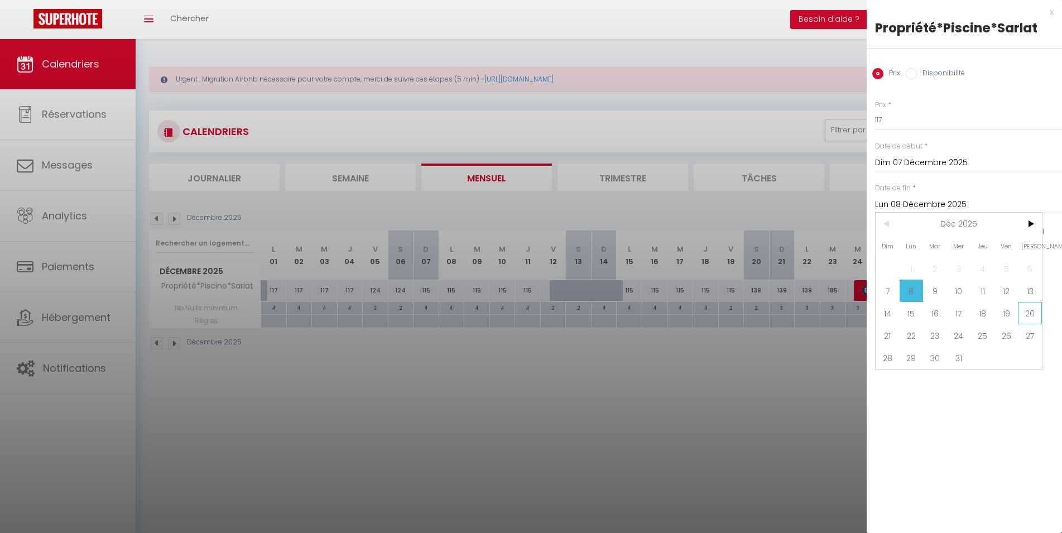
click at [1027, 317] on span "20" at bounding box center [1030, 313] width 24 height 22
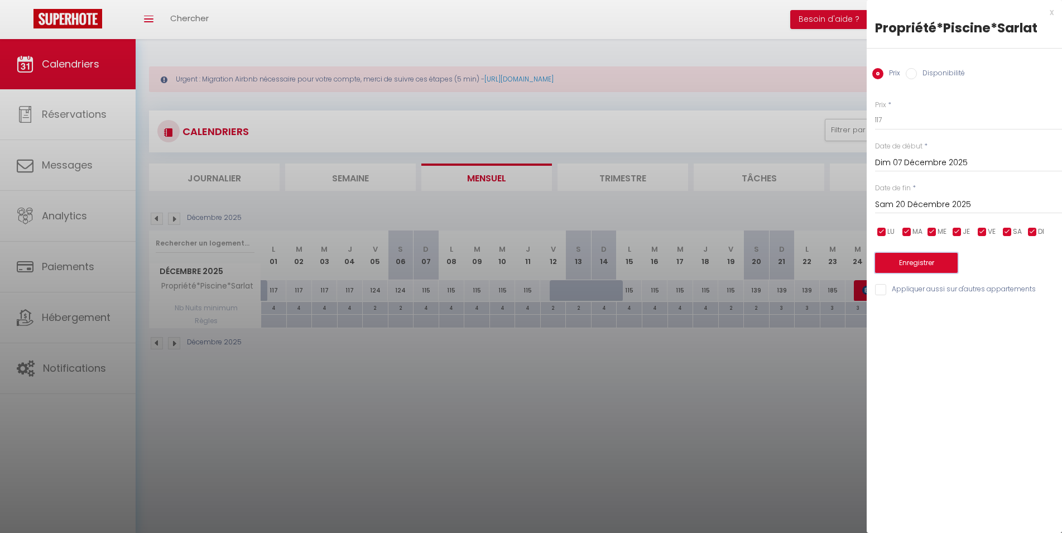
click at [924, 265] on button "Enregistrer" at bounding box center [916, 263] width 83 height 20
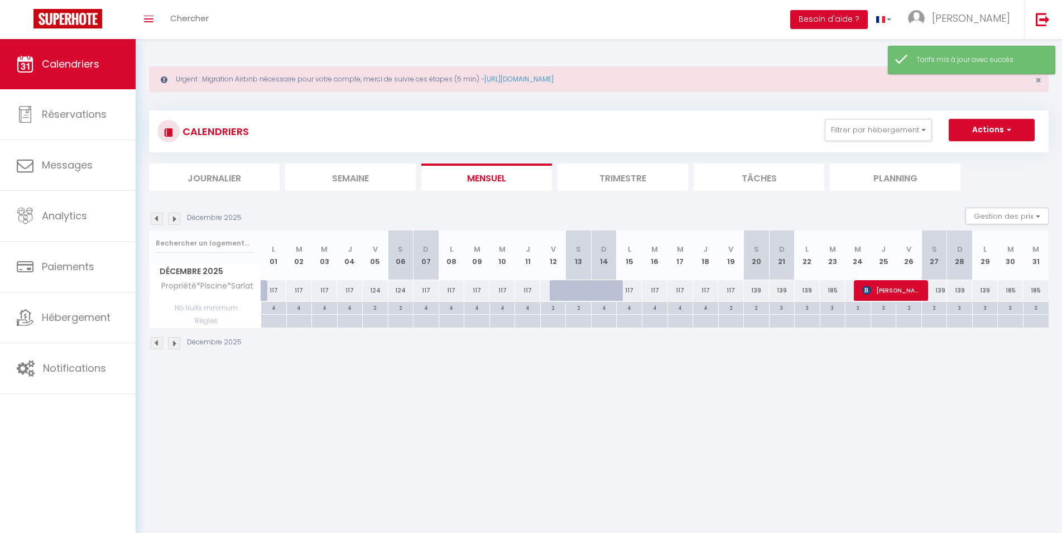
click at [150, 343] on div "Décembre 2025" at bounding box center [197, 343] width 96 height 12
click at [155, 345] on img at bounding box center [157, 343] width 12 height 12
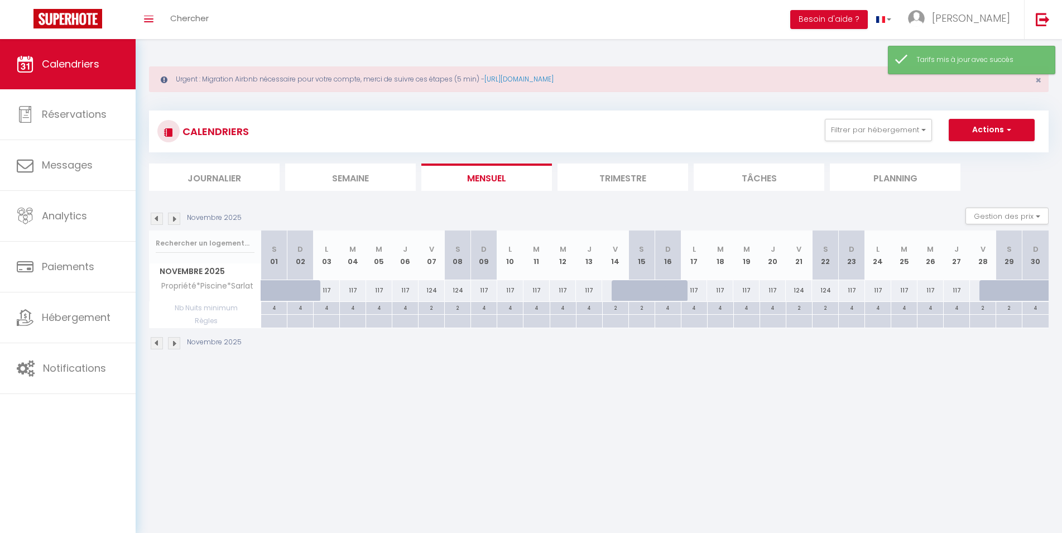
click at [177, 346] on img at bounding box center [174, 343] width 12 height 12
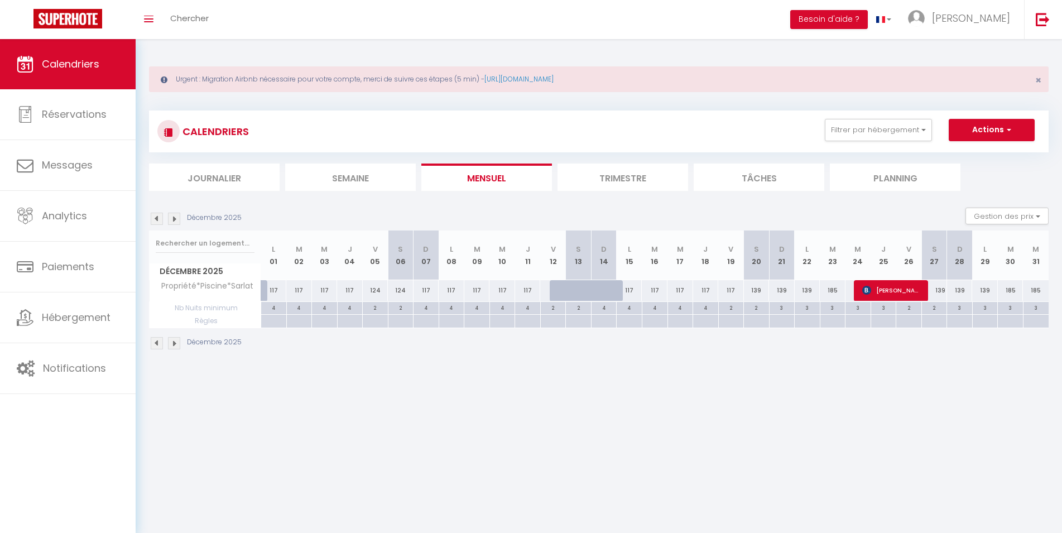
click at [174, 346] on img at bounding box center [174, 343] width 12 height 12
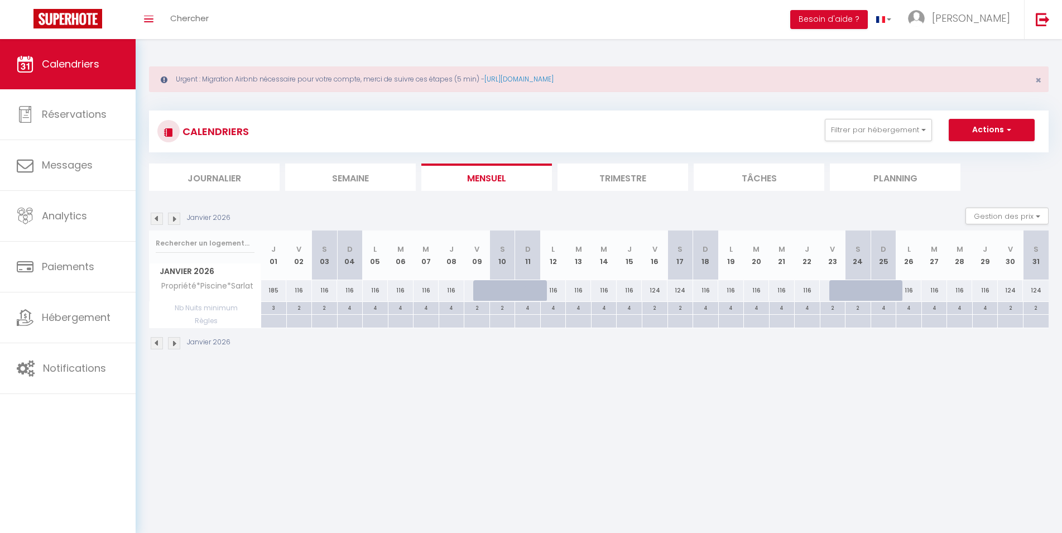
click at [151, 341] on img at bounding box center [157, 343] width 12 height 12
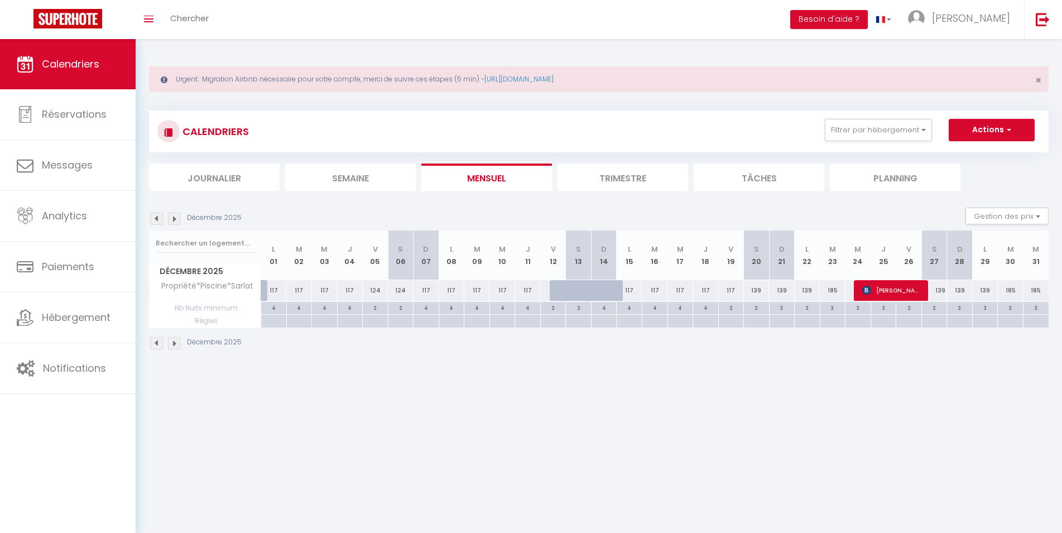
click at [173, 346] on img at bounding box center [174, 343] width 12 height 12
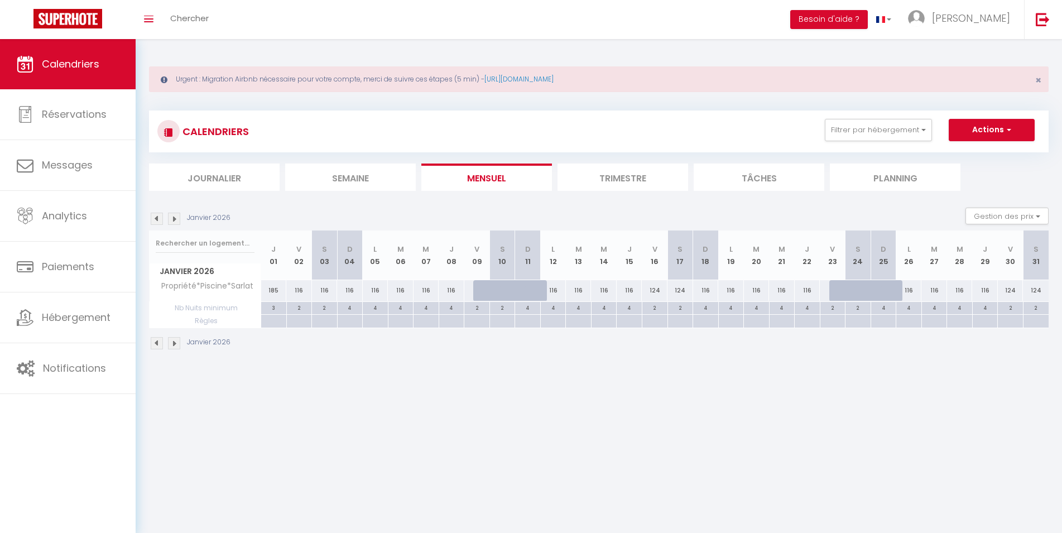
click at [299, 291] on div "116" at bounding box center [299, 290] width 26 height 21
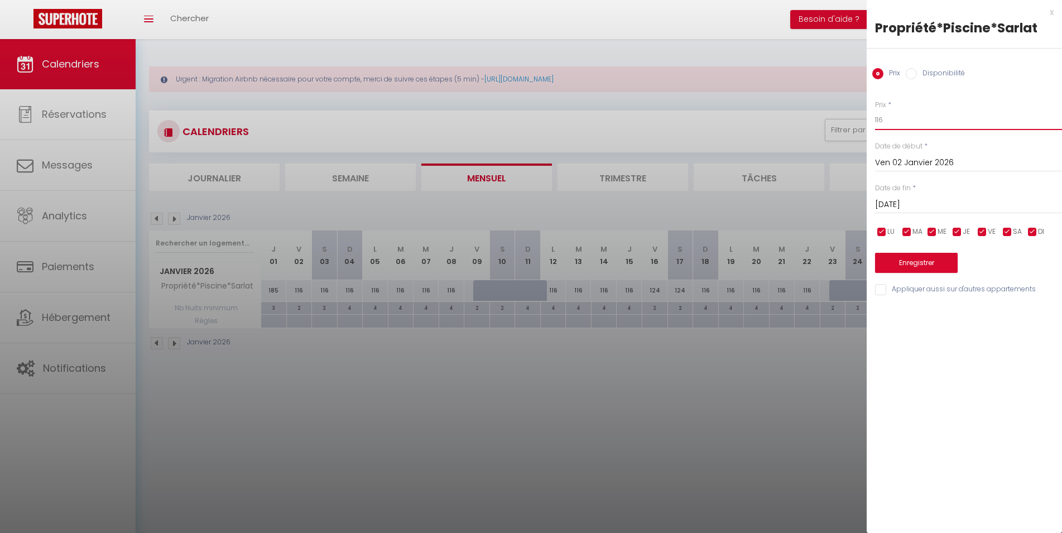
drag, startPoint x: 902, startPoint y: 117, endPoint x: 814, endPoint y: 124, distance: 88.5
click at [875, 124] on input "116" at bounding box center [968, 120] width 187 height 20
click at [941, 253] on div "Enregistrer" at bounding box center [968, 256] width 187 height 34
click at [942, 258] on button "Enregistrer" at bounding box center [916, 263] width 83 height 20
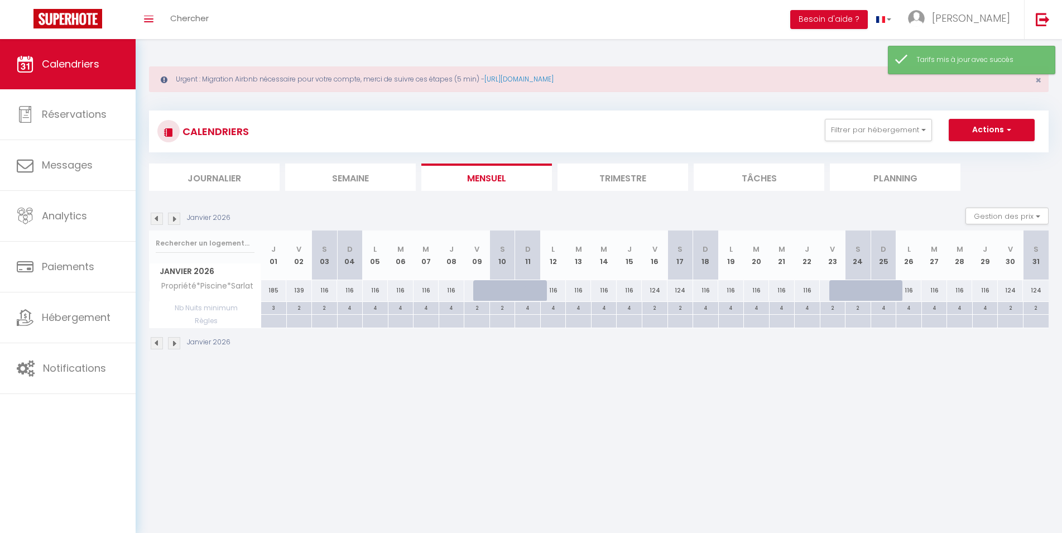
click at [323, 291] on div "116" at bounding box center [325, 290] width 26 height 21
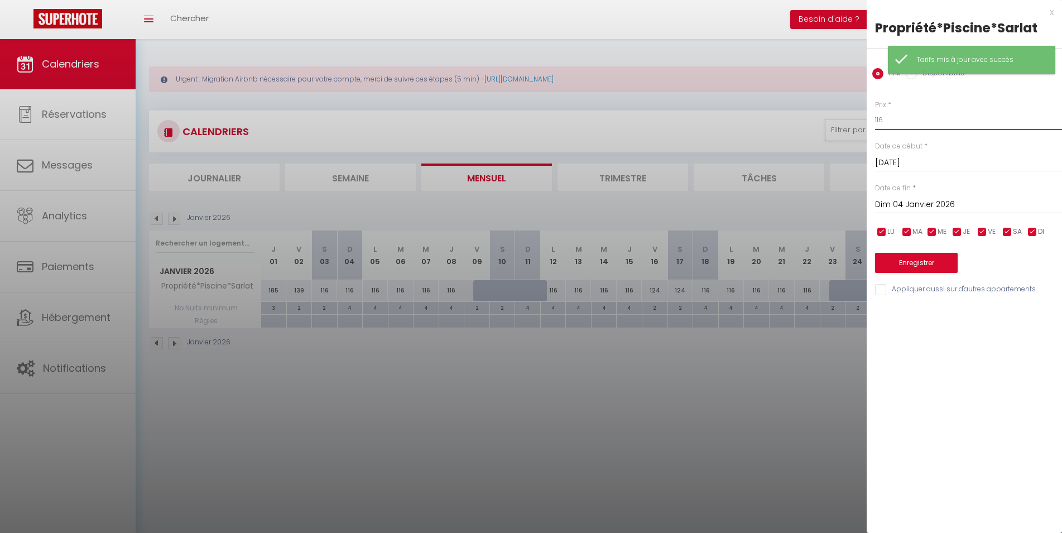
drag, startPoint x: 937, startPoint y: 120, endPoint x: 600, endPoint y: 99, distance: 337.8
click at [875, 117] on input "116" at bounding box center [968, 120] width 187 height 20
click at [932, 261] on button "Enregistrer" at bounding box center [916, 263] width 83 height 20
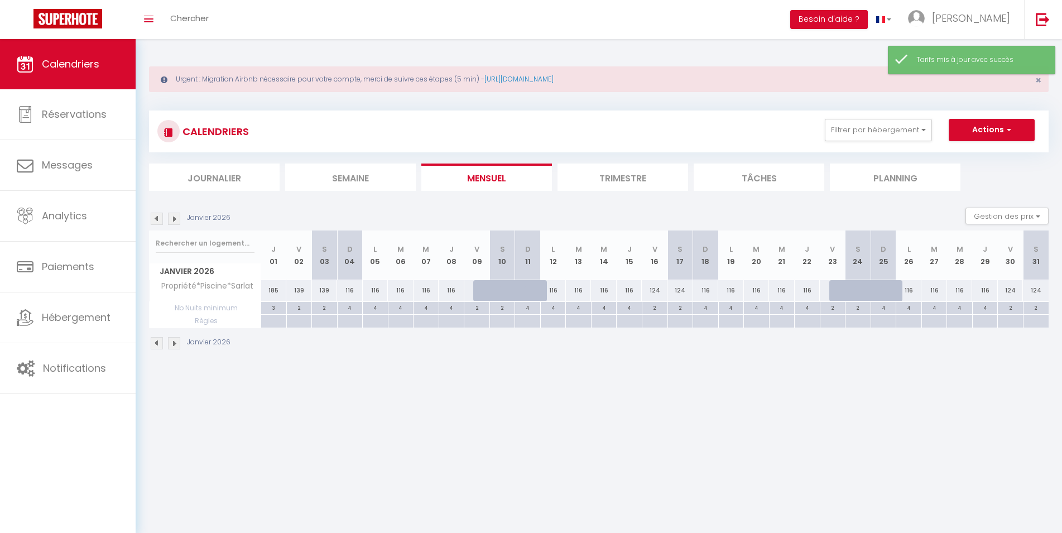
click at [351, 290] on div "116" at bounding box center [350, 290] width 26 height 21
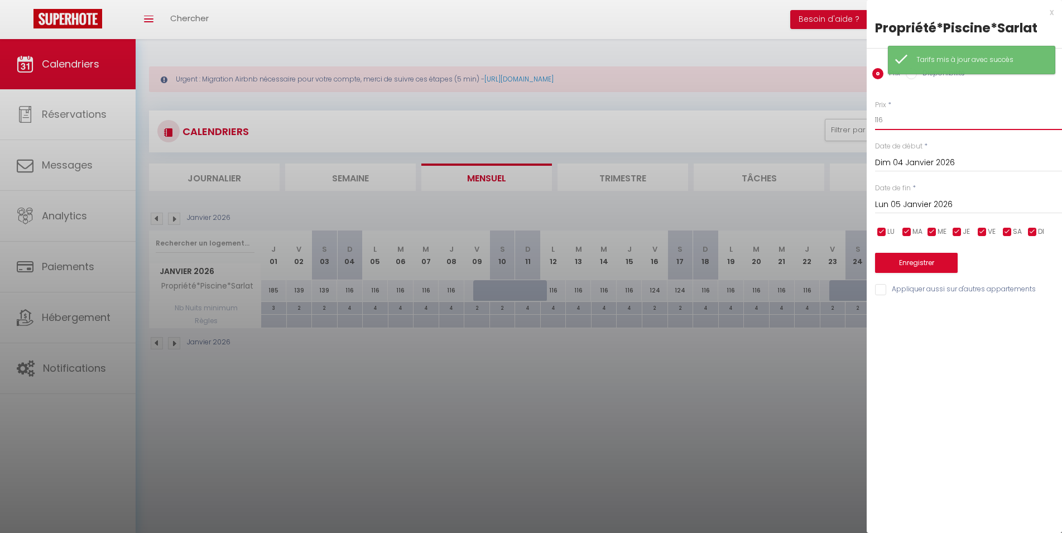
drag, startPoint x: 913, startPoint y: 121, endPoint x: 711, endPoint y: 114, distance: 201.6
click at [875, 118] on input "116" at bounding box center [968, 120] width 187 height 20
click at [976, 198] on input "Lun 05 Janvier 2026" at bounding box center [968, 205] width 187 height 15
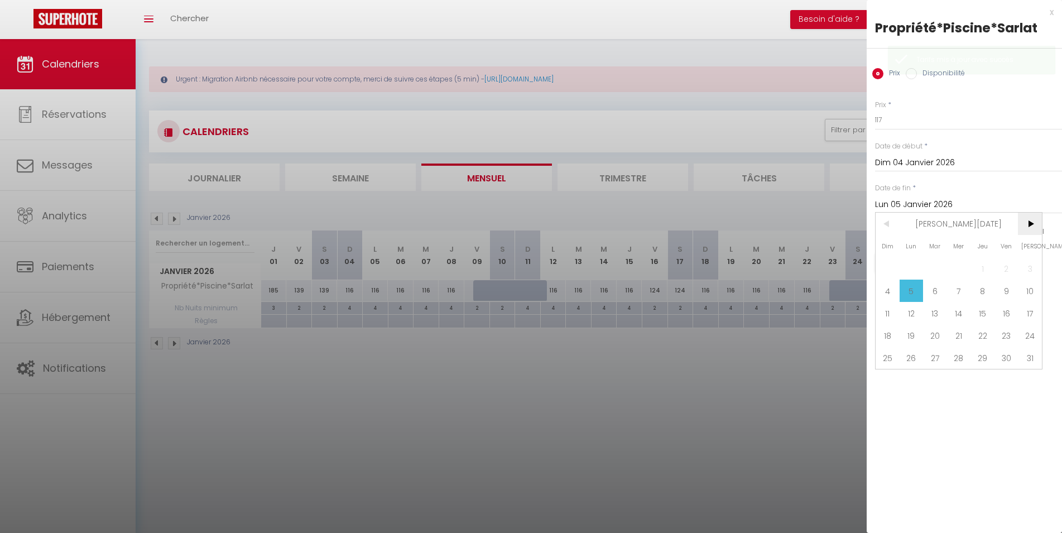
click at [1029, 228] on span ">" at bounding box center [1030, 224] width 24 height 22
click at [1030, 340] on span "28" at bounding box center [1030, 335] width 24 height 22
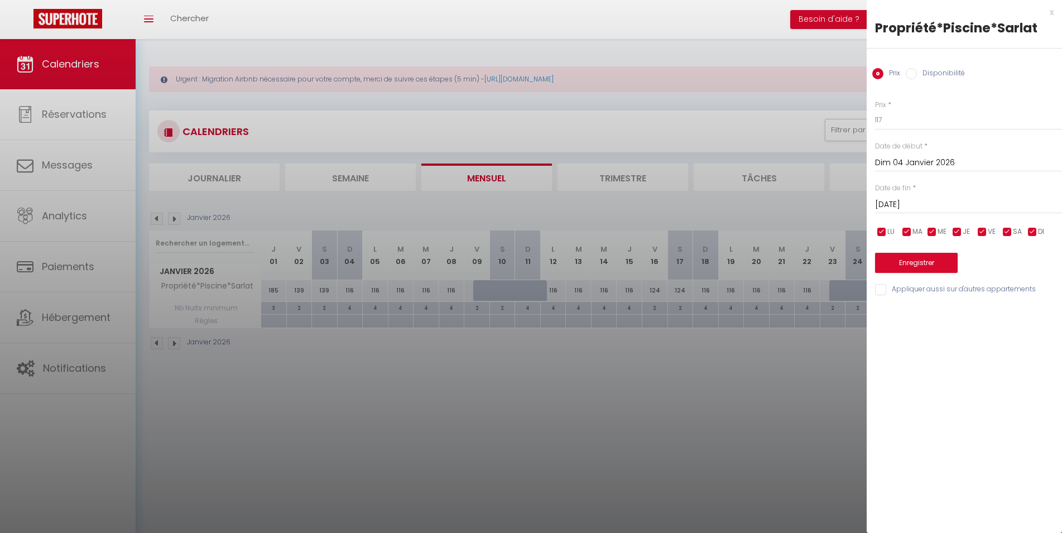
click at [1005, 228] on input "checkbox" at bounding box center [1007, 232] width 11 height 11
click at [982, 231] on input "checkbox" at bounding box center [982, 232] width 11 height 11
click at [915, 263] on button "Enregistrer" at bounding box center [916, 263] width 83 height 20
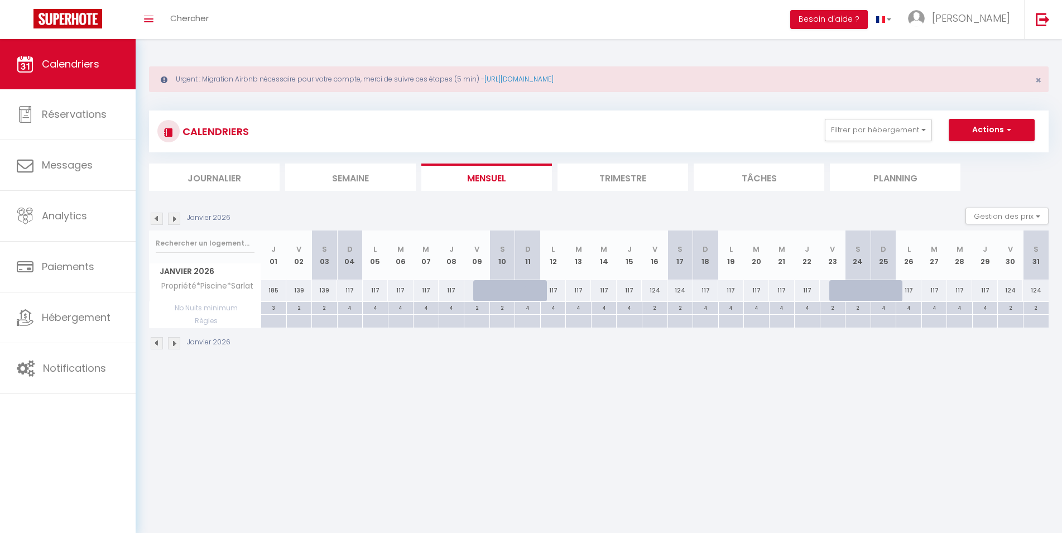
click at [348, 288] on div "117" at bounding box center [350, 290] width 26 height 21
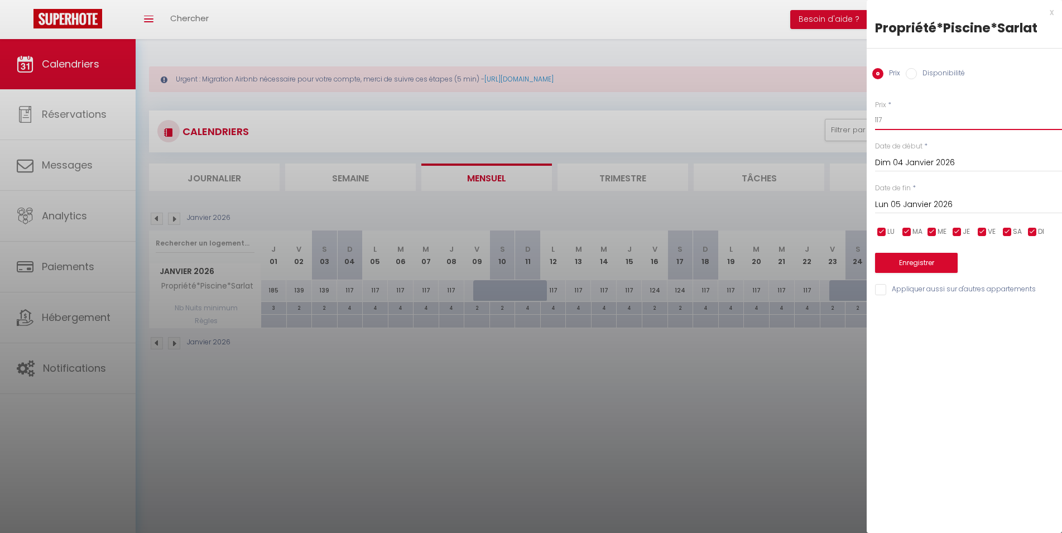
drag, startPoint x: 876, startPoint y: 113, endPoint x: 836, endPoint y: 116, distance: 39.7
click at [875, 116] on input "117" at bounding box center [968, 120] width 187 height 20
click at [956, 207] on input "Lun 05 Janvier 2026" at bounding box center [968, 205] width 187 height 15
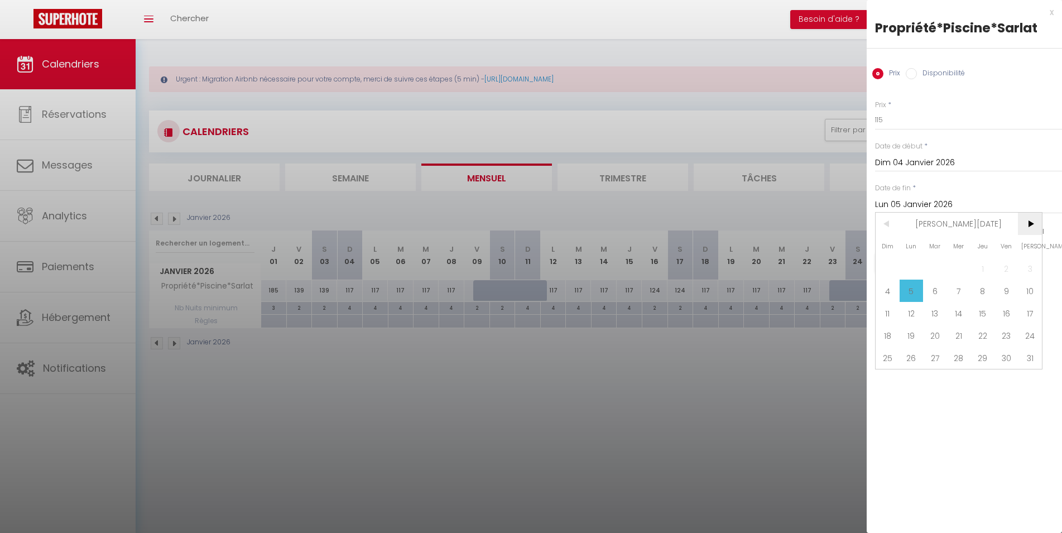
click at [1030, 227] on span ">" at bounding box center [1030, 224] width 24 height 22
click at [1028, 338] on span "28" at bounding box center [1030, 335] width 24 height 22
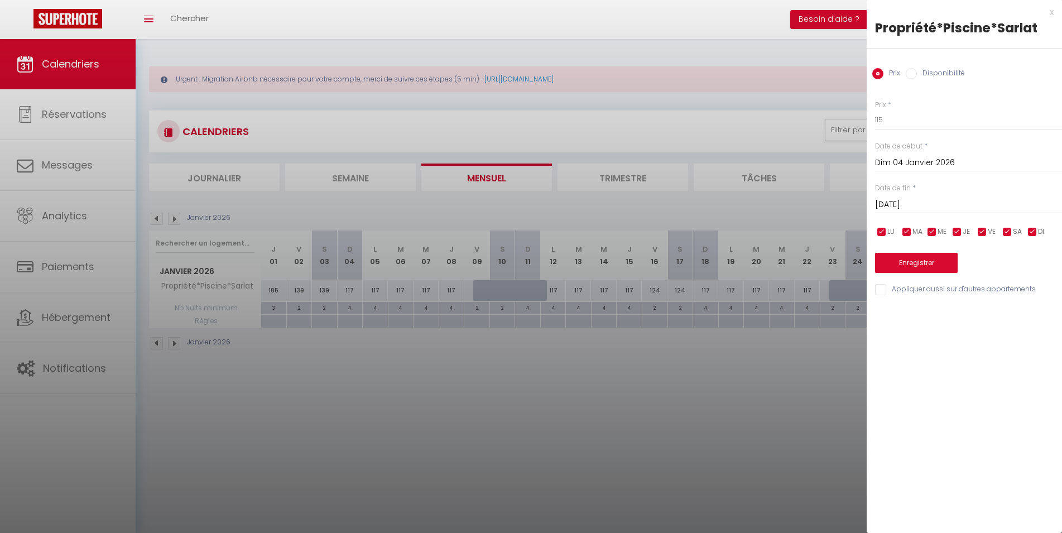
click at [986, 231] on input "checkbox" at bounding box center [982, 232] width 11 height 11
click at [1012, 233] on input "checkbox" at bounding box center [1007, 232] width 11 height 11
click at [910, 266] on button "Enregistrer" at bounding box center [916, 263] width 83 height 20
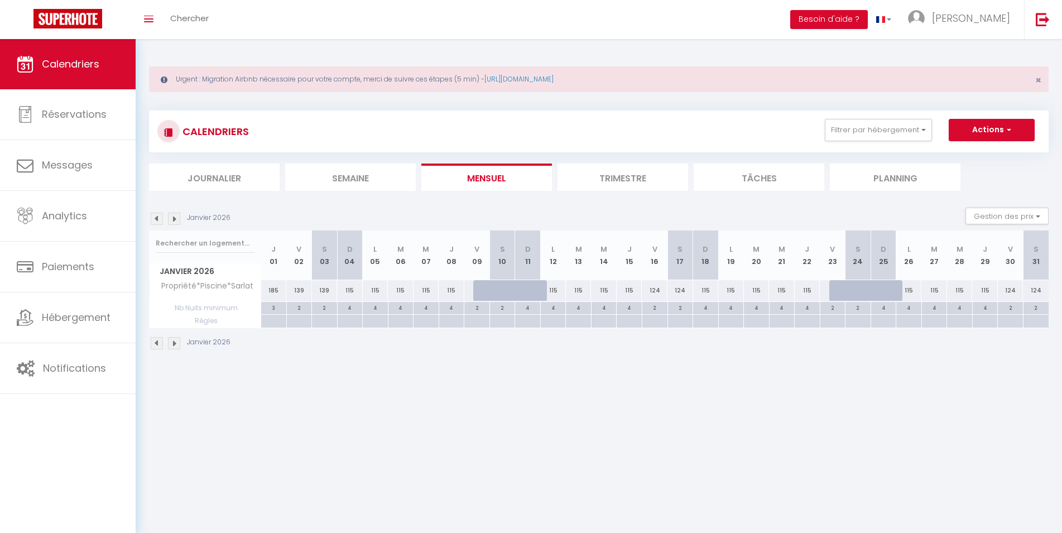
click at [353, 291] on div "115" at bounding box center [350, 290] width 26 height 21
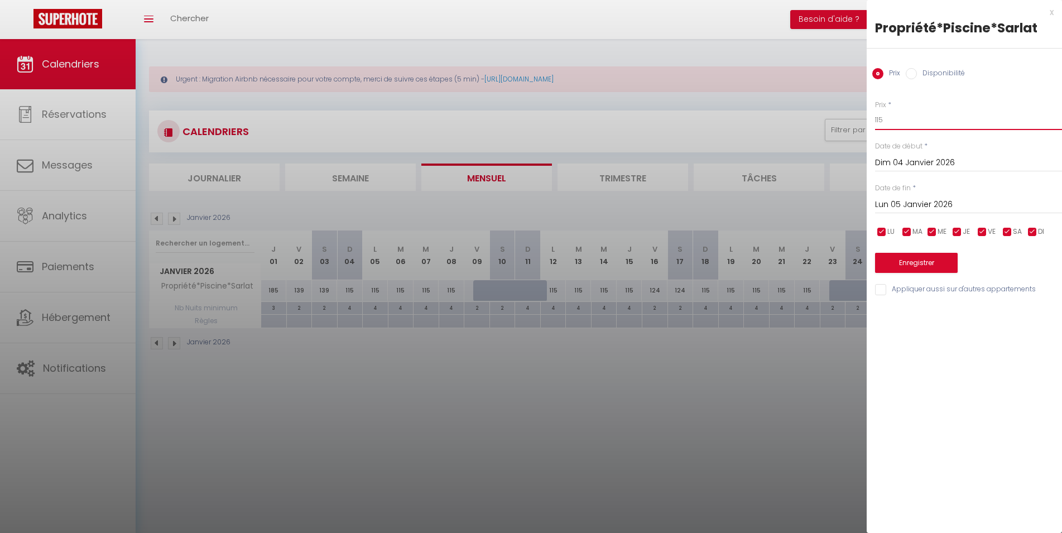
drag, startPoint x: 918, startPoint y: 114, endPoint x: 715, endPoint y: 146, distance: 205.8
click at [875, 130] on input "115" at bounding box center [968, 120] width 187 height 20
click at [942, 204] on input "Lun 05 Janvier 2026" at bounding box center [968, 205] width 187 height 15
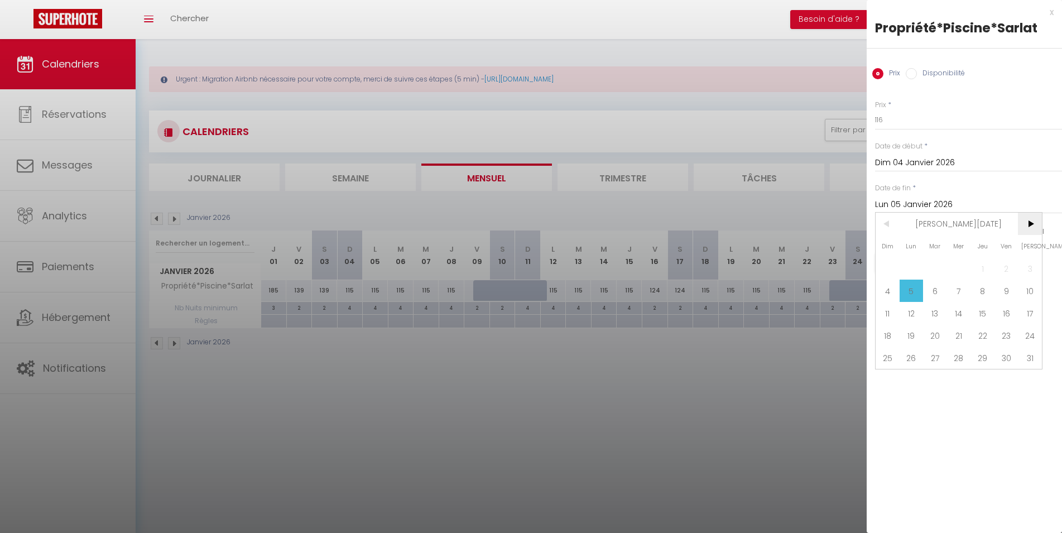
click at [1034, 228] on span ">" at bounding box center [1030, 224] width 24 height 22
click at [1034, 337] on span "28" at bounding box center [1030, 335] width 24 height 22
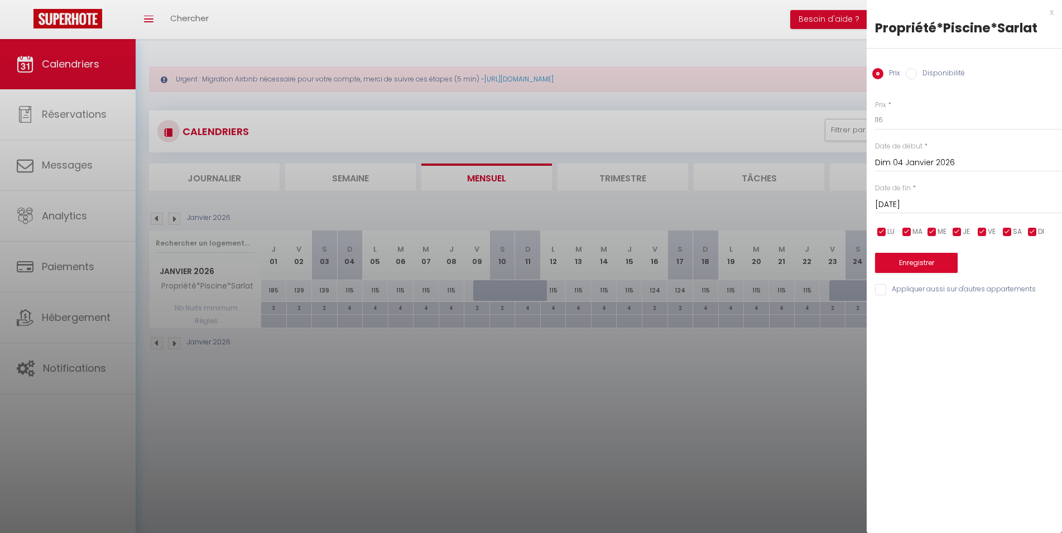
click at [1008, 233] on input "checkbox" at bounding box center [1007, 232] width 11 height 11
click at [985, 229] on input "checkbox" at bounding box center [982, 232] width 11 height 11
click at [940, 261] on button "Enregistrer" at bounding box center [916, 263] width 83 height 20
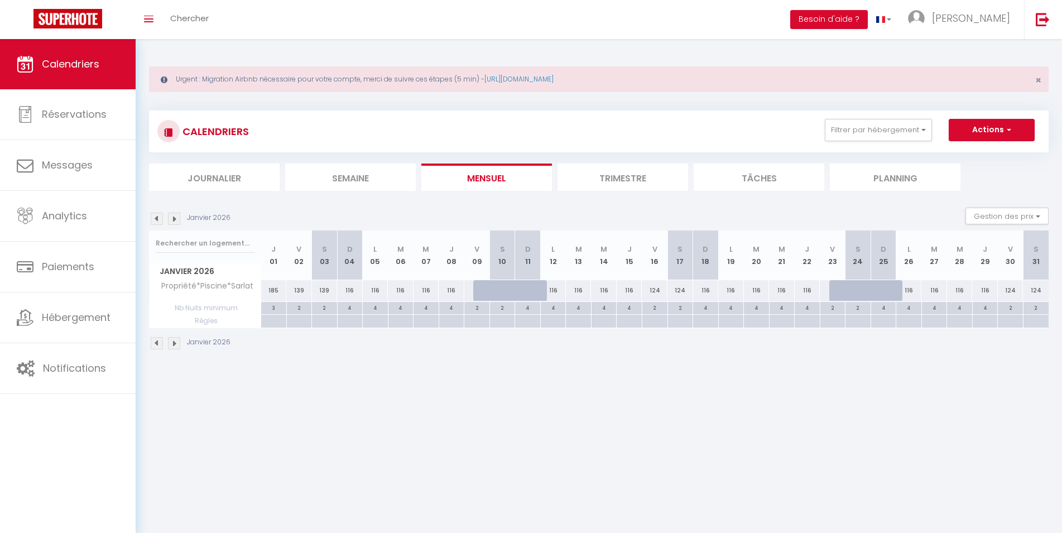
click at [172, 345] on img at bounding box center [174, 343] width 12 height 12
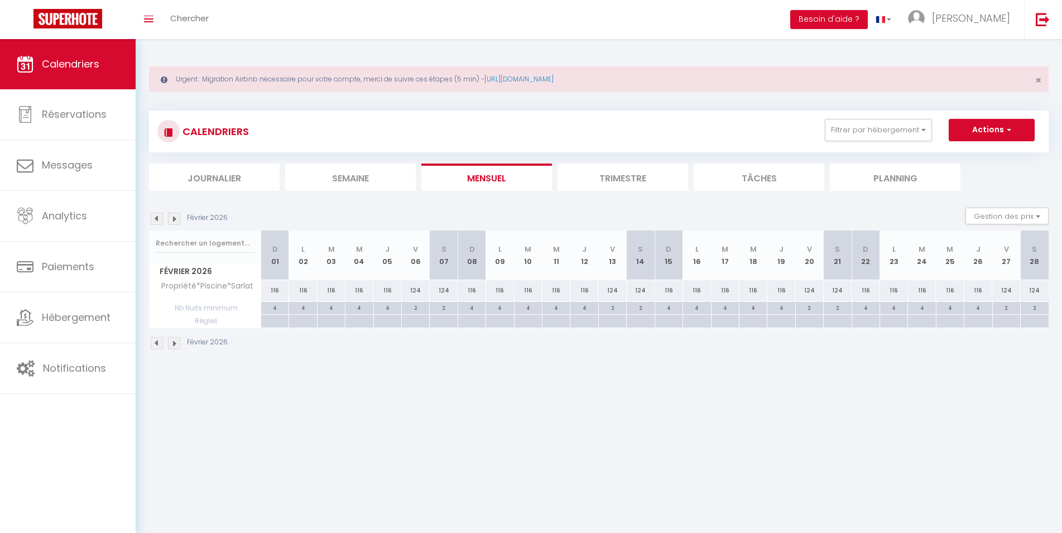
click at [172, 344] on img at bounding box center [174, 343] width 12 height 12
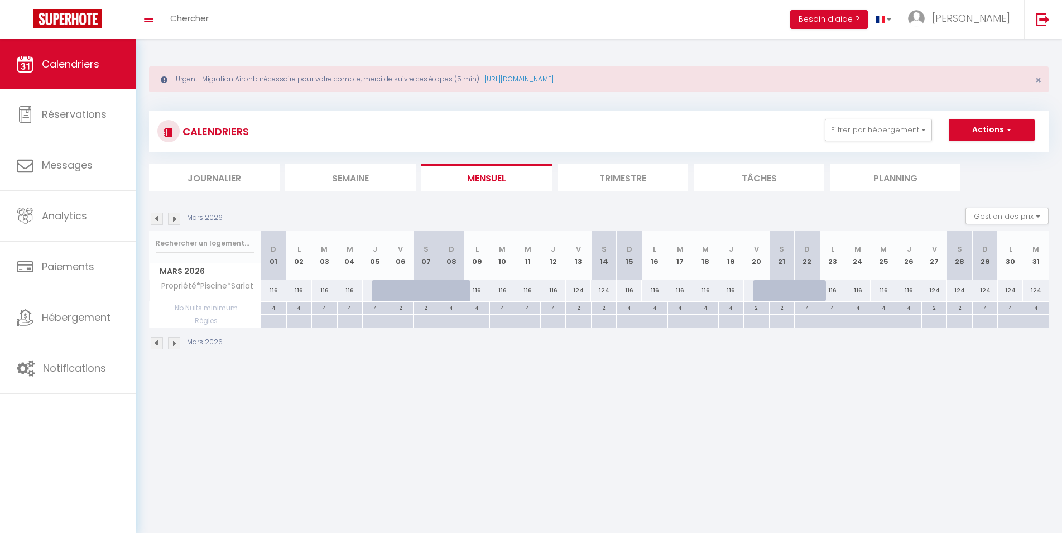
click at [172, 344] on img at bounding box center [174, 343] width 12 height 12
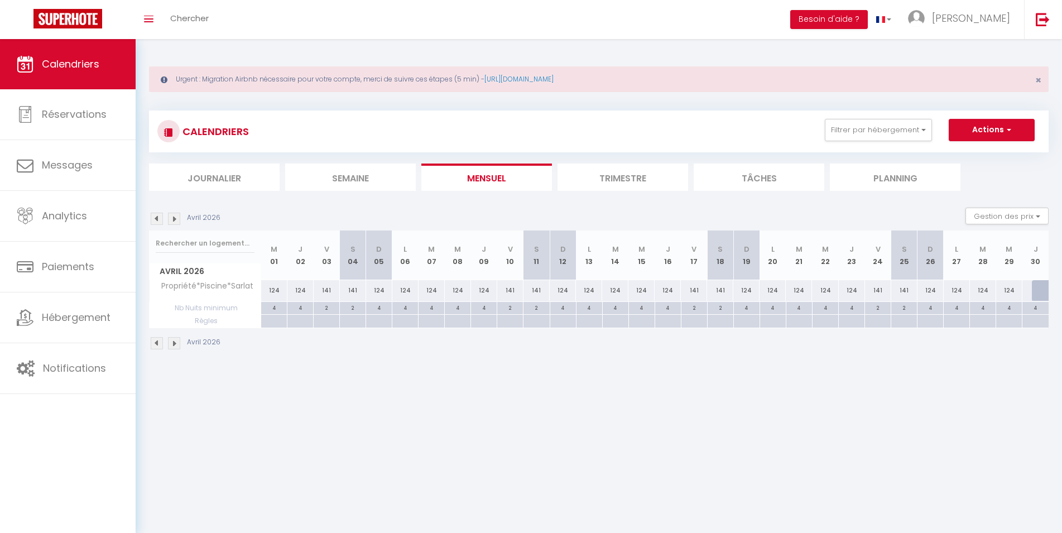
click at [175, 344] on img at bounding box center [174, 343] width 12 height 12
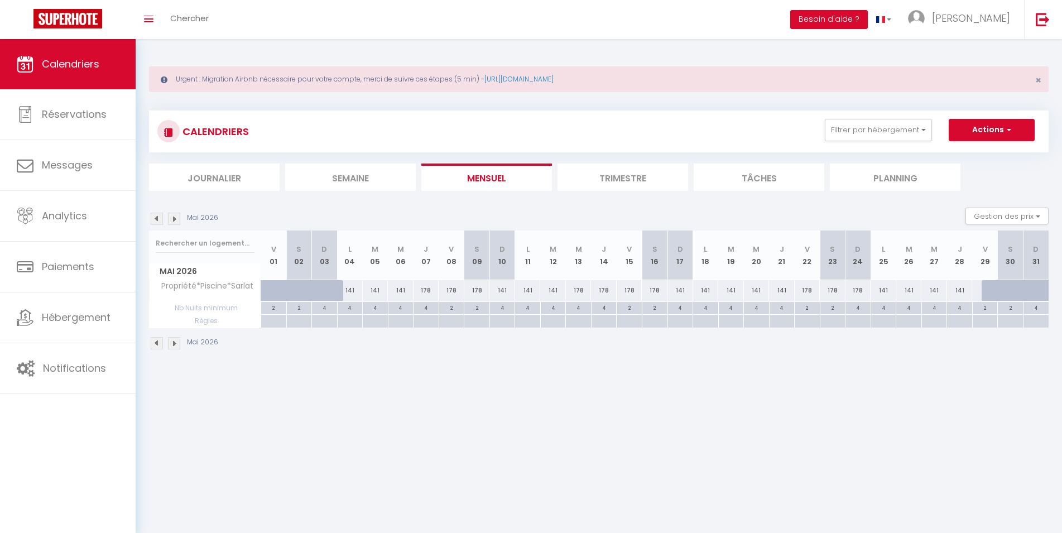
click at [155, 344] on img at bounding box center [157, 343] width 12 height 12
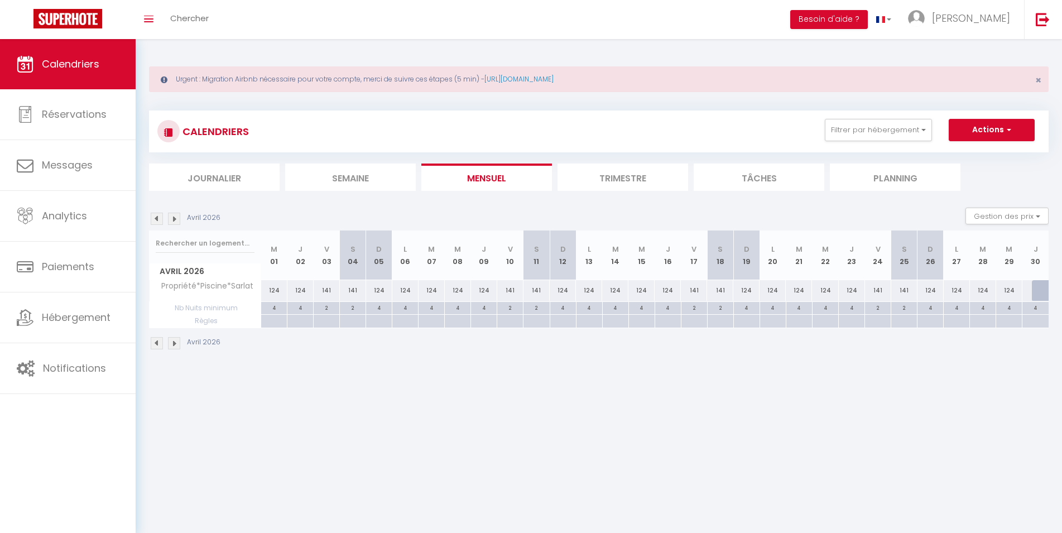
click at [326, 291] on div "141" at bounding box center [327, 290] width 26 height 21
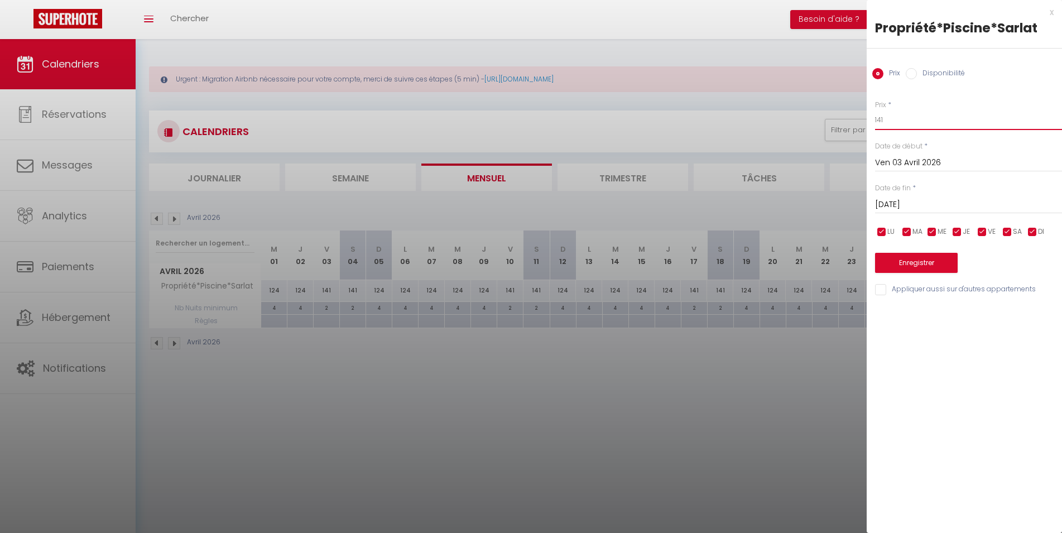
drag, startPoint x: 910, startPoint y: 121, endPoint x: 759, endPoint y: 129, distance: 151.5
click at [875, 129] on input "141" at bounding box center [968, 120] width 187 height 20
click at [908, 206] on input "[DATE]" at bounding box center [968, 205] width 187 height 15
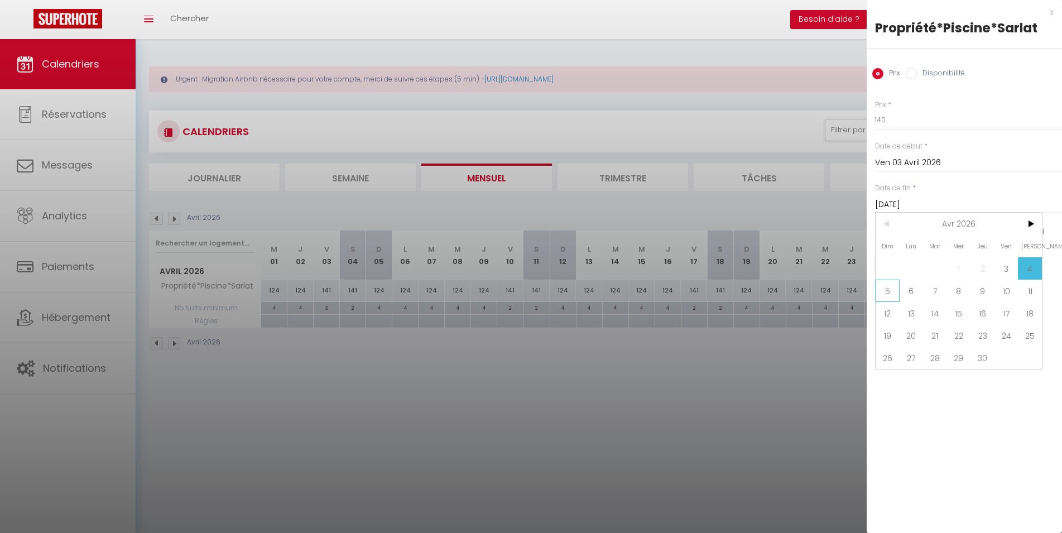
click at [876, 295] on span "5" at bounding box center [888, 291] width 24 height 22
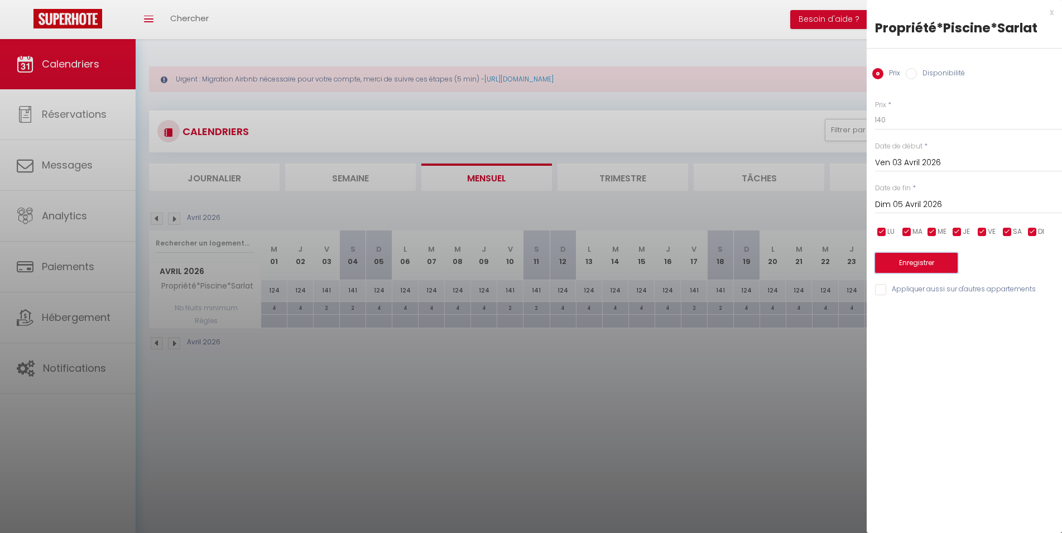
click at [899, 260] on button "Enregistrer" at bounding box center [916, 263] width 83 height 20
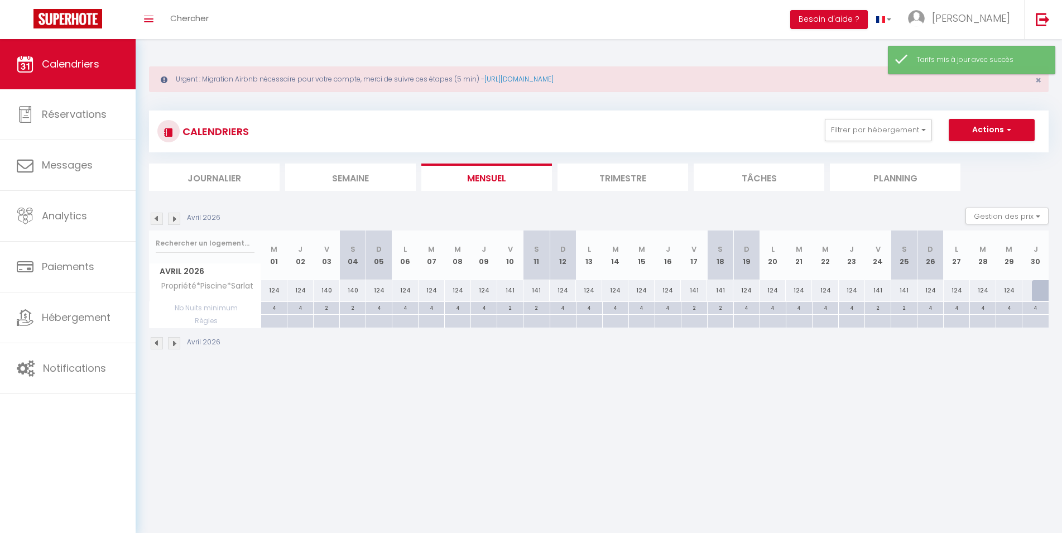
click at [509, 287] on div "141" at bounding box center [510, 290] width 26 height 21
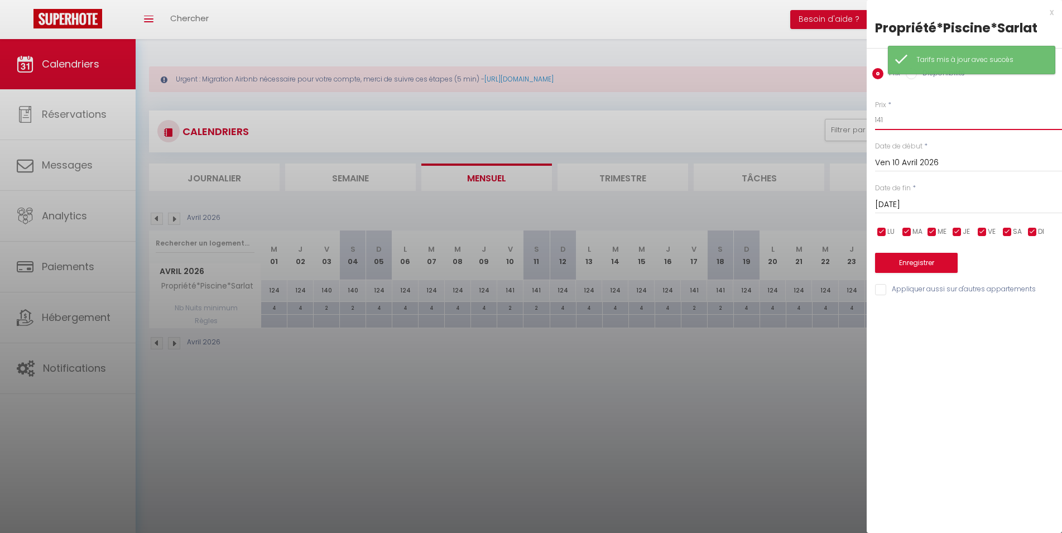
drag, startPoint x: 907, startPoint y: 127, endPoint x: 774, endPoint y: 126, distance: 133.4
click at [875, 126] on input "141" at bounding box center [968, 120] width 187 height 20
click at [912, 209] on input "[DATE]" at bounding box center [968, 205] width 187 height 15
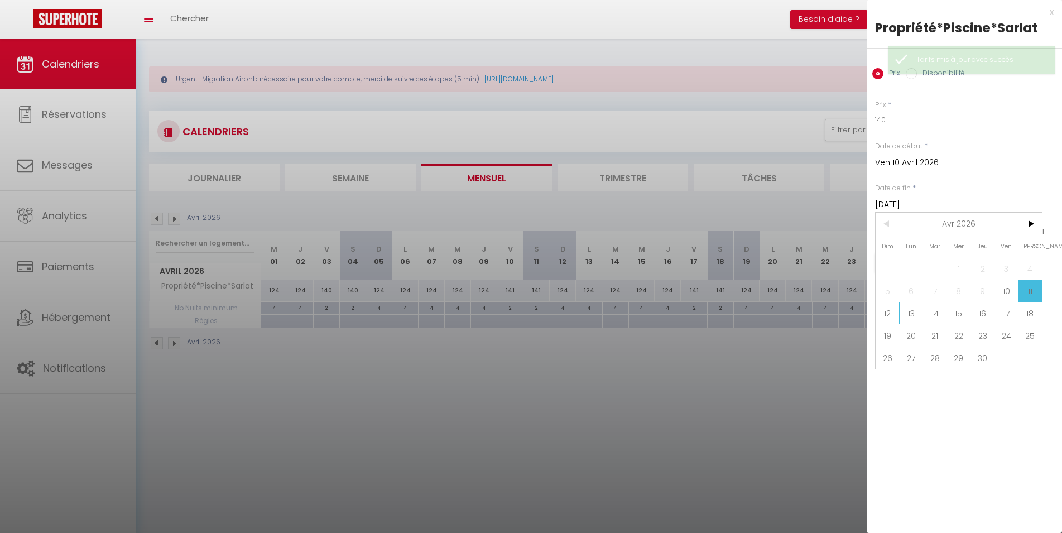
click at [889, 320] on span "12" at bounding box center [888, 313] width 24 height 22
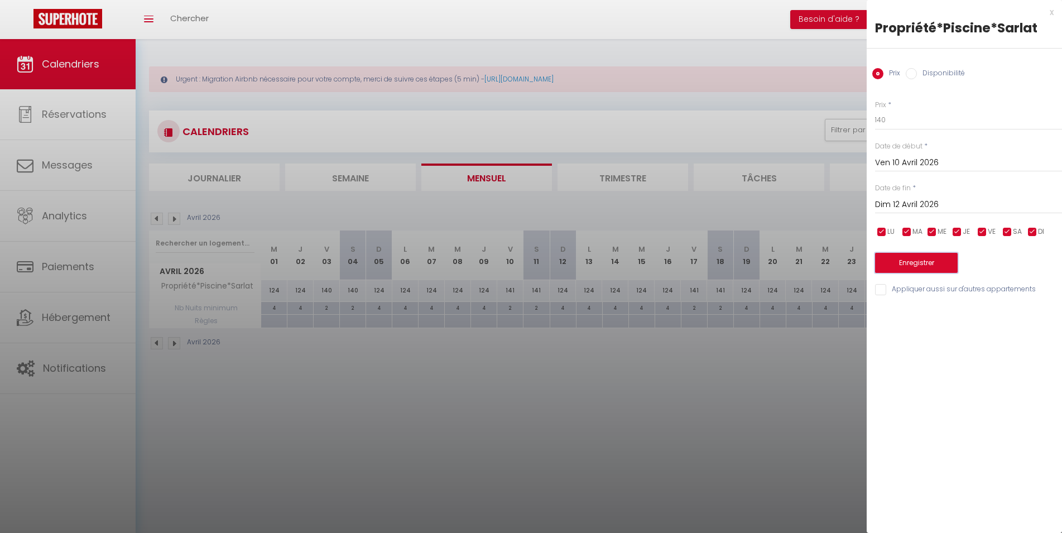
click at [902, 261] on button "Enregistrer" at bounding box center [916, 263] width 83 height 20
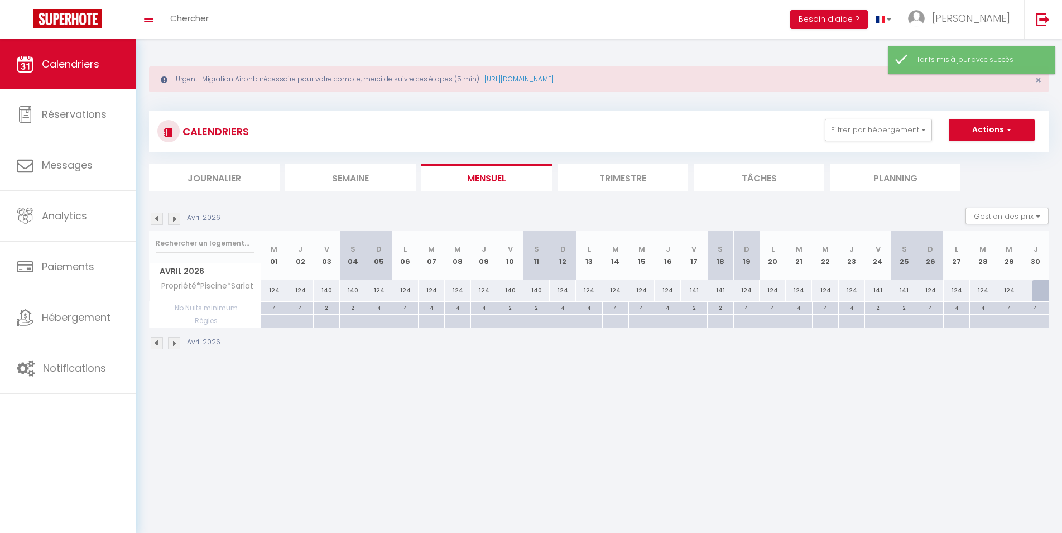
click at [697, 289] on div "141" at bounding box center [694, 290] width 26 height 21
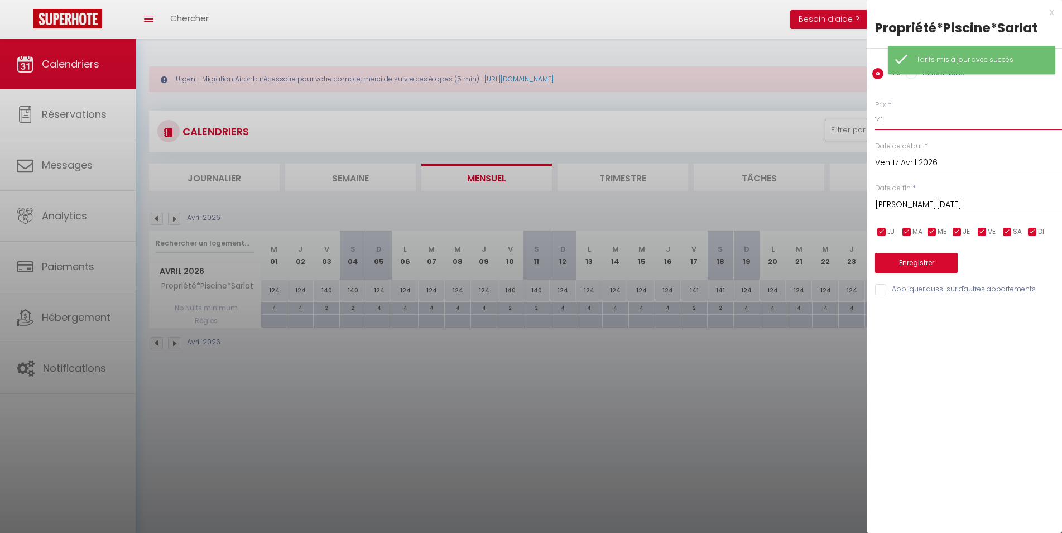
drag, startPoint x: 927, startPoint y: 116, endPoint x: 687, endPoint y: 132, distance: 240.6
click at [875, 130] on input "141" at bounding box center [968, 120] width 187 height 20
click at [900, 207] on input "[PERSON_NAME][DATE]" at bounding box center [968, 205] width 187 height 15
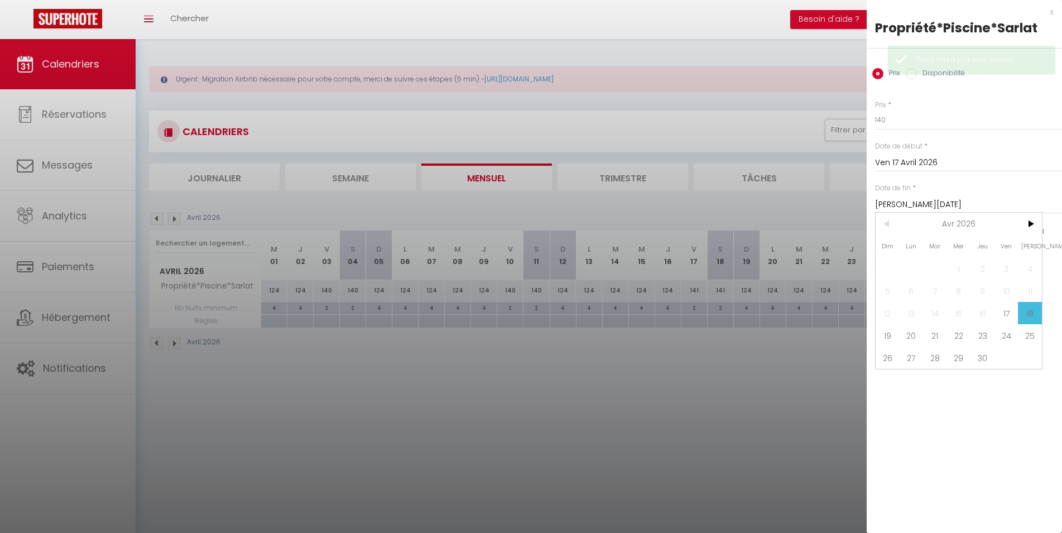
click at [886, 334] on span "19" at bounding box center [888, 335] width 24 height 22
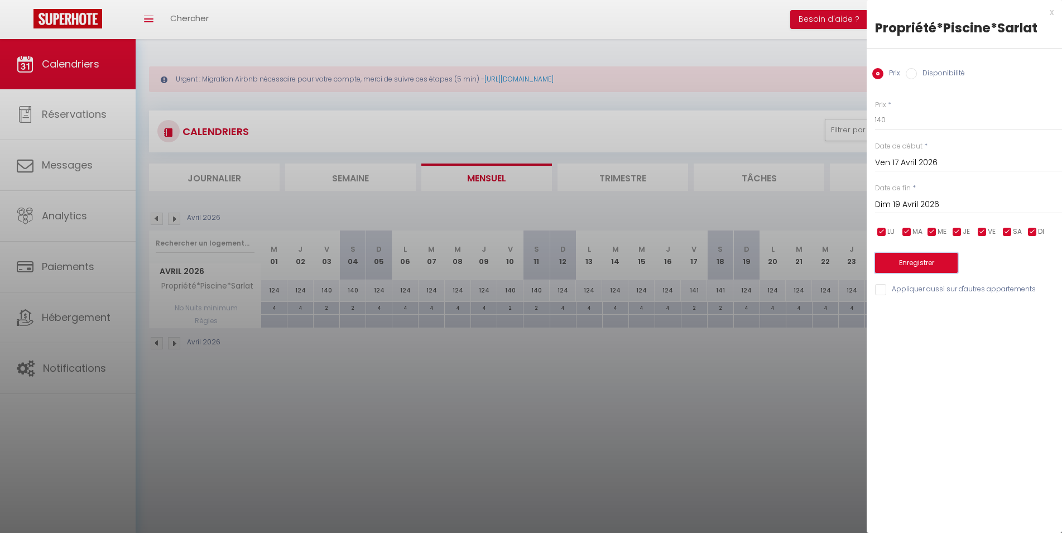
click at [908, 267] on button "Enregistrer" at bounding box center [916, 263] width 83 height 20
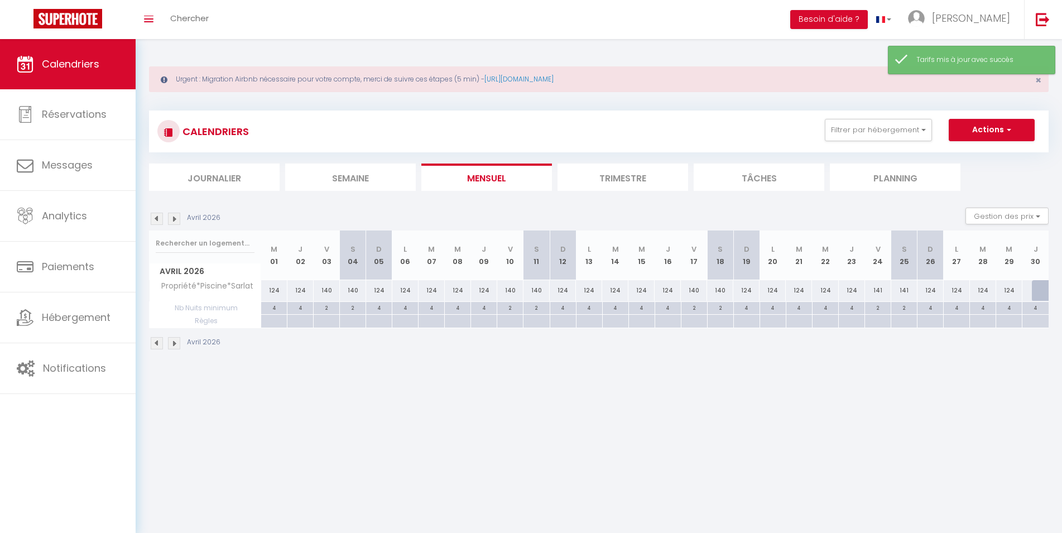
click at [879, 290] on div "141" at bounding box center [878, 290] width 26 height 21
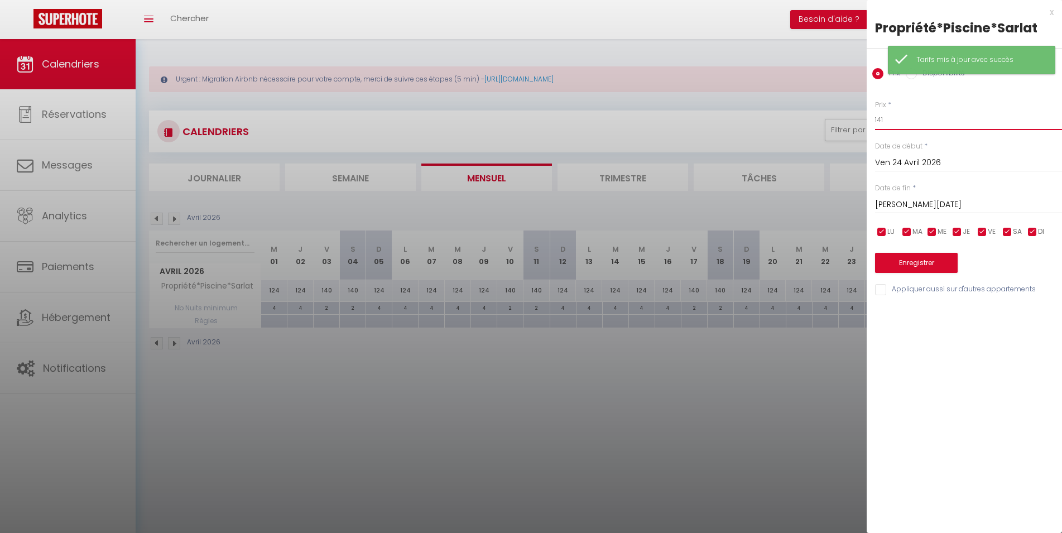
drag, startPoint x: 902, startPoint y: 126, endPoint x: 812, endPoint y: 126, distance: 89.9
click at [875, 126] on input "141" at bounding box center [968, 120] width 187 height 20
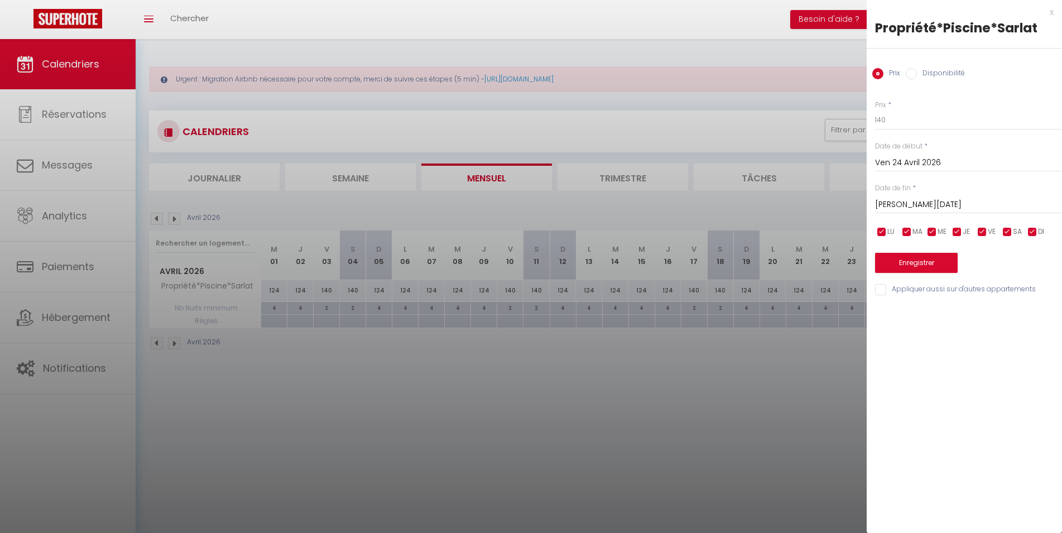
click at [922, 204] on input "[PERSON_NAME][DATE]" at bounding box center [968, 205] width 187 height 15
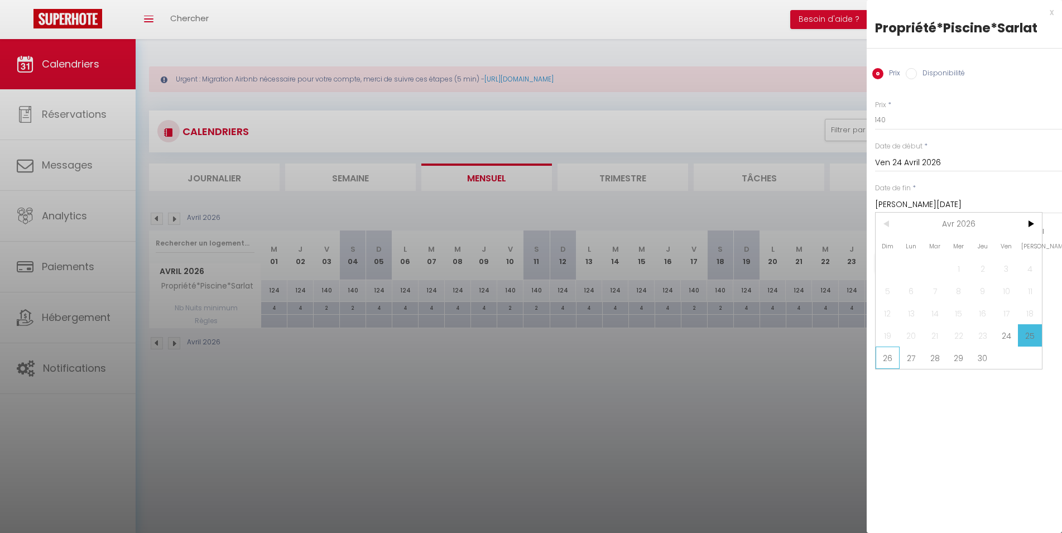
click at [893, 361] on span "26" at bounding box center [888, 358] width 24 height 22
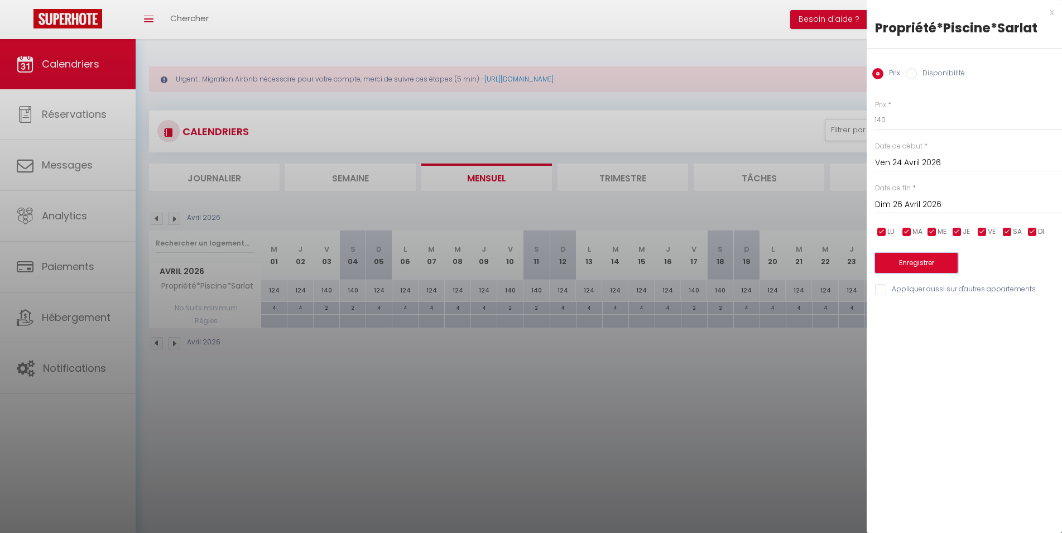
click at [906, 256] on button "Enregistrer" at bounding box center [916, 263] width 83 height 20
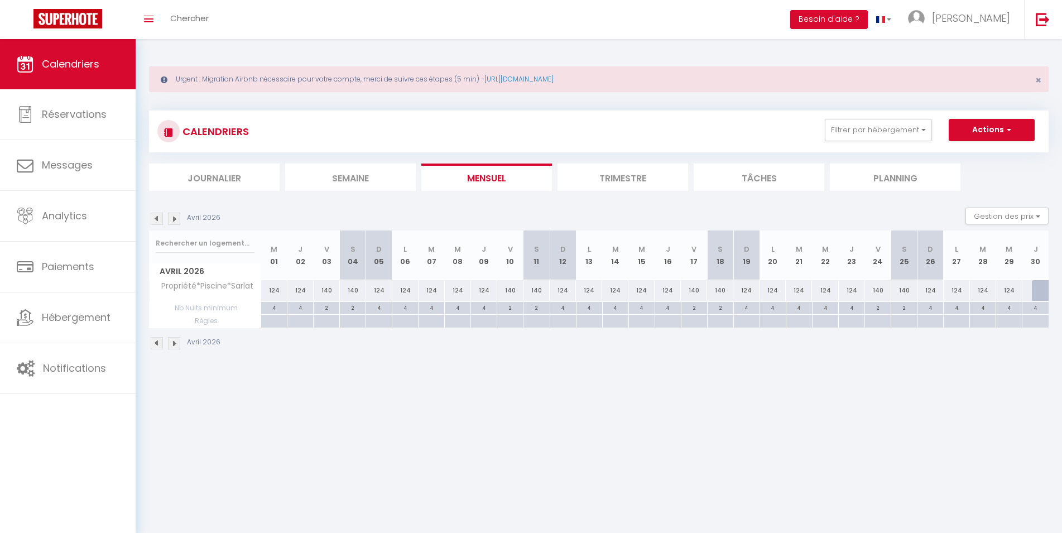
click at [174, 344] on img at bounding box center [174, 343] width 12 height 12
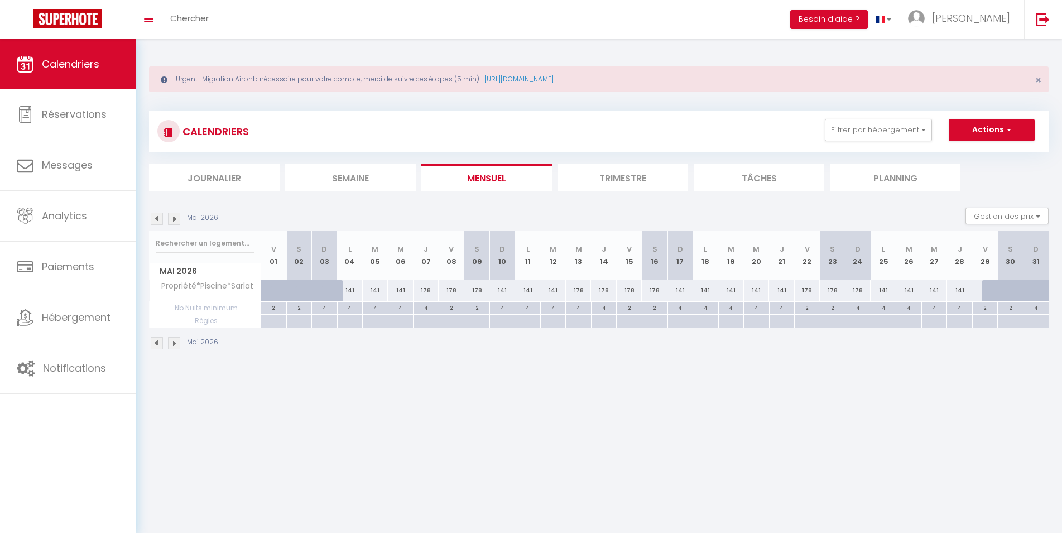
click at [350, 288] on div "141" at bounding box center [350, 290] width 26 height 21
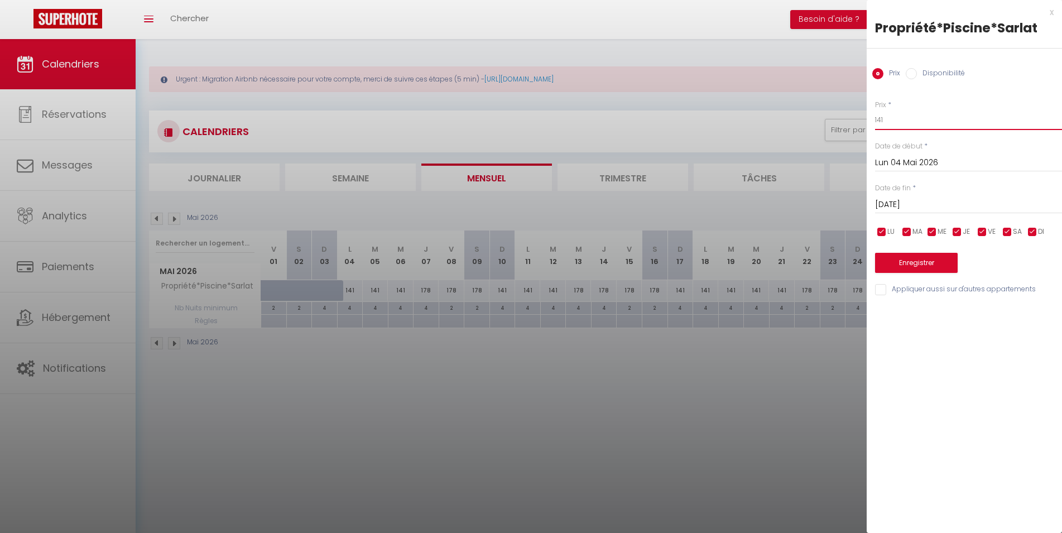
drag, startPoint x: 889, startPoint y: 121, endPoint x: 829, endPoint y: 122, distance: 59.8
click at [875, 124] on input "141" at bounding box center [968, 120] width 187 height 20
click at [917, 208] on input "[DATE]" at bounding box center [968, 205] width 187 height 15
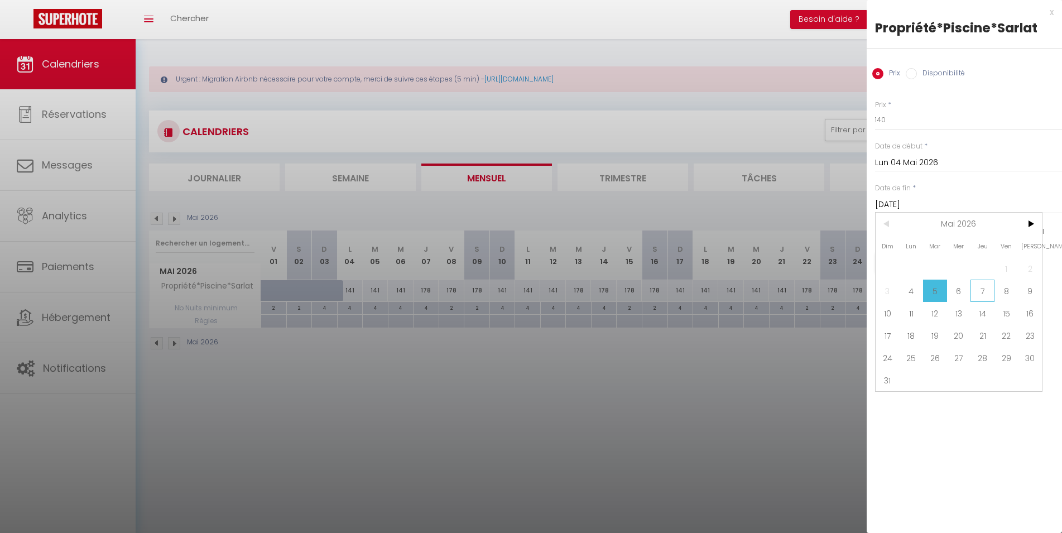
click at [982, 299] on span "7" at bounding box center [983, 291] width 24 height 22
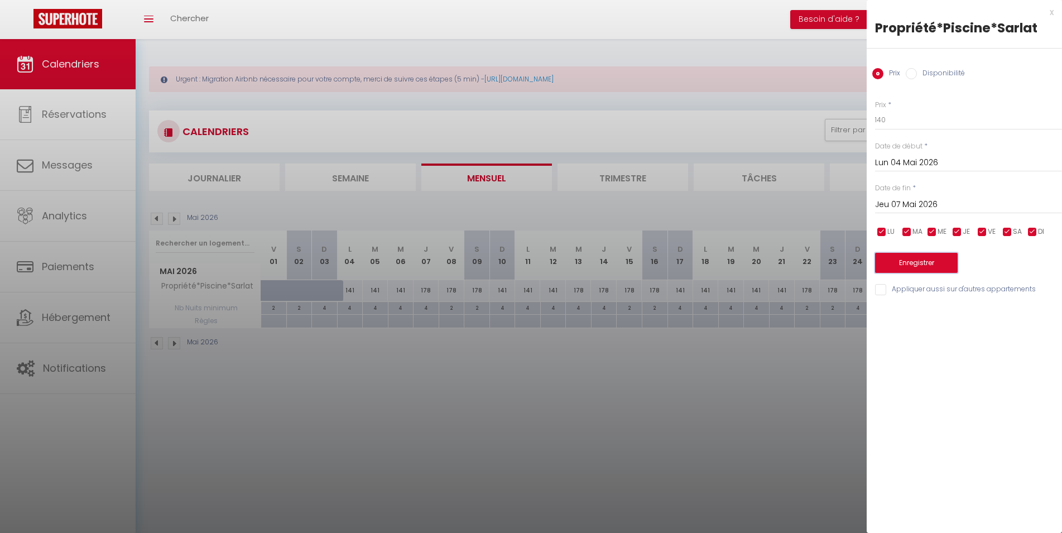
click at [924, 264] on button "Enregistrer" at bounding box center [916, 263] width 83 height 20
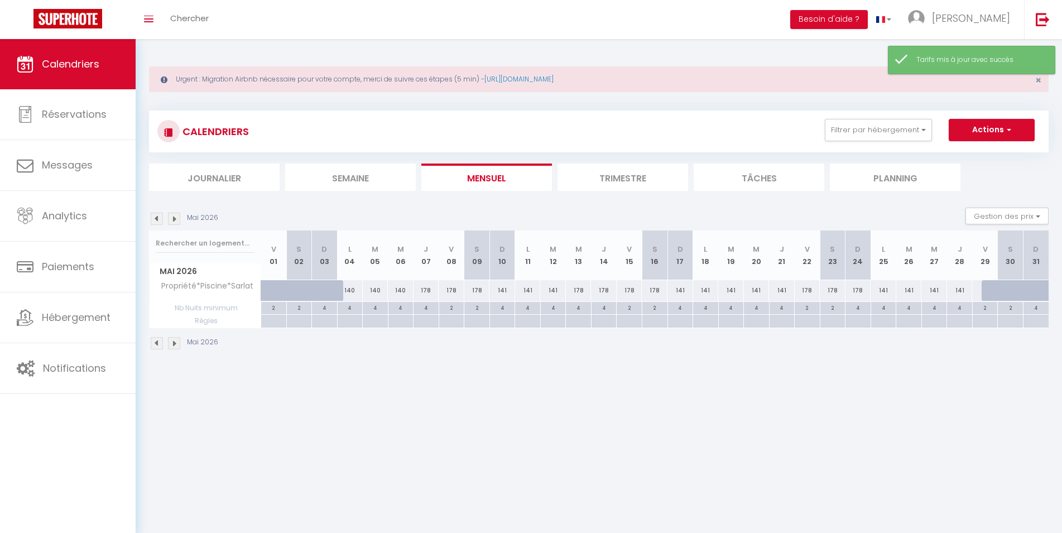
click at [504, 289] on div "141" at bounding box center [503, 290] width 26 height 21
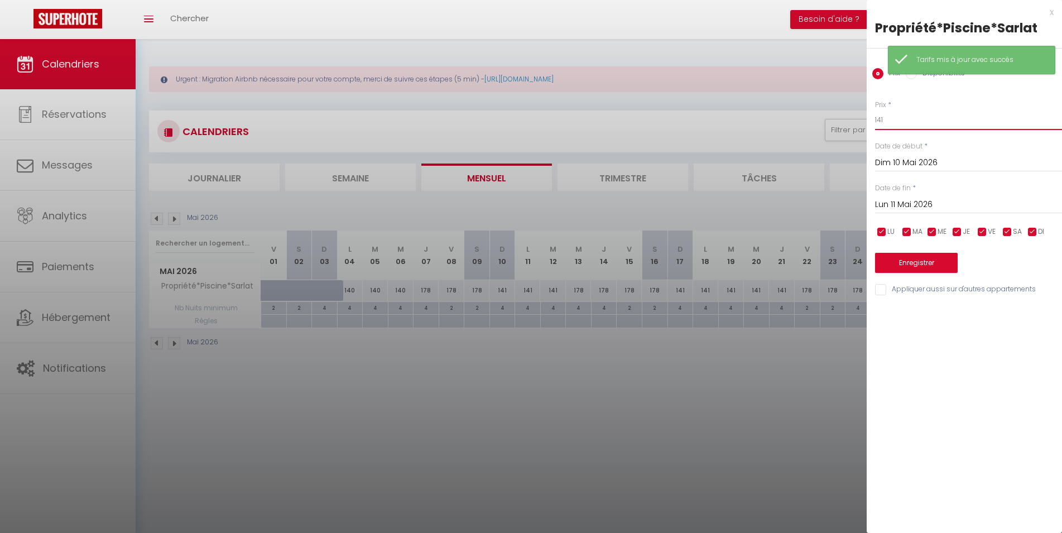
click at [891, 123] on input "141" at bounding box center [968, 120] width 187 height 20
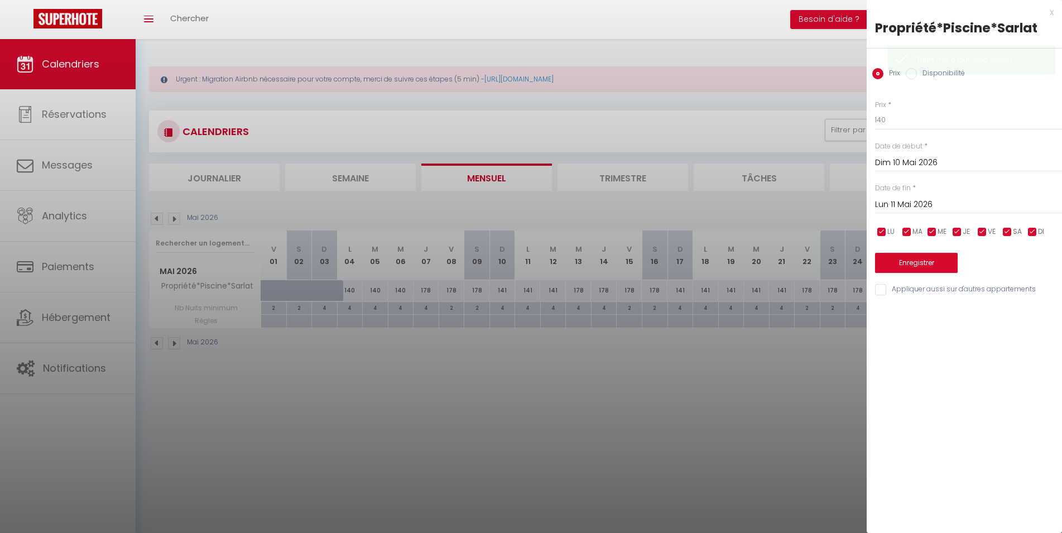
click at [928, 204] on input "Lun 11 Mai 2026" at bounding box center [968, 205] width 187 height 15
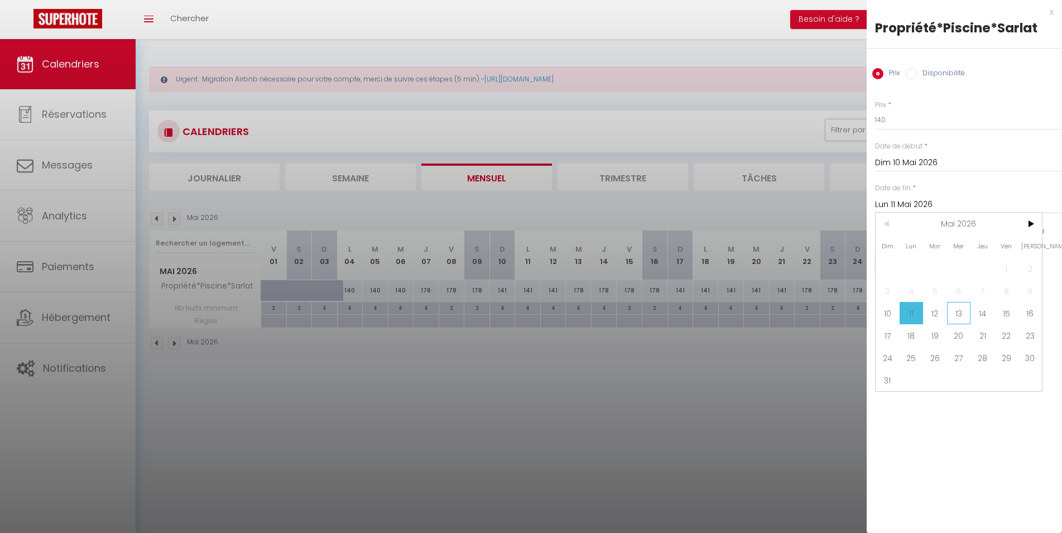
click at [967, 317] on span "13" at bounding box center [959, 313] width 24 height 22
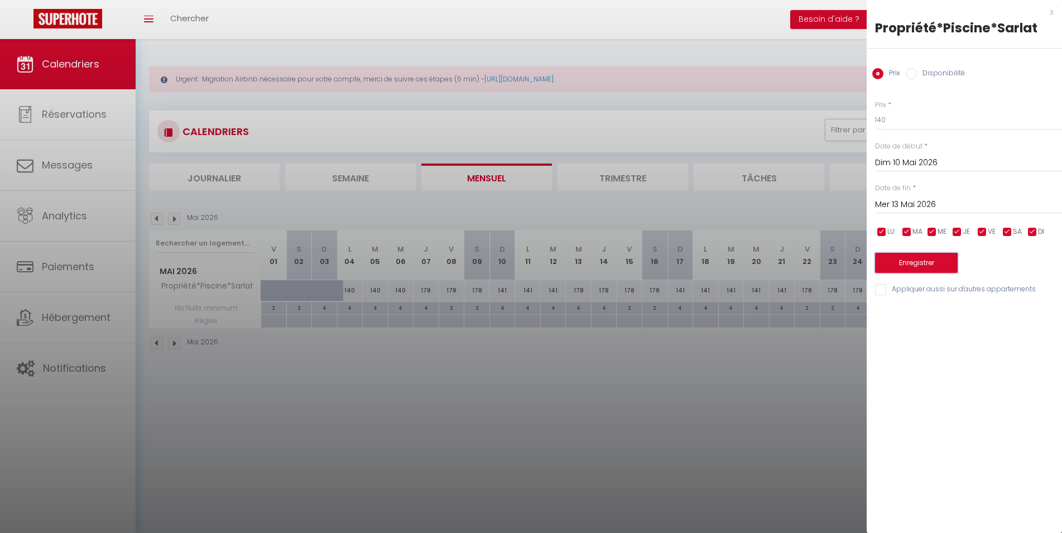
click at [930, 272] on button "Enregistrer" at bounding box center [916, 263] width 83 height 20
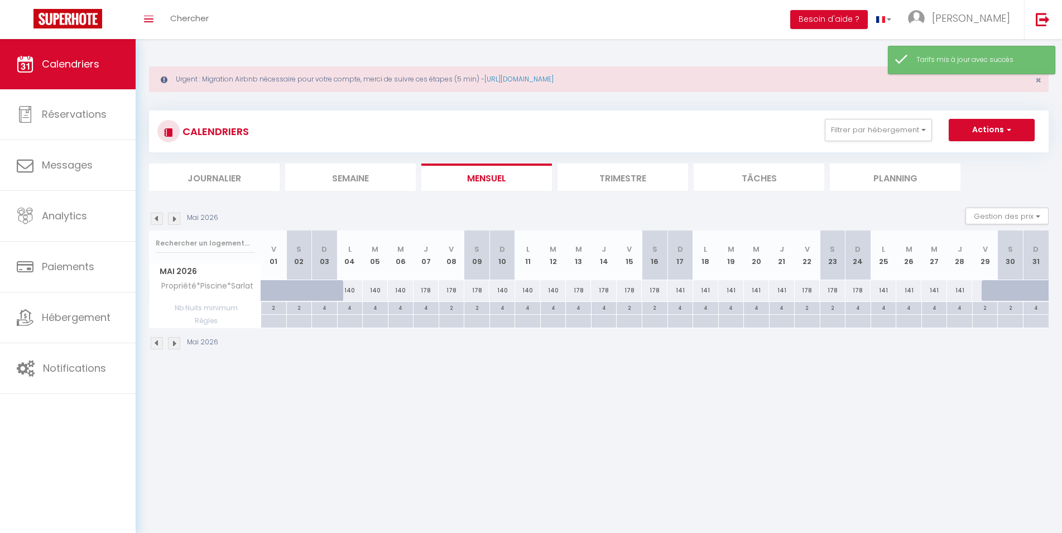
click at [682, 289] on div "141" at bounding box center [681, 290] width 26 height 21
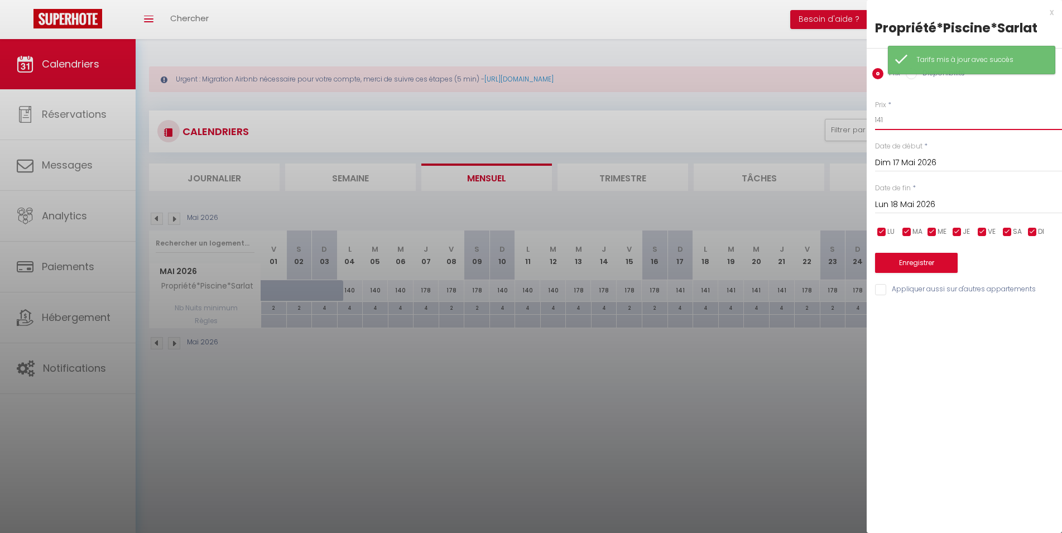
click at [913, 121] on input "141" at bounding box center [968, 120] width 187 height 20
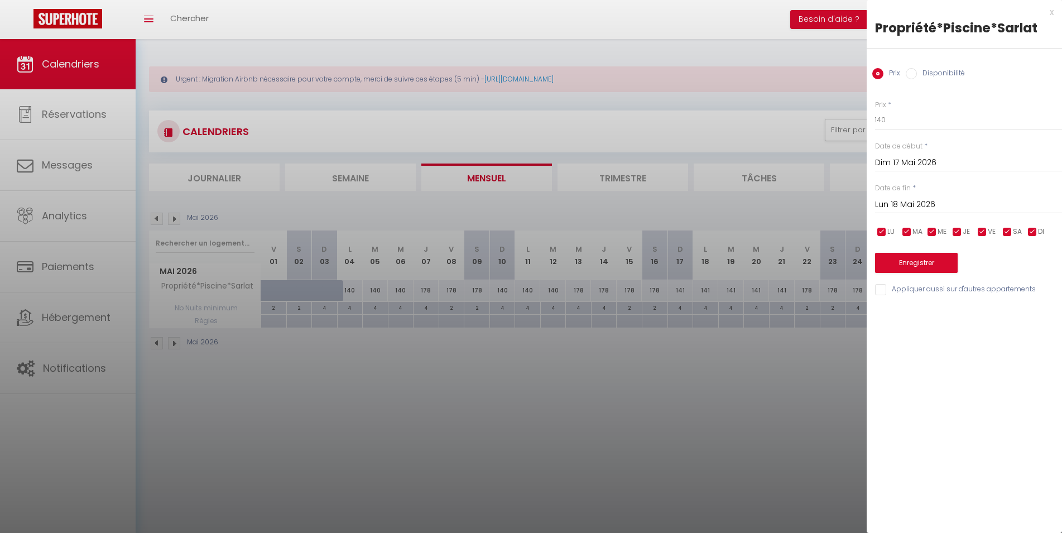
click at [927, 198] on div "[DATE] < [DATE] > Dim Lun Mar Mer Jeu Ven Sam 1 2 3 4 5 6 7 8 9 10 11 12 13 14 …" at bounding box center [968, 204] width 187 height 20
click at [927, 207] on input "Lun 18 Mai 2026" at bounding box center [968, 205] width 187 height 15
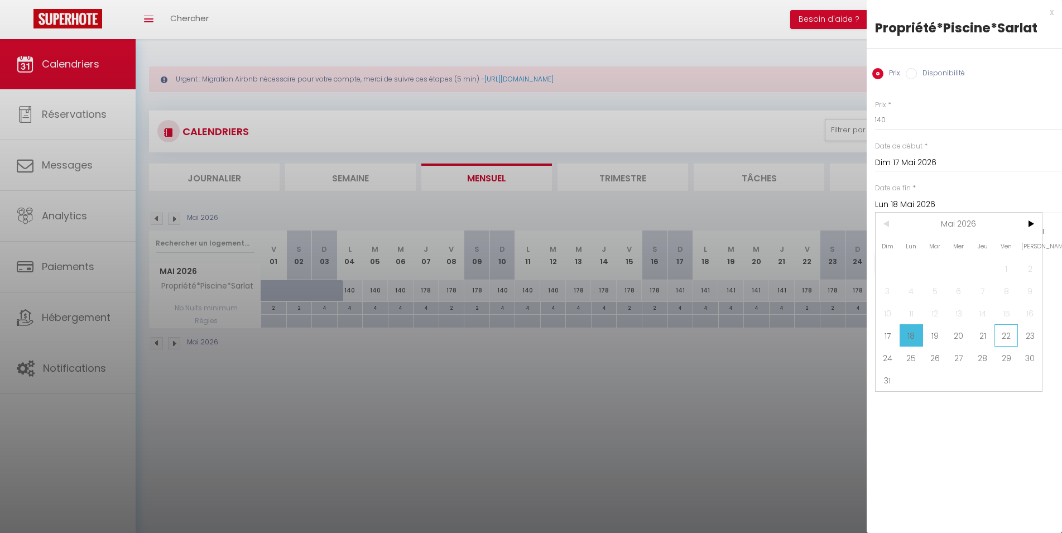
click at [997, 337] on span "22" at bounding box center [1007, 335] width 24 height 22
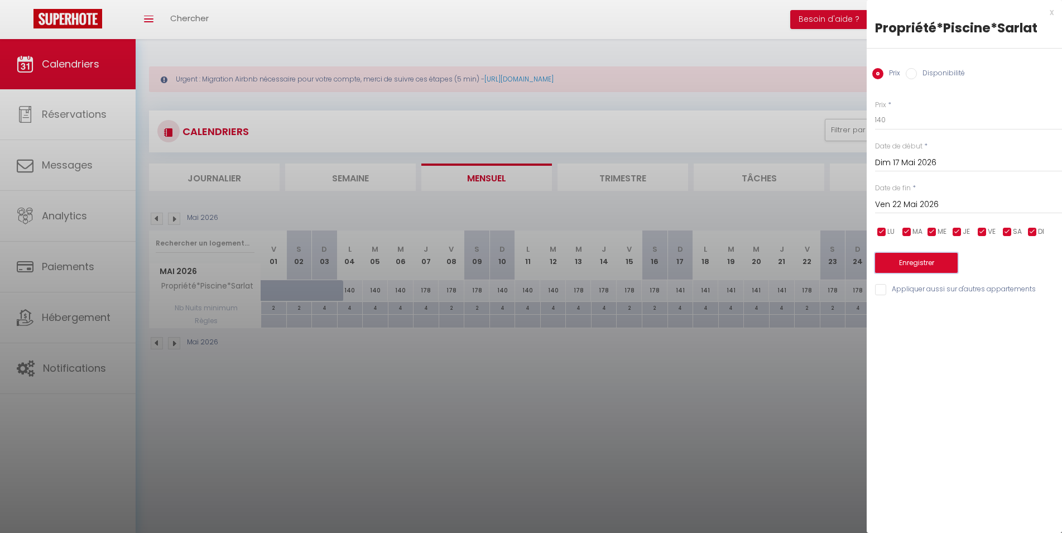
click at [939, 267] on button "Enregistrer" at bounding box center [916, 263] width 83 height 20
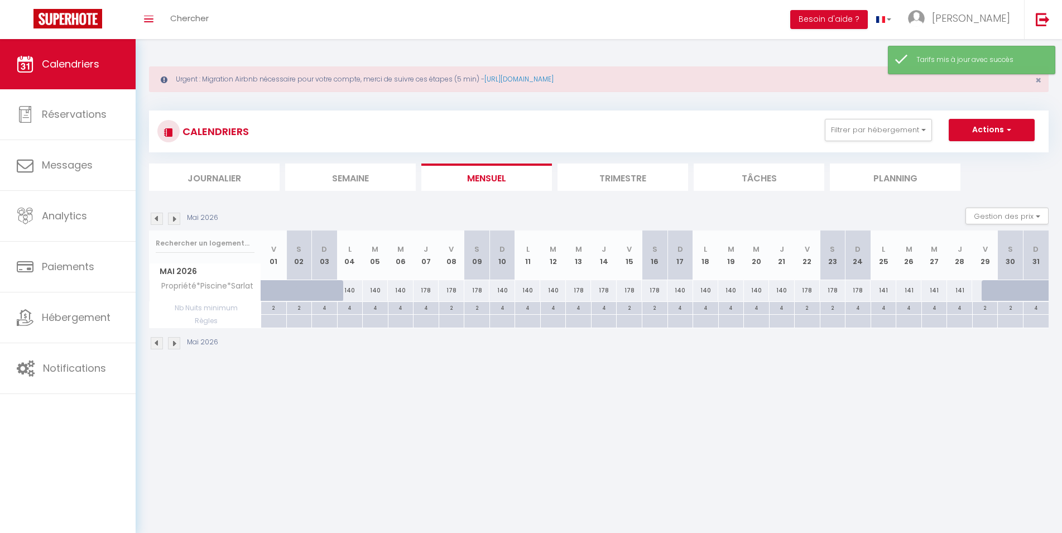
click at [885, 286] on div "141" at bounding box center [884, 290] width 26 height 21
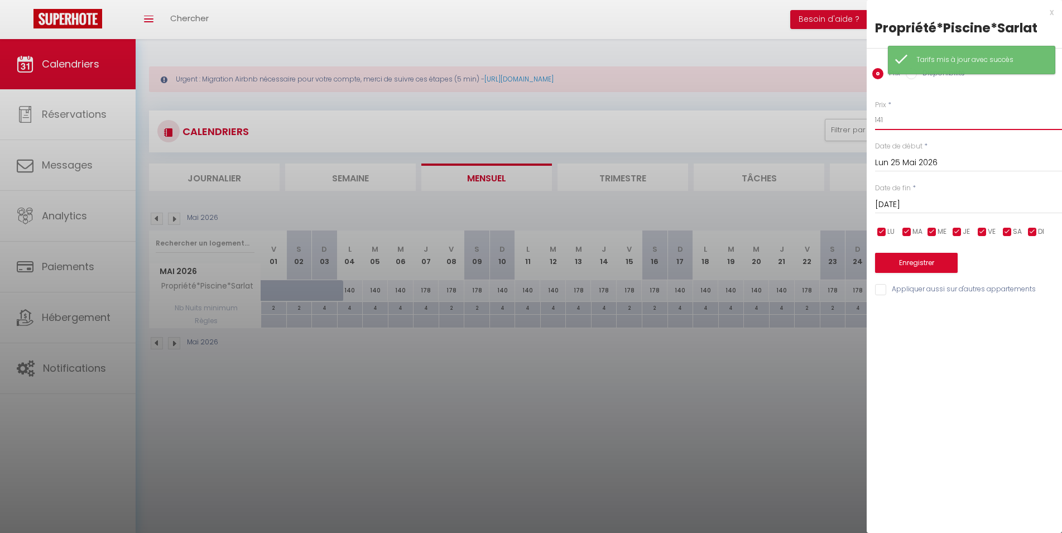
click at [928, 119] on input "141" at bounding box center [968, 120] width 187 height 20
click at [977, 207] on input "[DATE]" at bounding box center [968, 205] width 187 height 15
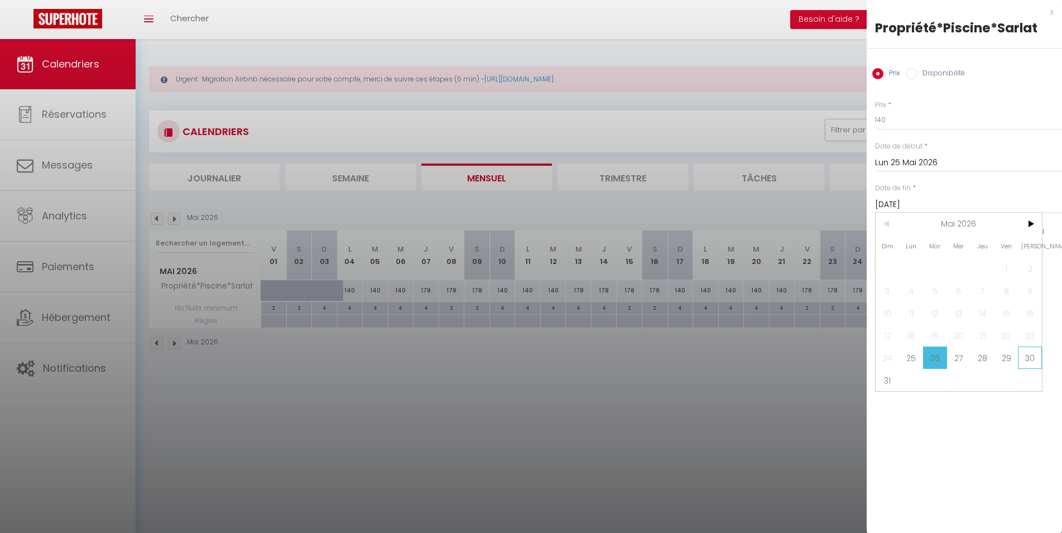
click at [1028, 362] on span "30" at bounding box center [1030, 358] width 24 height 22
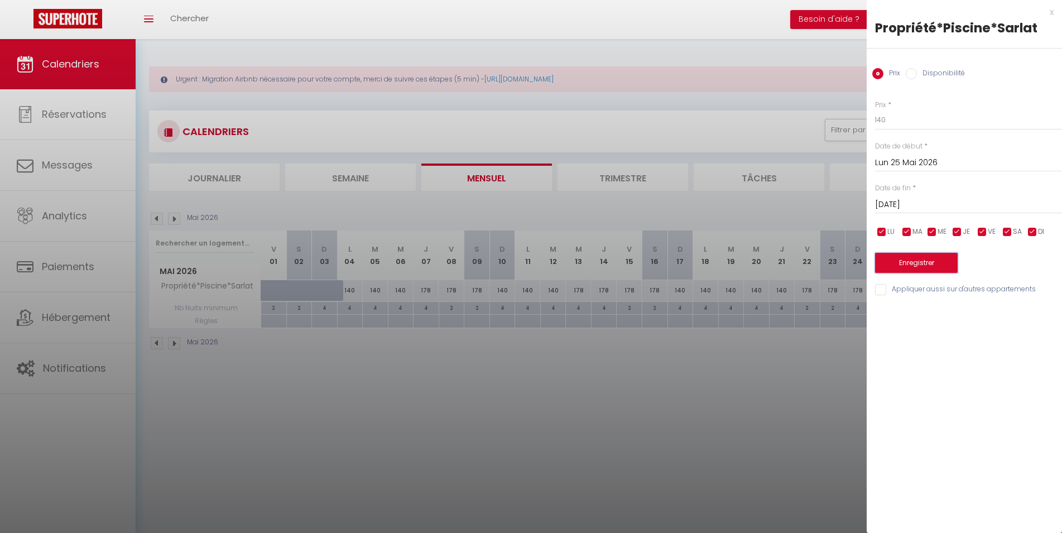
click at [940, 257] on button "Enregistrer" at bounding box center [916, 263] width 83 height 20
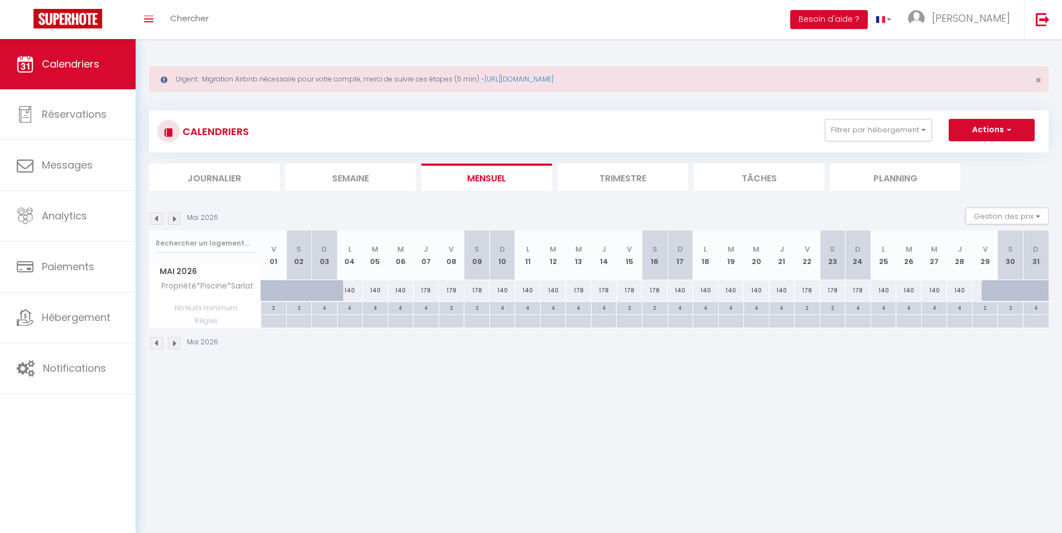
click at [178, 343] on img at bounding box center [174, 343] width 12 height 12
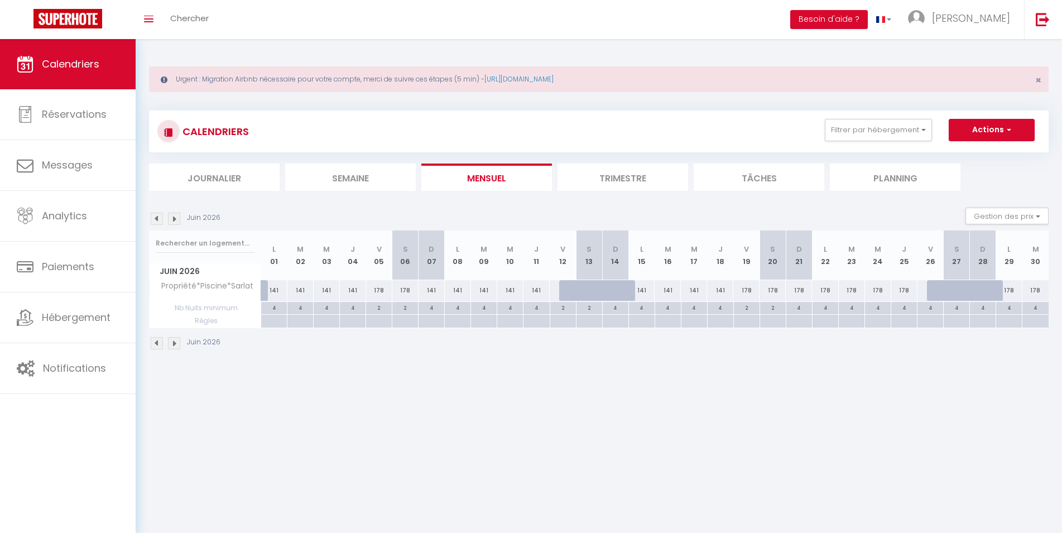
click at [279, 290] on div "141" at bounding box center [274, 290] width 26 height 21
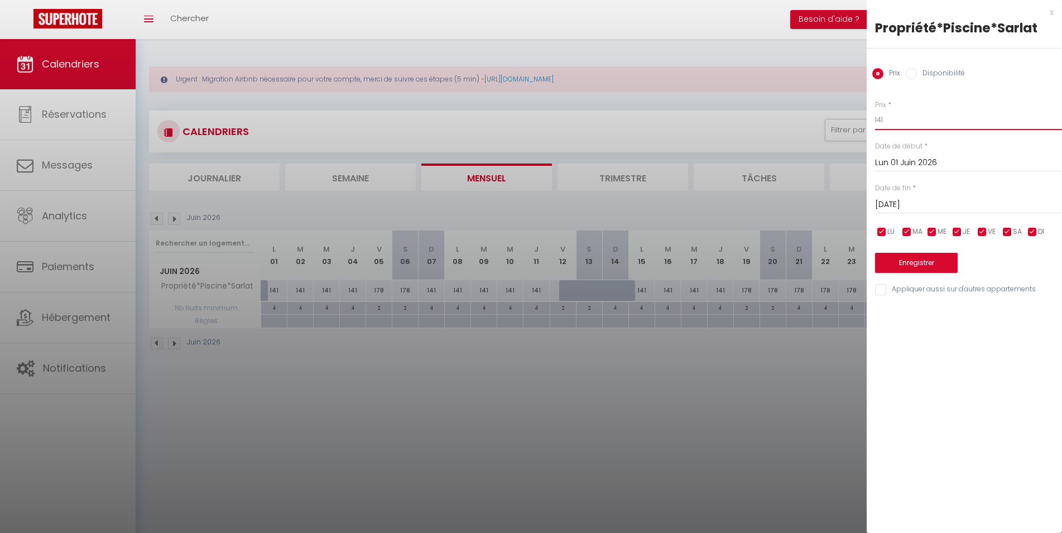
click at [907, 119] on input "141" at bounding box center [968, 120] width 187 height 20
click at [948, 202] on input "[DATE]" at bounding box center [968, 205] width 187 height 15
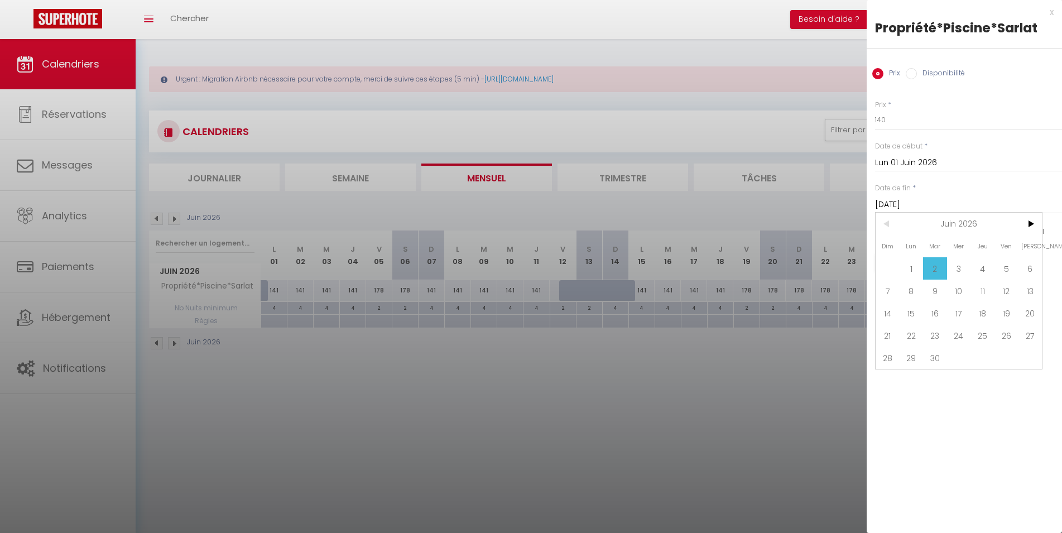
click at [1004, 270] on span "5" at bounding box center [1007, 268] width 24 height 22
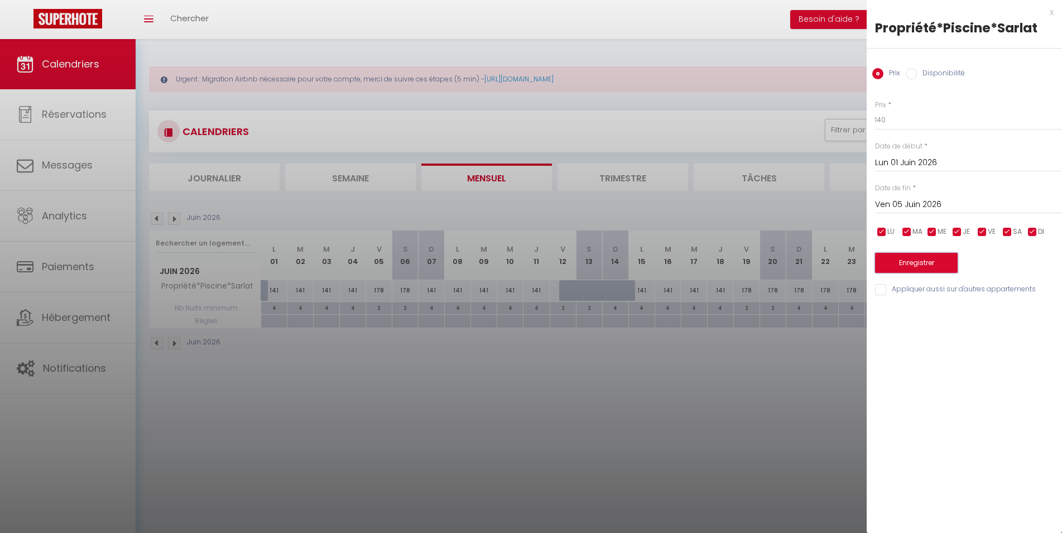
click at [923, 267] on button "Enregistrer" at bounding box center [916, 263] width 83 height 20
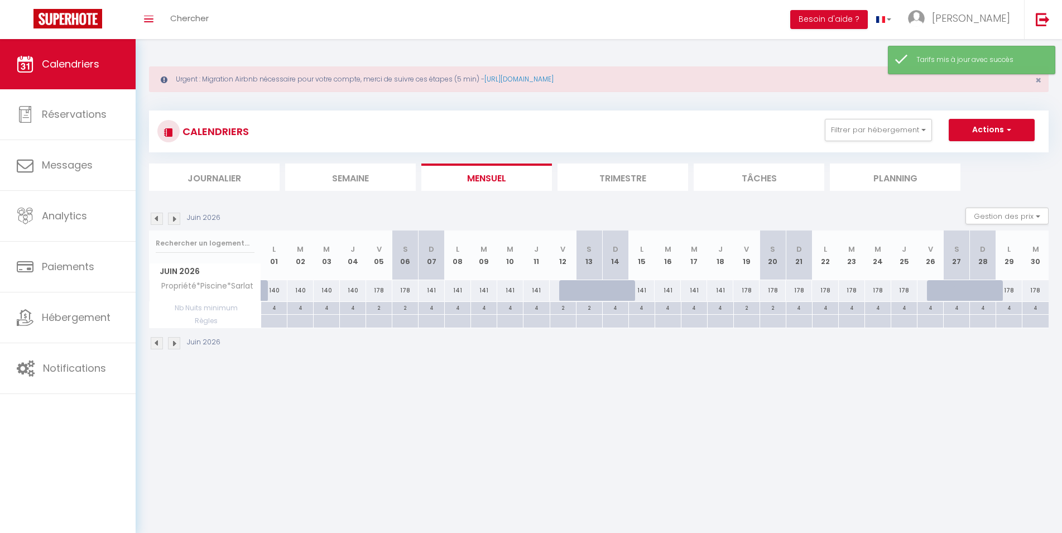
click at [430, 291] on div "141" at bounding box center [432, 290] width 26 height 21
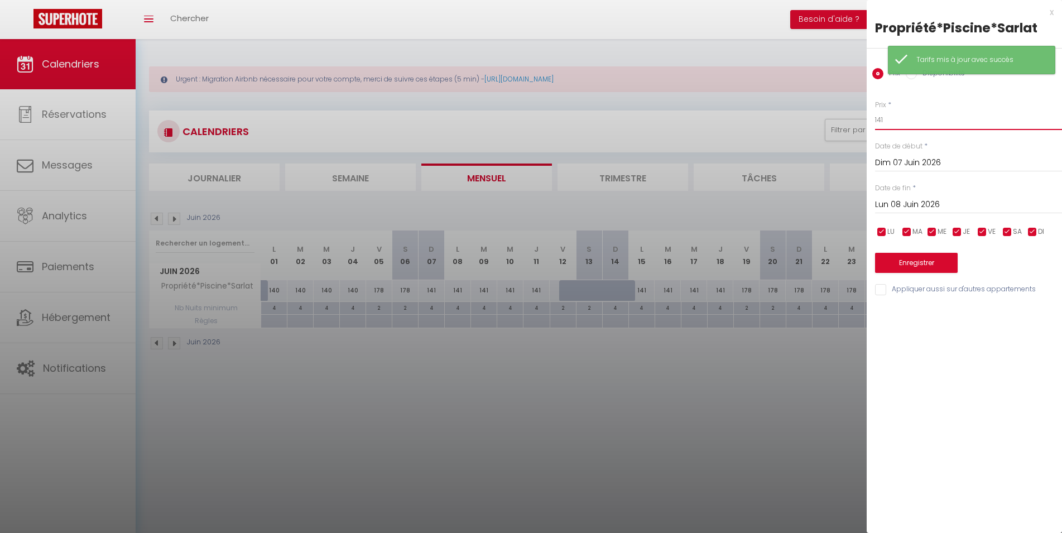
click at [907, 120] on input "141" at bounding box center [968, 120] width 187 height 20
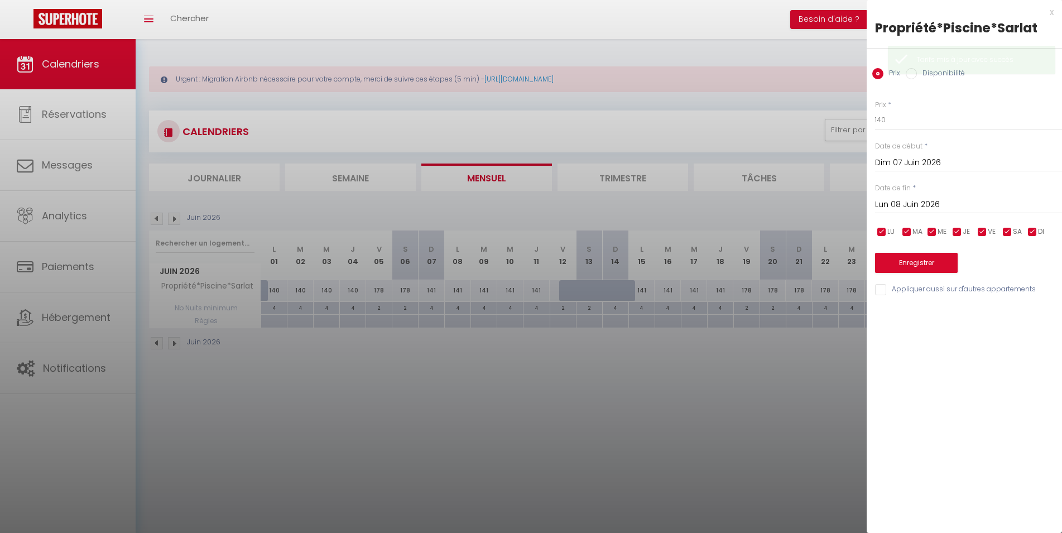
click at [926, 203] on input "Lun 08 Juin 2026" at bounding box center [968, 205] width 187 height 15
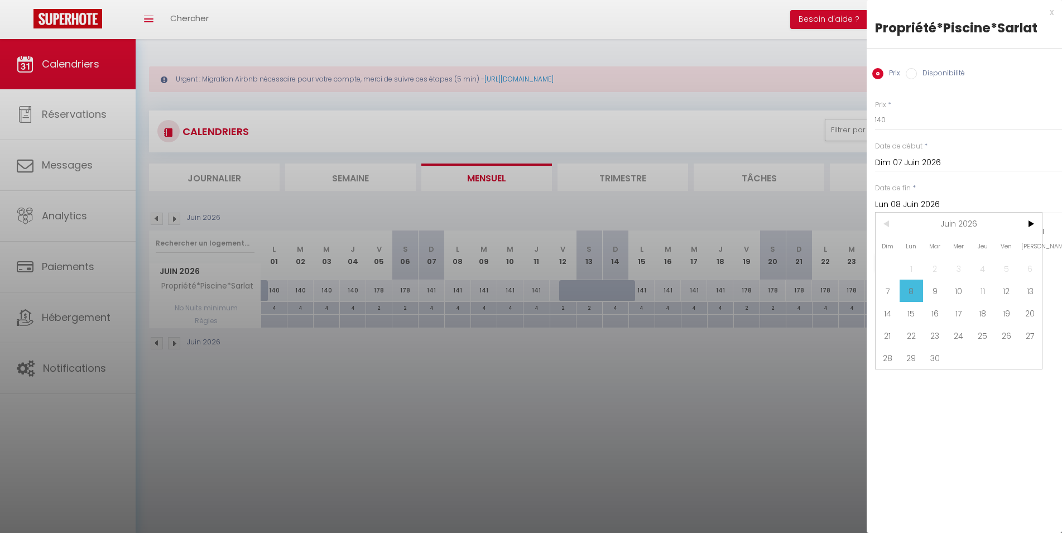
drag, startPoint x: 1001, startPoint y: 317, endPoint x: 960, endPoint y: 296, distance: 46.7
click at [1002, 317] on span "19" at bounding box center [1007, 313] width 24 height 22
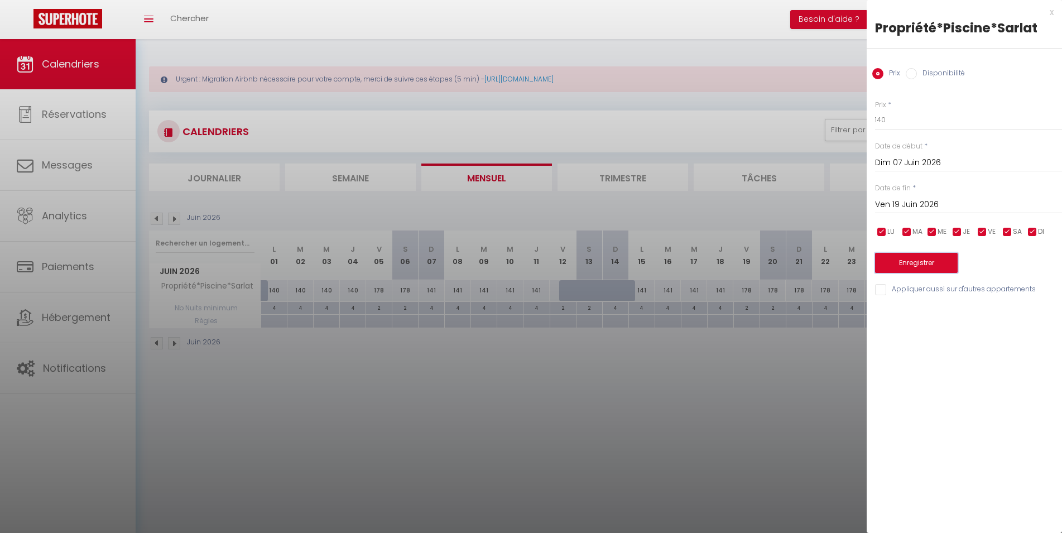
click at [928, 264] on button "Enregistrer" at bounding box center [916, 263] width 83 height 20
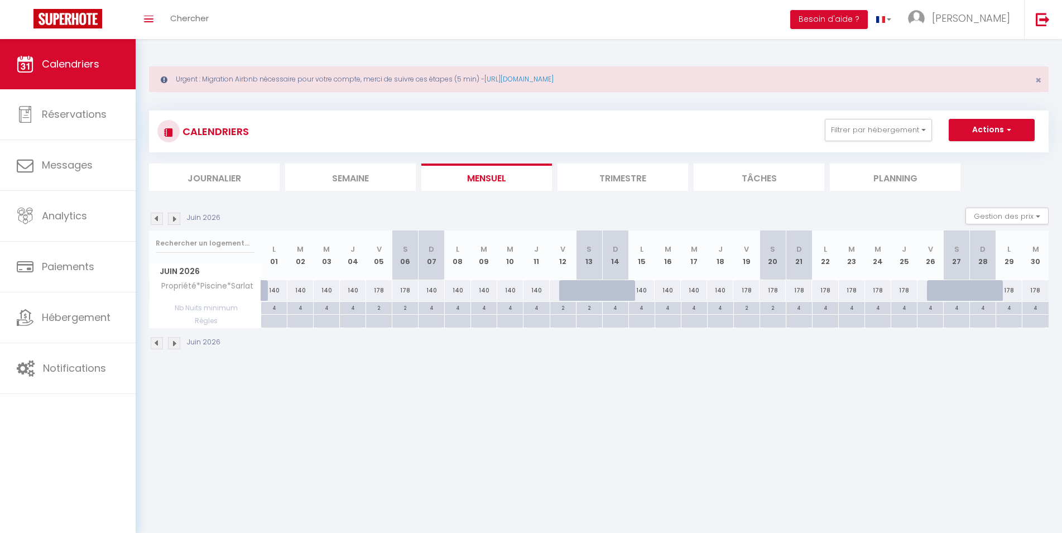
click at [457, 408] on body "🟢 Des questions ou besoin d'assistance pour la migration AirBnB? Prenez rdv >>>…" at bounding box center [531, 305] width 1062 height 533
